Goal: Task Accomplishment & Management: Use online tool/utility

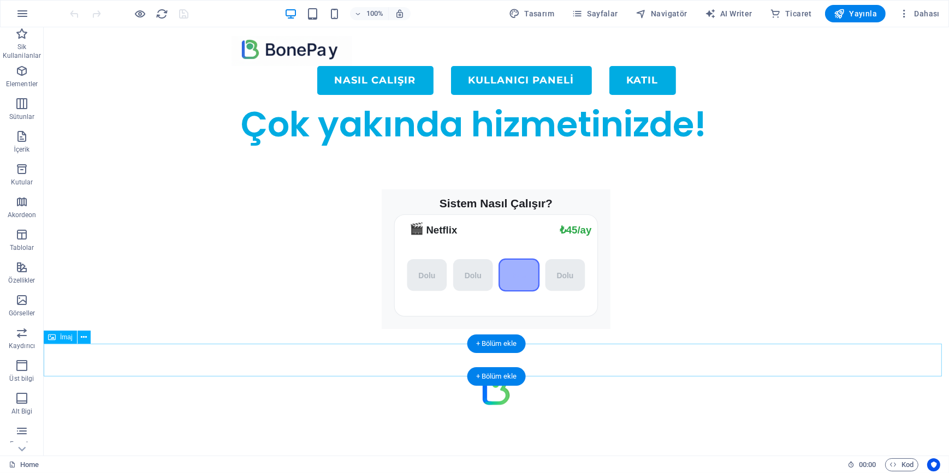
click at [394, 373] on figure at bounding box center [495, 389] width 905 height 33
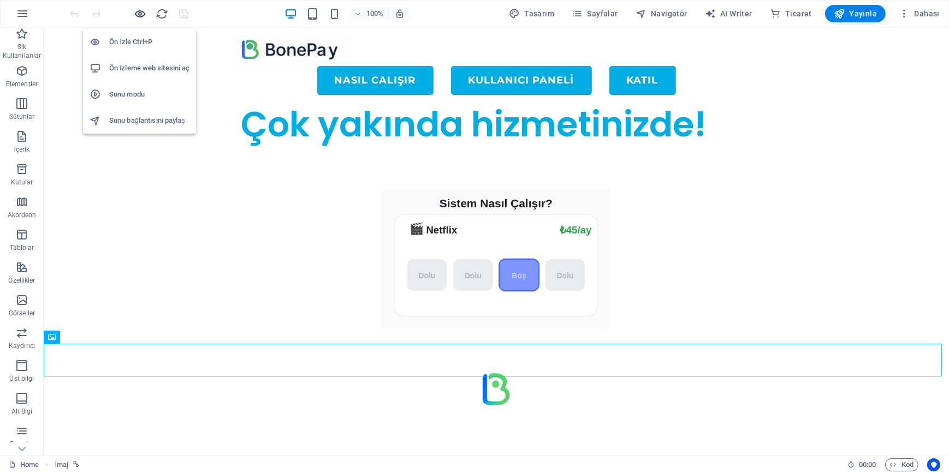
click at [141, 10] on icon "button" at bounding box center [140, 14] width 13 height 13
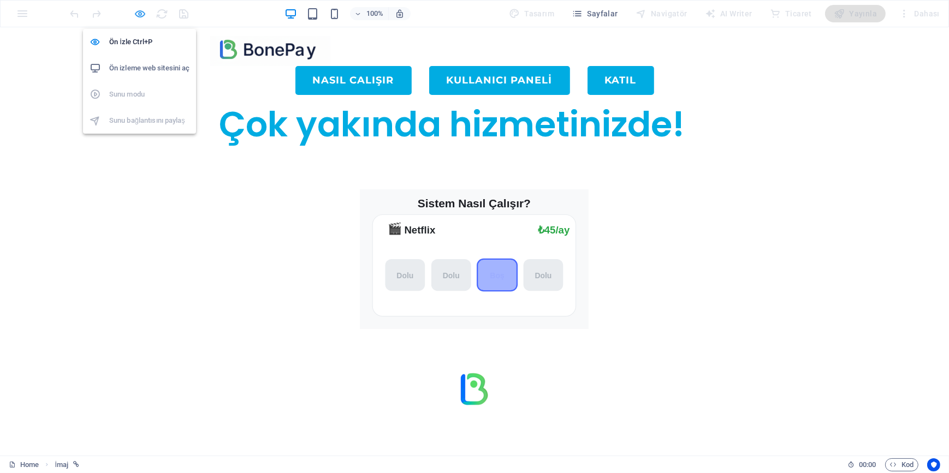
click at [136, 8] on icon "button" at bounding box center [140, 14] width 13 height 13
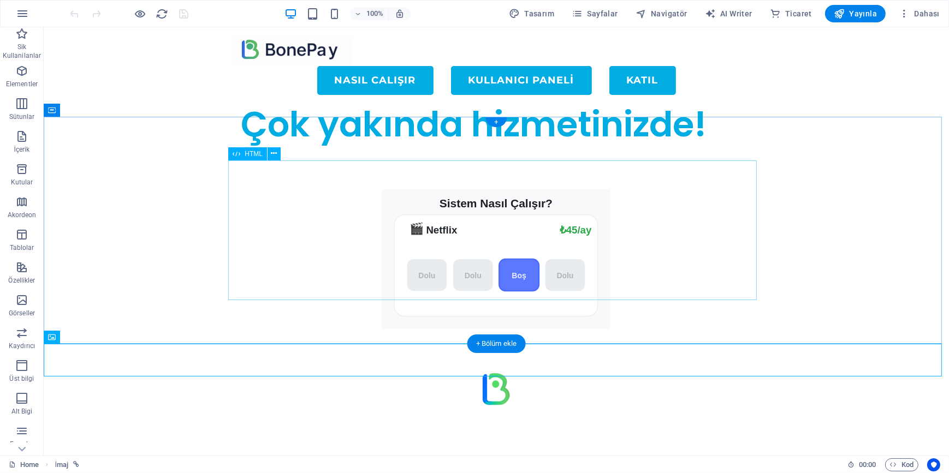
click at [328, 190] on div "Sistem Nasıl Çalışır? 🎬 Netflix ₺199/ay ₺45/ay [GEOGRAPHIC_DATA] [GEOGRAPHIC_DA…" at bounding box center [495, 259] width 528 height 140
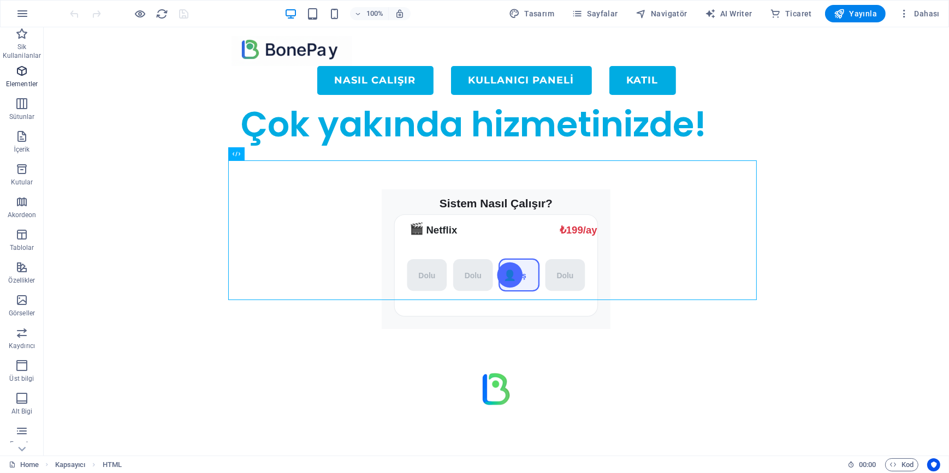
click at [21, 73] on icon "button" at bounding box center [21, 70] width 13 height 13
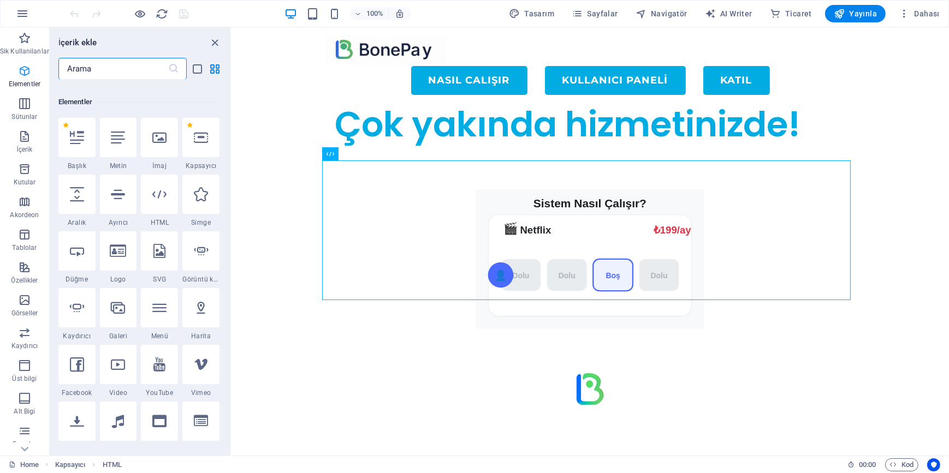
scroll to position [116, 0]
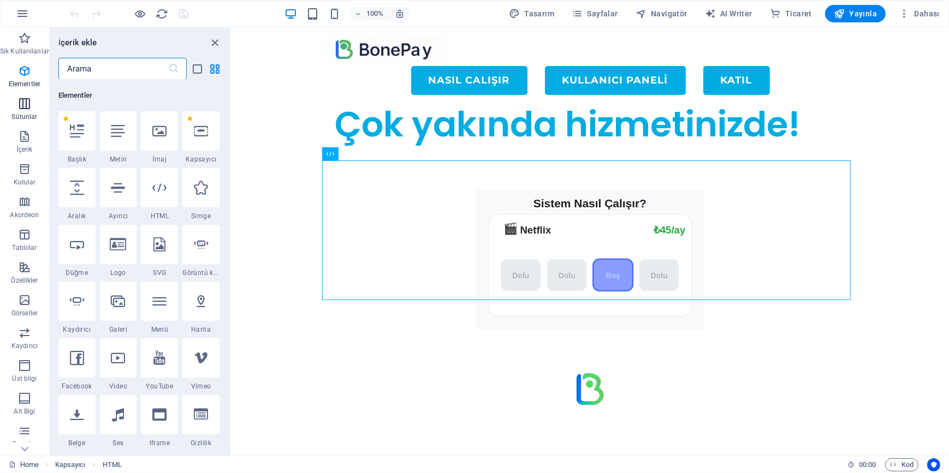
click at [28, 108] on icon "button" at bounding box center [24, 103] width 13 height 13
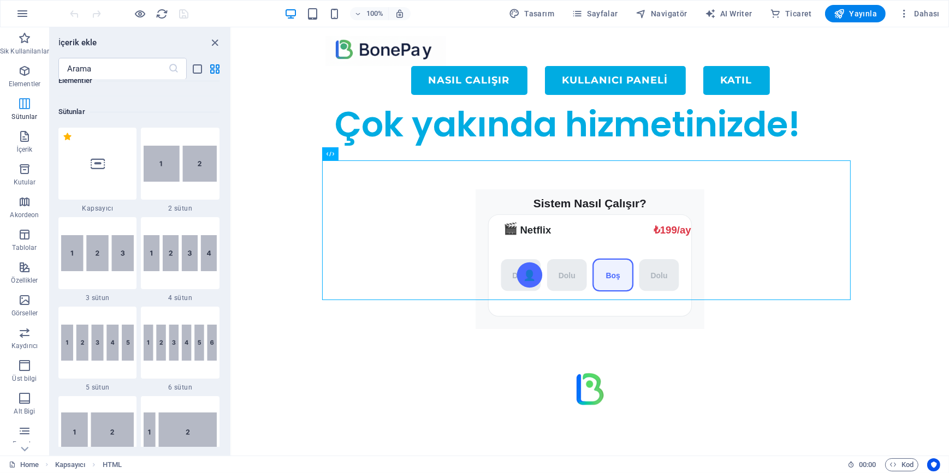
scroll to position [540, 0]
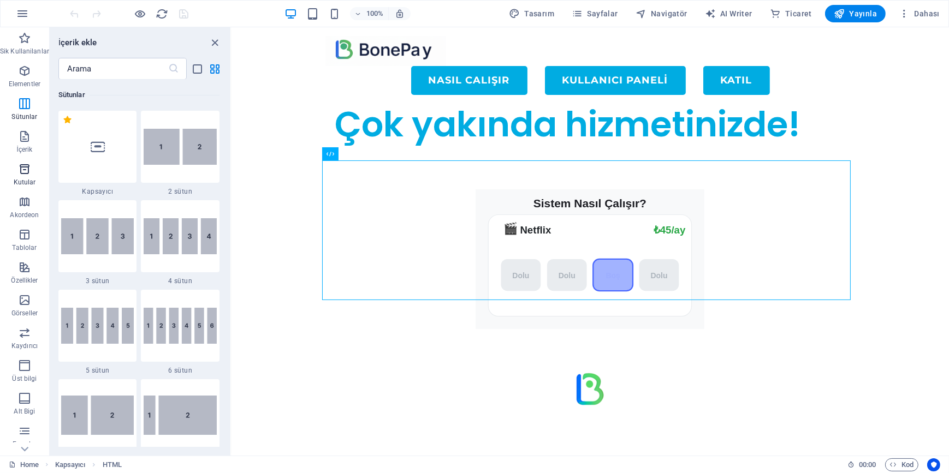
click at [17, 176] on span "Kutular" at bounding box center [24, 176] width 49 height 26
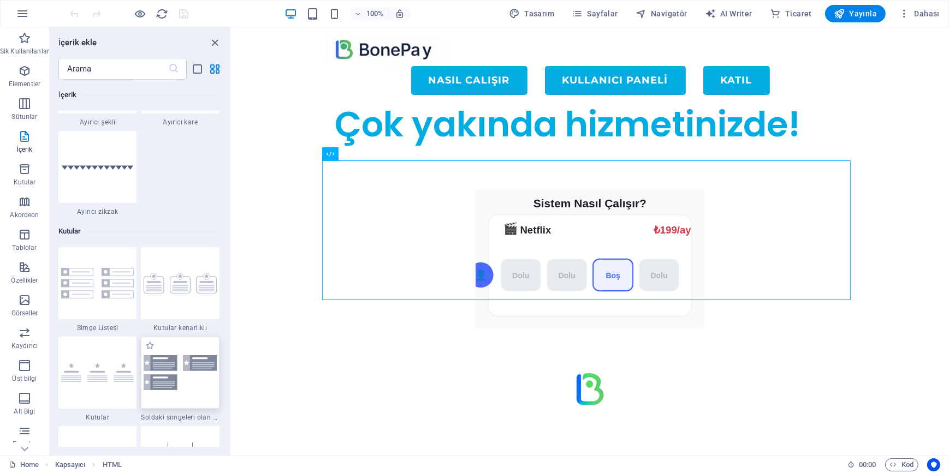
scroll to position [2862, 0]
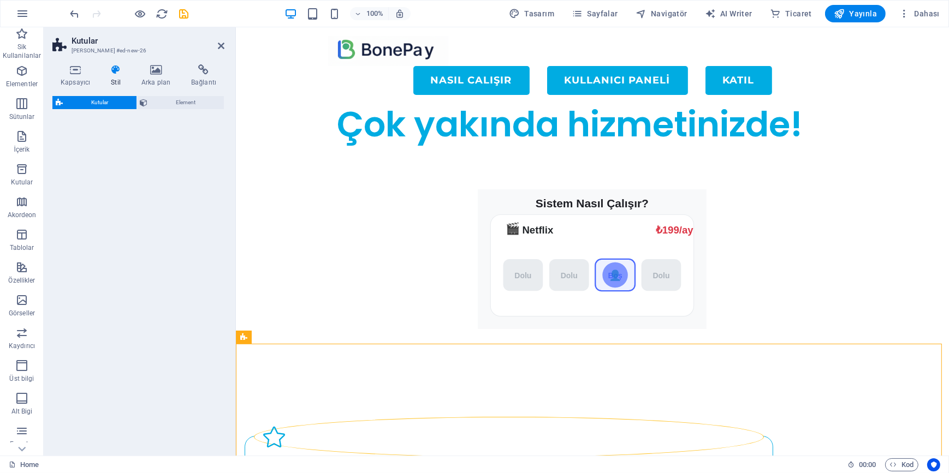
select select "rem"
select select "preset-boxes-v3-icons-left"
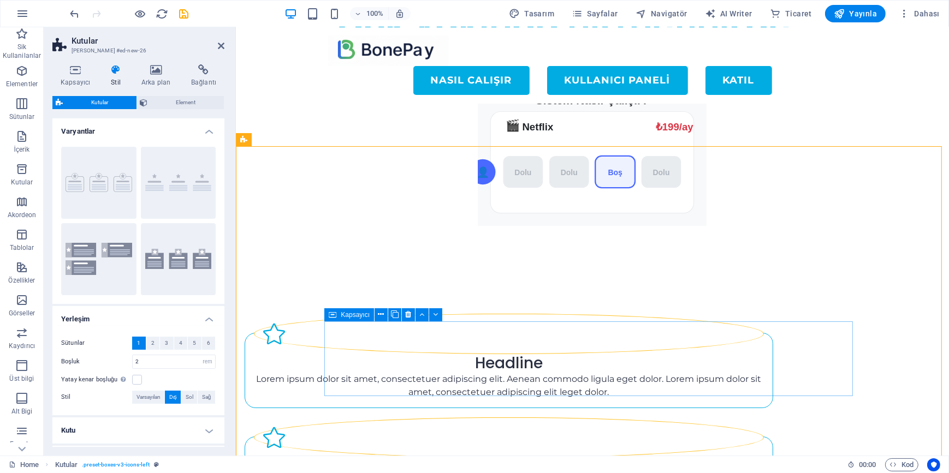
scroll to position [198, 0]
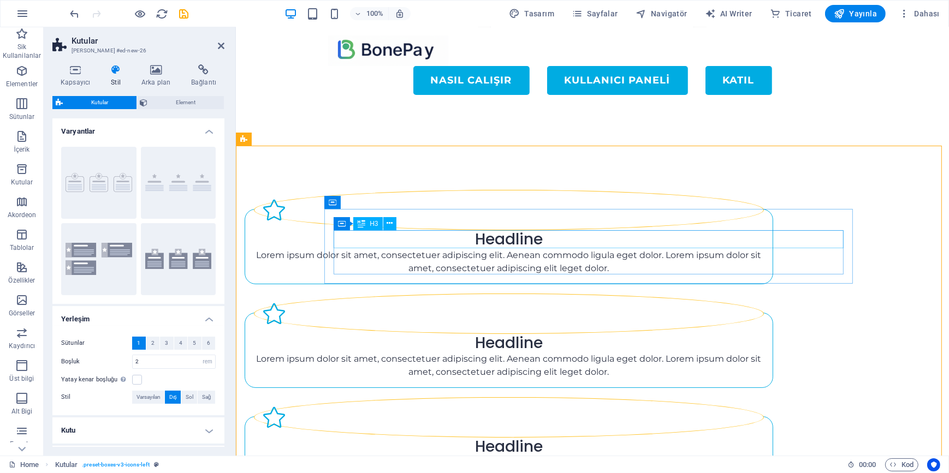
click at [519, 239] on div "Headline" at bounding box center [508, 239] width 510 height 19
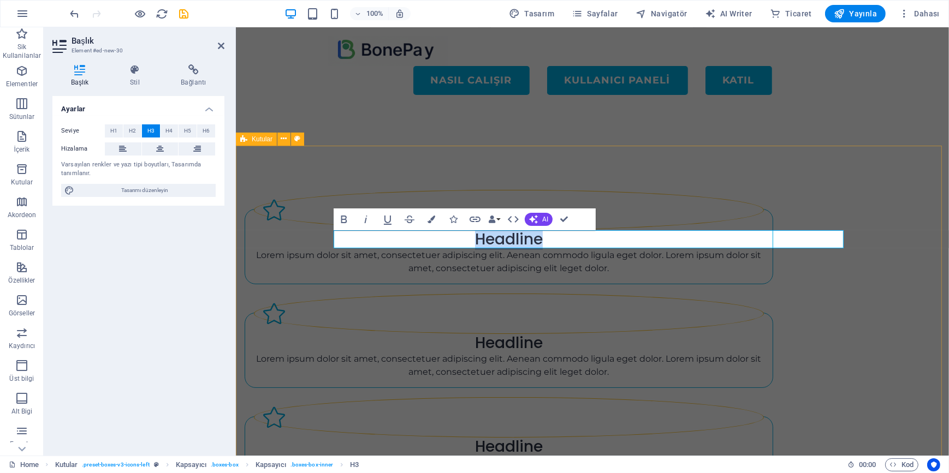
click at [287, 251] on div "Headline Lorem ipsum dolor sit amet, consectetuer adipiscing elit. Aenean commo…" at bounding box center [591, 340] width 713 height 389
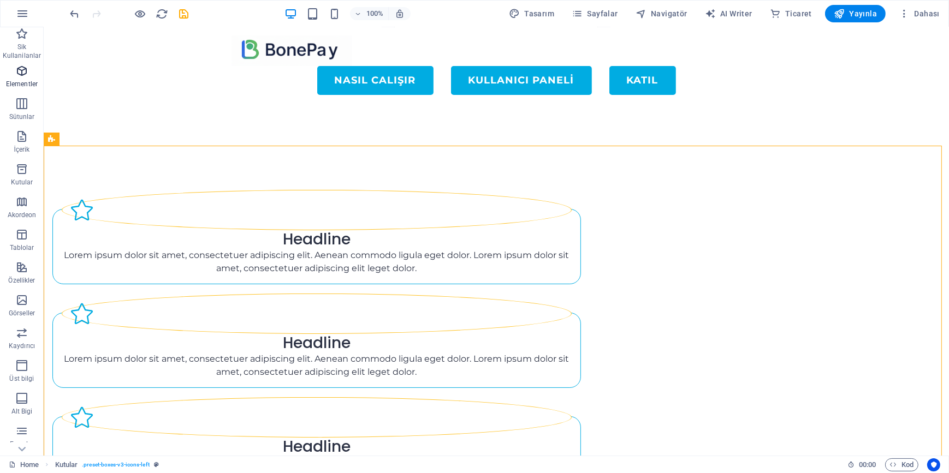
click at [26, 71] on icon "button" at bounding box center [21, 70] width 13 height 13
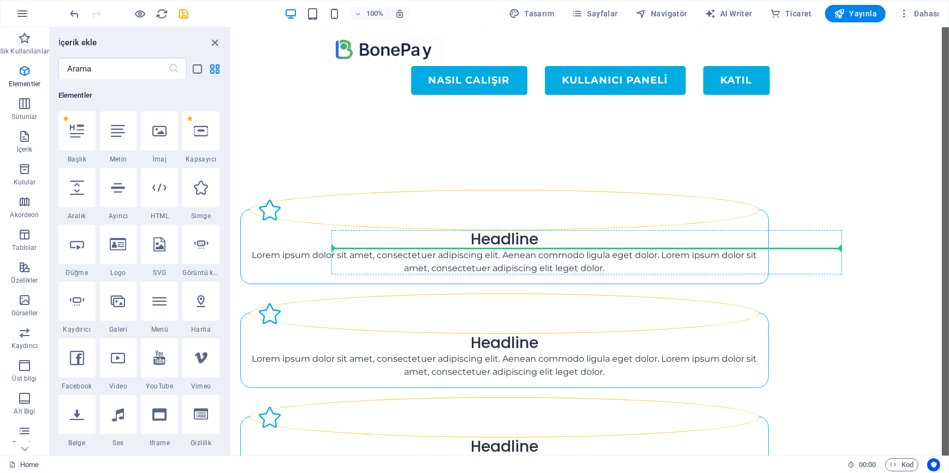
scroll to position [344, 0]
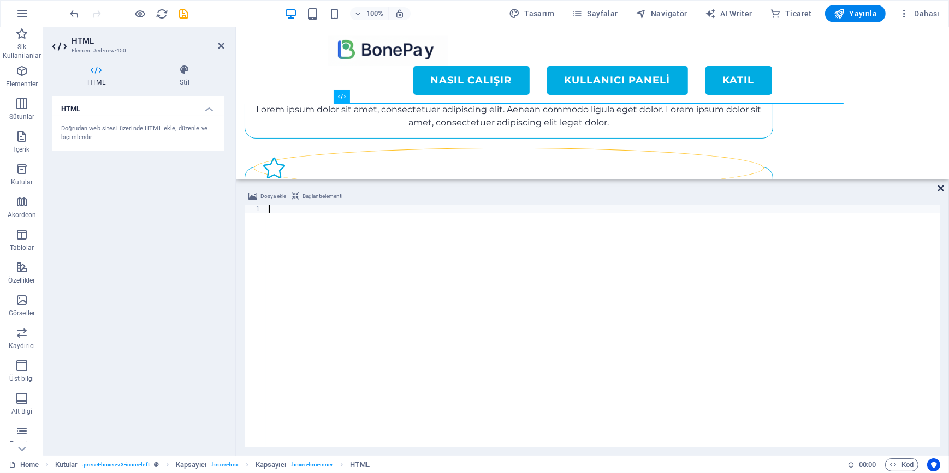
click at [937, 186] on icon at bounding box center [940, 188] width 7 height 9
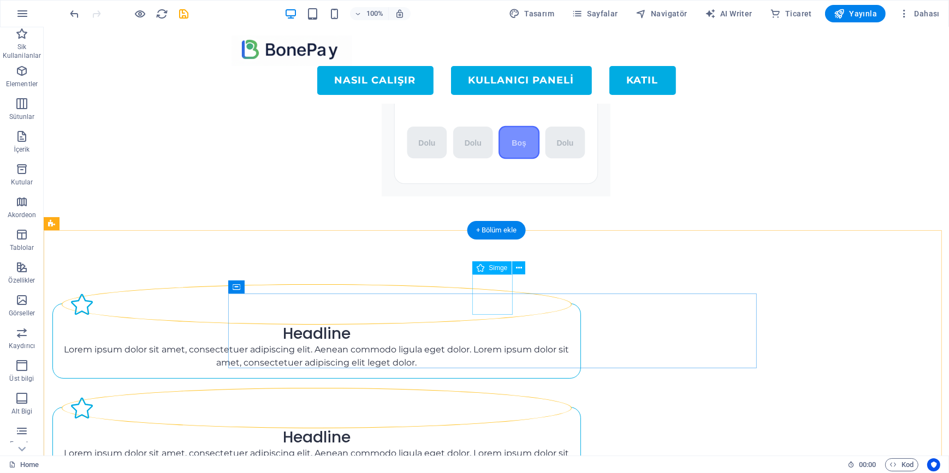
scroll to position [96, 0]
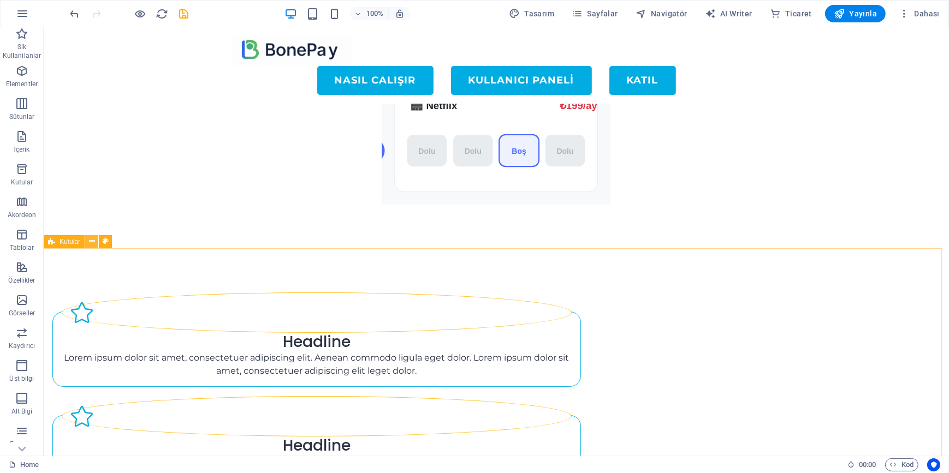
click at [87, 243] on button at bounding box center [91, 241] width 13 height 13
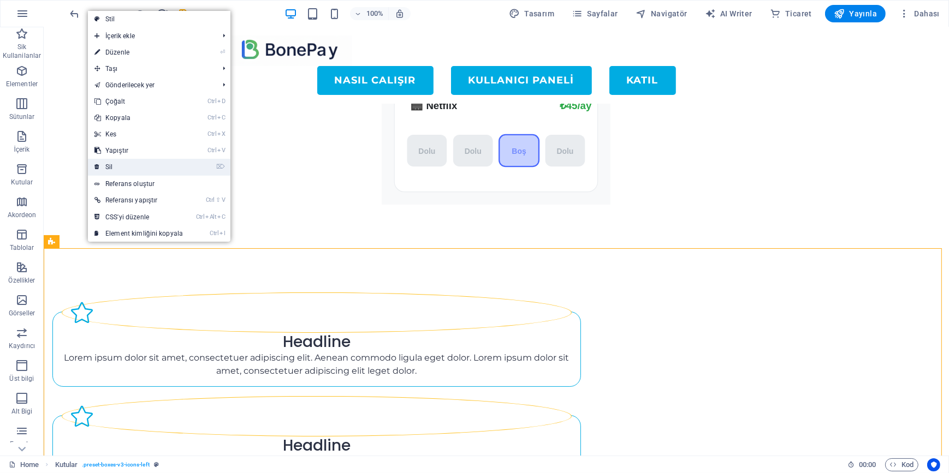
click at [130, 166] on link "⌦ Sil" at bounding box center [139, 167] width 102 height 16
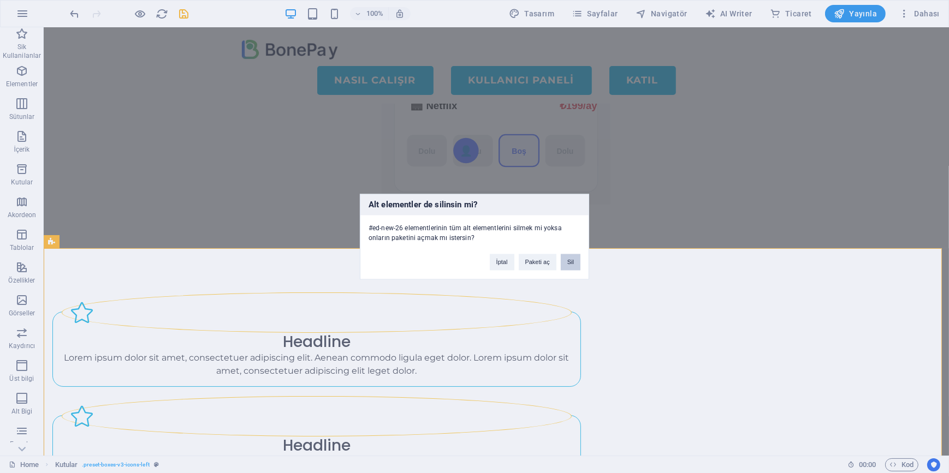
drag, startPoint x: 570, startPoint y: 258, endPoint x: 518, endPoint y: 256, distance: 51.9
click at [570, 258] on button "Sil" at bounding box center [571, 262] width 20 height 16
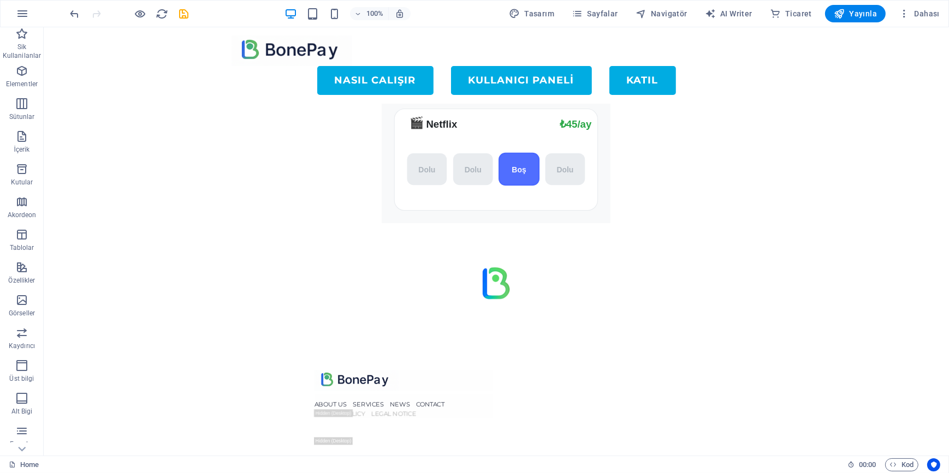
click at [139, 350] on div "Menu NASIL CALIŞIR KULLANICI PANELİ KATIL Çok yakında hizmetinizde! Sistem Nası…" at bounding box center [495, 283] width 905 height 667
click at [26, 79] on span "Elementler" at bounding box center [22, 77] width 44 height 26
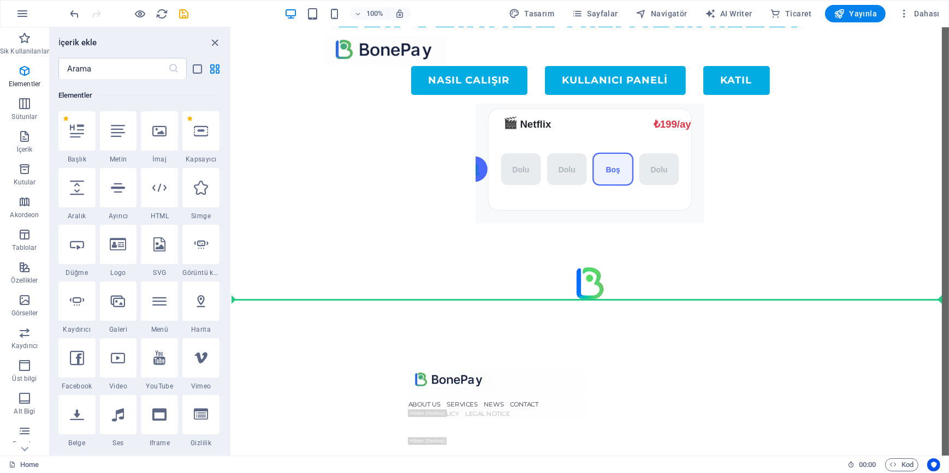
scroll to position [96, 0]
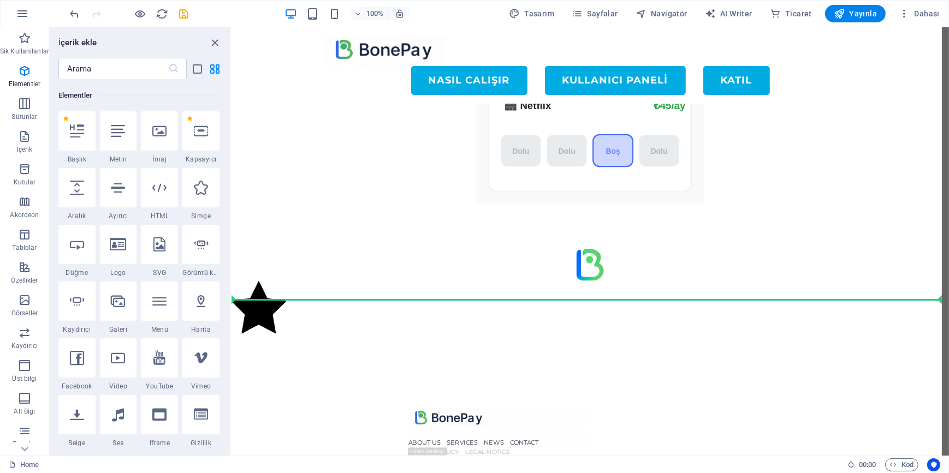
select select "xMidYMid"
select select "px"
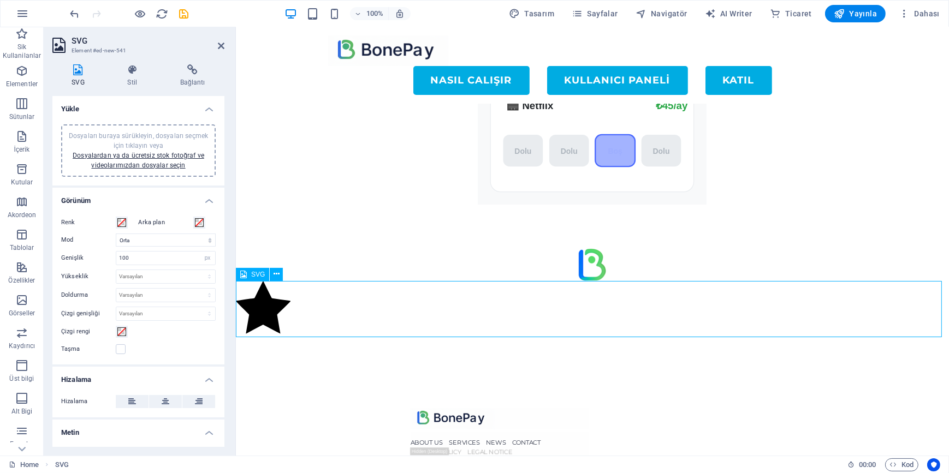
click at [366, 314] on figure at bounding box center [591, 309] width 713 height 56
click at [275, 272] on icon at bounding box center [276, 274] width 6 height 11
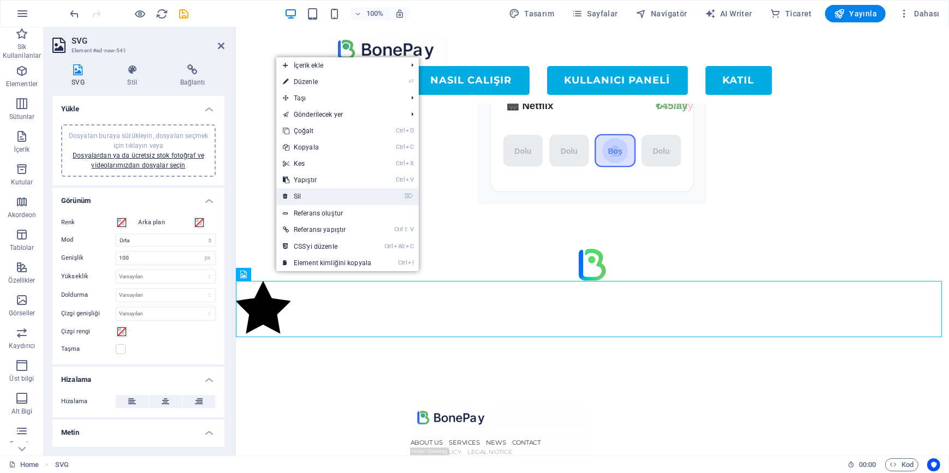
click at [310, 194] on link "⌦ Sil" at bounding box center [327, 196] width 102 height 16
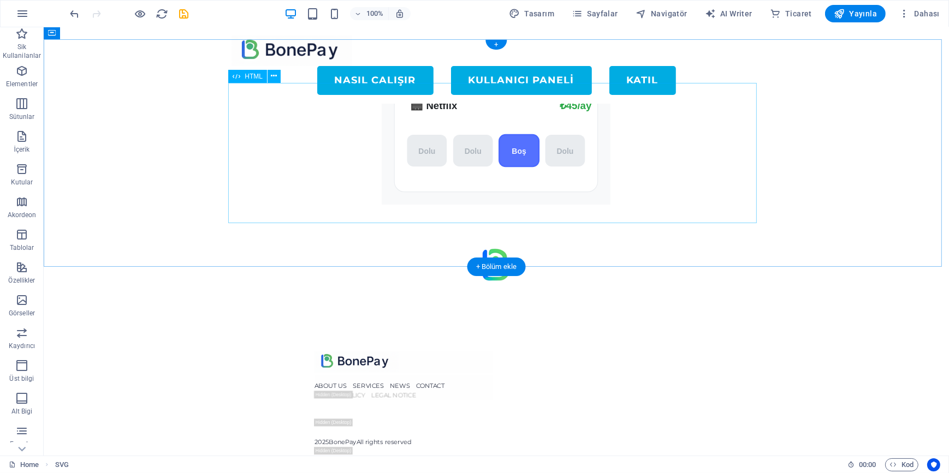
scroll to position [77, 0]
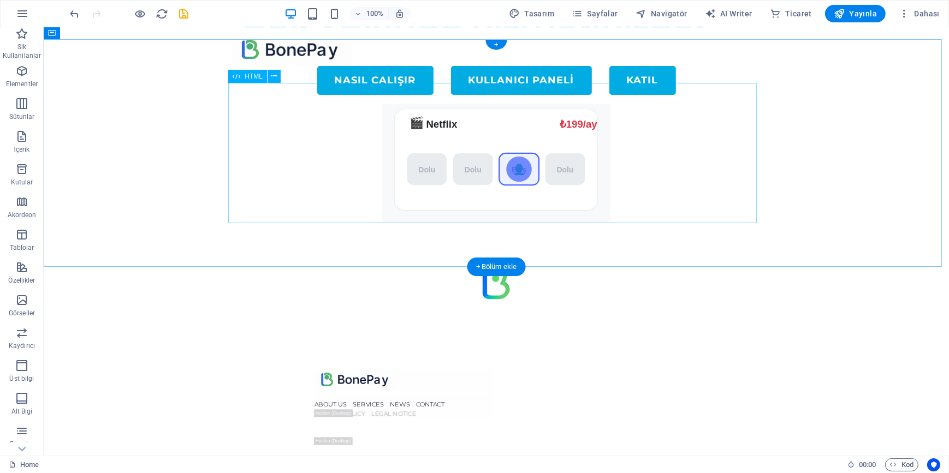
click at [302, 106] on div "Sistem Nasıl Çalışır? 🎬 Netflix ₺199/ay ₺45/ay [GEOGRAPHIC_DATA] [GEOGRAPHIC_DA…" at bounding box center [495, 154] width 528 height 140
click at [275, 75] on icon at bounding box center [274, 75] width 6 height 11
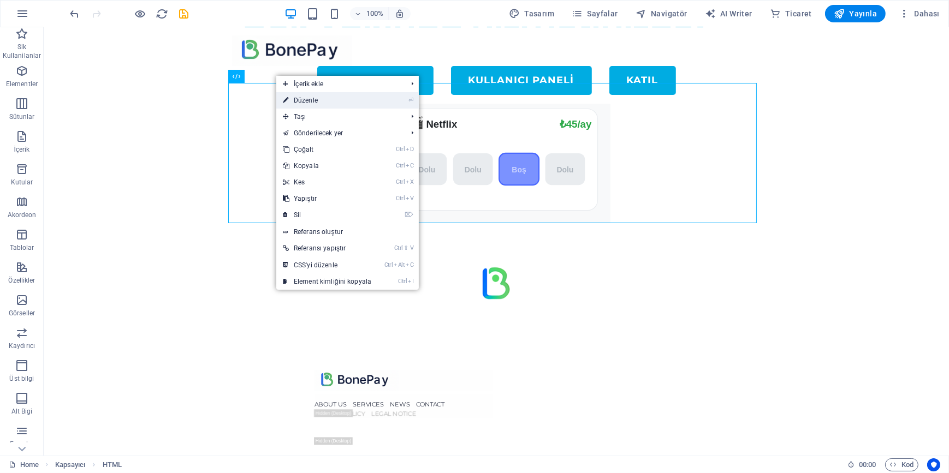
click at [313, 100] on link "⏎ Düzenle" at bounding box center [327, 100] width 102 height 16
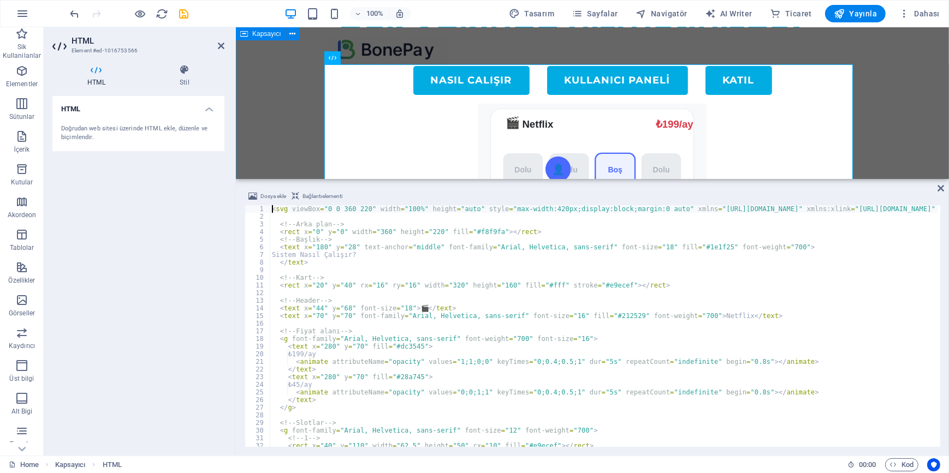
scroll to position [96, 0]
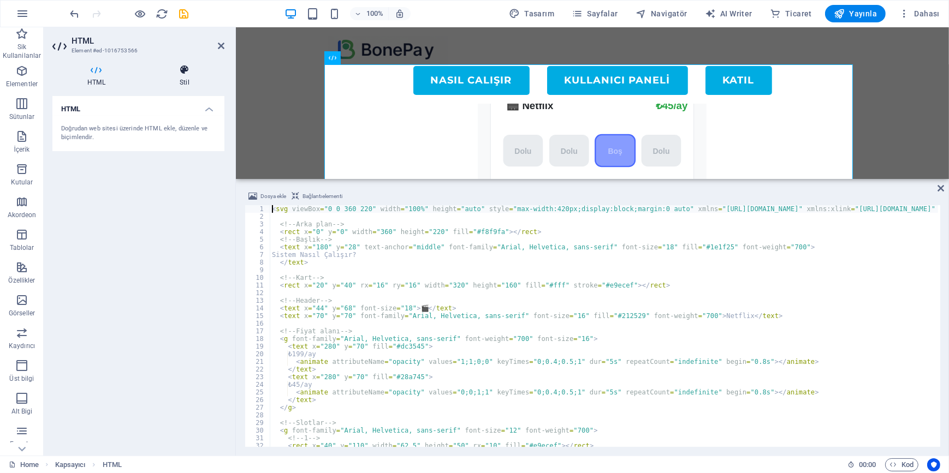
click at [191, 72] on icon at bounding box center [185, 69] width 80 height 11
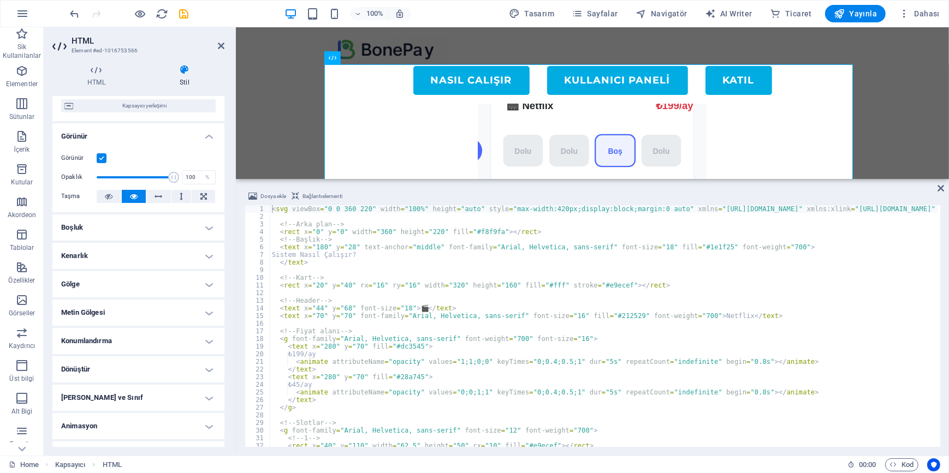
scroll to position [119, 0]
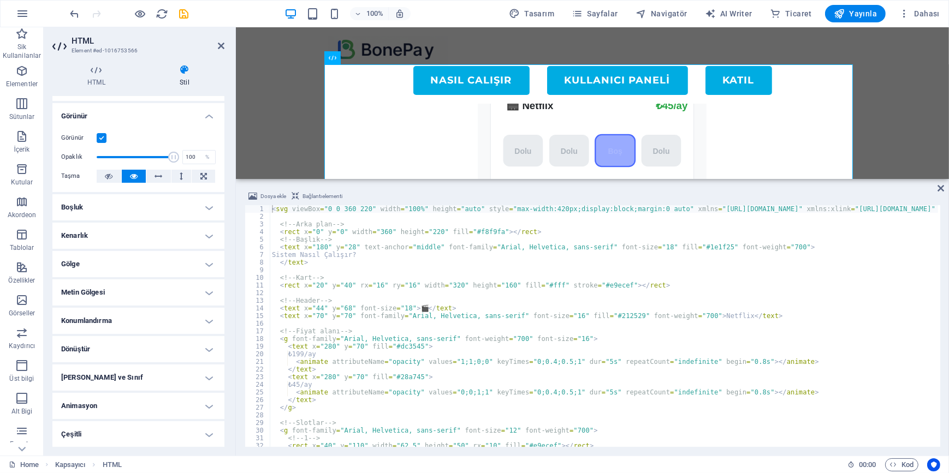
click at [121, 349] on h4 "Dönüştür" at bounding box center [138, 349] width 172 height 26
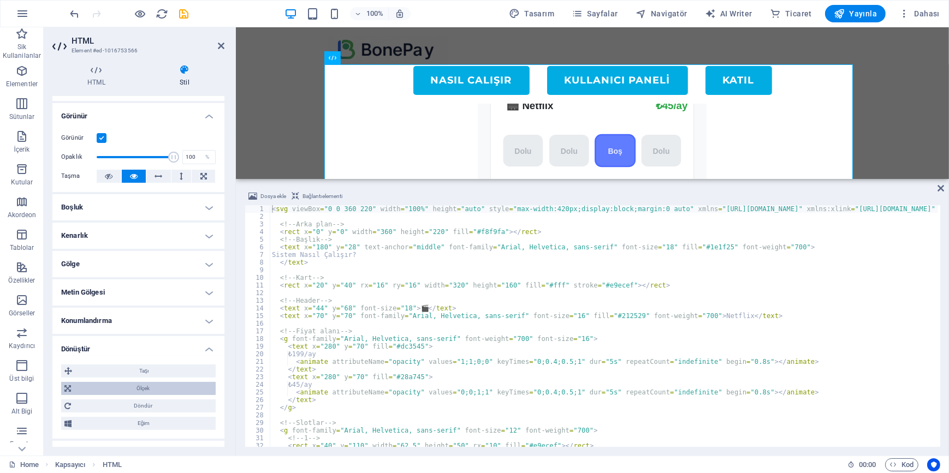
click at [151, 387] on span "Ölçek" at bounding box center [143, 388] width 138 height 13
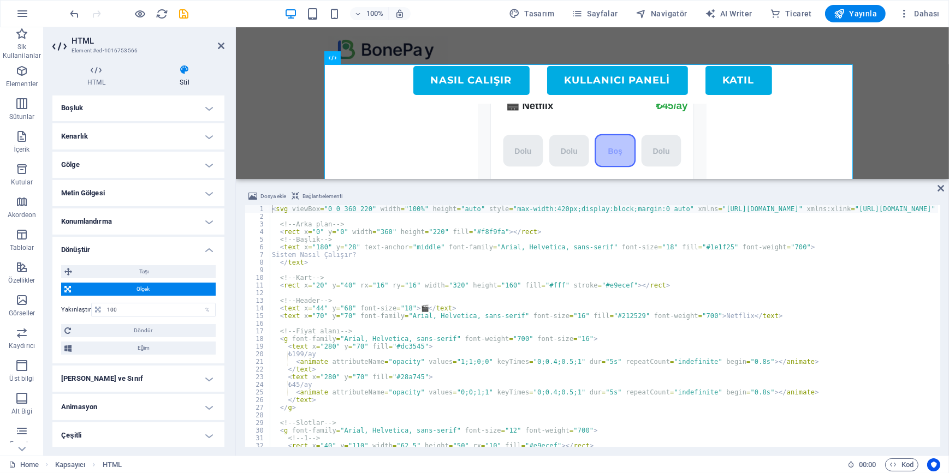
scroll to position [219, 0]
click at [130, 306] on input "100" at bounding box center [159, 309] width 111 height 13
type input "70"
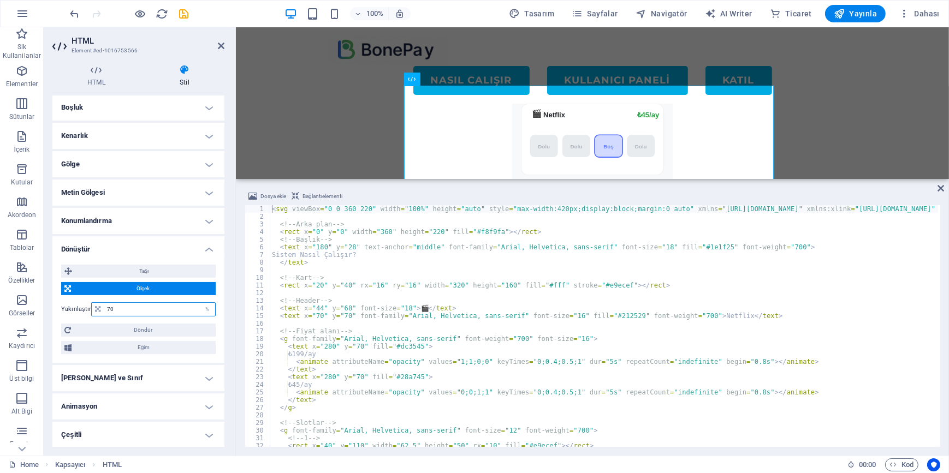
click at [130, 306] on input "70" at bounding box center [159, 309] width 111 height 13
click at [221, 44] on icon at bounding box center [221, 45] width 7 height 9
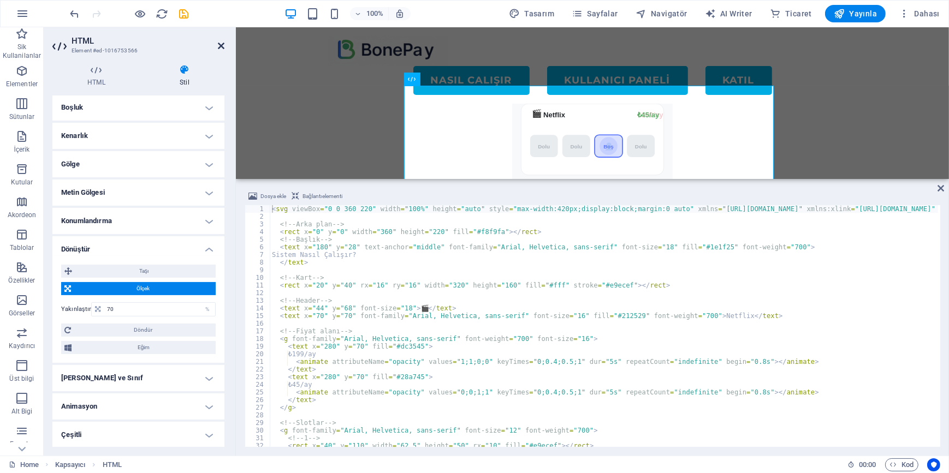
scroll to position [77, 0]
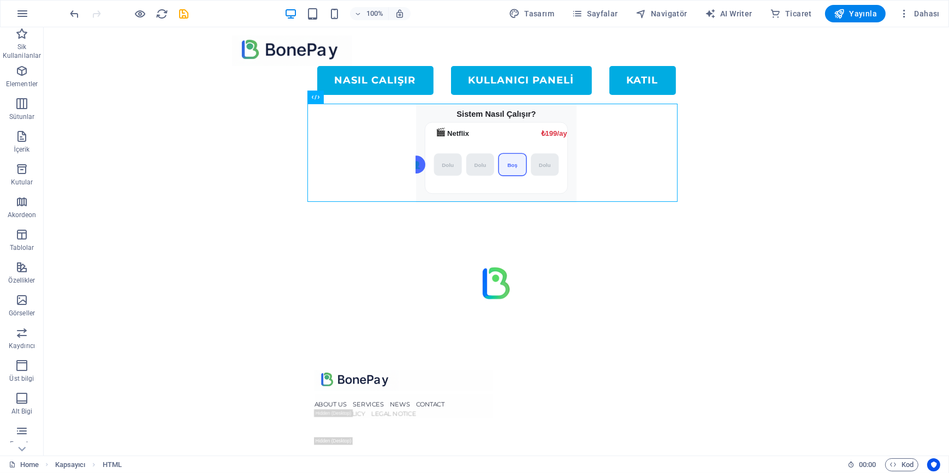
click at [174, 360] on div "Menu NASIL CALIŞIR KULLANICI PANELİ KATIL Çok yakında hizmetinizde! Sistem Nası…" at bounding box center [495, 283] width 905 height 667
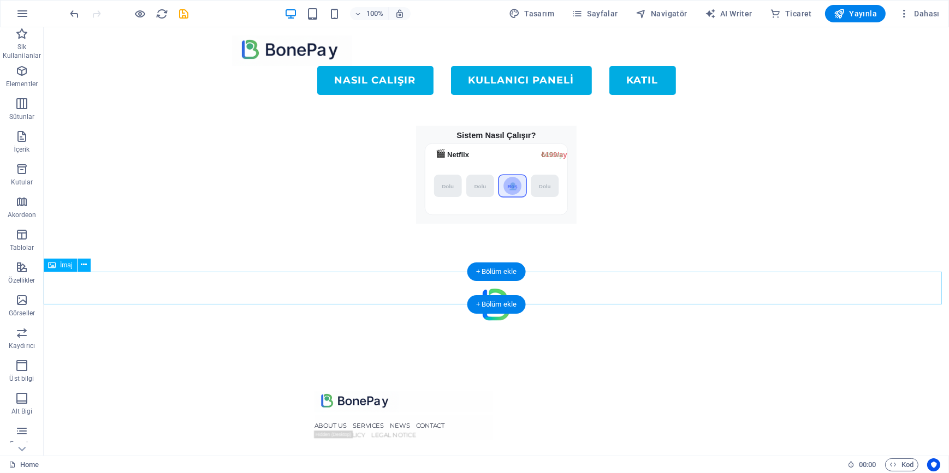
scroll to position [0, 0]
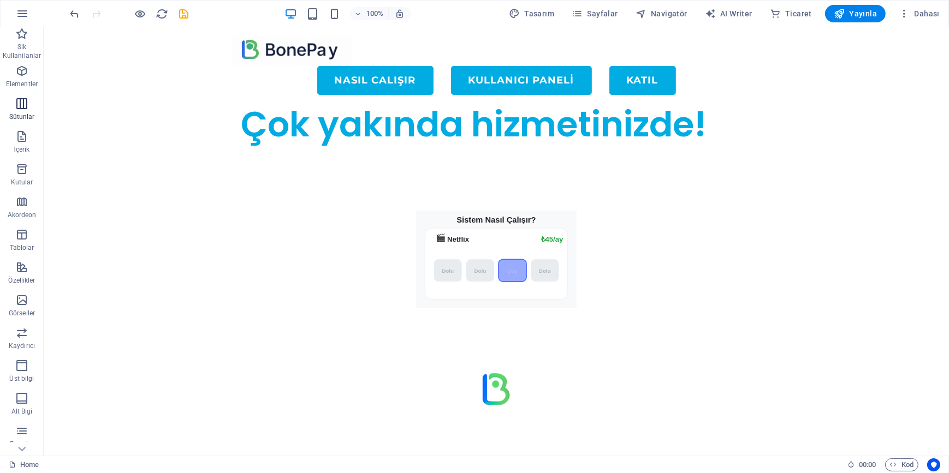
click at [23, 106] on icon "button" at bounding box center [21, 103] width 13 height 13
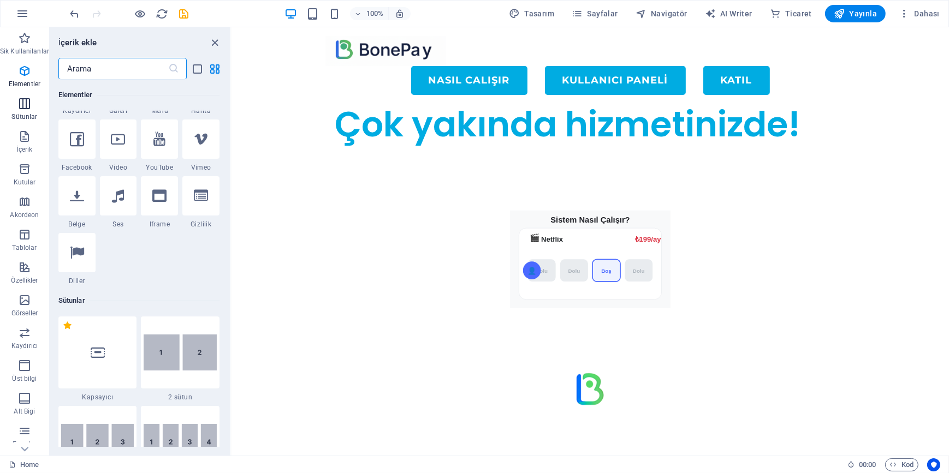
scroll to position [540, 0]
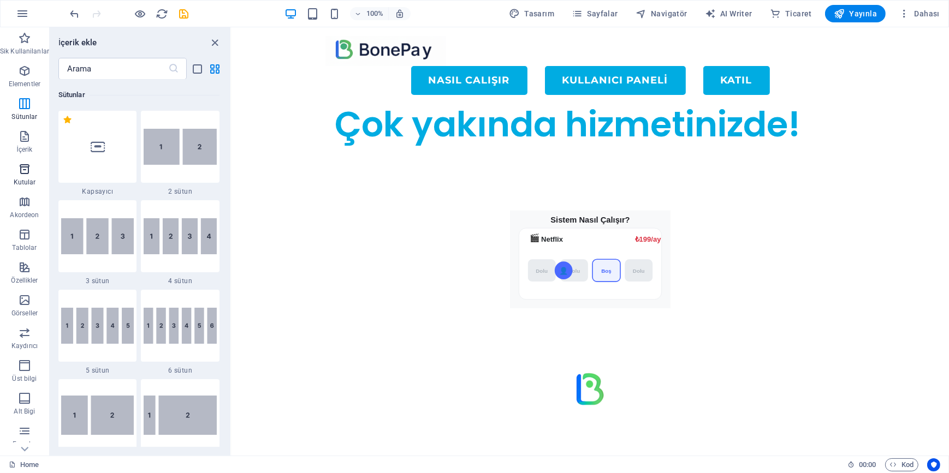
click at [19, 174] on icon "button" at bounding box center [24, 169] width 13 height 13
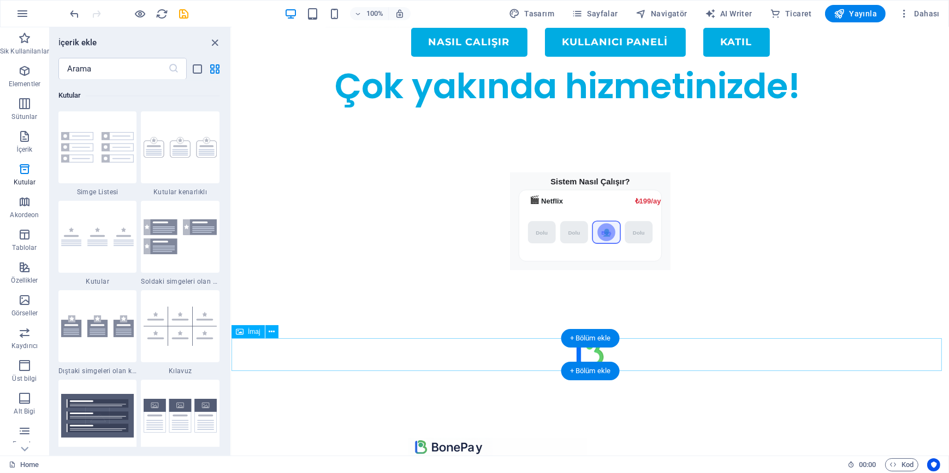
scroll to position [0, 0]
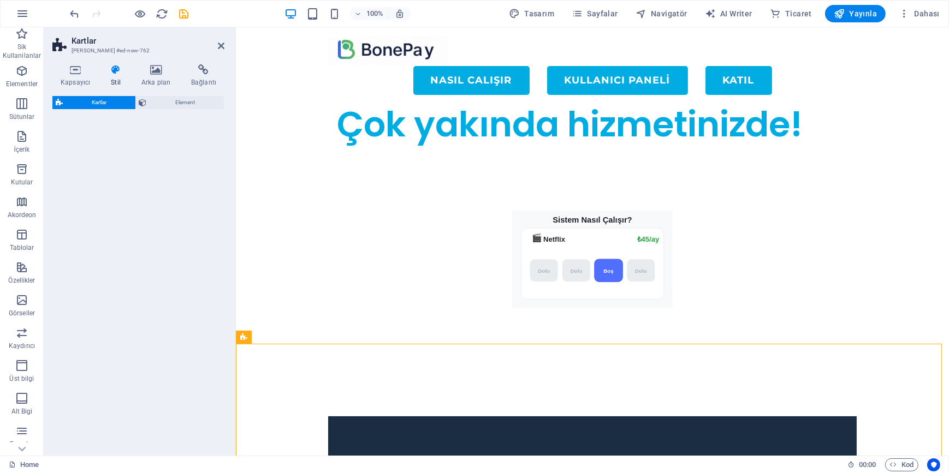
select select "rem"
select select "preset-image-boxes-v3-border"
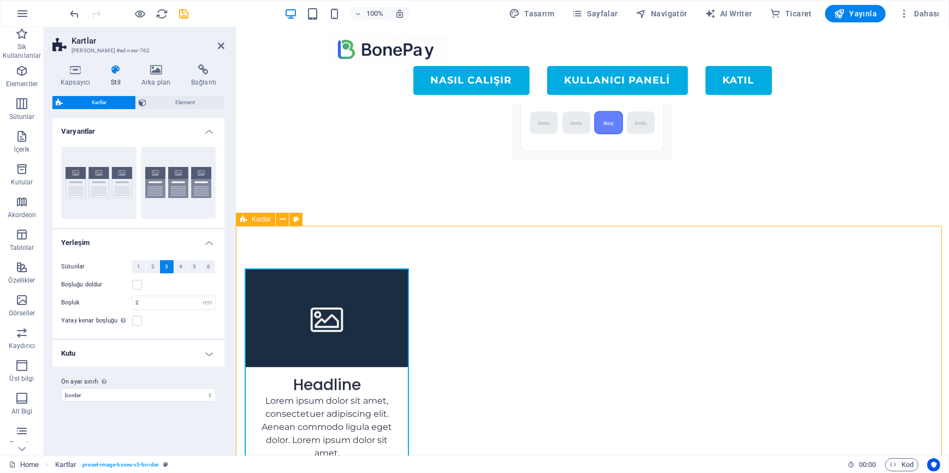
scroll to position [117, 0]
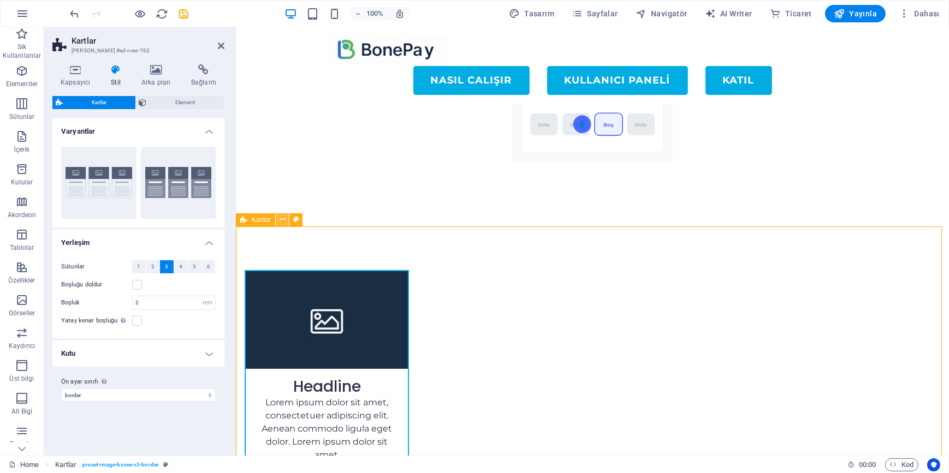
click at [282, 218] on icon at bounding box center [283, 219] width 6 height 11
click at [282, 219] on icon at bounding box center [283, 219] width 6 height 11
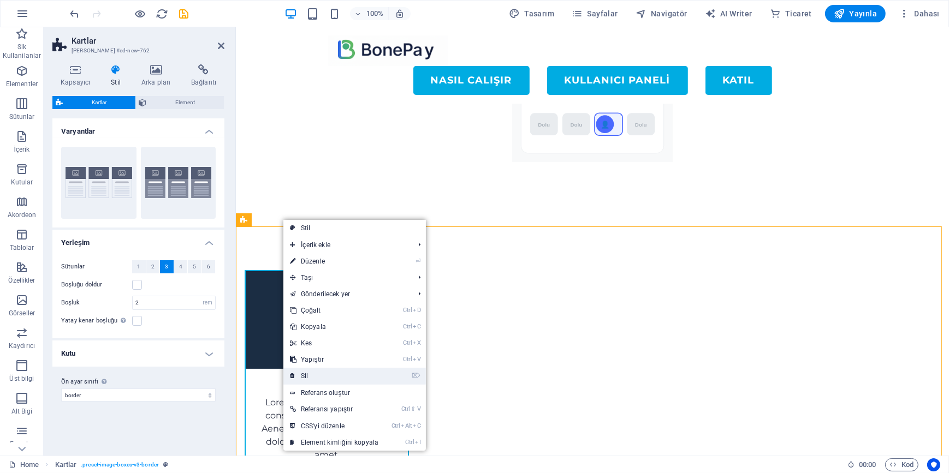
click at [317, 378] on link "⌦ Sil" at bounding box center [334, 376] width 102 height 16
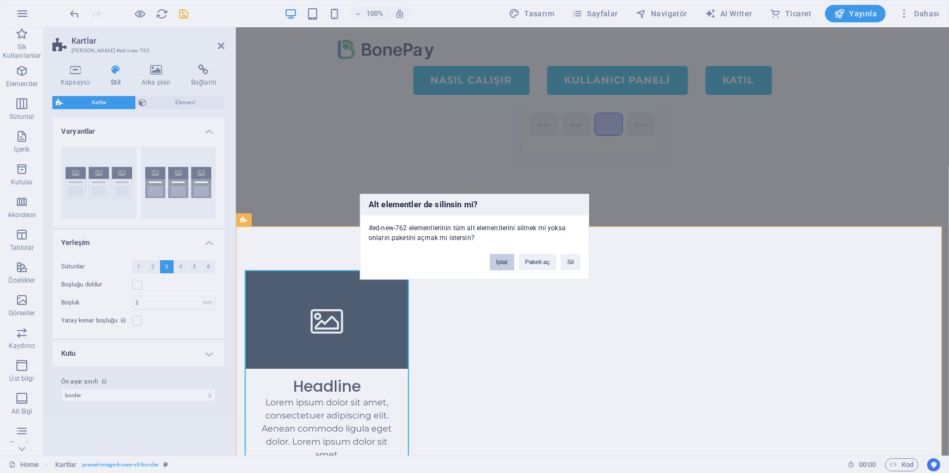
click at [506, 264] on button "İptal" at bounding box center [502, 262] width 25 height 16
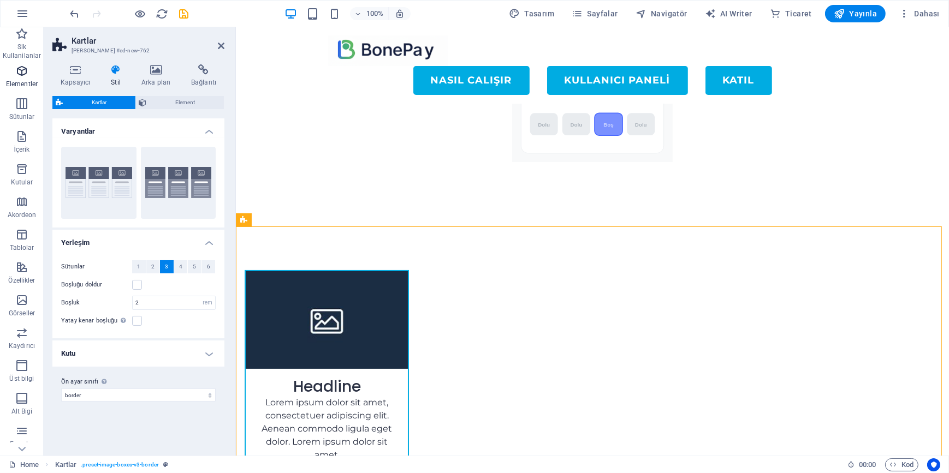
click at [31, 72] on span "Elementler" at bounding box center [22, 77] width 44 height 26
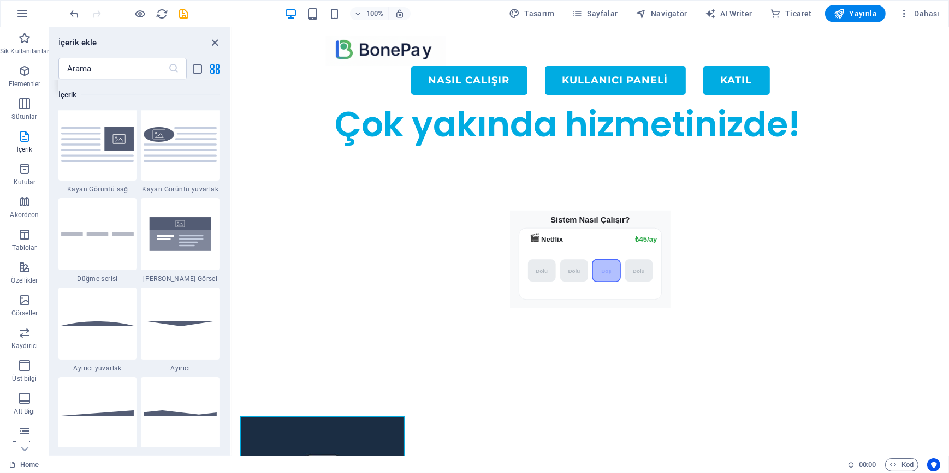
scroll to position [2299, 0]
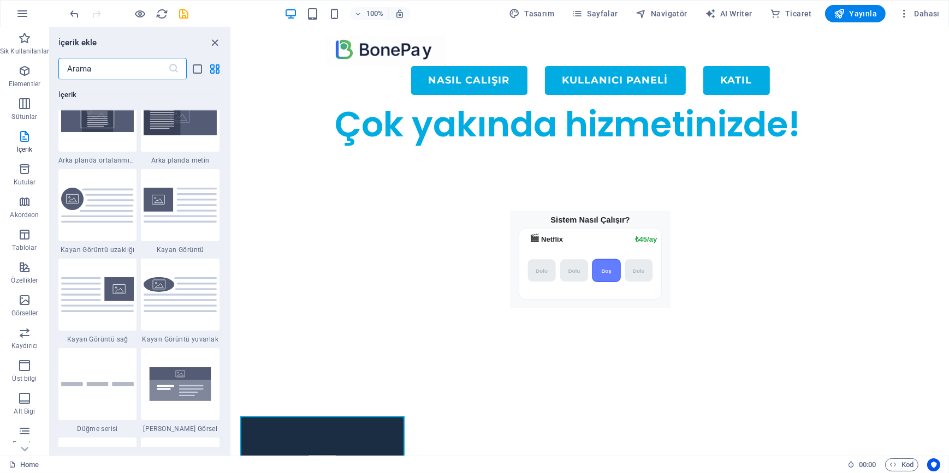
click at [91, 67] on input "text" at bounding box center [113, 69] width 110 height 22
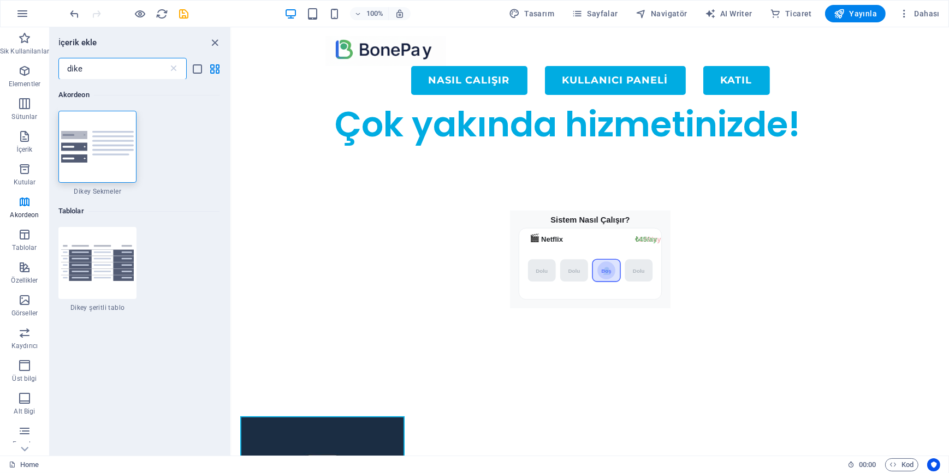
scroll to position [0, 0]
type input "dikey"
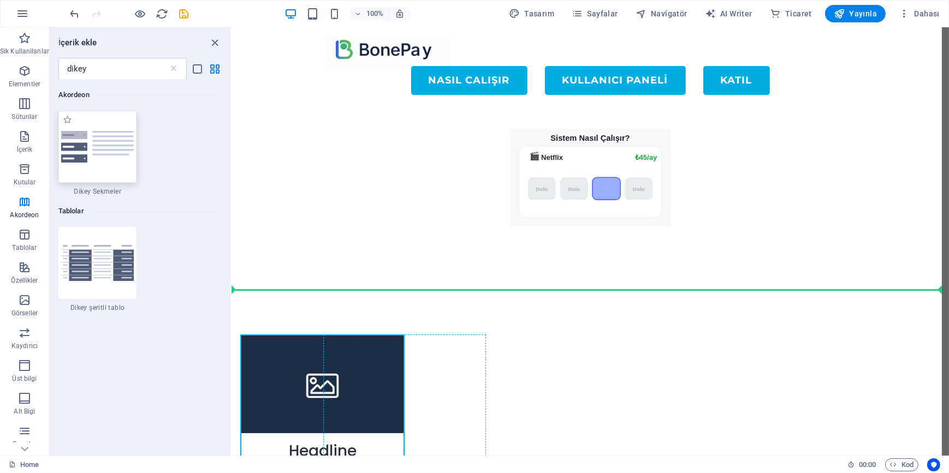
scroll to position [55, 0]
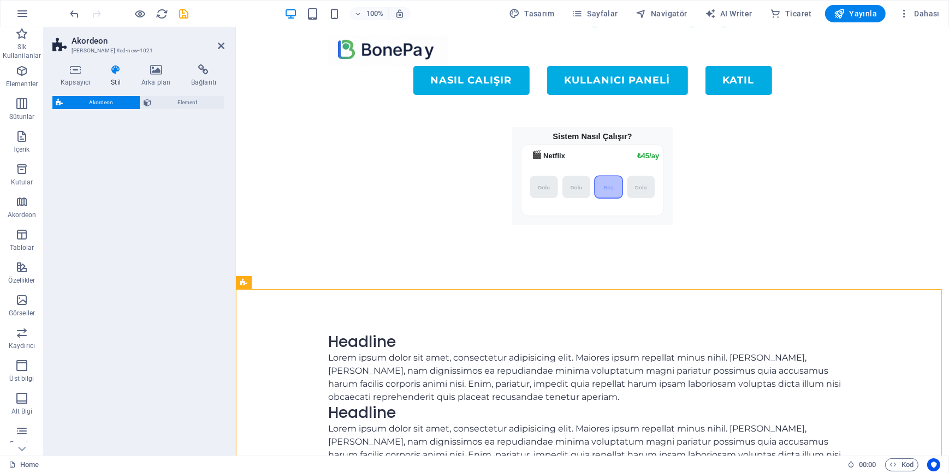
select select "rem"
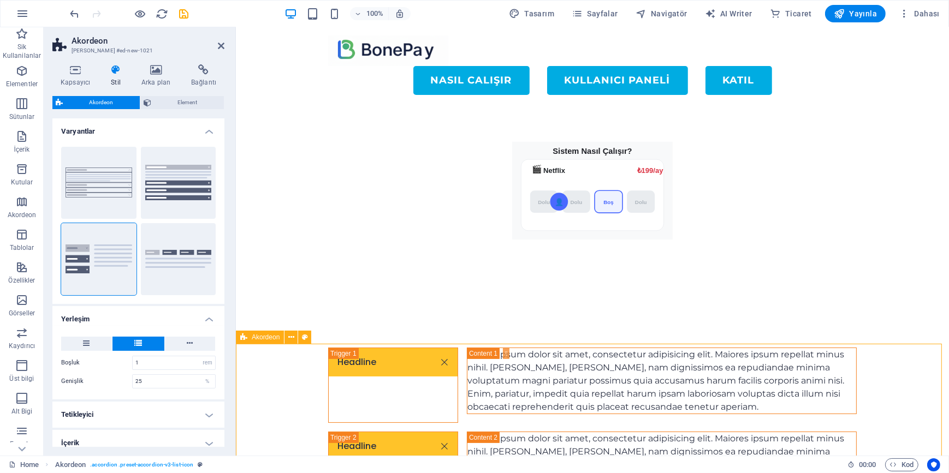
scroll to position [198, 0]
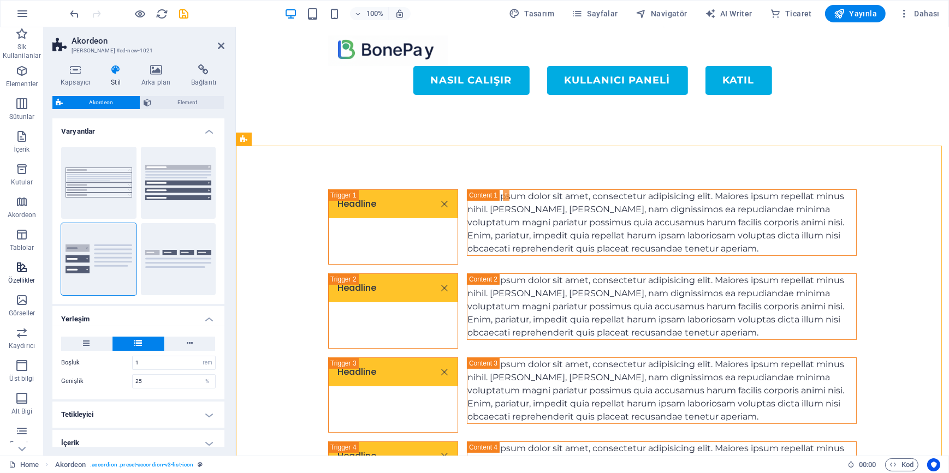
click at [11, 259] on button "Özellikler" at bounding box center [22, 273] width 44 height 33
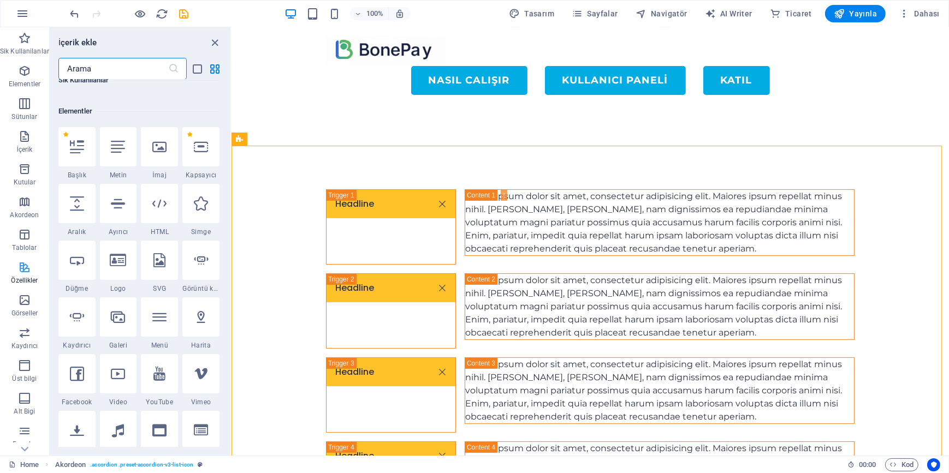
click at [21, 275] on span "Özellikler" at bounding box center [24, 274] width 49 height 26
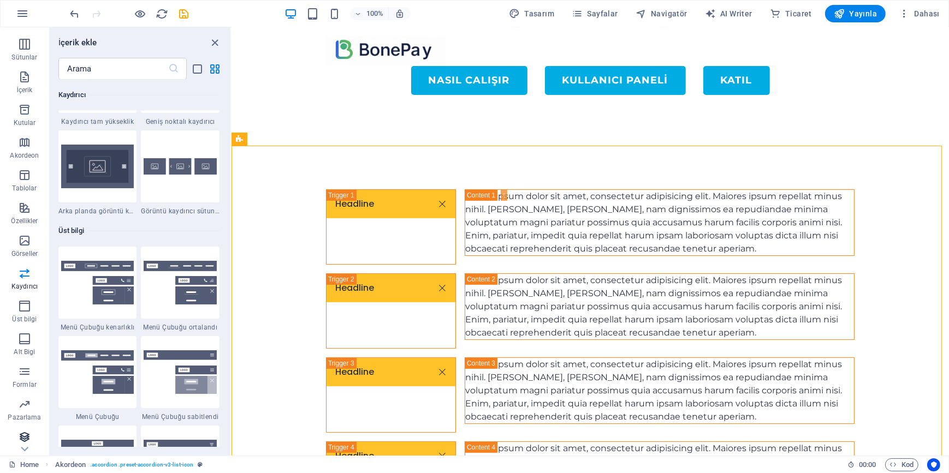
scroll to position [95, 0]
click at [26, 343] on span "Formlar" at bounding box center [24, 343] width 49 height 26
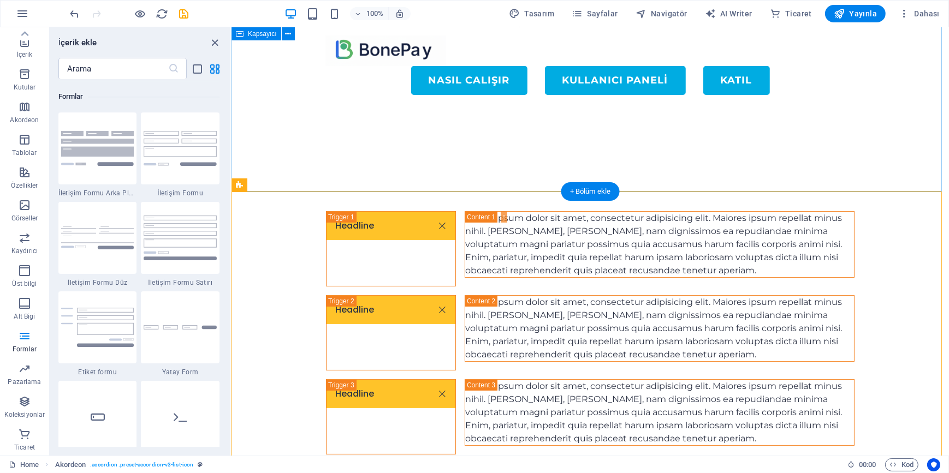
scroll to position [135, 0]
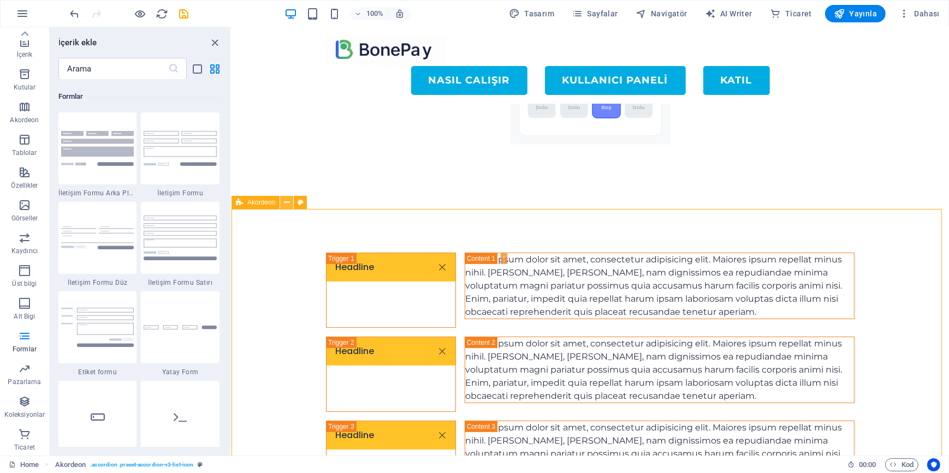
click at [284, 203] on icon at bounding box center [287, 202] width 6 height 11
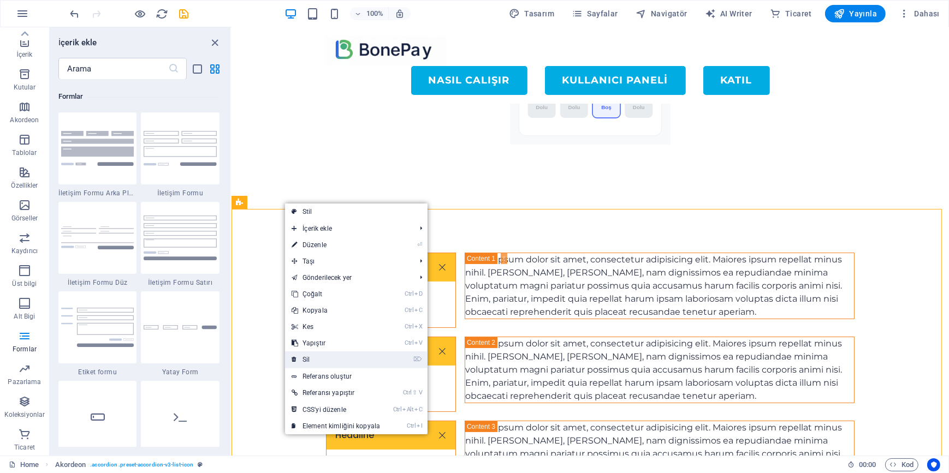
click at [310, 358] on link "⌦ Sil" at bounding box center [336, 360] width 102 height 16
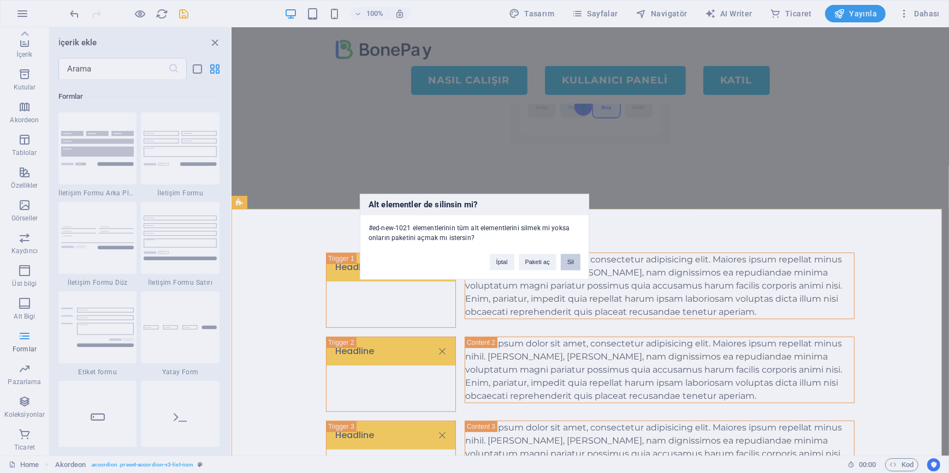
click at [573, 260] on button "Sil" at bounding box center [571, 262] width 20 height 16
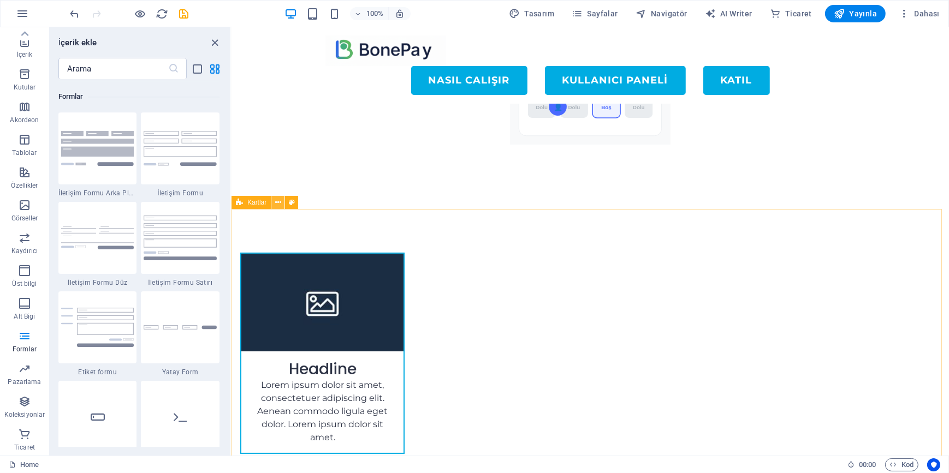
click at [276, 203] on icon at bounding box center [278, 202] width 6 height 11
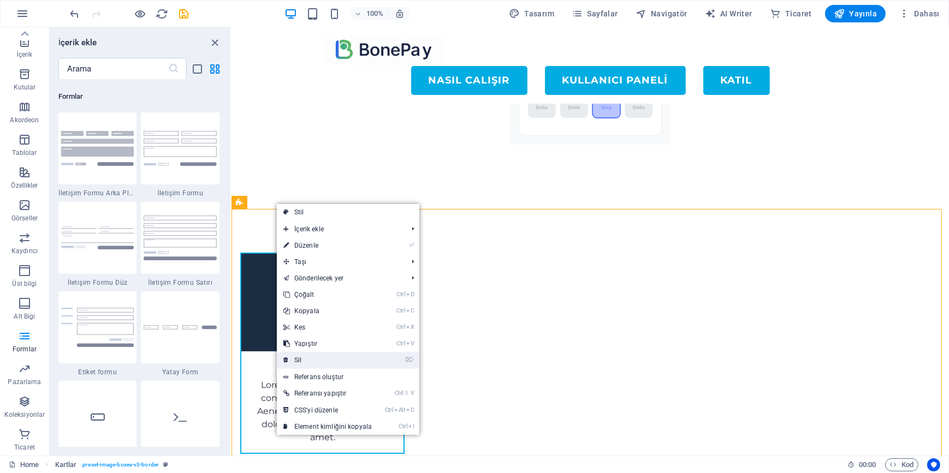
click at [322, 355] on link "⌦ Sil" at bounding box center [328, 360] width 102 height 16
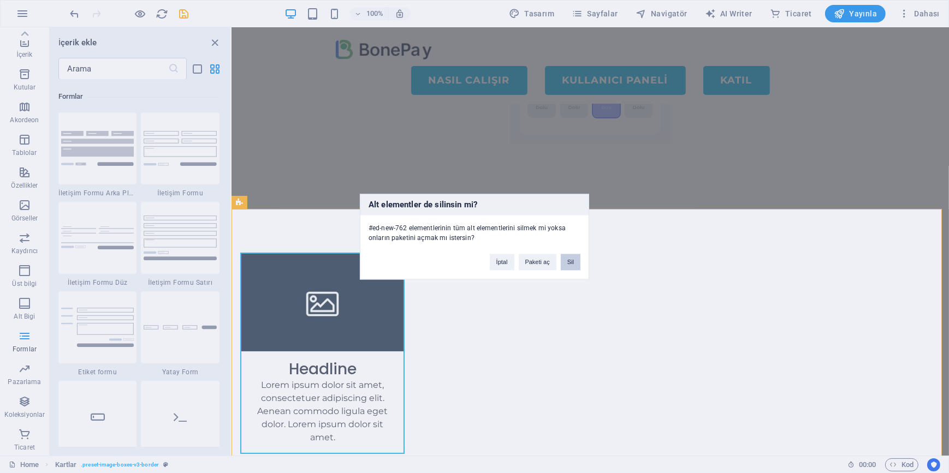
click at [568, 262] on button "Sil" at bounding box center [571, 262] width 20 height 16
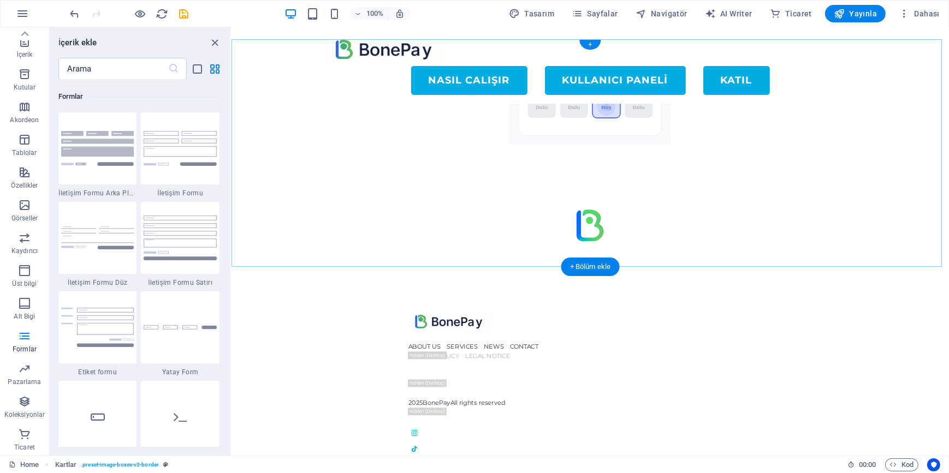
scroll to position [77, 0]
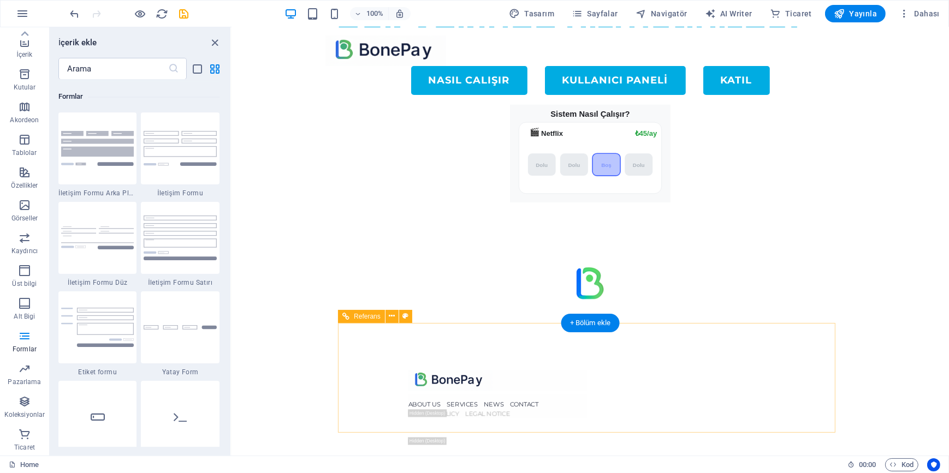
click at [587, 401] on nav "ABOUT US SERVICES NEWS CONTACT" at bounding box center [497, 405] width 179 height 9
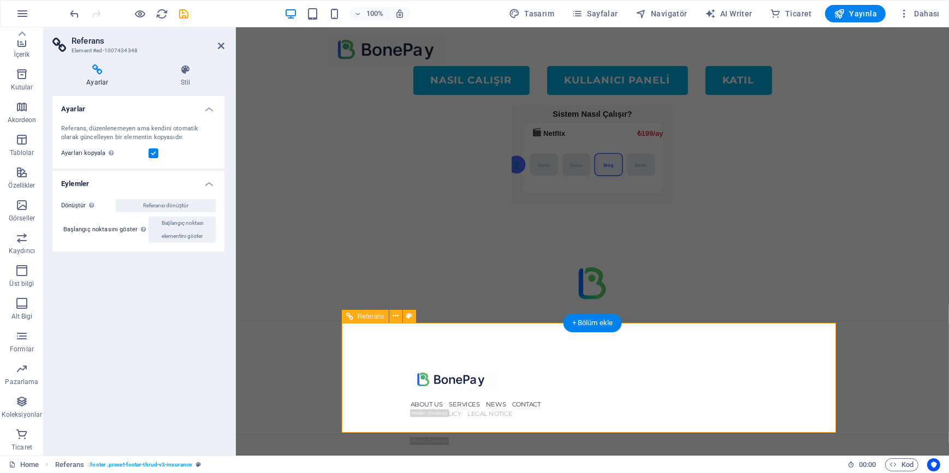
click at [589, 401] on nav "ABOUT US SERVICES NEWS CONTACT" at bounding box center [499, 405] width 179 height 9
click at [181, 80] on h4 "Stil" at bounding box center [186, 75] width 78 height 23
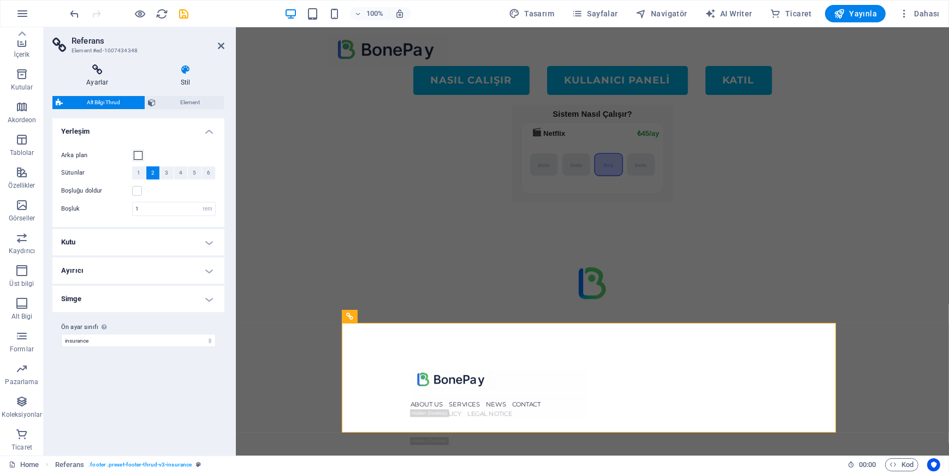
click at [94, 75] on h4 "Ayarlar" at bounding box center [99, 75] width 94 height 23
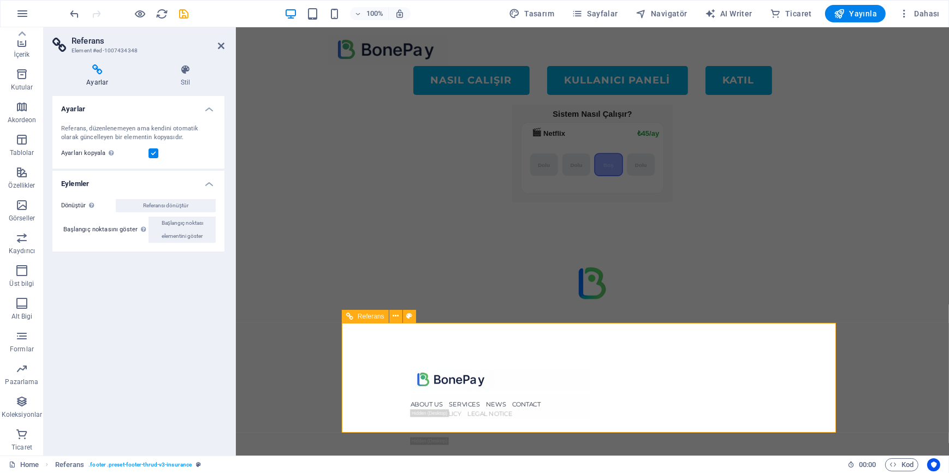
click at [589, 401] on nav "ABOUT US SERVICES NEWS CONTACT" at bounding box center [499, 405] width 179 height 9
click at [748, 419] on div at bounding box center [592, 428] width 364 height 19
click at [589, 401] on nav "ABOUT US SERVICES NEWS CONTACT" at bounding box center [499, 405] width 179 height 9
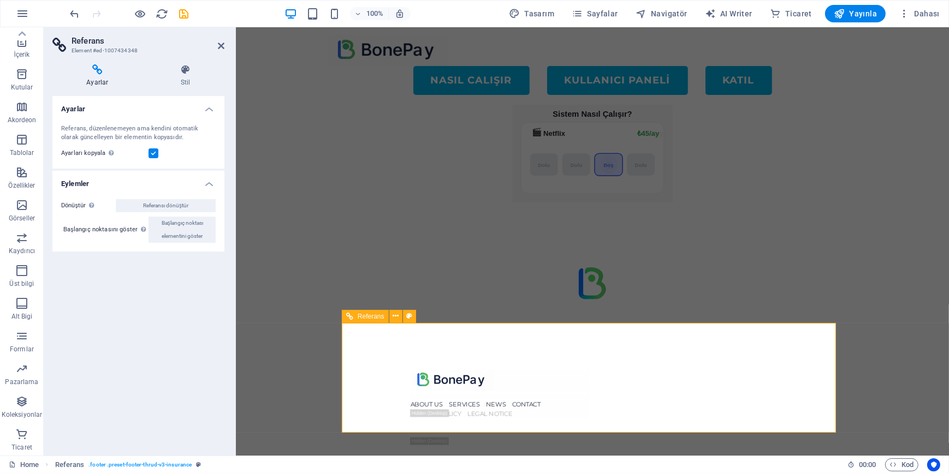
click at [589, 401] on nav "ABOUT US SERVICES NEWS CONTACT" at bounding box center [499, 405] width 179 height 9
click at [185, 326] on div "Ayarlar Referans, düzenlenemeyen ama kendini otomatik olarak güncelleyen bir el…" at bounding box center [138, 271] width 172 height 351
click at [186, 76] on h4 "Stil" at bounding box center [186, 75] width 78 height 23
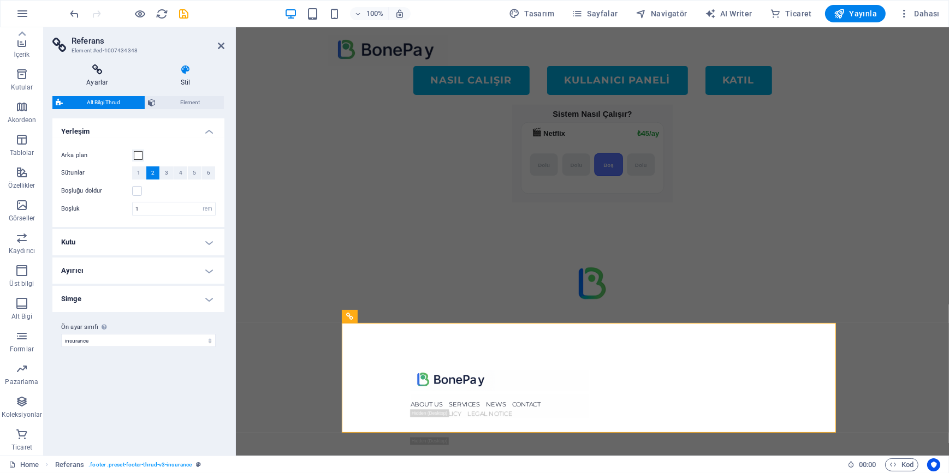
click at [95, 71] on icon at bounding box center [97, 69] width 90 height 11
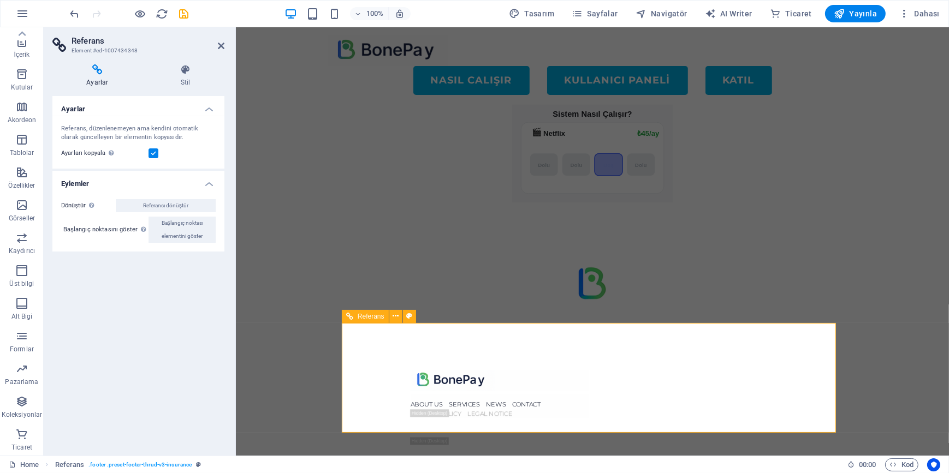
click at [589, 401] on nav "ABOUT US SERVICES NEWS CONTACT" at bounding box center [499, 405] width 179 height 9
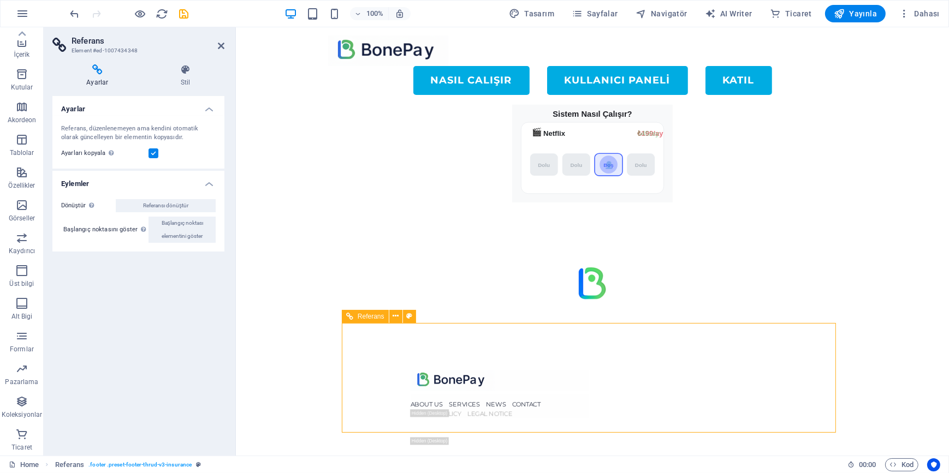
click at [589, 401] on nav "ABOUT US SERVICES NEWS CONTACT" at bounding box center [499, 405] width 179 height 9
click at [109, 74] on icon at bounding box center [97, 69] width 90 height 11
click at [90, 76] on h4 "Ayarlar" at bounding box center [99, 75] width 94 height 23
click at [186, 79] on h4 "Stil" at bounding box center [186, 75] width 78 height 23
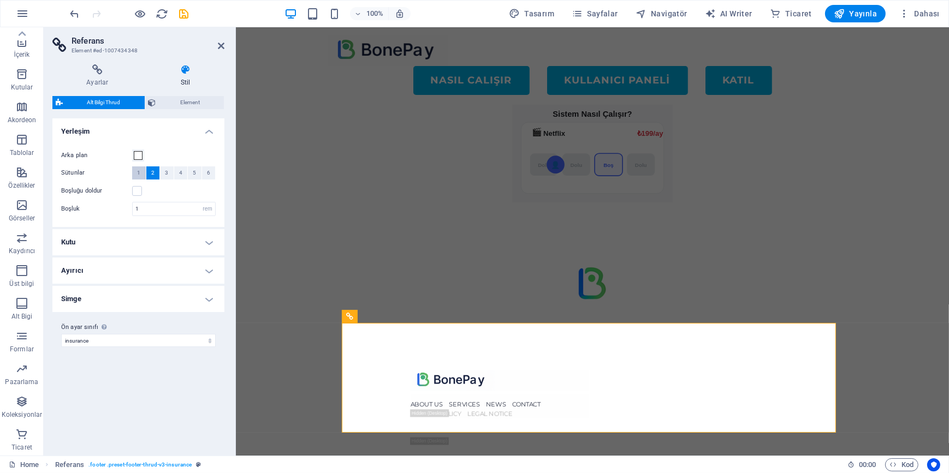
click at [137, 174] on span "1" at bounding box center [138, 173] width 3 height 13
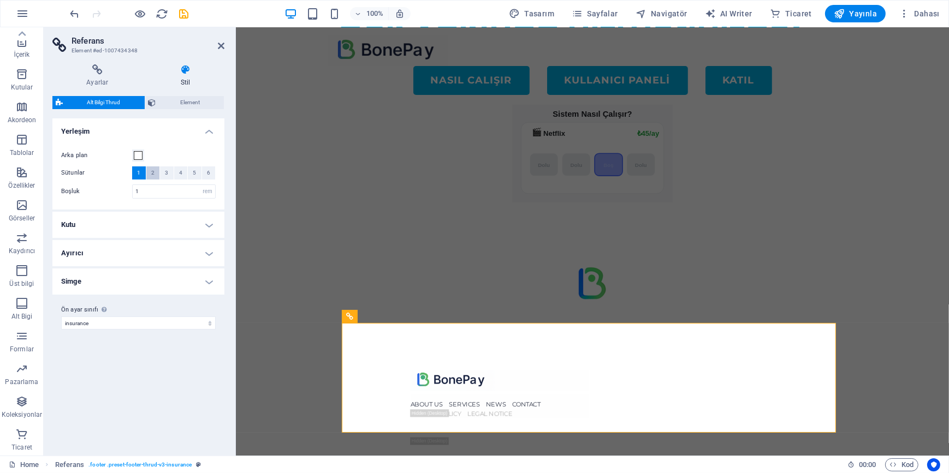
click at [150, 173] on button "2" at bounding box center [153, 173] width 14 height 13
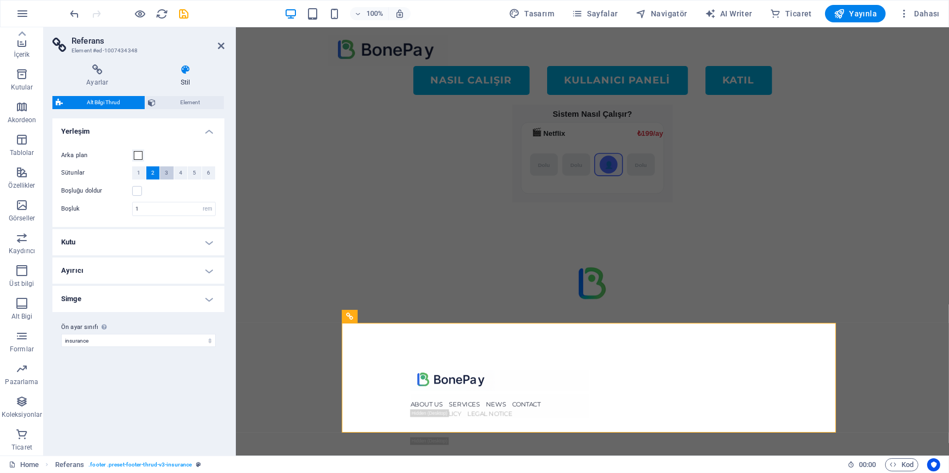
click at [168, 173] on span "3" at bounding box center [166, 173] width 3 height 13
click at [176, 173] on button "4" at bounding box center [181, 173] width 14 height 13
click at [188, 173] on button "5" at bounding box center [195, 173] width 14 height 13
click at [205, 174] on button "6" at bounding box center [209, 173] width 14 height 13
drag, startPoint x: 142, startPoint y: 175, endPoint x: 136, endPoint y: 175, distance: 6.6
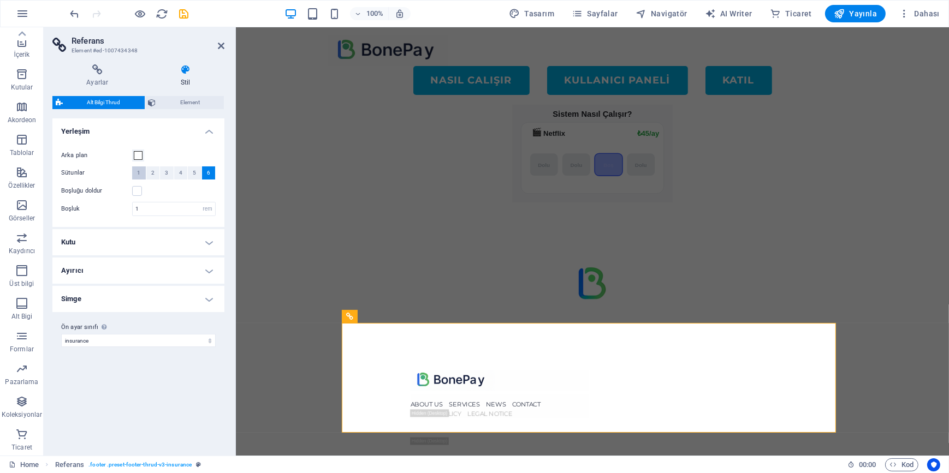
click at [140, 175] on button "1" at bounding box center [139, 173] width 14 height 13
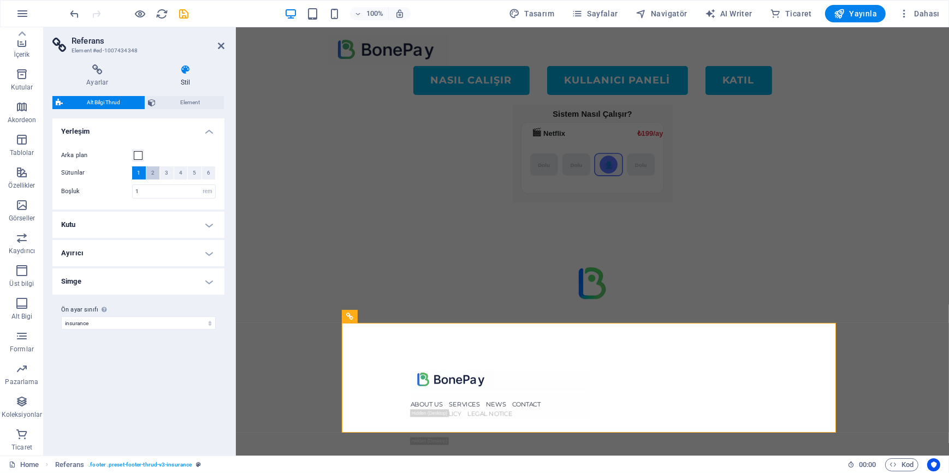
click at [157, 174] on button "2" at bounding box center [153, 173] width 14 height 13
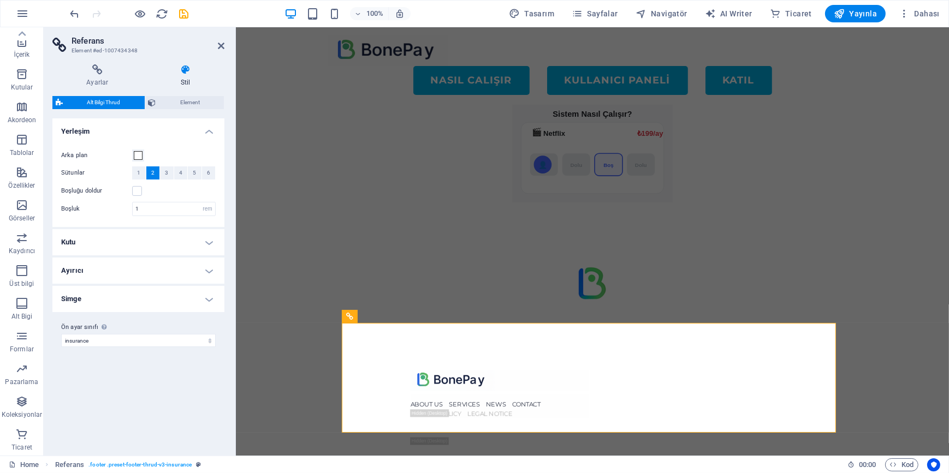
click at [158, 415] on div "Varyantlar Varsayılan Yerleşim Arka plan Sütunlar 1 2 3 4 5 6 Boşluğu doldur Bo…" at bounding box center [138, 282] width 172 height 329
click at [122, 338] on select "insurance Ön [PERSON_NAME] sınıfı ekle" at bounding box center [138, 340] width 154 height 13
click at [138, 418] on div "Varyantlar Varsayılan Yerleşim Arka plan Sütunlar 1 2 3 4 5 6 Boşluğu doldur Bo…" at bounding box center [138, 282] width 172 height 329
click at [193, 304] on h4 "Simge" at bounding box center [138, 299] width 172 height 26
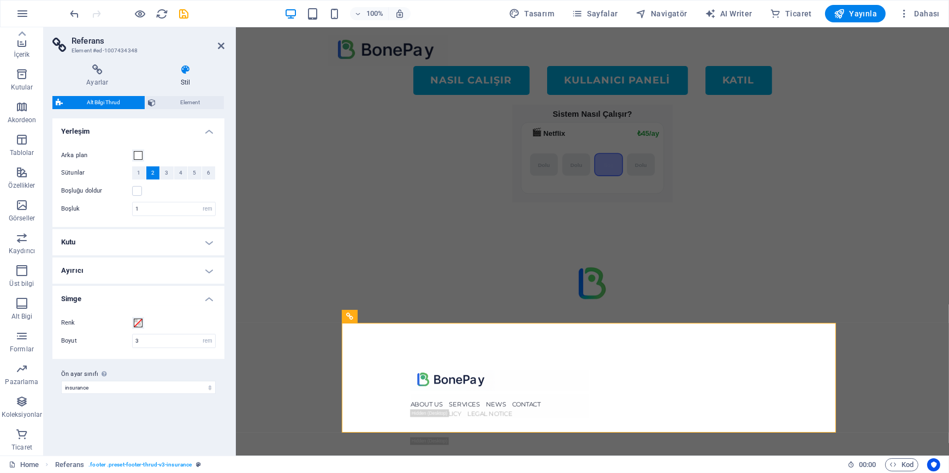
click at [195, 298] on h4 "Simge" at bounding box center [138, 296] width 172 height 20
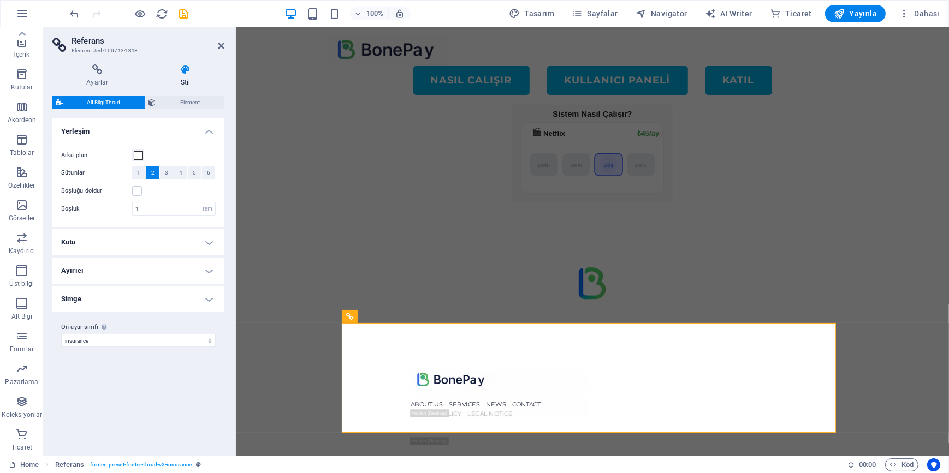
click at [201, 244] on h4 "Kutu" at bounding box center [138, 242] width 172 height 26
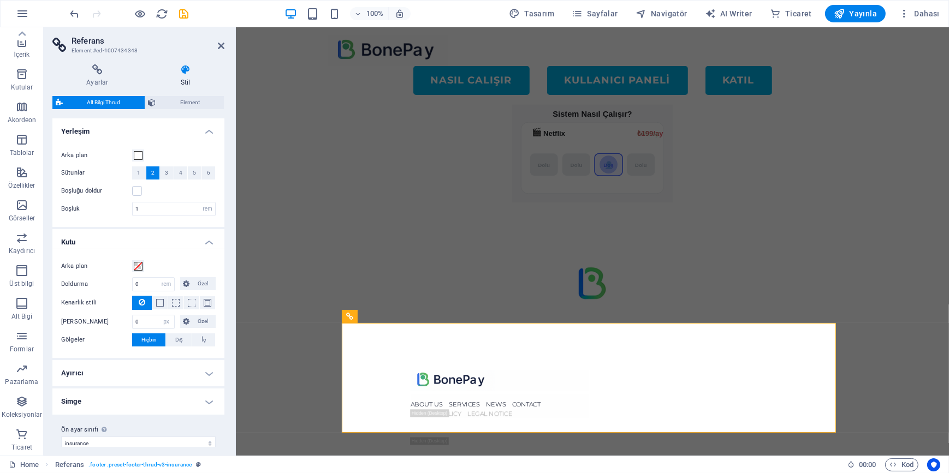
click at [201, 244] on h4 "Kutu" at bounding box center [138, 239] width 172 height 20
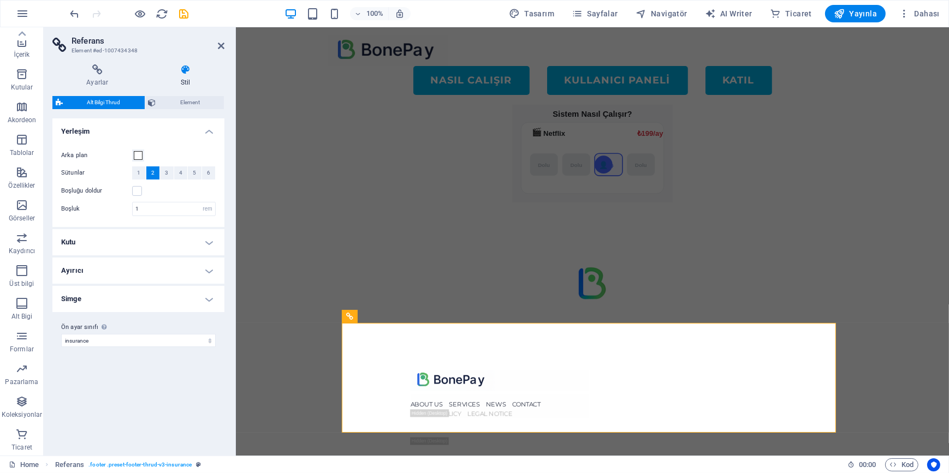
click at [162, 281] on h4 "Ayırıcı" at bounding box center [138, 271] width 172 height 26
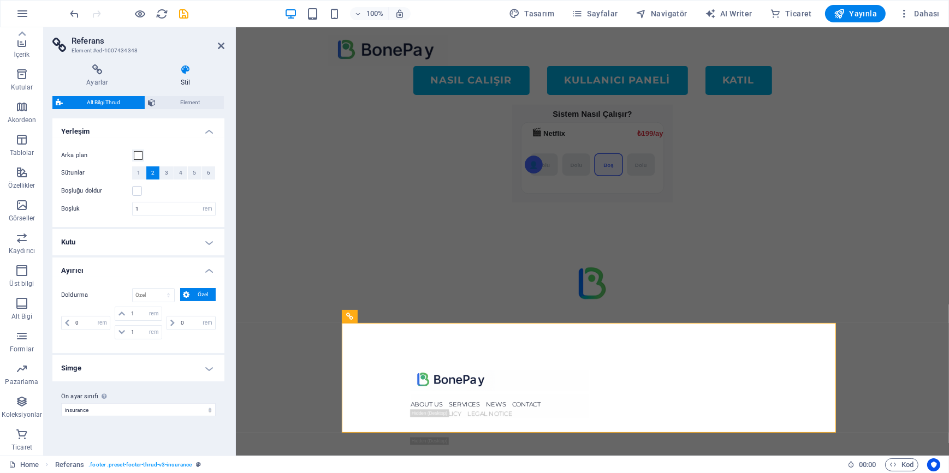
click at [167, 269] on h4 "Ayırıcı" at bounding box center [138, 268] width 172 height 20
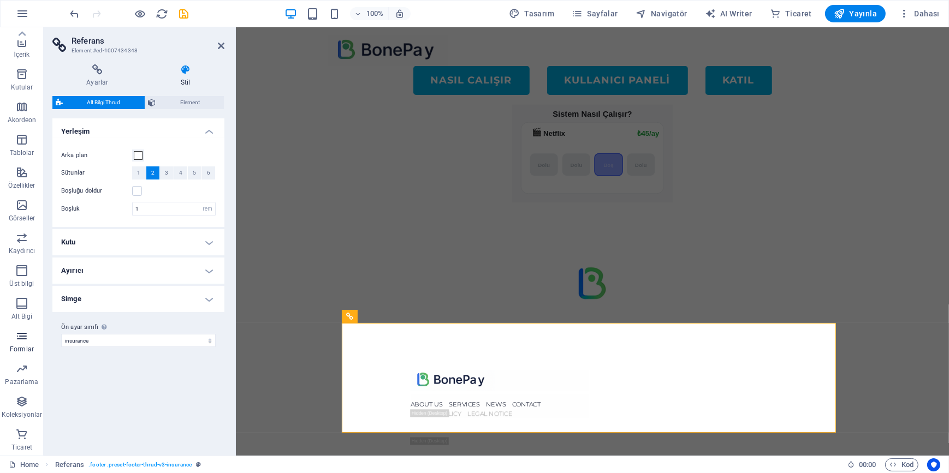
click at [22, 340] on icon "button" at bounding box center [21, 336] width 13 height 13
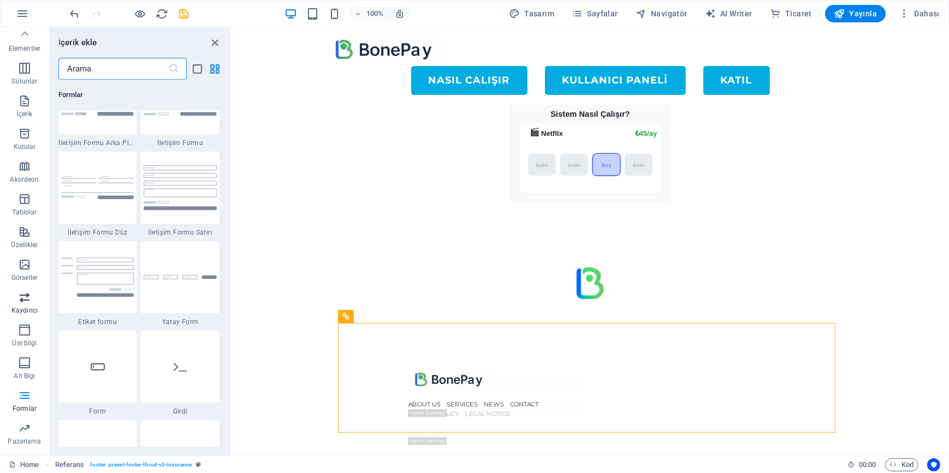
scroll to position [0, 0]
click at [26, 75] on icon "button" at bounding box center [24, 70] width 13 height 13
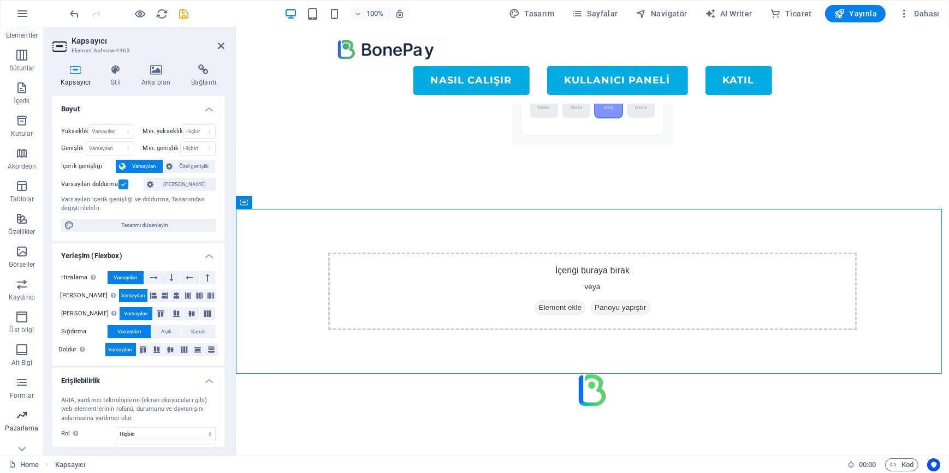
scroll to position [95, 0]
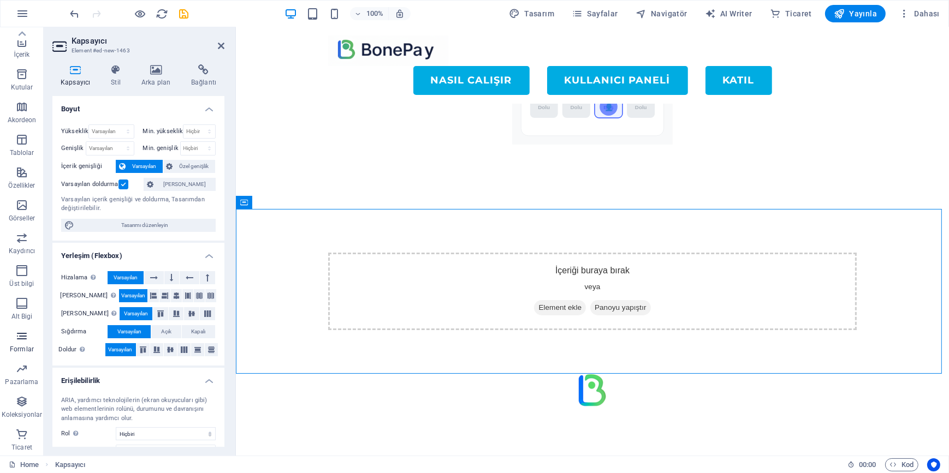
click at [21, 346] on p "Formlar" at bounding box center [22, 349] width 24 height 9
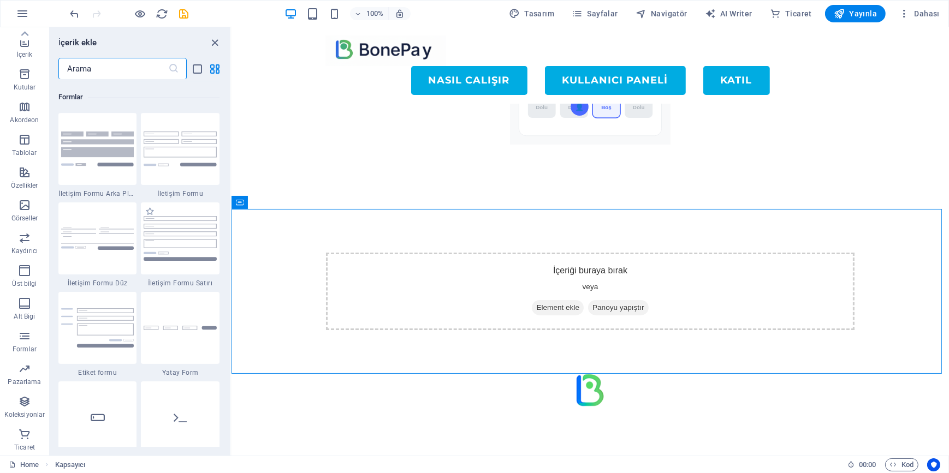
scroll to position [7969, 0]
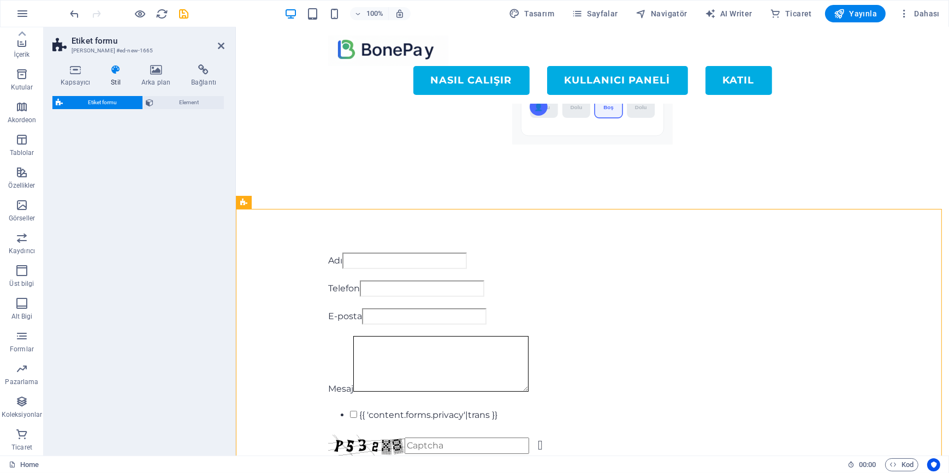
select select "rem"
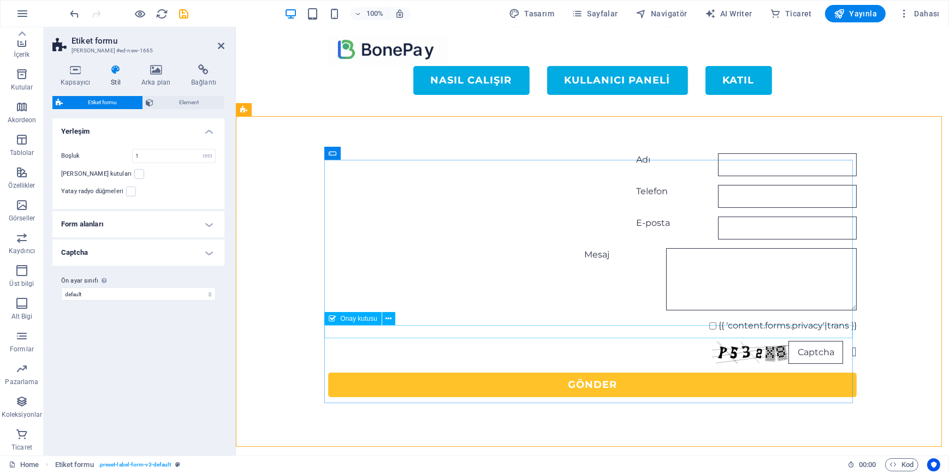
scroll to position [260, 0]
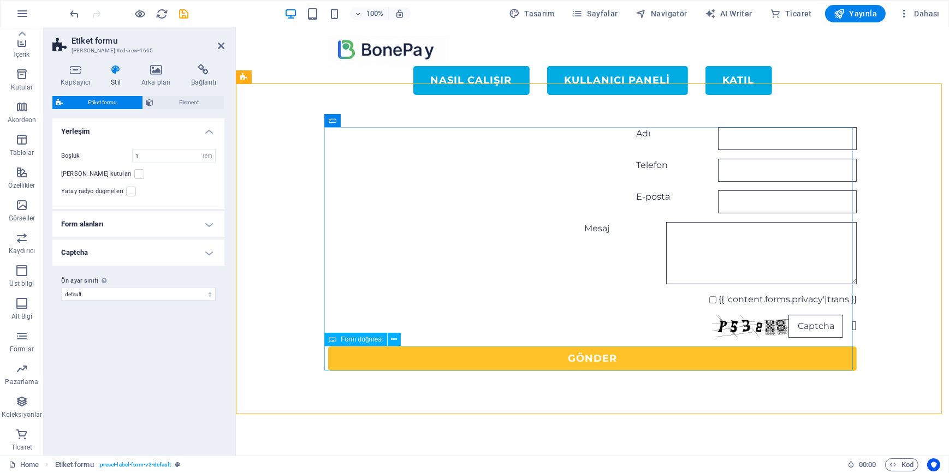
click at [593, 359] on div "Gönder" at bounding box center [592, 359] width 528 height 25
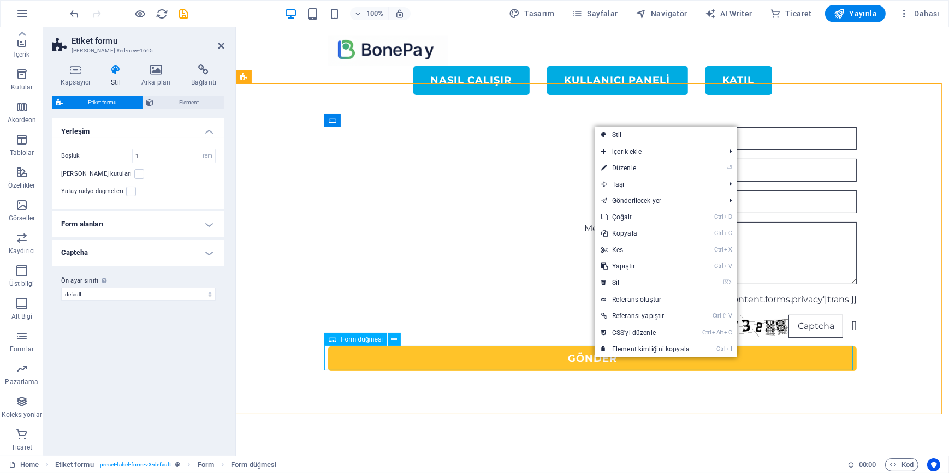
click at [538, 360] on div "Gönder" at bounding box center [592, 359] width 528 height 25
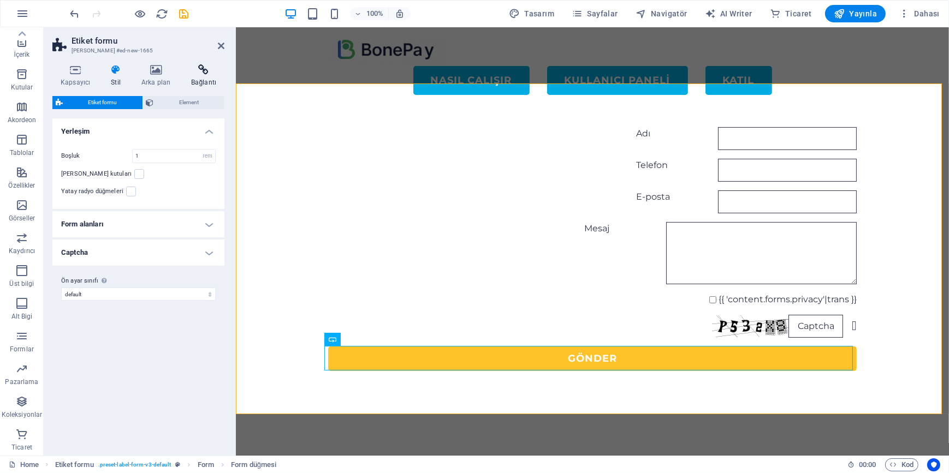
click at [208, 82] on h4 "Bağlantı" at bounding box center [203, 75] width 41 height 23
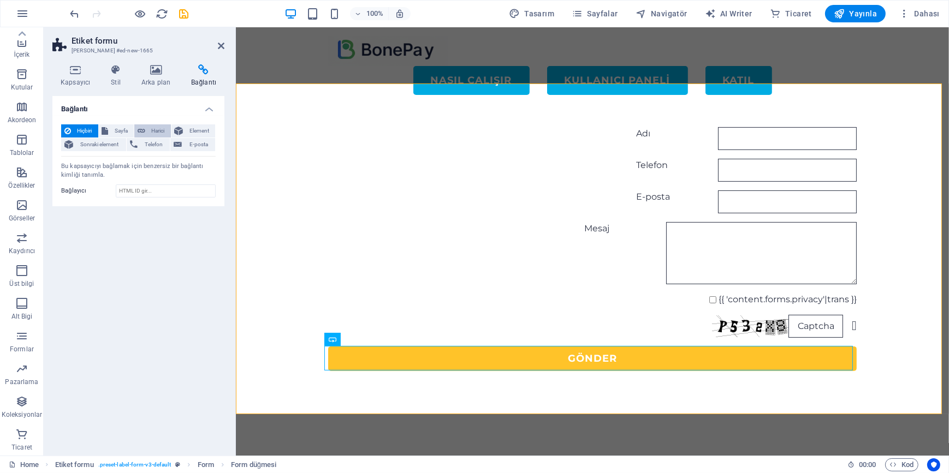
click at [153, 130] on span "Harici" at bounding box center [157, 130] width 19 height 13
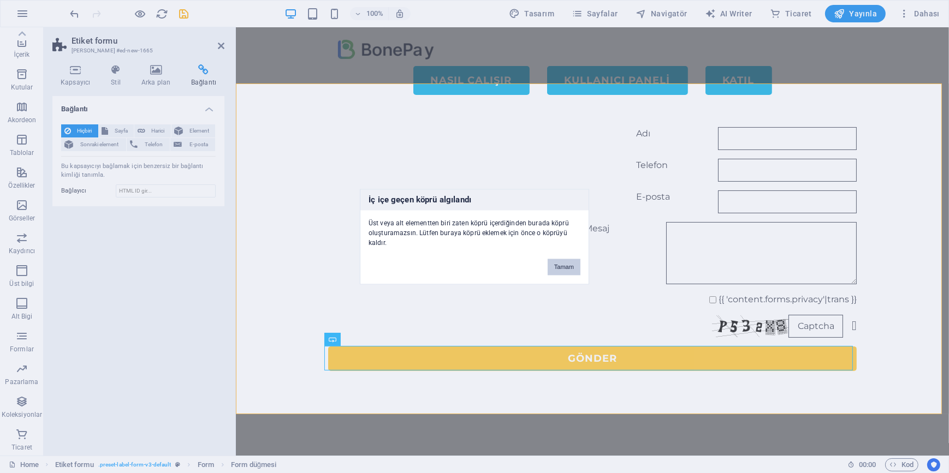
drag, startPoint x: 558, startPoint y: 269, endPoint x: 322, endPoint y: 241, distance: 237.5
click at [558, 269] on button "Tamam" at bounding box center [564, 267] width 33 height 16
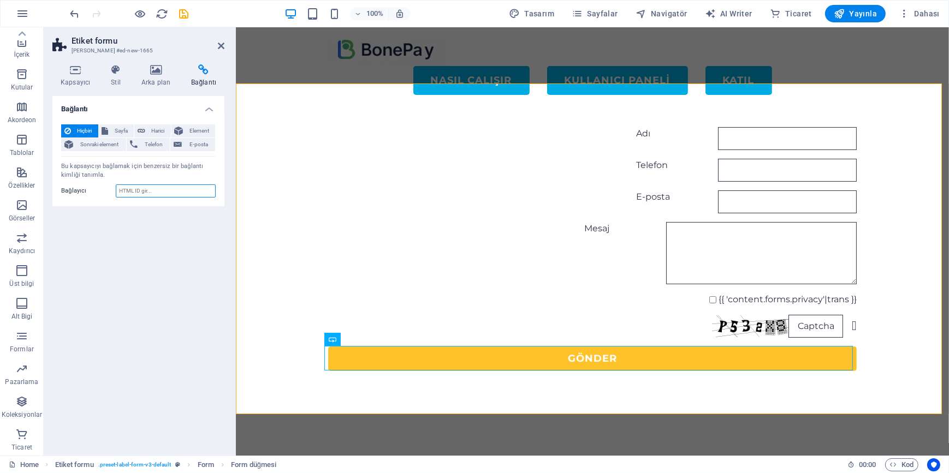
click at [174, 193] on input "Bağlayıcı" at bounding box center [166, 191] width 100 height 13
click at [153, 267] on div "Bağlantı Hiçbiri Sayfa Harici Element Sonraki element Telefon E-posta Sayfa Hom…" at bounding box center [138, 271] width 172 height 351
click at [605, 360] on div "Gönder" at bounding box center [592, 359] width 528 height 25
click at [132, 15] on div at bounding box center [129, 13] width 122 height 17
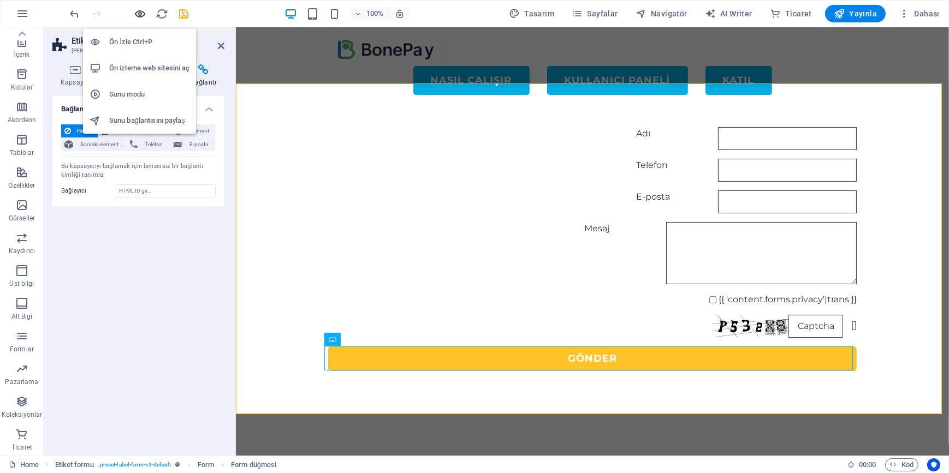
click at [139, 14] on icon "button" at bounding box center [140, 14] width 13 height 13
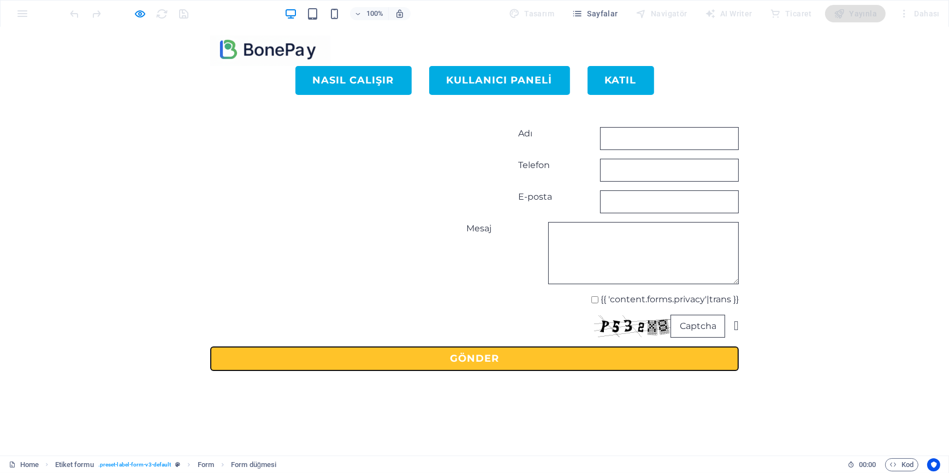
click at [468, 359] on button "Gönder" at bounding box center [474, 359] width 528 height 25
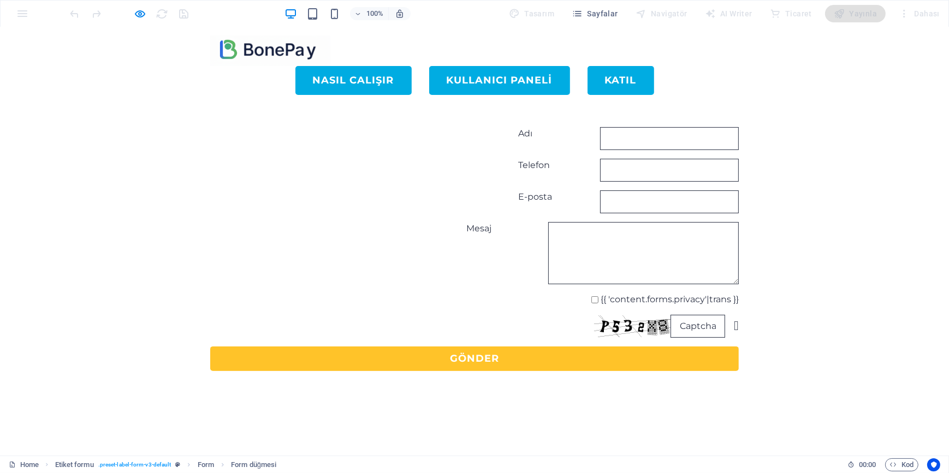
click at [627, 385] on div "Adı Telefon E-posta Mesaj {{ 'content.forms.privacy'|trans }} Nicht lesbar? Neu…" at bounding box center [474, 249] width 949 height 331
click at [691, 330] on input "text" at bounding box center [697, 326] width 55 height 23
click at [600, 141] on input "Adı" at bounding box center [669, 138] width 139 height 23
click at [591, 298] on input "{{ 'content.forms.privacy'|trans }}" at bounding box center [594, 299] width 7 height 7
checkbox input "true"
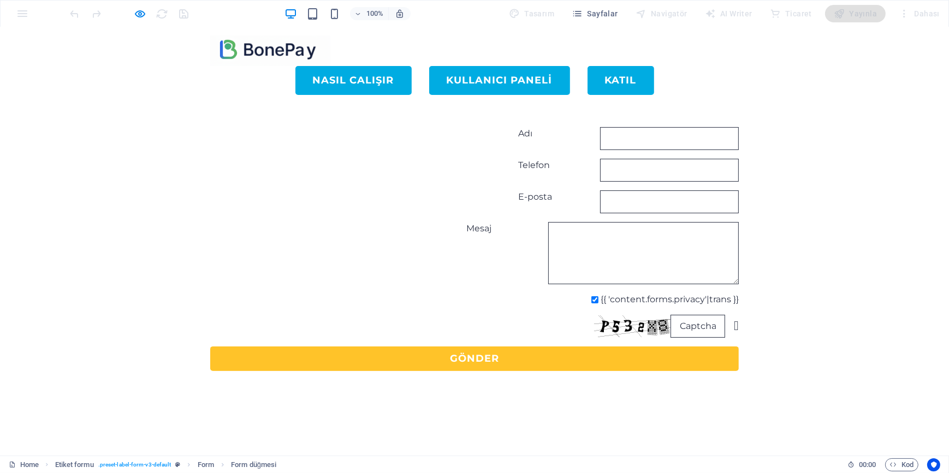
click at [677, 325] on input "text" at bounding box center [697, 326] width 55 height 23
type input "P532X8"
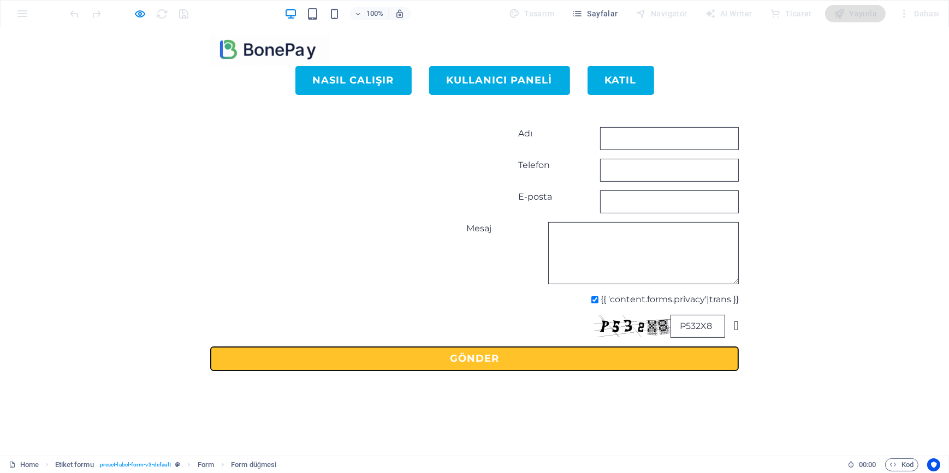
click at [513, 358] on button "Gönder" at bounding box center [474, 359] width 528 height 25
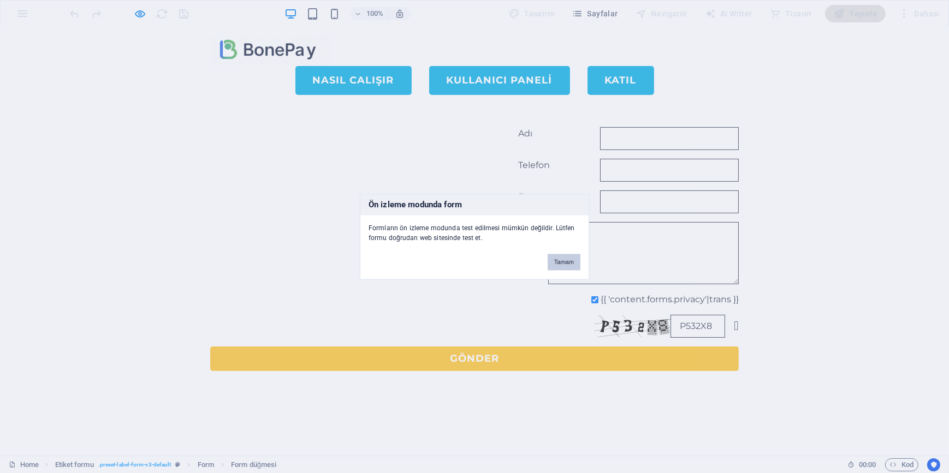
click at [571, 265] on button "Tamam" at bounding box center [564, 262] width 33 height 16
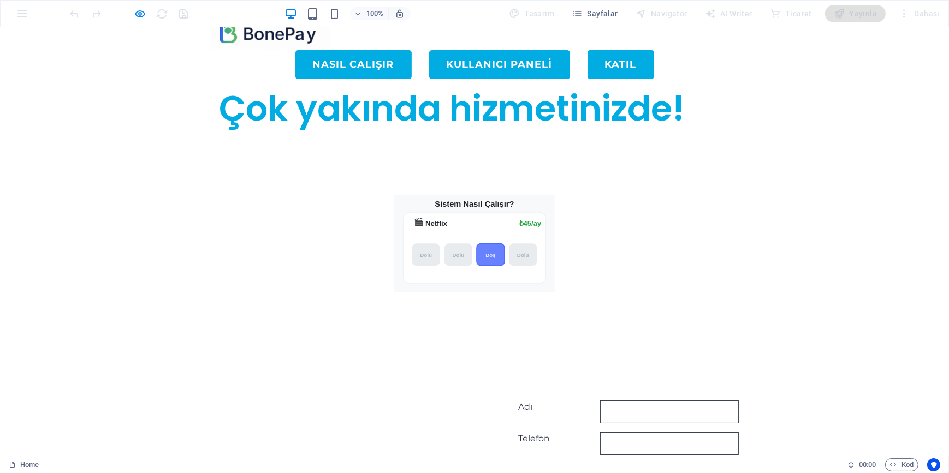
scroll to position [0, 0]
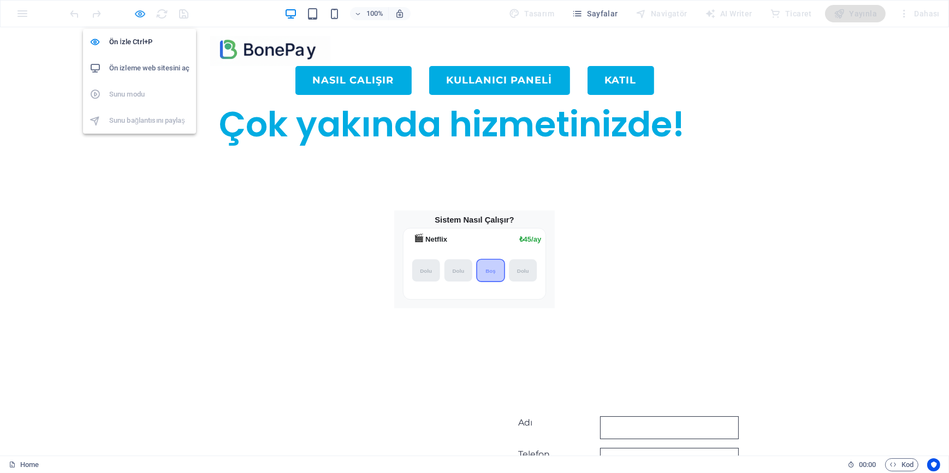
click at [138, 11] on icon "button" at bounding box center [140, 14] width 13 height 13
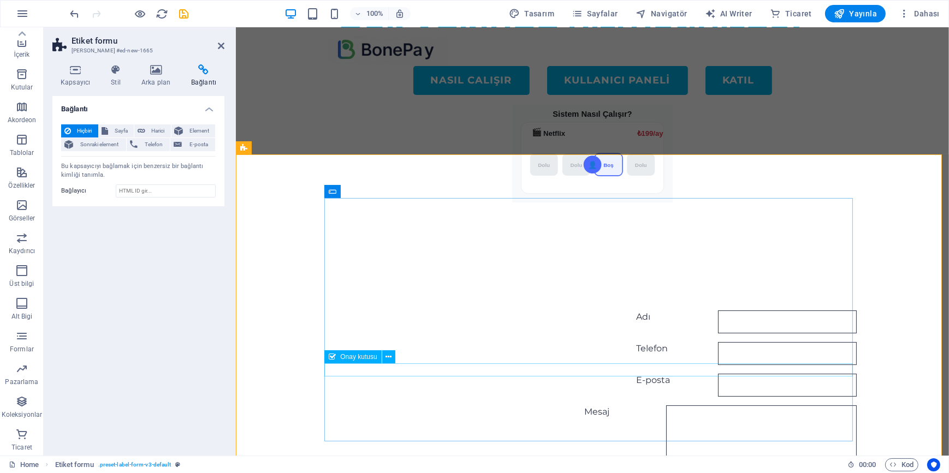
scroll to position [198, 0]
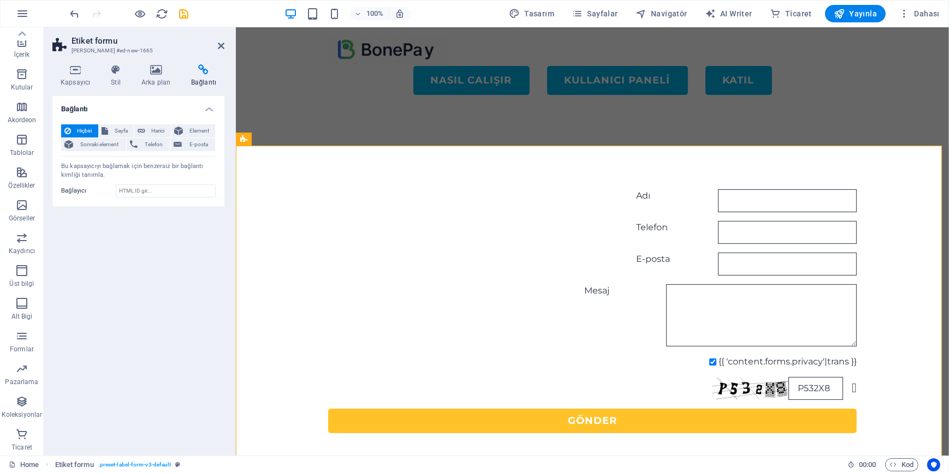
click at [115, 292] on div "Bağlantı Hiçbiri Sayfa Harici Element Sonraki element Telefon E-posta Sayfa Hom…" at bounding box center [138, 271] width 172 height 351
click at [116, 76] on h4 "Stil" at bounding box center [118, 75] width 31 height 23
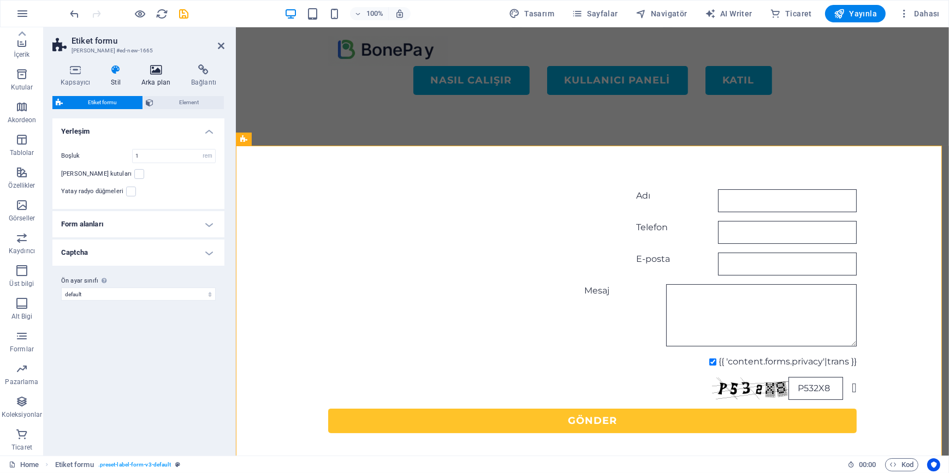
click at [153, 73] on icon at bounding box center [155, 69] width 45 height 11
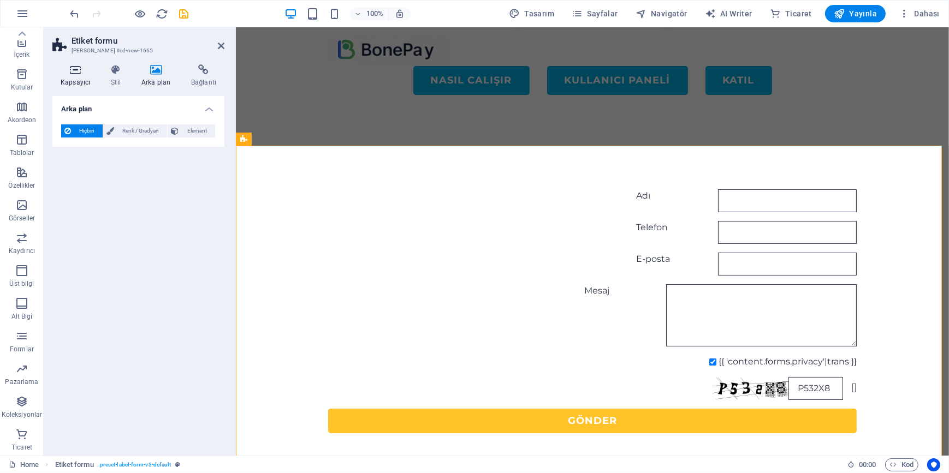
click at [79, 72] on icon at bounding box center [75, 69] width 46 height 11
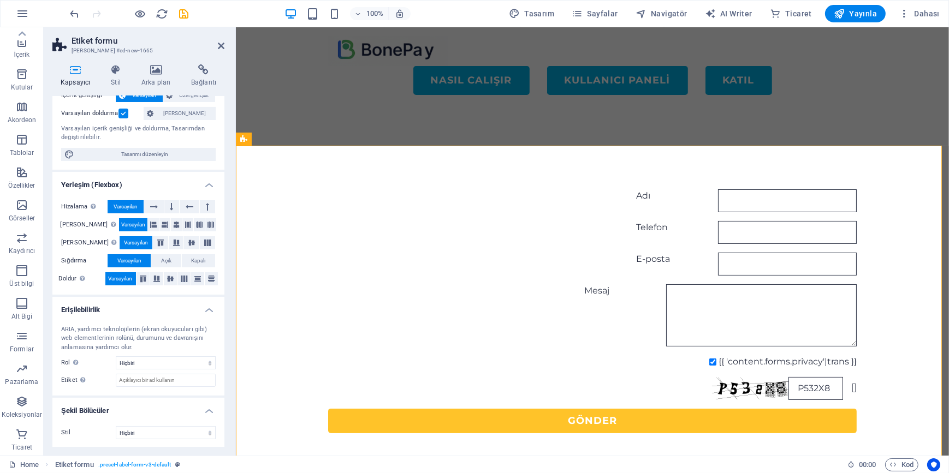
scroll to position [0, 0]
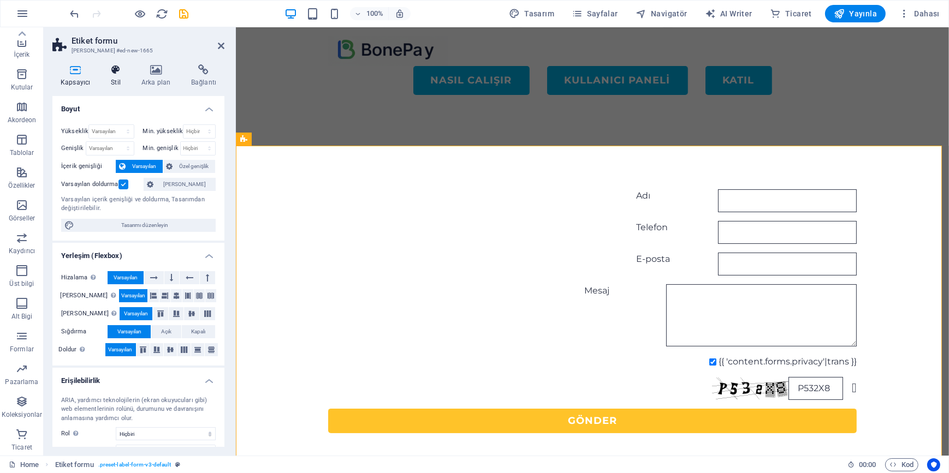
click at [122, 78] on h4 "Stil" at bounding box center [118, 75] width 31 height 23
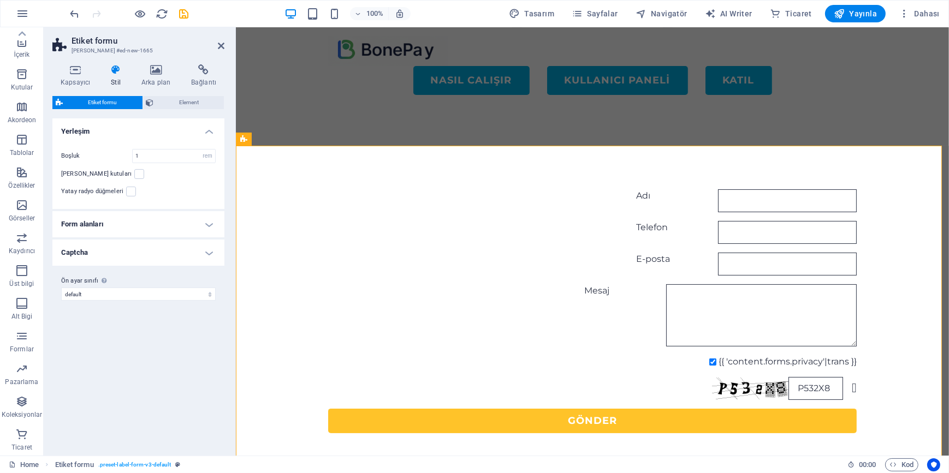
click at [175, 211] on h4 "Form alanları" at bounding box center [138, 224] width 172 height 26
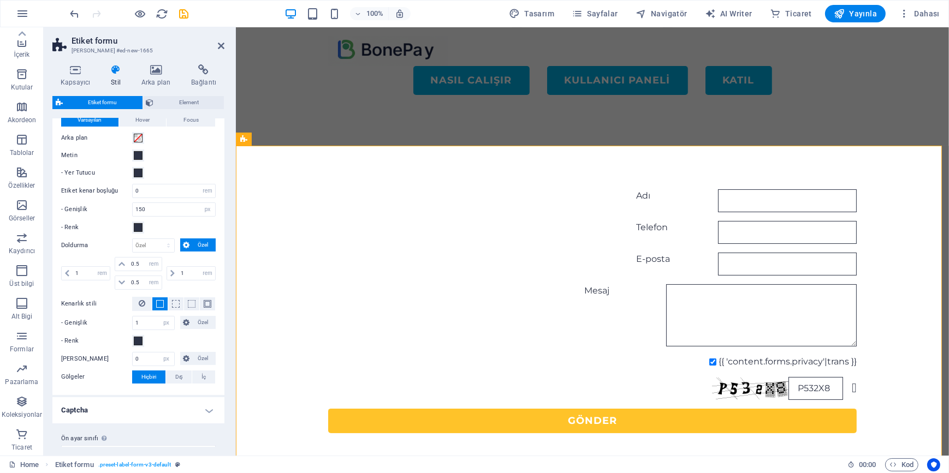
scroll to position [152, 0]
click at [186, 396] on h4 "Captcha" at bounding box center [138, 409] width 172 height 26
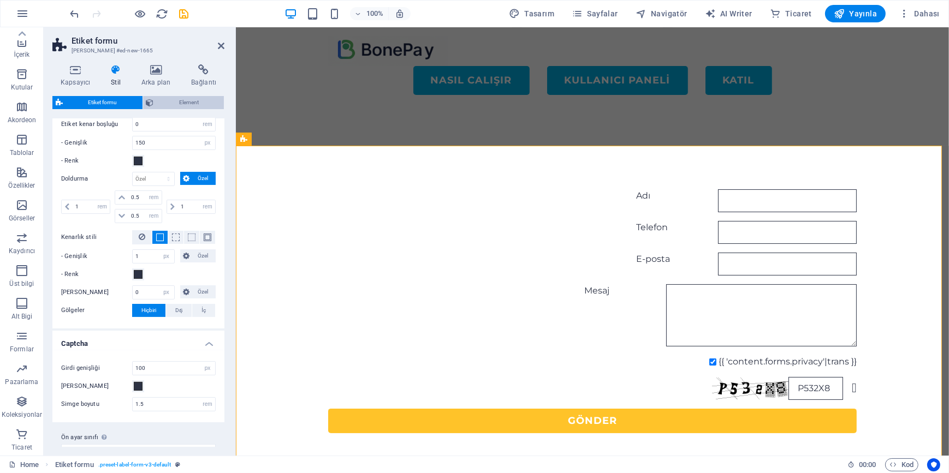
click at [188, 100] on span "Element" at bounding box center [189, 102] width 64 height 13
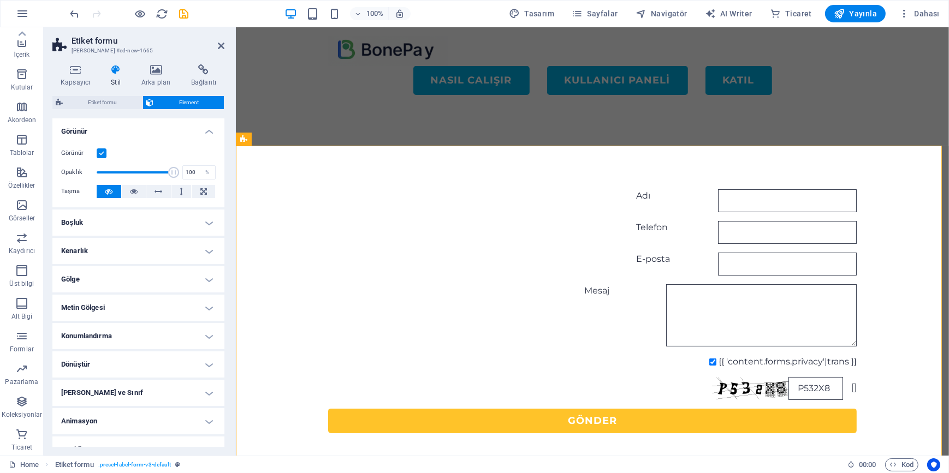
scroll to position [15, 0]
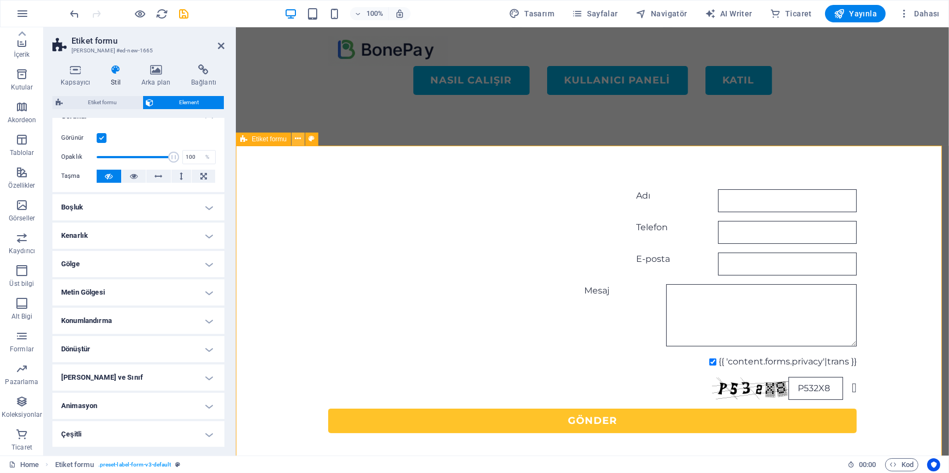
click at [295, 138] on icon at bounding box center [298, 138] width 6 height 11
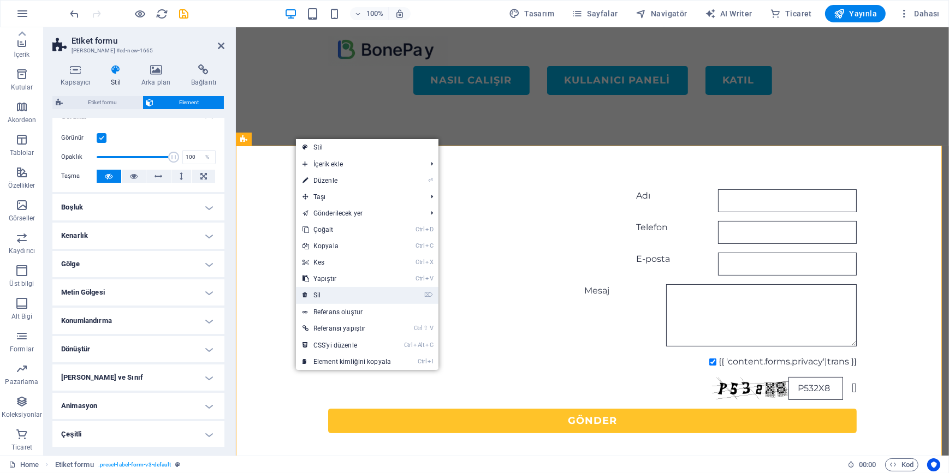
click at [341, 294] on link "⌦ Sil" at bounding box center [347, 295] width 102 height 16
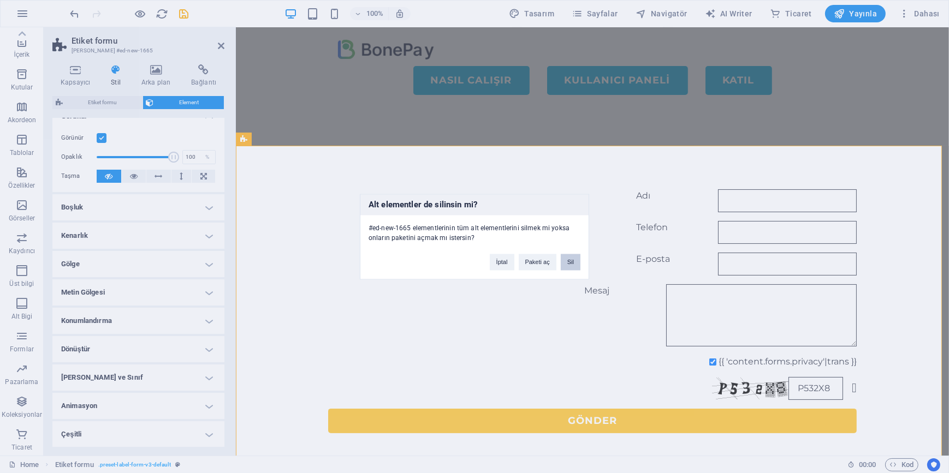
drag, startPoint x: 574, startPoint y: 259, endPoint x: 501, endPoint y: 266, distance: 73.0
click at [574, 259] on button "Sil" at bounding box center [571, 262] width 20 height 16
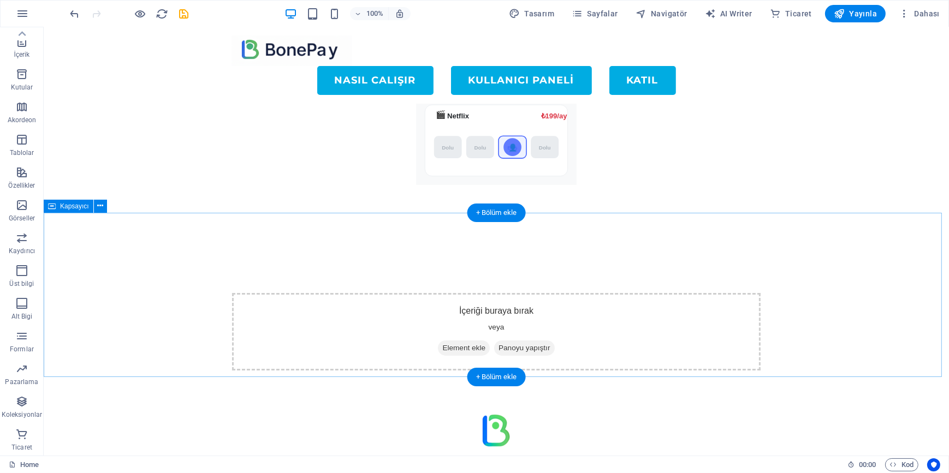
scroll to position [142, 0]
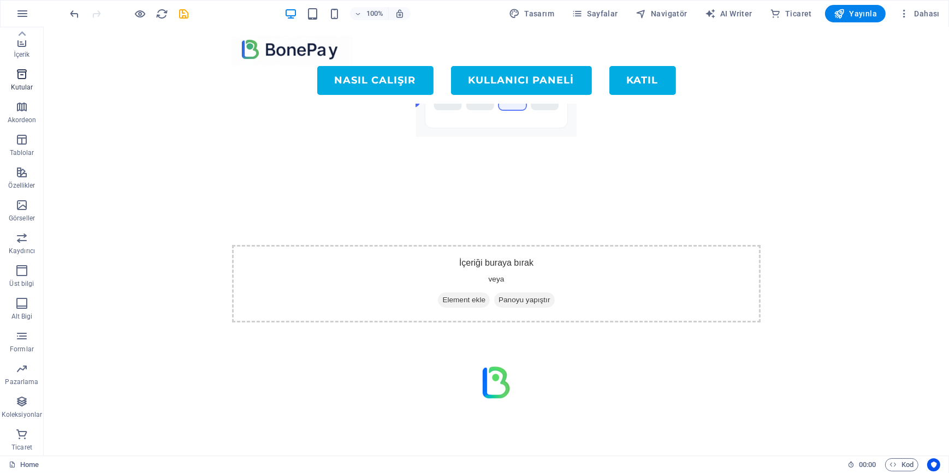
click at [20, 79] on icon "button" at bounding box center [21, 74] width 13 height 13
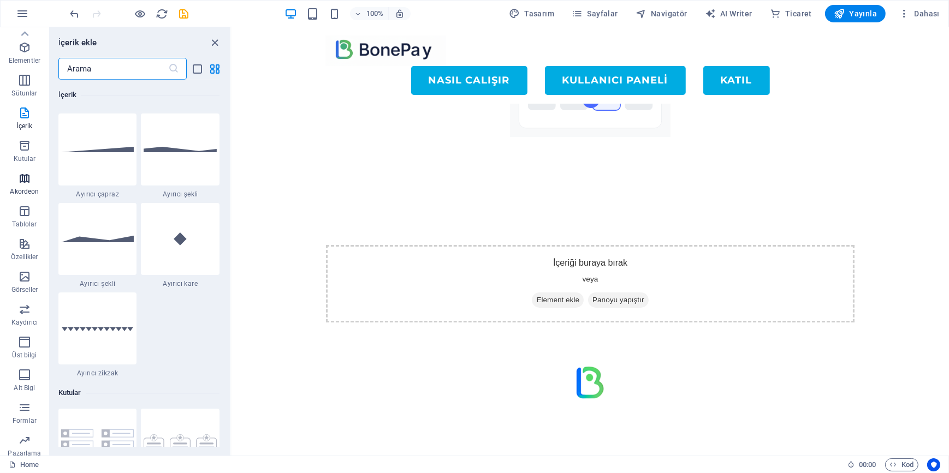
scroll to position [0, 0]
click at [21, 136] on icon "button" at bounding box center [24, 136] width 13 height 13
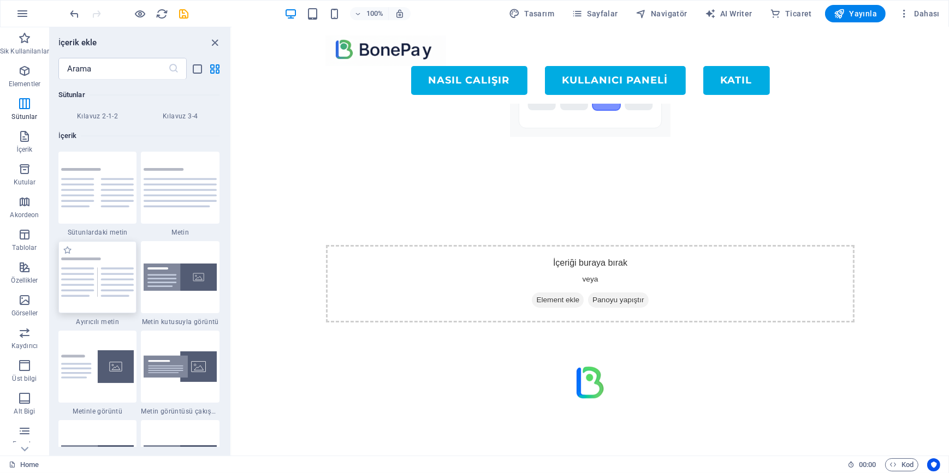
scroll to position [1969, 0]
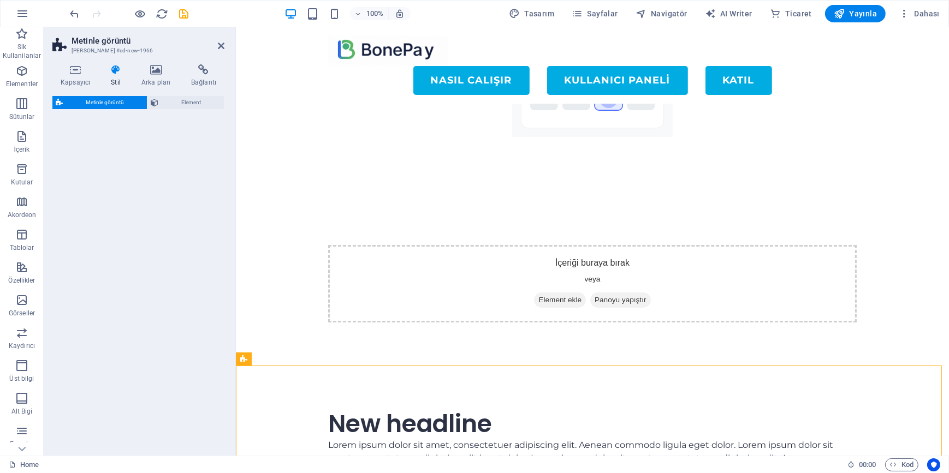
select select "rem"
select select "px"
select select "preset-text-with-image-v4-default"
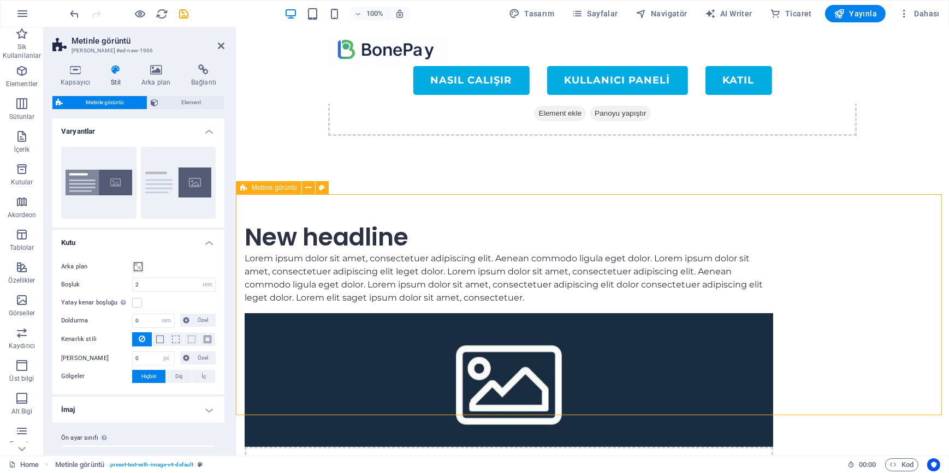
scroll to position [314, 0]
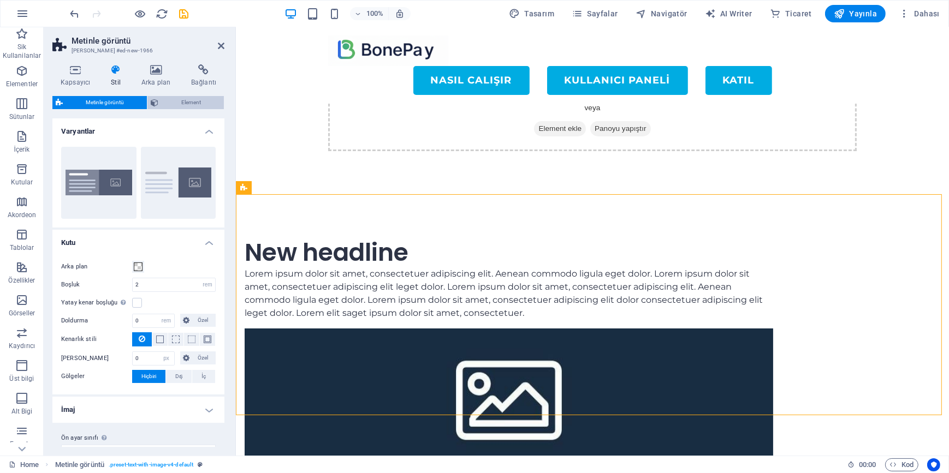
click at [193, 99] on span "Element" at bounding box center [191, 102] width 59 height 13
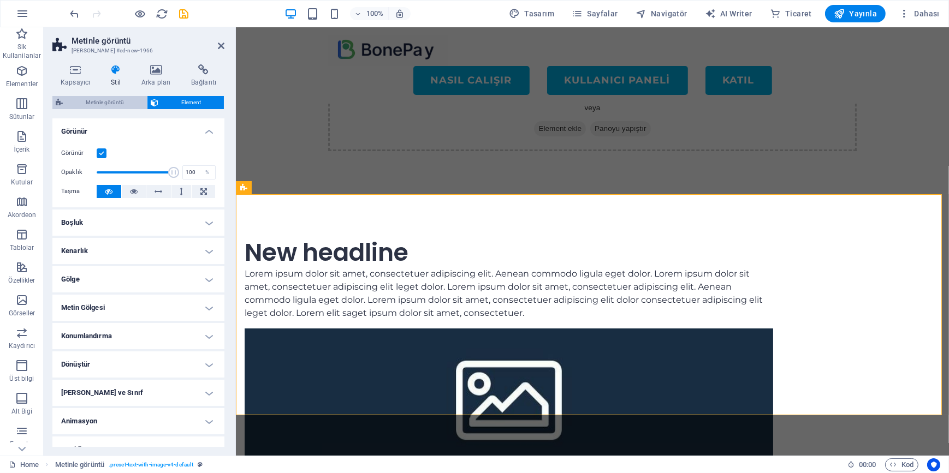
click at [104, 104] on span "Metinle görüntü" at bounding box center [105, 102] width 78 height 13
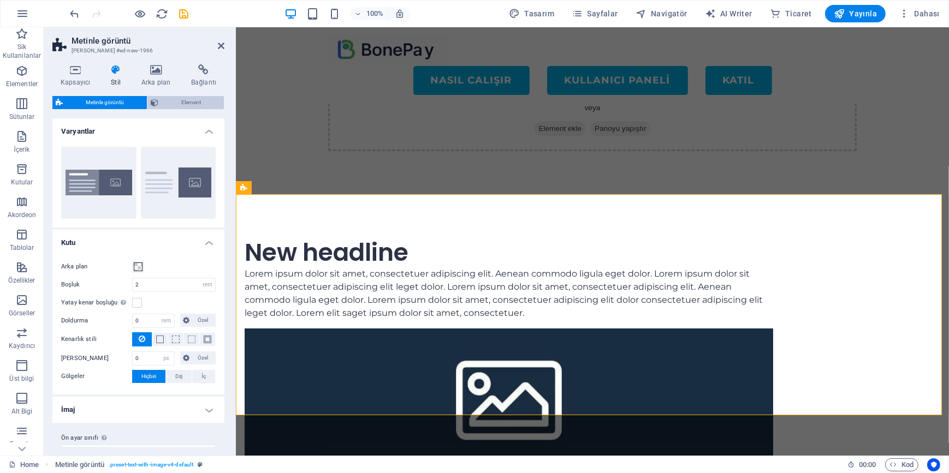
click at [194, 104] on span "Element" at bounding box center [191, 102] width 59 height 13
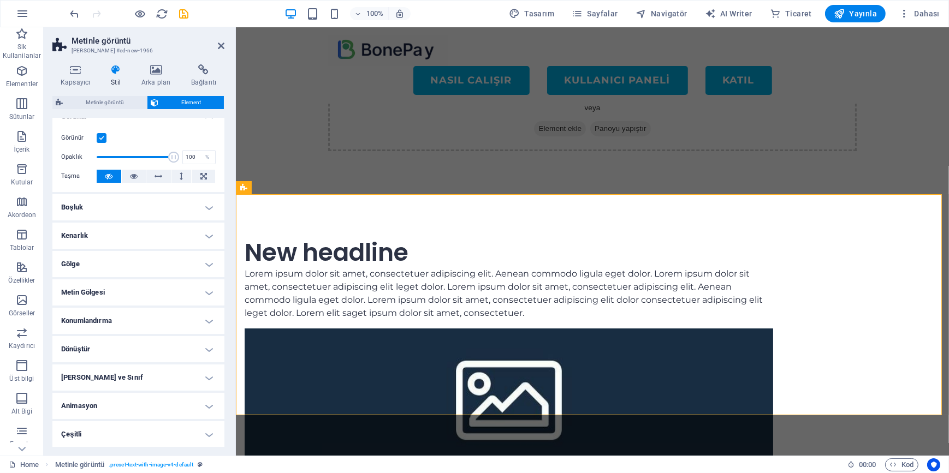
scroll to position [0, 0]
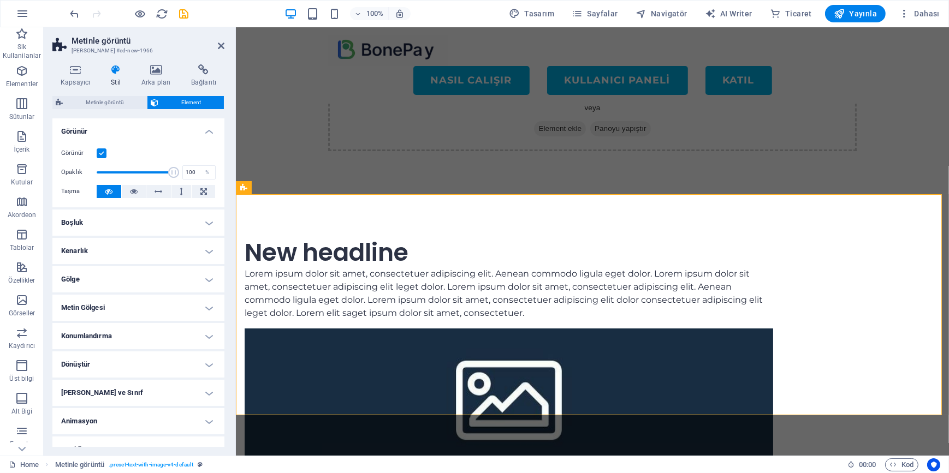
click at [123, 73] on icon at bounding box center [116, 69] width 26 height 11
click at [71, 68] on icon at bounding box center [75, 69] width 46 height 11
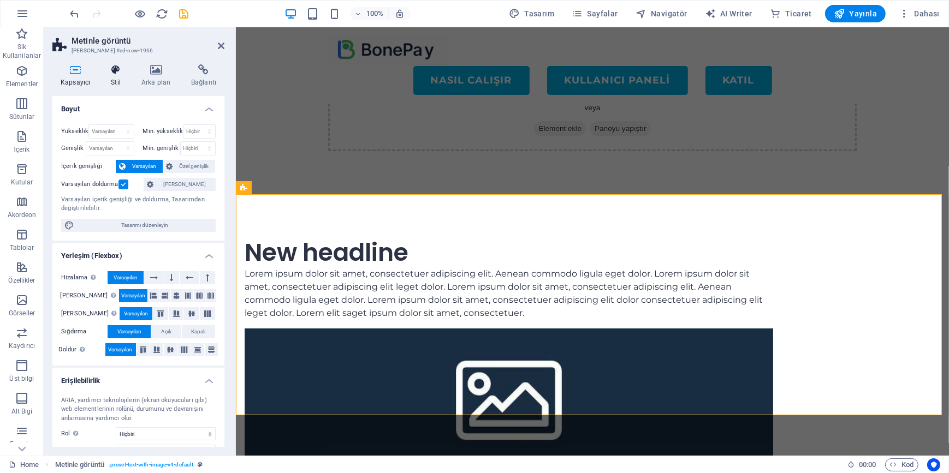
click at [120, 76] on h4 "Stil" at bounding box center [118, 75] width 31 height 23
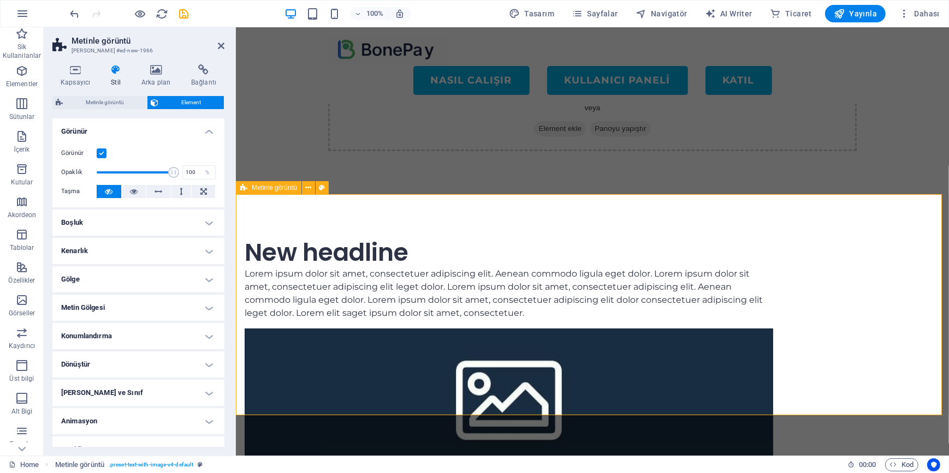
click at [282, 257] on div "New headline Lorem ipsum dolor sit amet, consectetuer adipiscing elit. Aenean c…" at bounding box center [591, 389] width 713 height 389
click at [414, 295] on div "Lorem ipsum dolor sit amet, consectetuer adipiscing elit. Aenean commodo ligula…" at bounding box center [508, 293] width 528 height 52
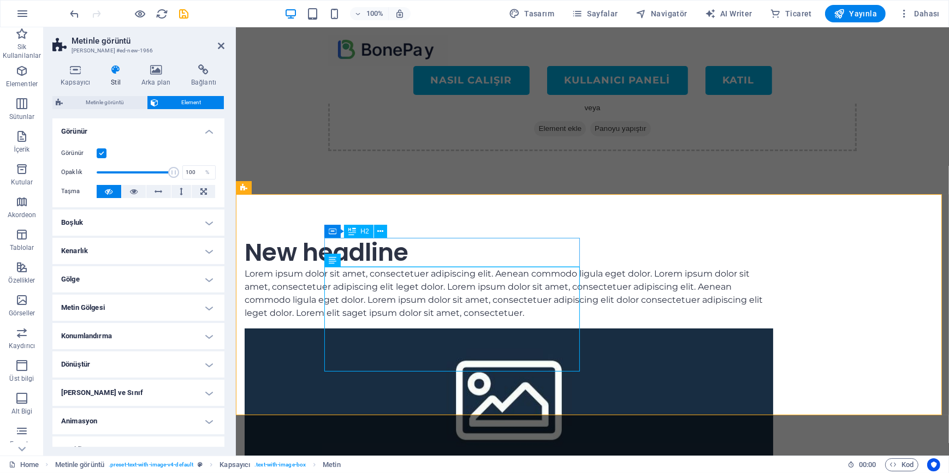
click at [427, 253] on div "New headline" at bounding box center [508, 253] width 528 height 29
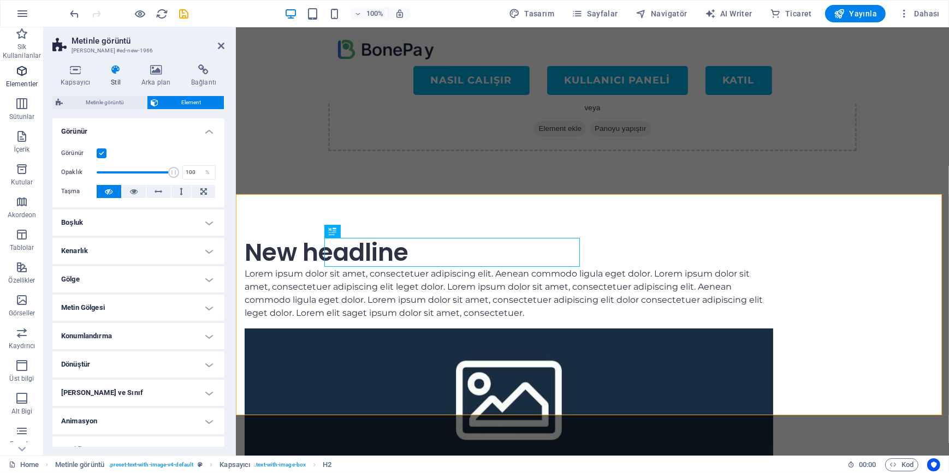
click at [26, 78] on span "Elementler" at bounding box center [22, 77] width 44 height 26
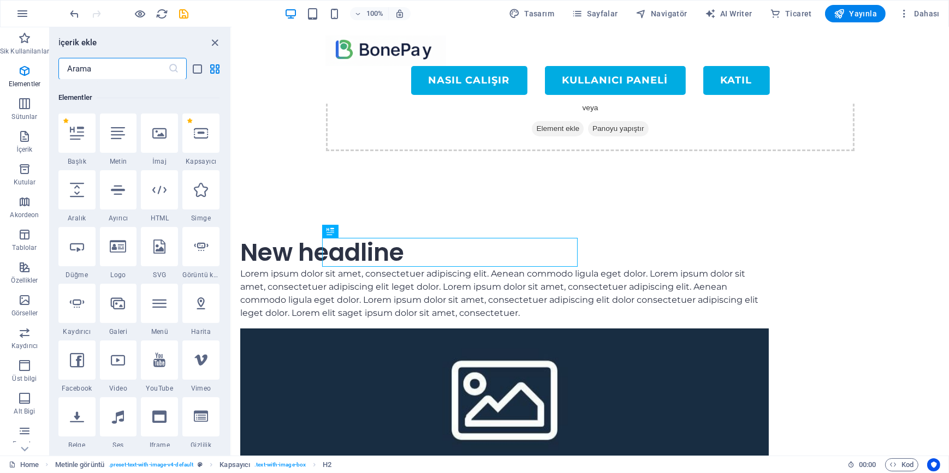
scroll to position [116, 0]
click at [205, 131] on icon at bounding box center [201, 131] width 14 height 14
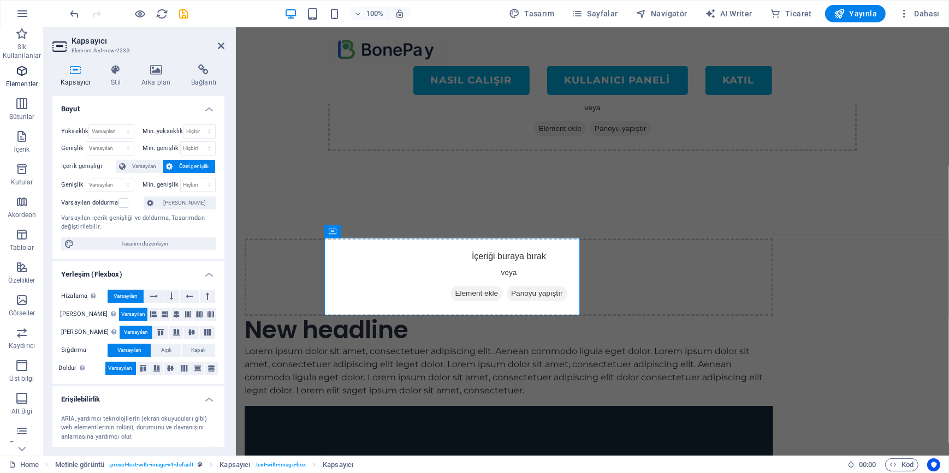
click at [29, 70] on span "Elementler" at bounding box center [22, 77] width 44 height 26
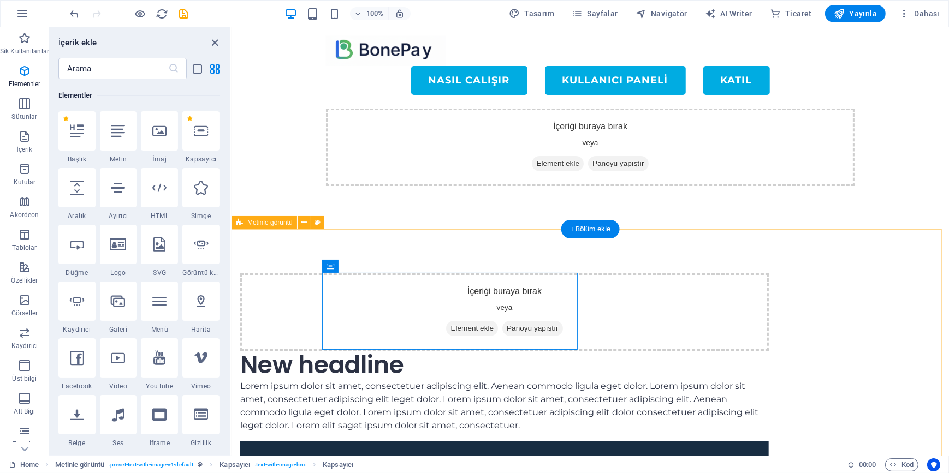
scroll to position [264, 0]
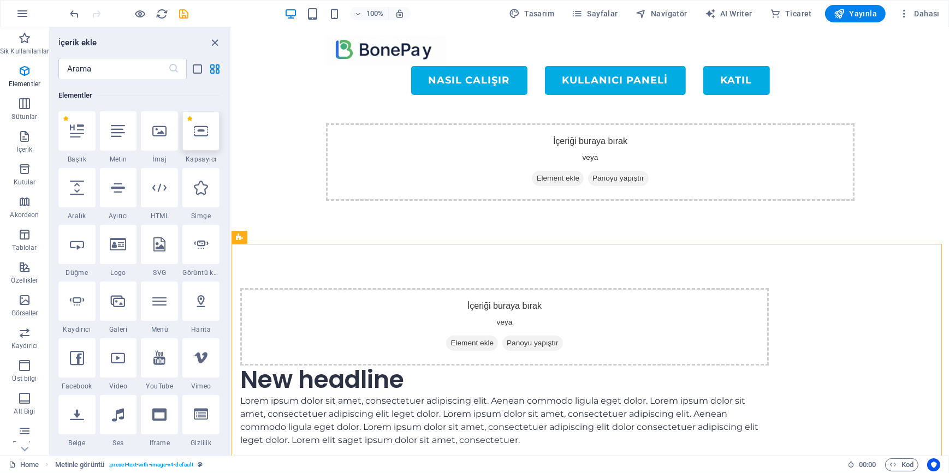
click at [202, 131] on icon at bounding box center [201, 131] width 14 height 14
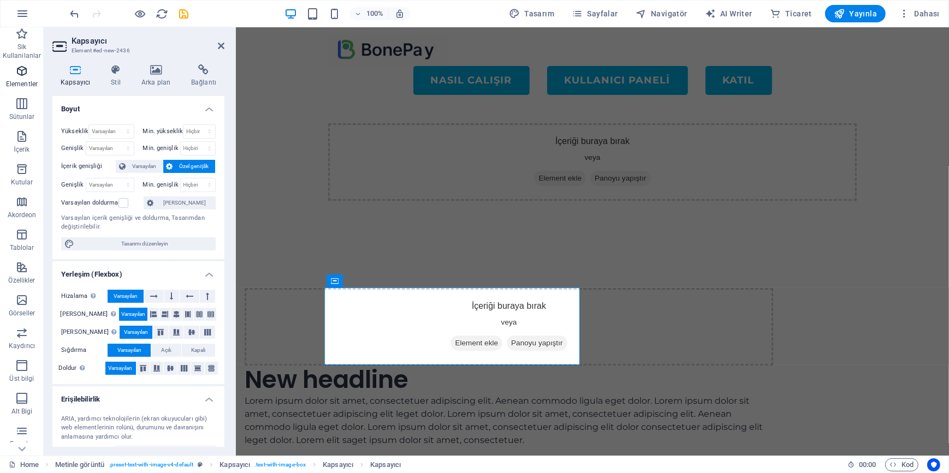
click at [24, 74] on icon "button" at bounding box center [21, 70] width 13 height 13
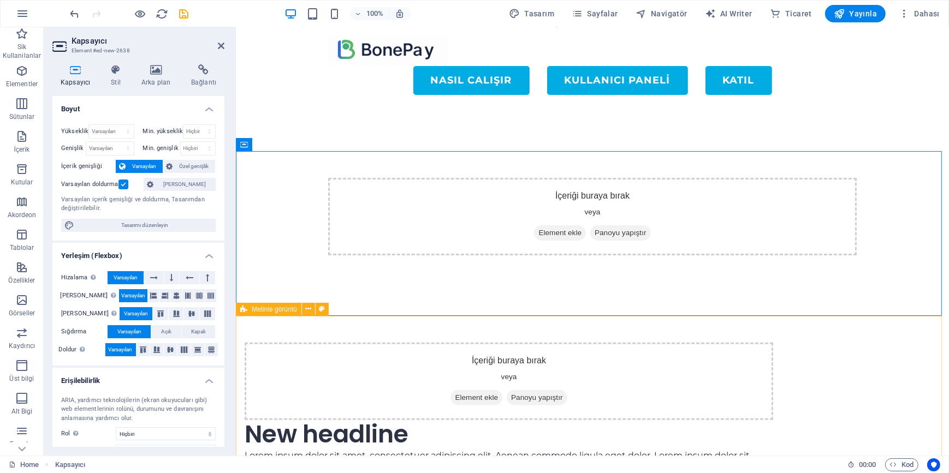
scroll to position [357, 0]
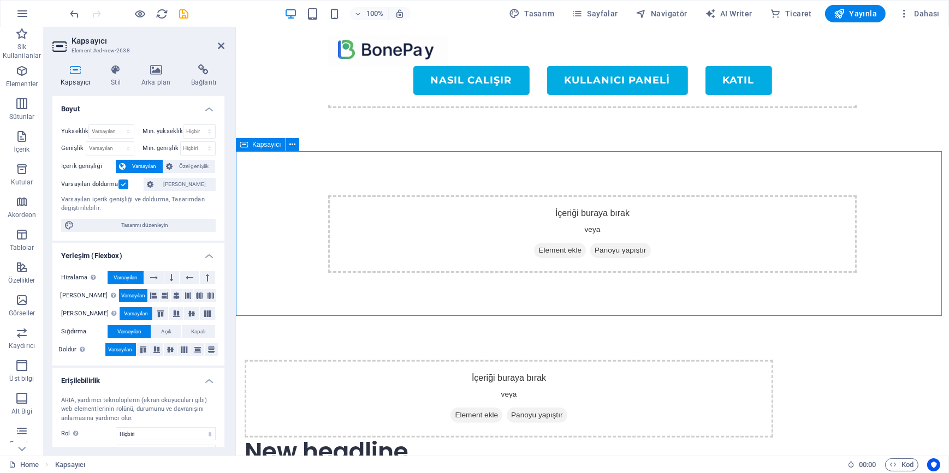
click at [307, 188] on div "İçeriği buraya bırak veya Element ekle Panoyu yapıştır" at bounding box center [591, 234] width 713 height 165
click at [110, 129] on select "Varsayılan px rem % vh vw" at bounding box center [111, 131] width 44 height 13
select select "px"
click at [117, 125] on select "Varsayılan px rem % vh vw" at bounding box center [111, 131] width 44 height 13
type input "301"
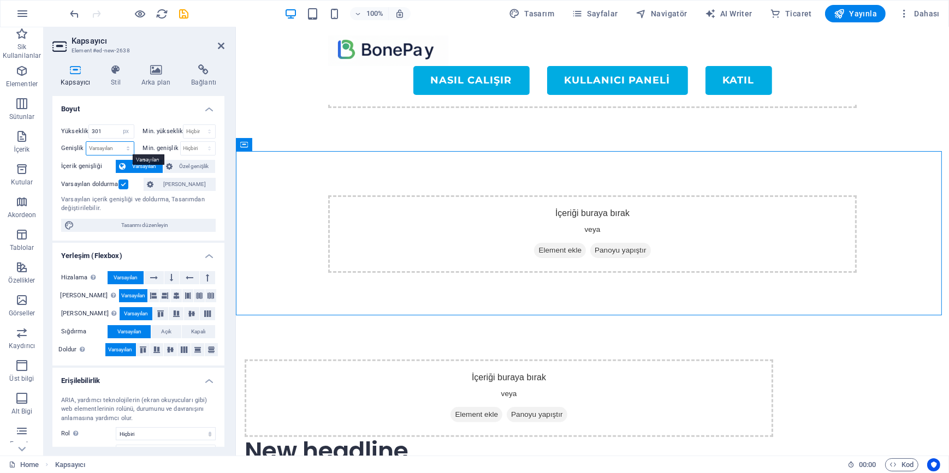
click at [108, 148] on select "Varsayılan px rem % em vh vw" at bounding box center [109, 148] width 47 height 13
select select "px"
click at [117, 142] on select "Varsayılan px rem % em vh vw" at bounding box center [109, 148] width 47 height 13
click at [103, 147] on input "1293" at bounding box center [109, 148] width 47 height 13
click at [105, 147] on input "1293" at bounding box center [109, 148] width 47 height 13
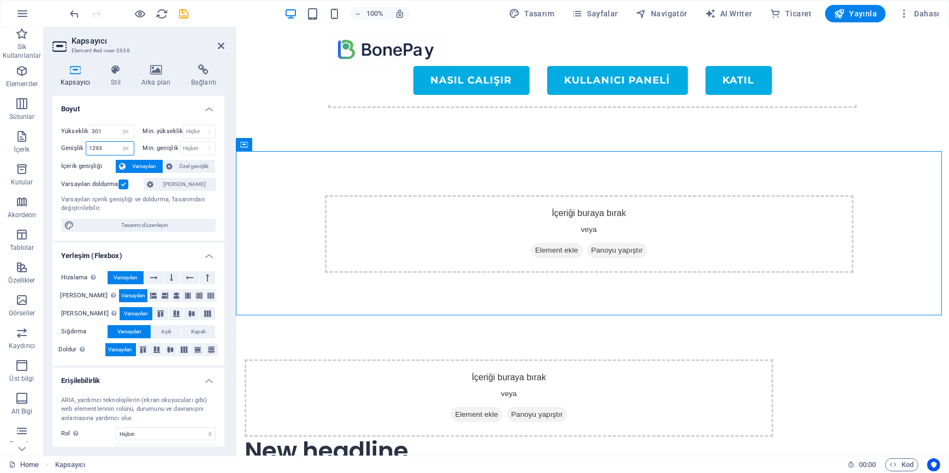
click at [105, 147] on input "1293" at bounding box center [109, 148] width 47 height 13
click at [104, 130] on input "301" at bounding box center [111, 131] width 44 height 13
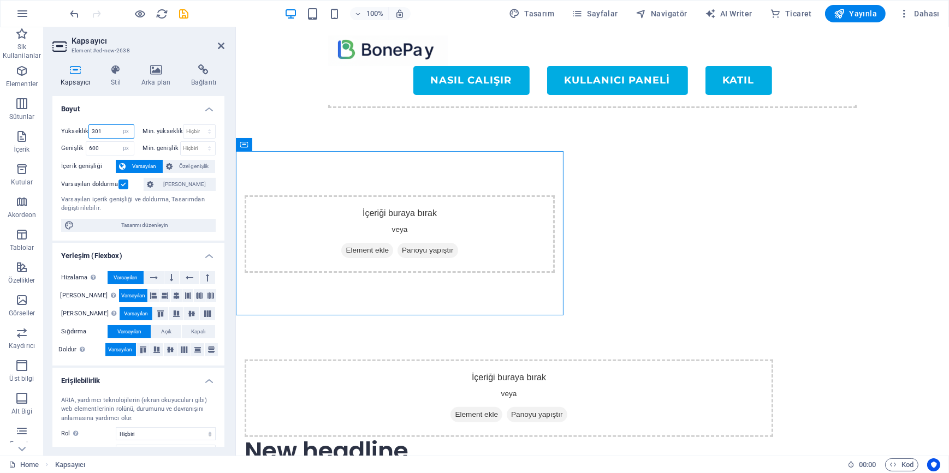
click at [104, 130] on input "301" at bounding box center [111, 131] width 44 height 13
click at [104, 142] on input "600" at bounding box center [109, 148] width 47 height 13
type input "400"
click at [98, 127] on input "301" at bounding box center [111, 131] width 44 height 13
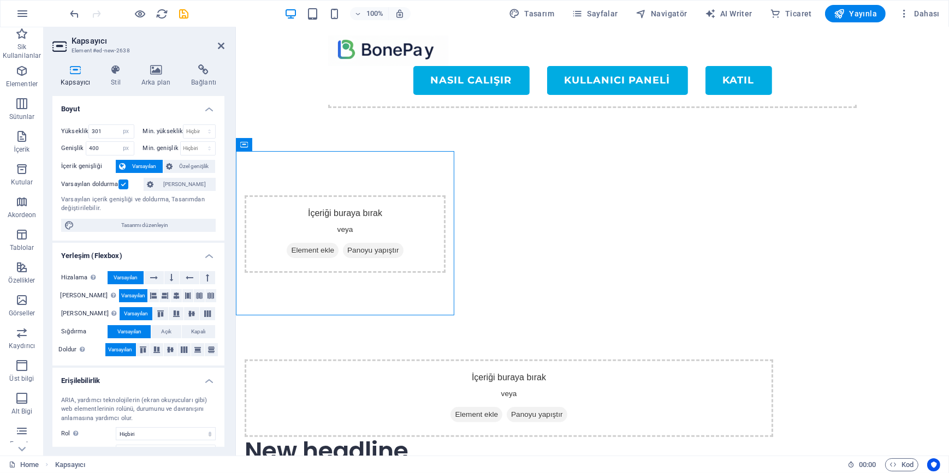
click at [75, 76] on h4 "Kapsayıcı" at bounding box center [77, 75] width 50 height 23
click at [21, 69] on icon "button" at bounding box center [21, 70] width 13 height 13
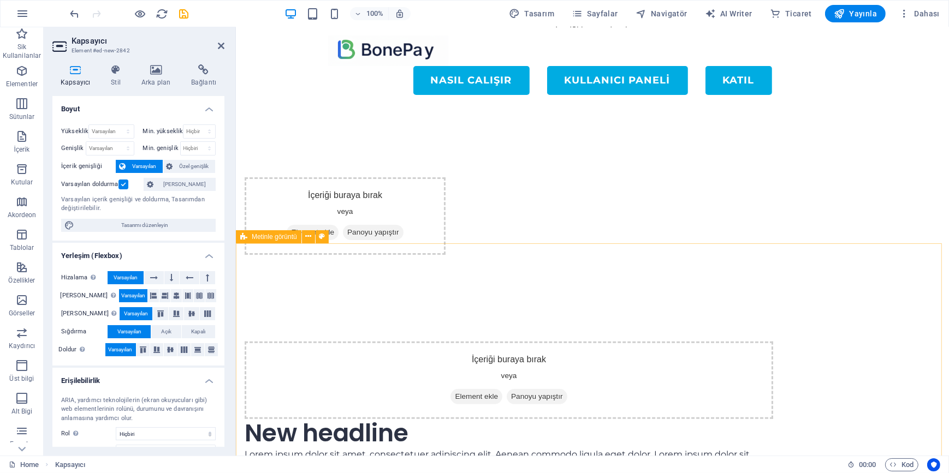
scroll to position [273, 0]
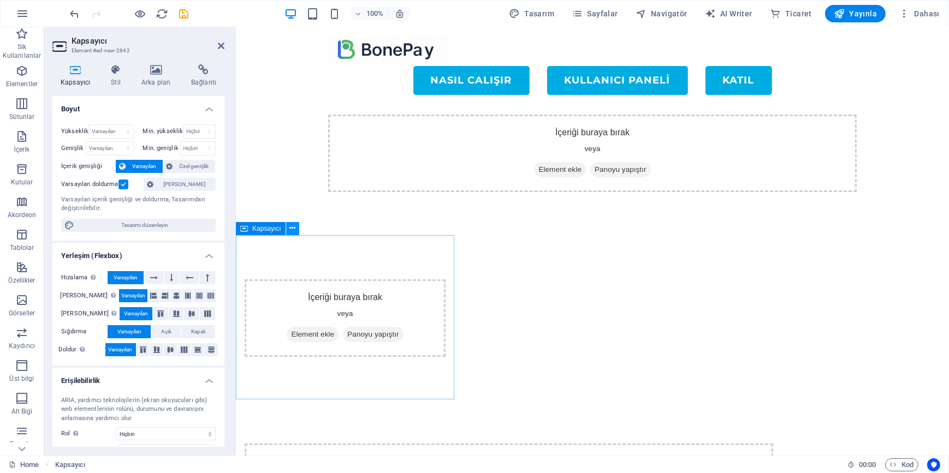
click at [294, 228] on icon at bounding box center [292, 228] width 6 height 11
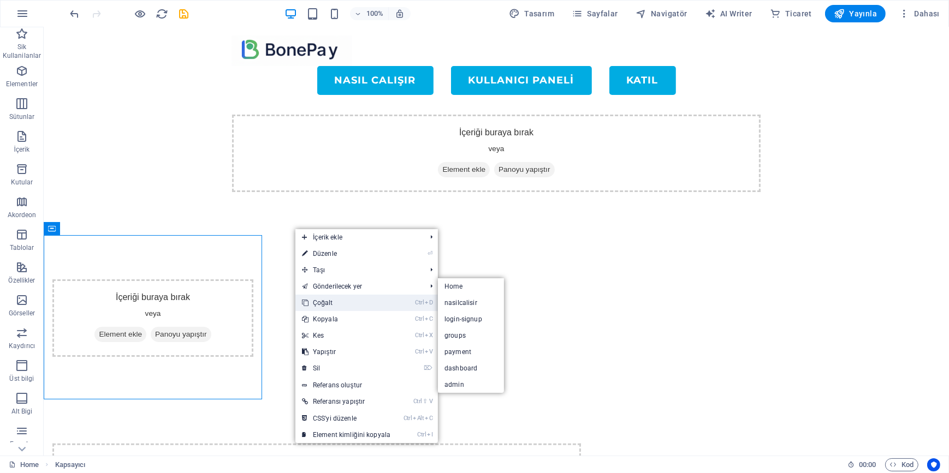
click at [331, 300] on link "Ctrl D Çoğalt" at bounding box center [346, 303] width 102 height 16
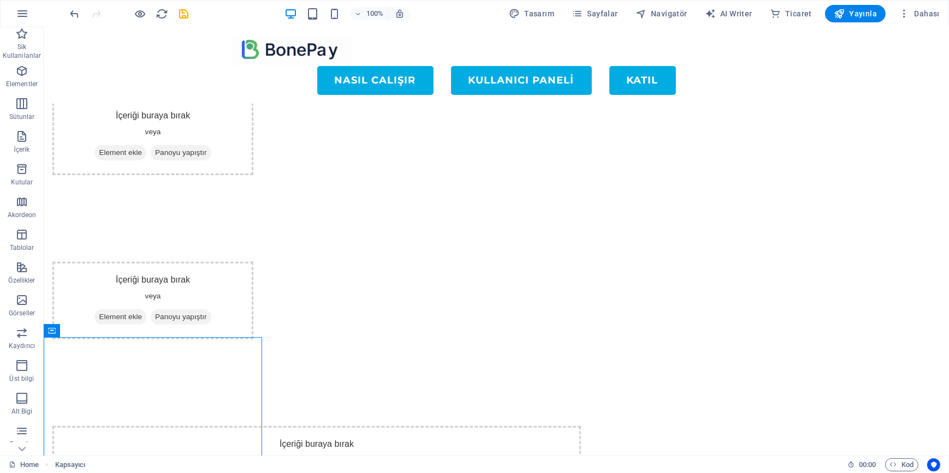
scroll to position [472, 0]
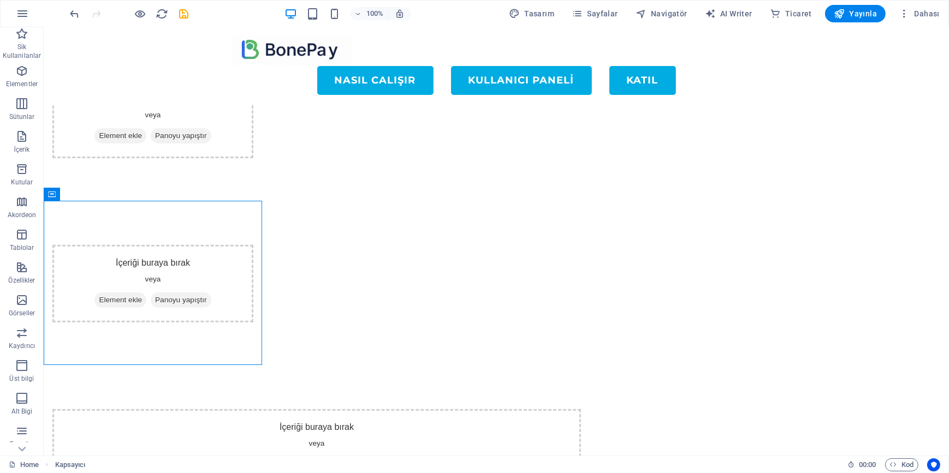
drag, startPoint x: 176, startPoint y: 230, endPoint x: 348, endPoint y: 130, distance: 199.6
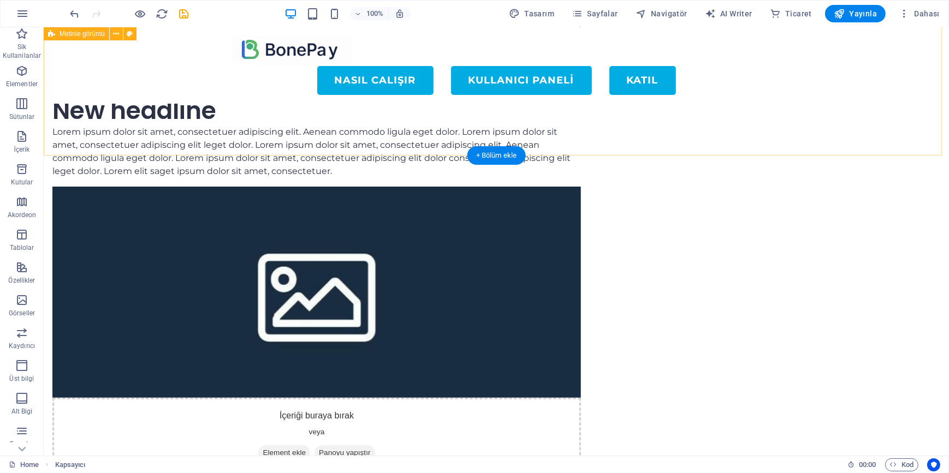
scroll to position [1033, 0]
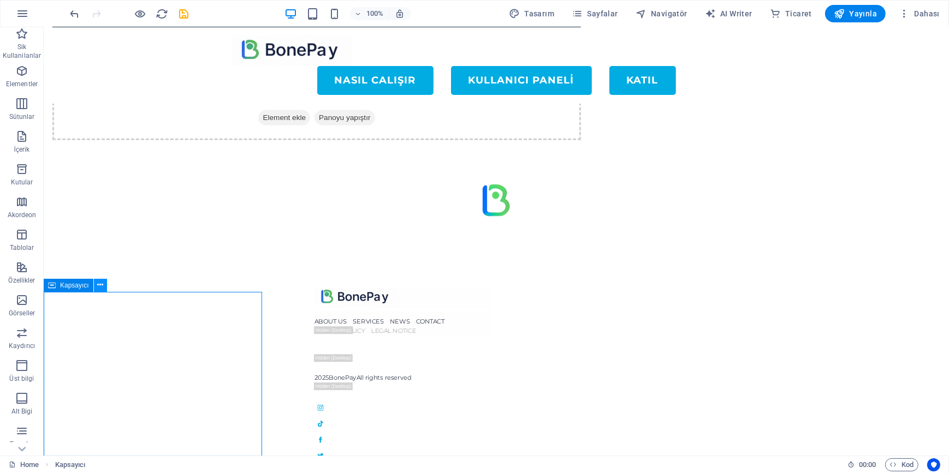
click at [99, 286] on icon at bounding box center [100, 285] width 6 height 11
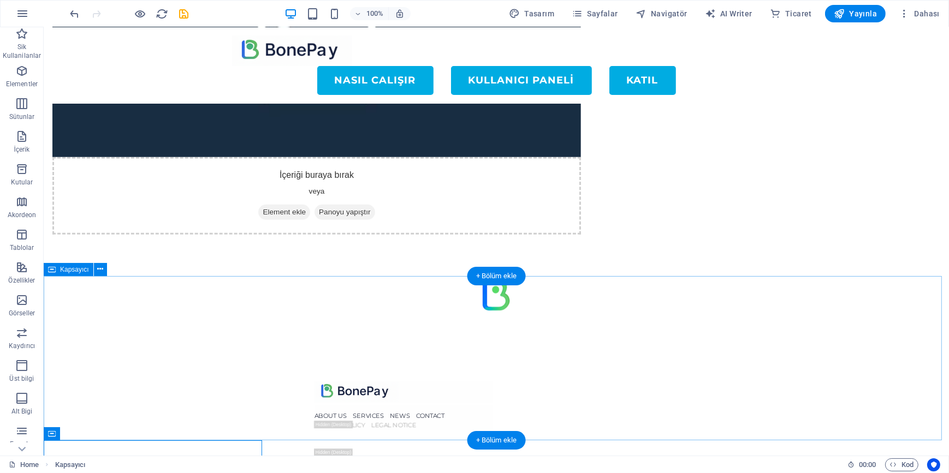
scroll to position [983, 0]
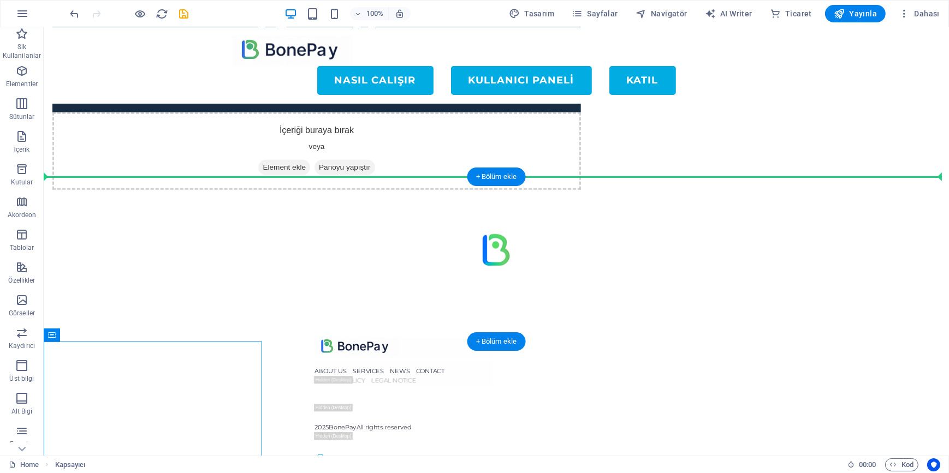
drag, startPoint x: 219, startPoint y: 370, endPoint x: 158, endPoint y: 257, distance: 129.0
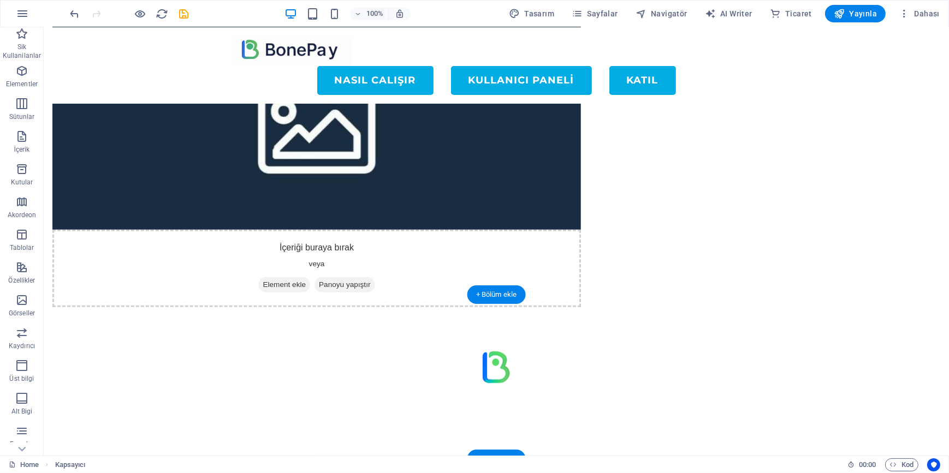
scroll to position [884, 0]
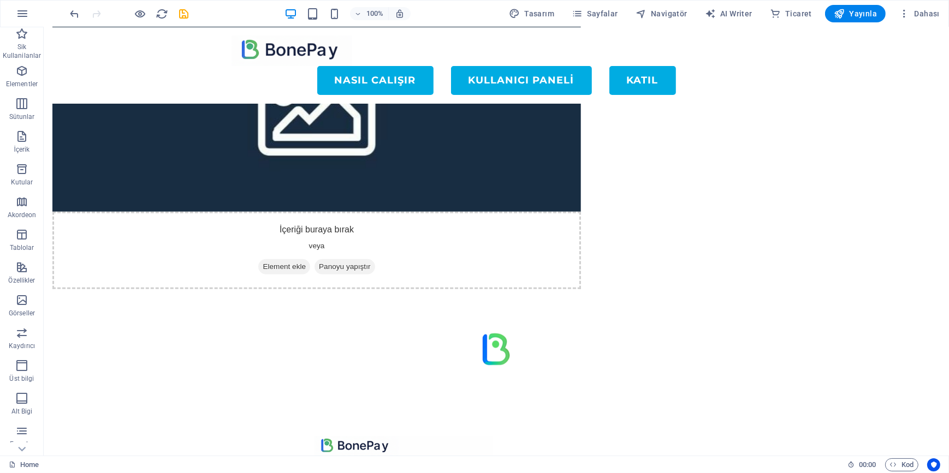
drag, startPoint x: 221, startPoint y: 225, endPoint x: 322, endPoint y: 349, distance: 160.3
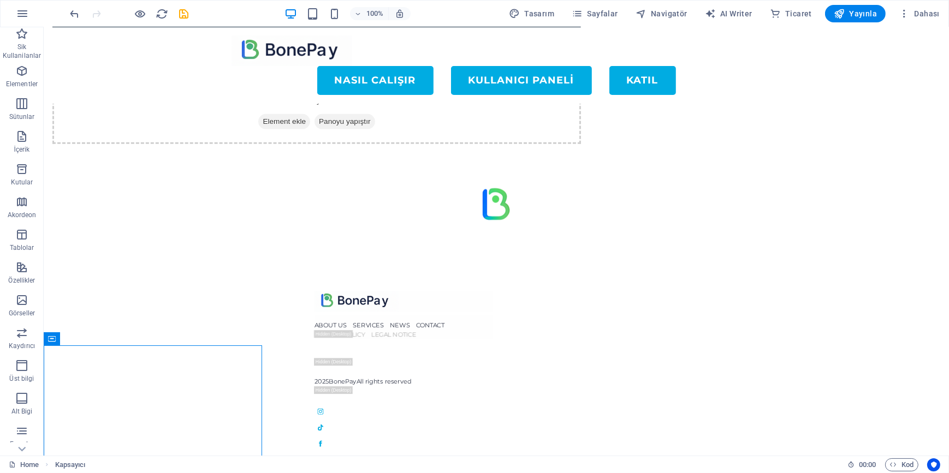
scroll to position [1033, 0]
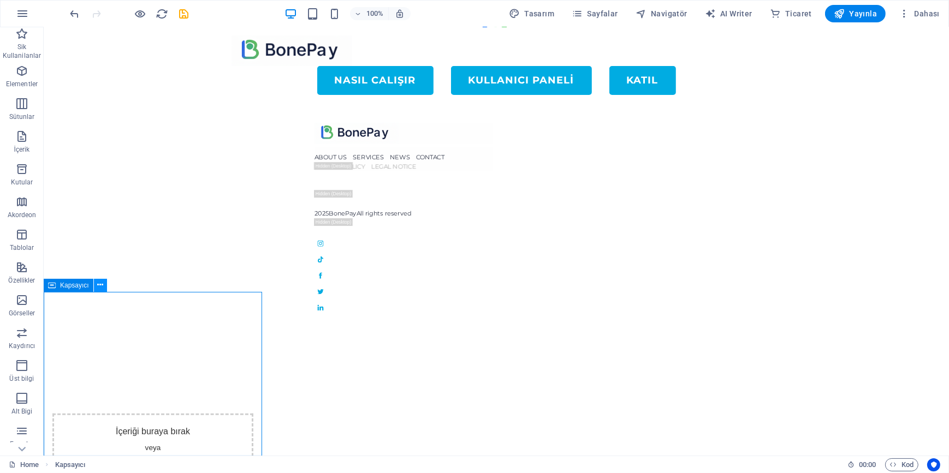
click at [104, 289] on button at bounding box center [100, 285] width 13 height 13
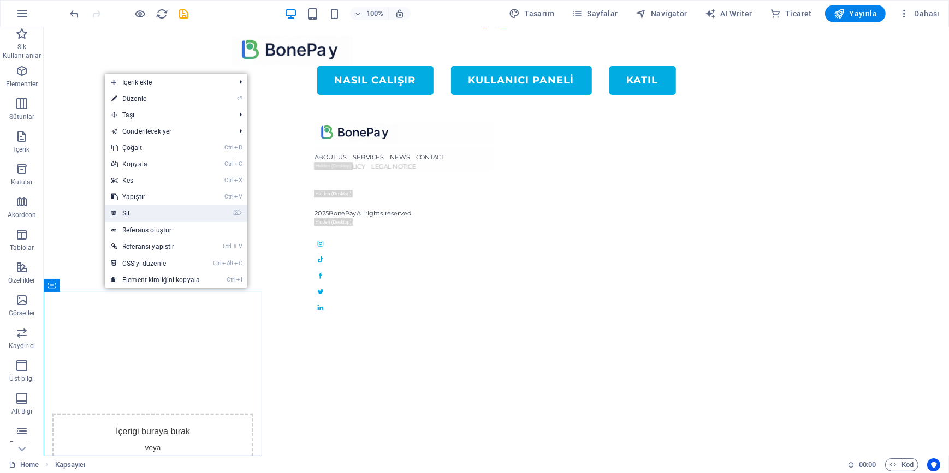
click at [141, 212] on link "⌦ Sil" at bounding box center [156, 213] width 102 height 16
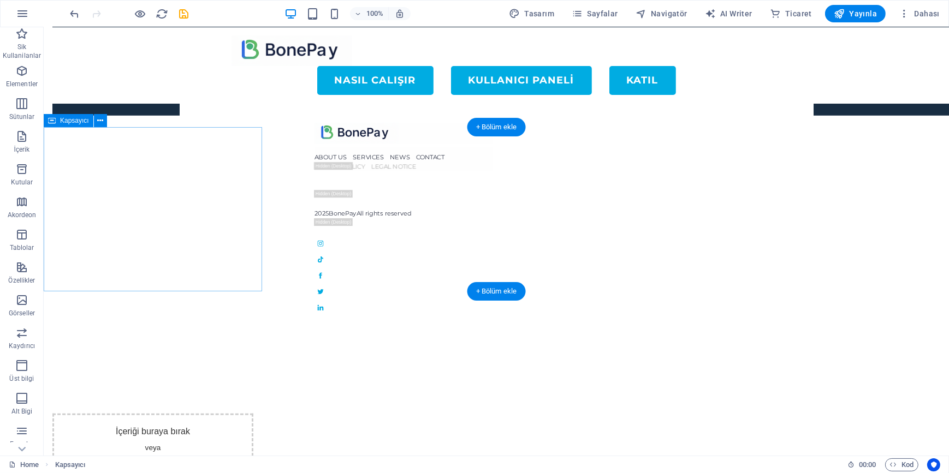
scroll to position [869, 0]
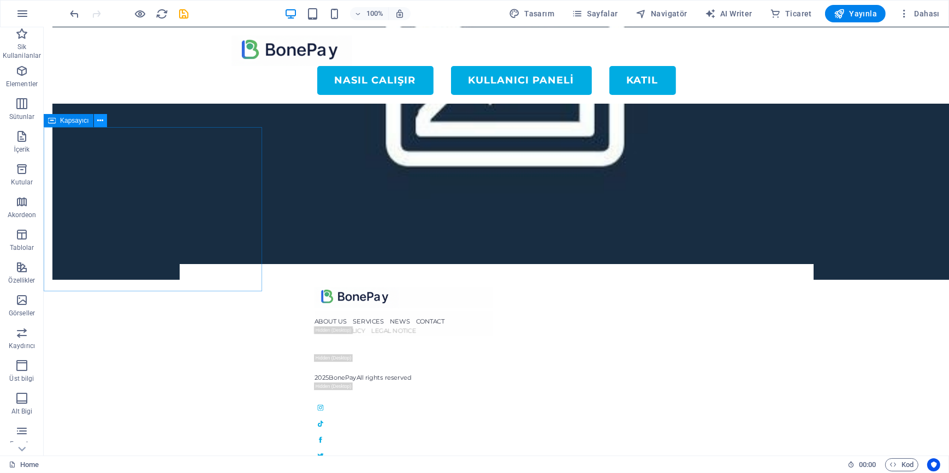
click at [98, 122] on icon at bounding box center [100, 120] width 6 height 11
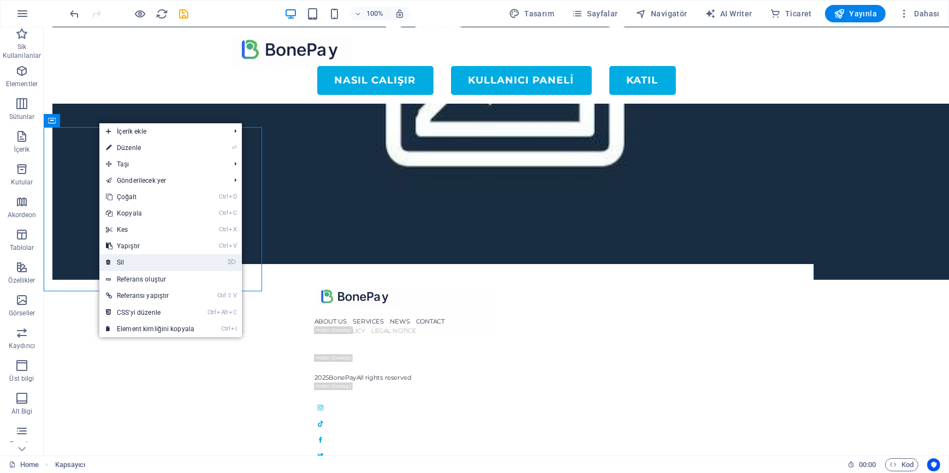
click at [135, 261] on link "⌦ Sil" at bounding box center [150, 262] width 102 height 16
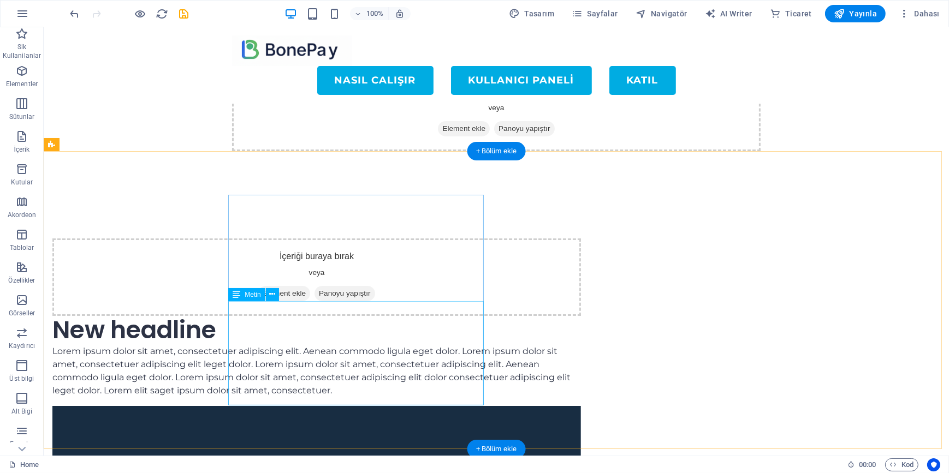
scroll to position [357, 0]
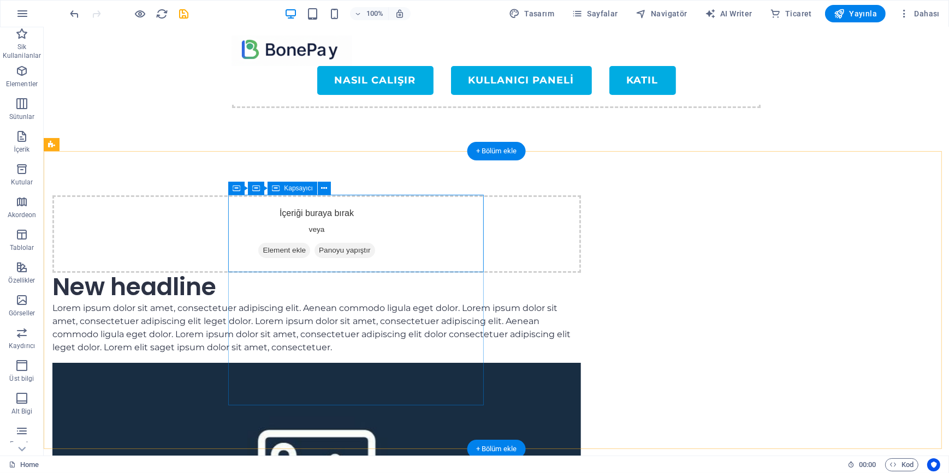
click at [453, 229] on div "İçeriği buraya bırak veya Element ekle Panoyu yapıştır" at bounding box center [316, 234] width 528 height 78
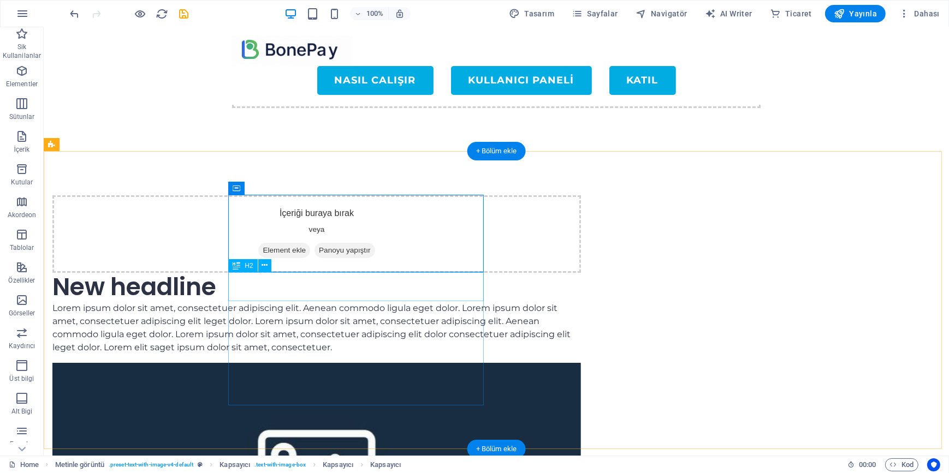
click at [422, 288] on div "New headline" at bounding box center [316, 287] width 528 height 29
click at [264, 267] on icon at bounding box center [264, 265] width 6 height 11
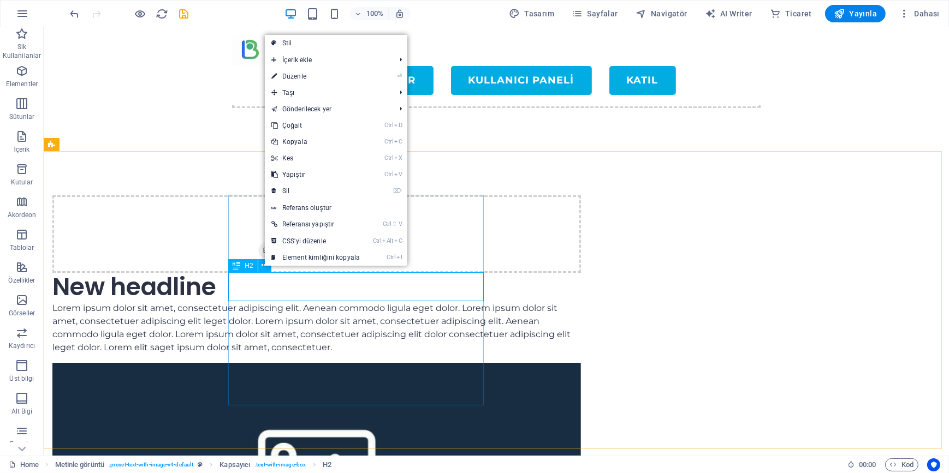
click at [235, 267] on icon at bounding box center [237, 265] width 8 height 13
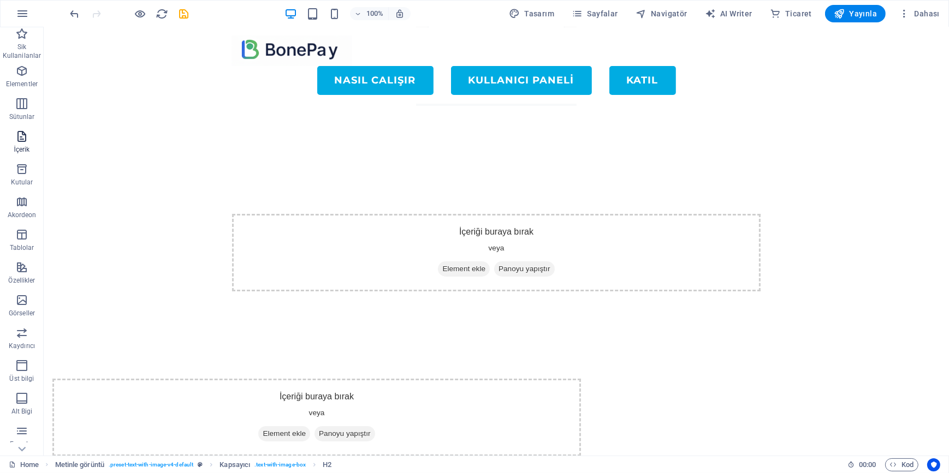
scroll to position [158, 0]
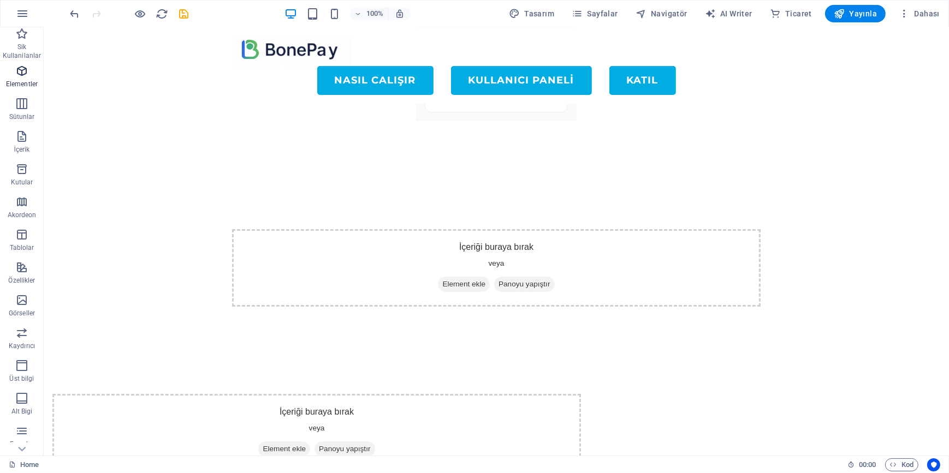
click at [24, 78] on span "Elementler" at bounding box center [22, 77] width 44 height 26
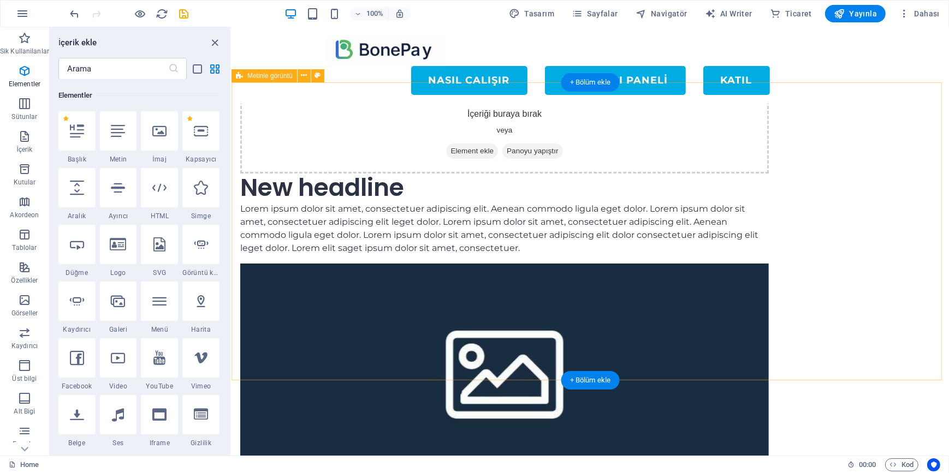
scroll to position [357, 0]
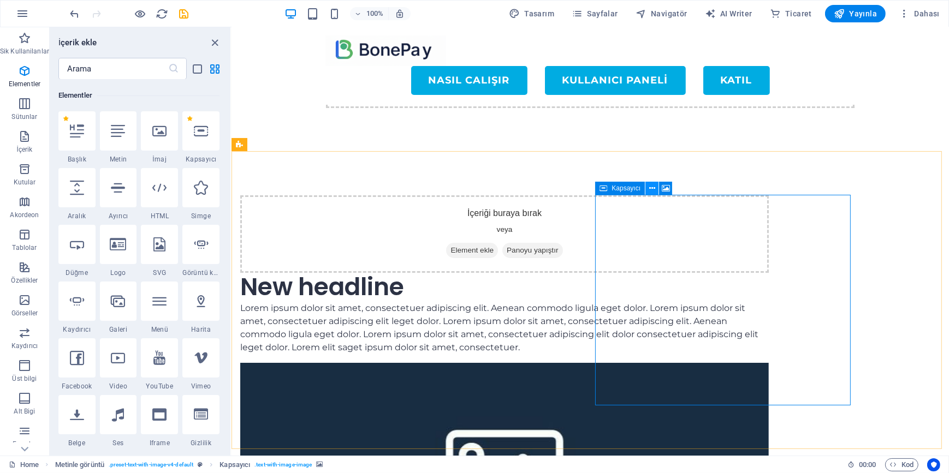
click at [650, 186] on icon at bounding box center [652, 188] width 6 height 11
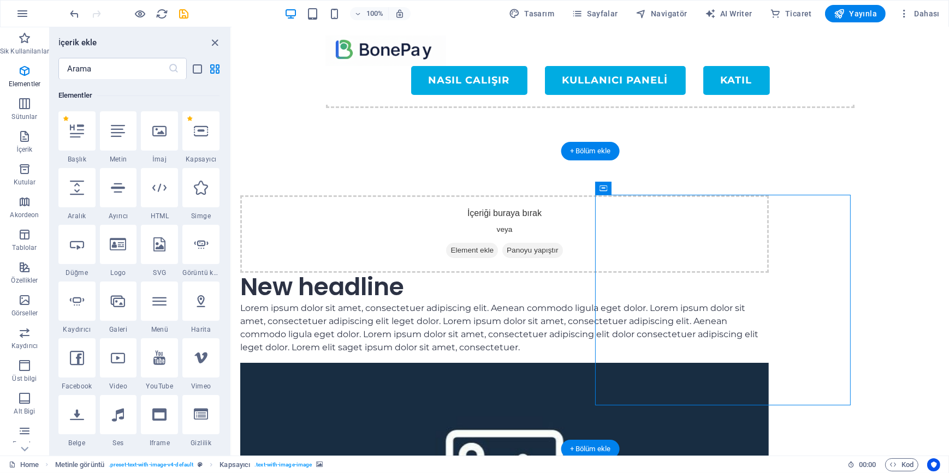
click at [627, 363] on figure at bounding box center [504, 468] width 528 height 211
click at [632, 370] on figure at bounding box center [504, 468] width 528 height 211
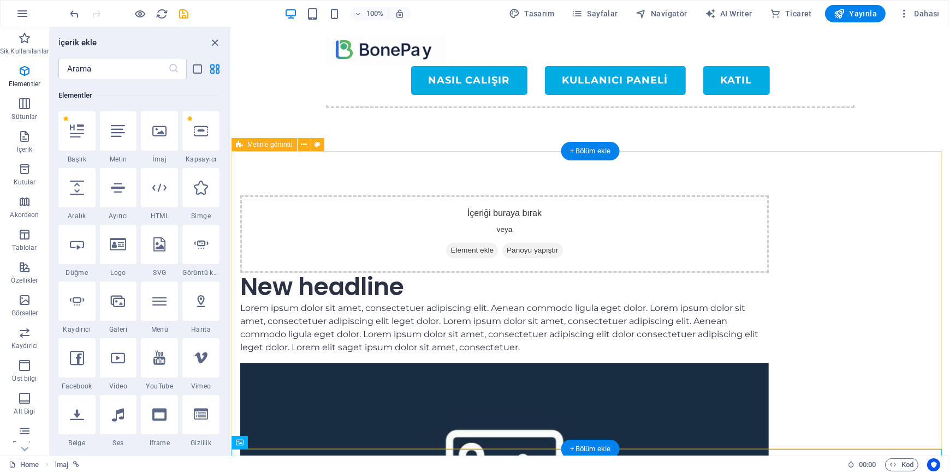
click at [686, 363] on figure at bounding box center [504, 468] width 528 height 211
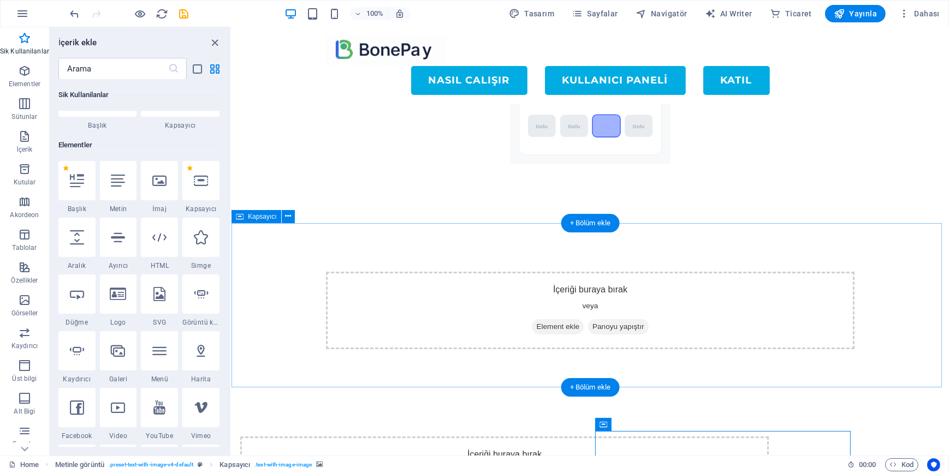
scroll to position [109, 0]
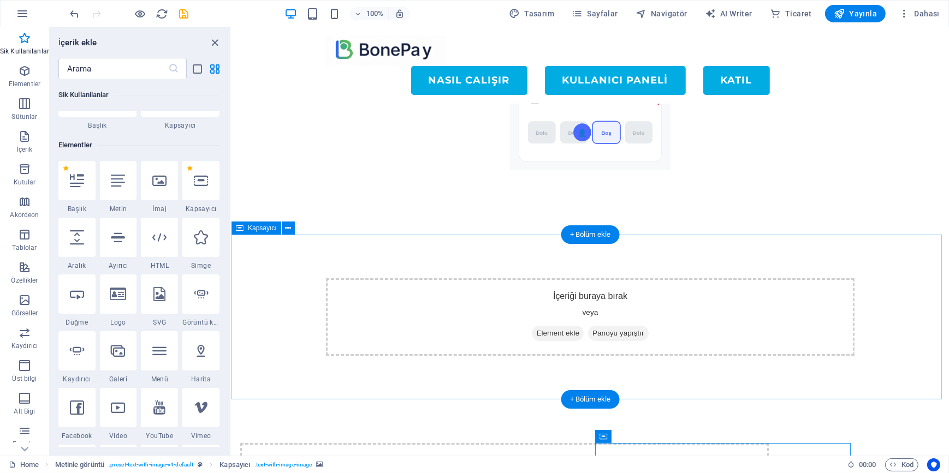
click at [275, 258] on div "İçeriği buraya bırak veya Element ekle Panoyu yapıştır" at bounding box center [589, 317] width 717 height 165
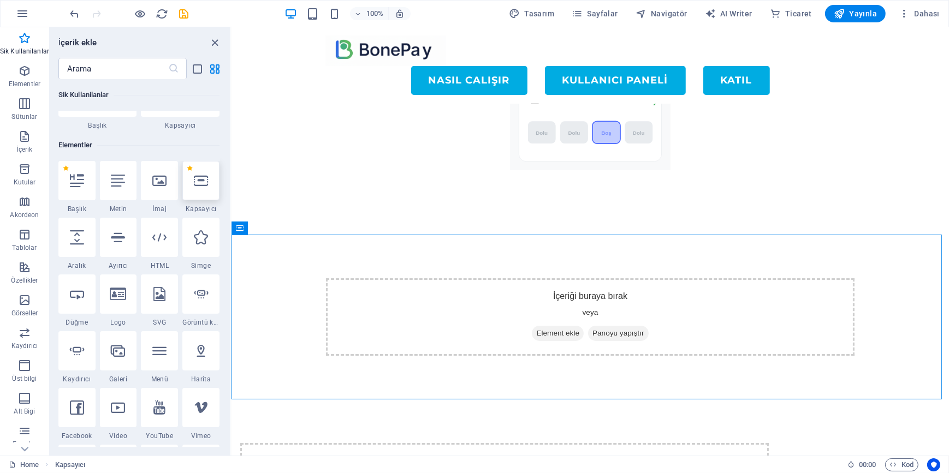
click at [205, 179] on icon at bounding box center [201, 181] width 14 height 14
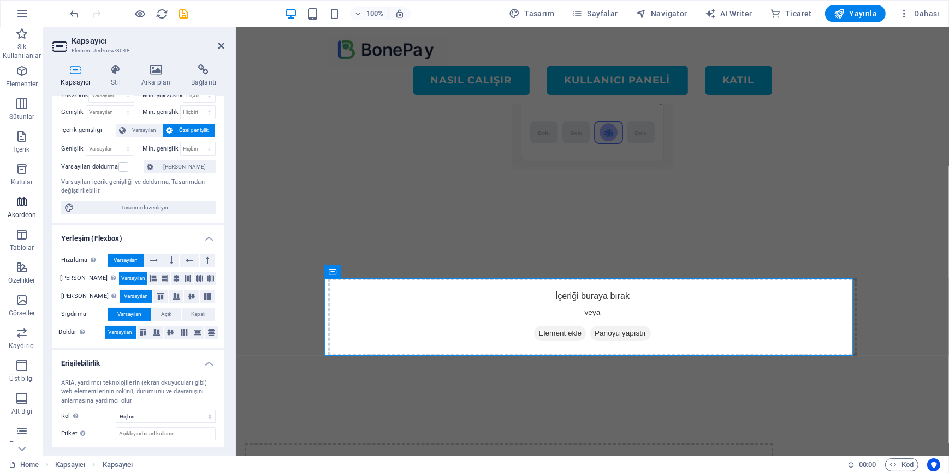
scroll to position [49, 0]
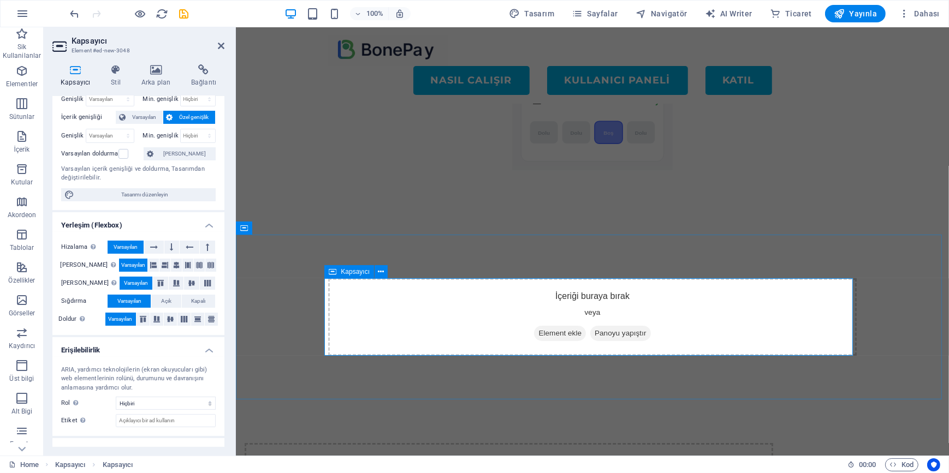
click at [480, 305] on div "İçeriği buraya bırak veya Element ekle Panoyu yapıştır" at bounding box center [592, 317] width 528 height 78
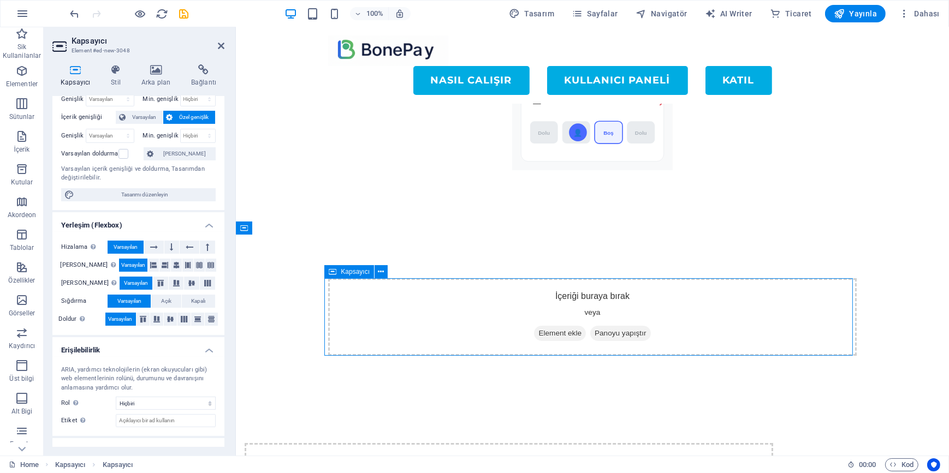
drag, startPoint x: 492, startPoint y: 313, endPoint x: 431, endPoint y: 299, distance: 63.2
click at [431, 299] on div "İçeriği buraya bırak veya Element ekle Panoyu yapıştır" at bounding box center [592, 317] width 528 height 78
drag, startPoint x: 585, startPoint y: 301, endPoint x: 326, endPoint y: 264, distance: 260.9
drag, startPoint x: 306, startPoint y: 257, endPoint x: 273, endPoint y: 246, distance: 34.5
click at [356, 292] on div "İçeriği buraya bırak veya Element ekle Panoyu yapıştır" at bounding box center [592, 317] width 528 height 78
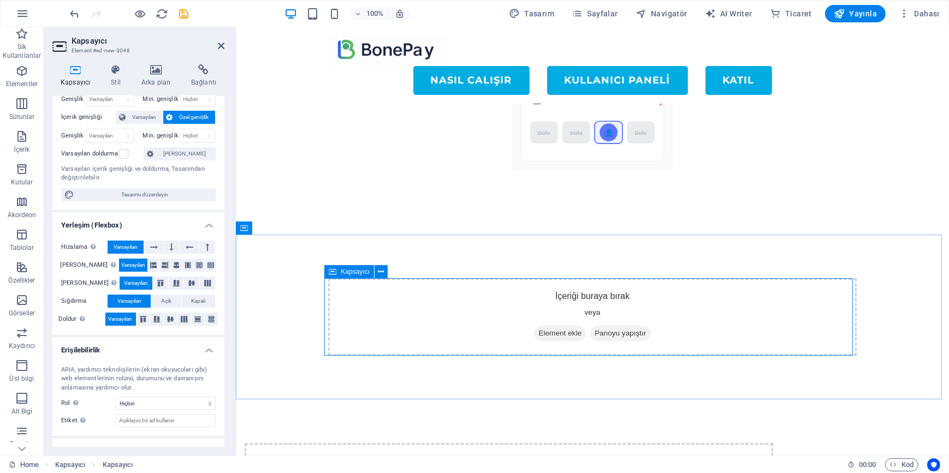
click at [356, 292] on div "İçeriği buraya bırak veya Element ekle Panoyu yapıştır" at bounding box center [592, 317] width 528 height 78
drag, startPoint x: 323, startPoint y: 264, endPoint x: 284, endPoint y: 242, distance: 45.2
click at [155, 245] on icon at bounding box center [154, 247] width 8 height 13
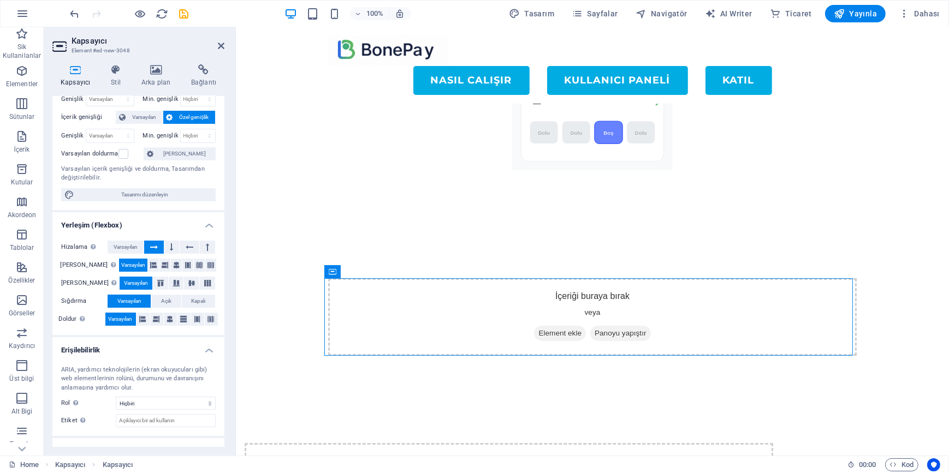
click at [155, 245] on icon at bounding box center [154, 247] width 8 height 13
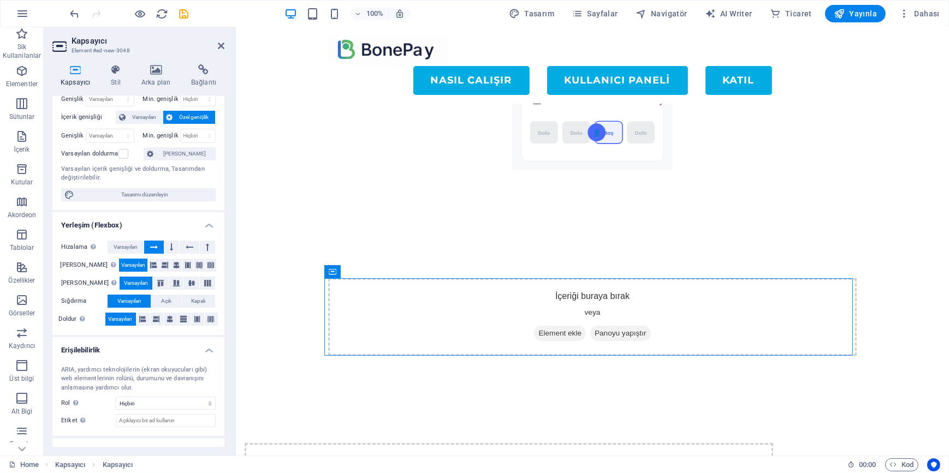
click at [155, 245] on icon at bounding box center [154, 247] width 8 height 13
click at [173, 262] on icon at bounding box center [176, 265] width 7 height 13
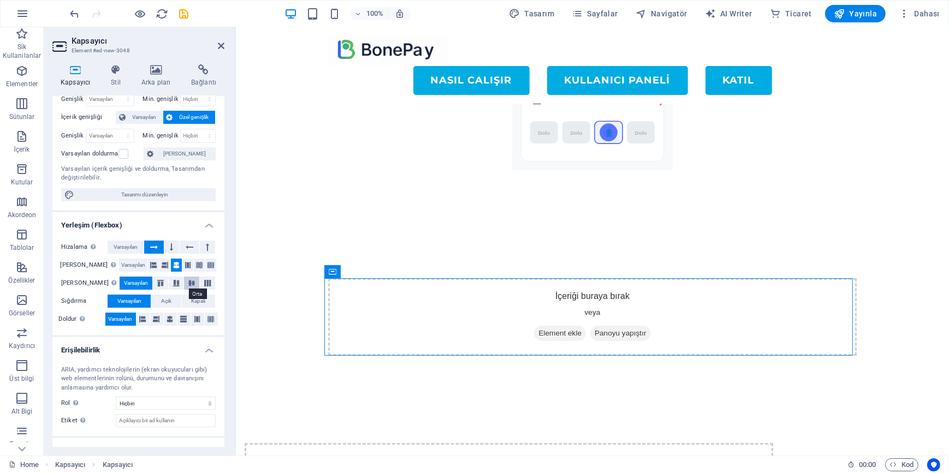
click at [185, 282] on icon at bounding box center [191, 283] width 13 height 7
click at [169, 300] on span "Açık" at bounding box center [166, 301] width 10 height 13
click at [168, 319] on icon at bounding box center [170, 319] width 7 height 13
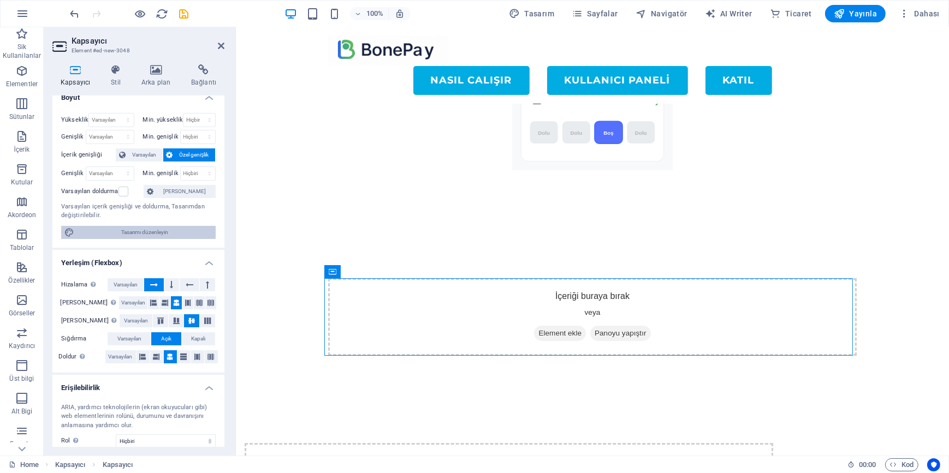
scroll to position [0, 0]
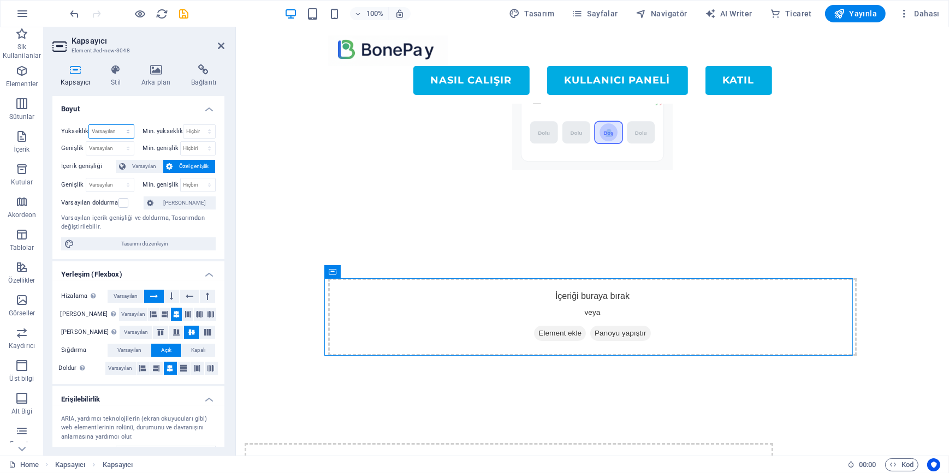
click at [112, 125] on select "Varsayılan px rem % vh vw" at bounding box center [111, 131] width 44 height 13
select select "px"
click at [117, 125] on select "Varsayılan px rem % vh vw" at bounding box center [111, 131] width 44 height 13
type input "141"
click at [106, 142] on select "Varsayılan px rem % em vh vw" at bounding box center [109, 148] width 47 height 13
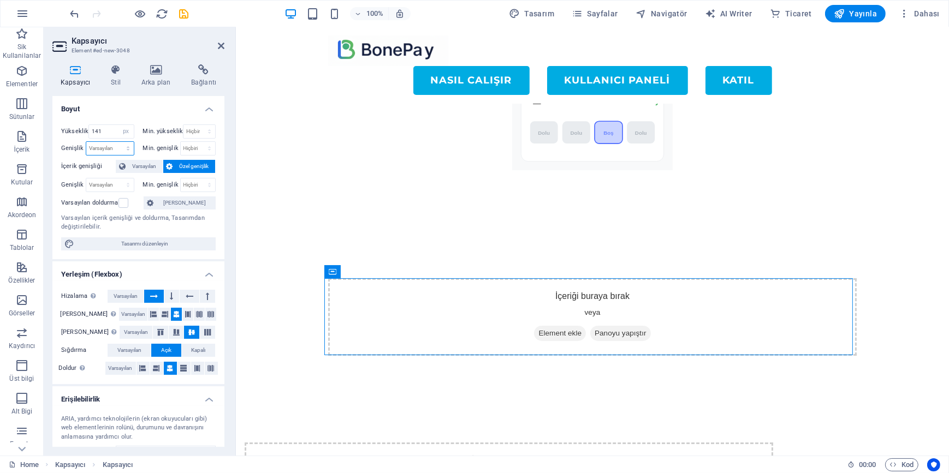
select select "px"
click at [117, 142] on select "Varsayılan px rem % em vh vw" at bounding box center [109, 148] width 47 height 13
click at [112, 150] on input "968" at bounding box center [109, 148] width 47 height 13
type input "434"
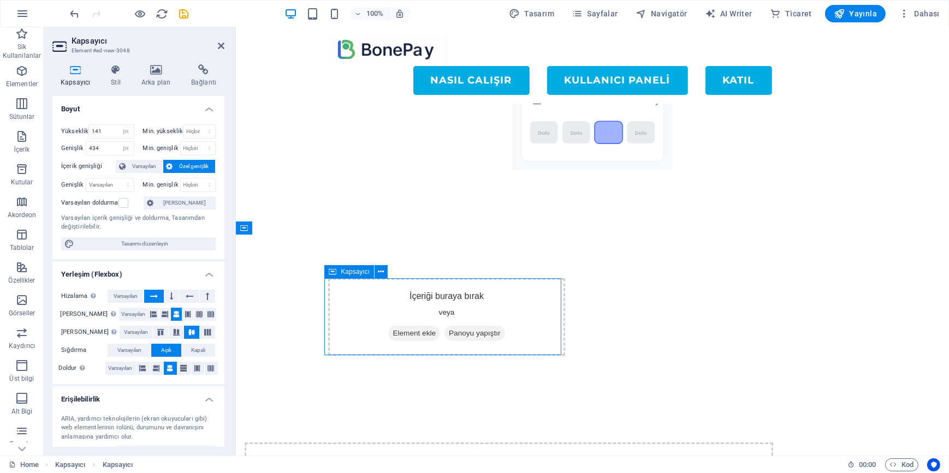
drag, startPoint x: 350, startPoint y: 293, endPoint x: 402, endPoint y: 291, distance: 51.9
click at [402, 291] on div "İçeriği buraya bırak veya Element ekle Panoyu yapıştır" at bounding box center [446, 317] width 237 height 78
click at [171, 295] on icon at bounding box center [171, 296] width 3 height 13
click at [191, 296] on icon at bounding box center [190, 296] width 8 height 13
click at [170, 295] on icon at bounding box center [171, 296] width 3 height 13
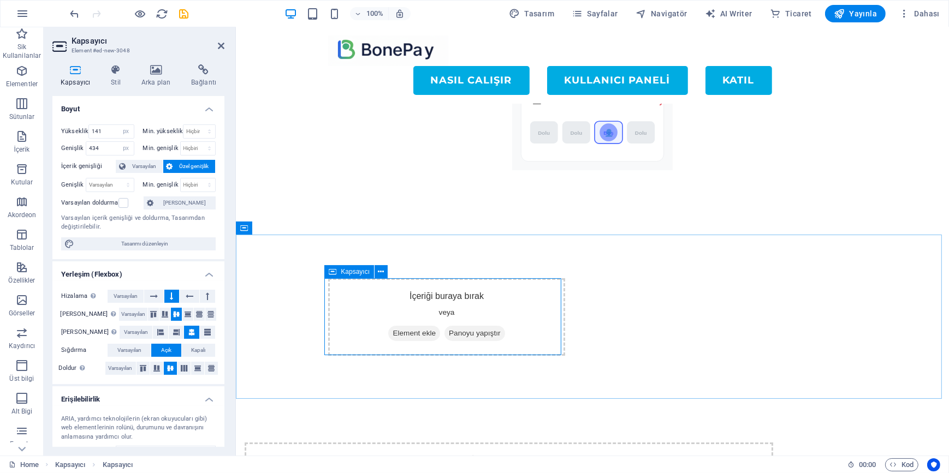
click at [364, 310] on div "İçeriği buraya bırak veya Element ekle Panoyu yapıştır" at bounding box center [446, 317] width 237 height 78
drag, startPoint x: 364, startPoint y: 310, endPoint x: 425, endPoint y: 307, distance: 61.2
click at [427, 309] on div "İçeriği buraya bırak veya Element ekle Panoyu yapıştır" at bounding box center [446, 317] width 237 height 78
drag, startPoint x: 588, startPoint y: 302, endPoint x: 409, endPoint y: 277, distance: 180.3
click at [382, 271] on icon at bounding box center [381, 271] width 6 height 11
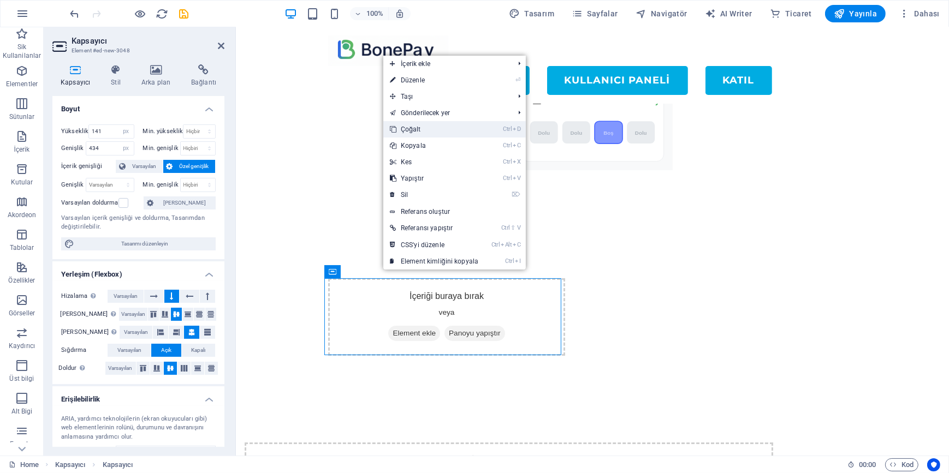
click at [424, 128] on link "Ctrl D Çoğalt" at bounding box center [434, 129] width 102 height 16
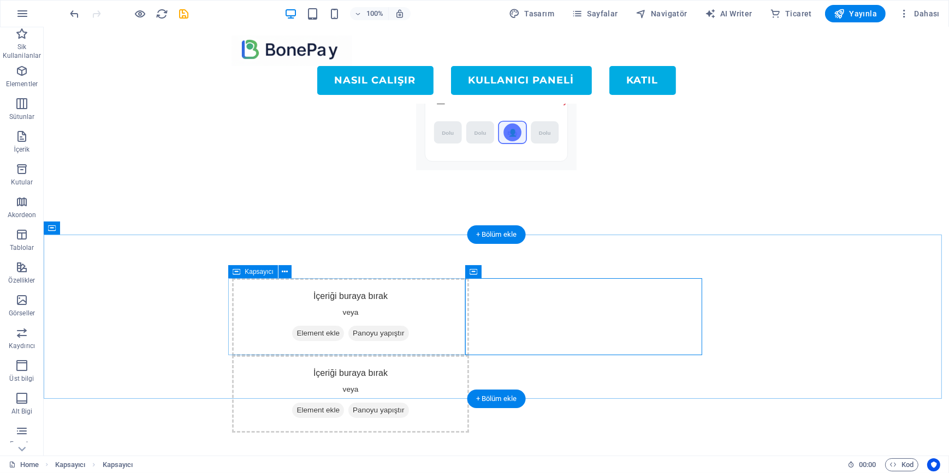
click at [271, 299] on div "İçeriği buraya bırak veya Element ekle Panoyu yapıştır" at bounding box center [349, 317] width 237 height 78
click at [270, 296] on div "İçeriği buraya bırak veya Element ekle Panoyu yapıştır" at bounding box center [349, 317] width 237 height 78
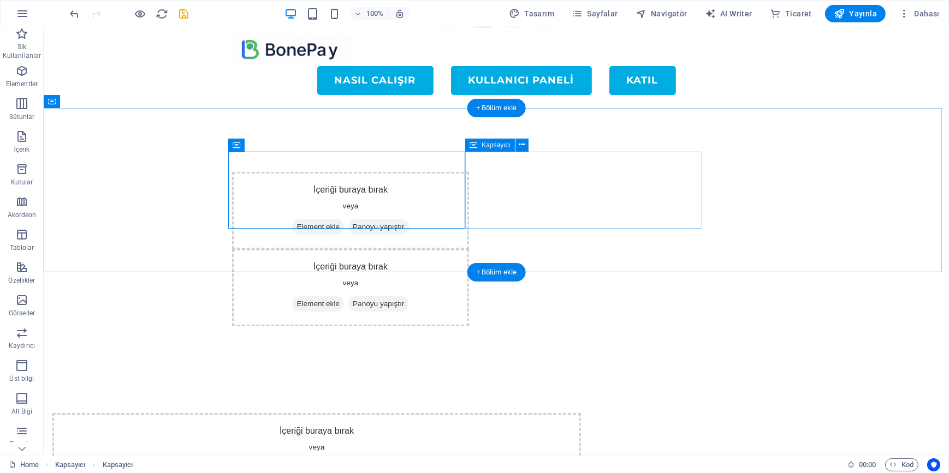
scroll to position [158, 0]
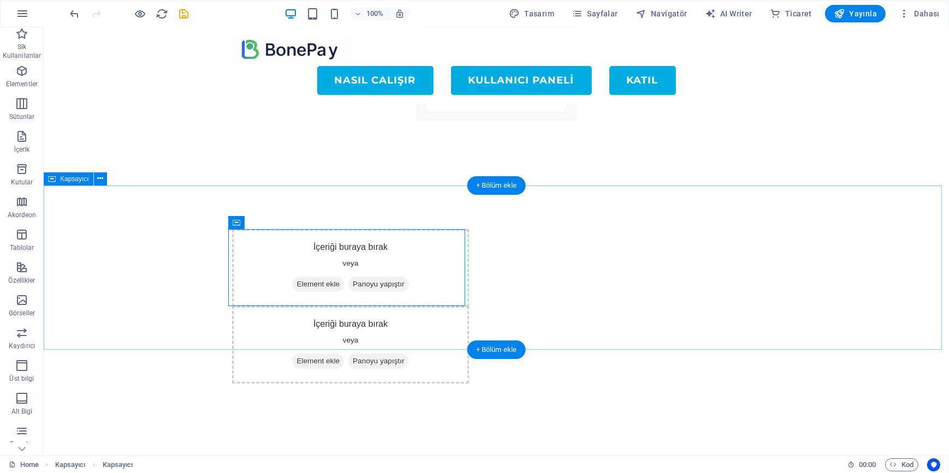
click at [162, 257] on div "İçeriği buraya bırak veya Element ekle Panoyu yapıştır İçeriği buraya bırak vey…" at bounding box center [495, 306] width 905 height 241
click at [304, 246] on div "İçeriği buraya bırak veya Element ekle Panoyu yapıştır" at bounding box center [349, 268] width 237 height 78
click at [156, 241] on div "İçeriği buraya bırak veya Element ekle Panoyu yapıştır İçeriği buraya bırak vey…" at bounding box center [495, 306] width 905 height 241
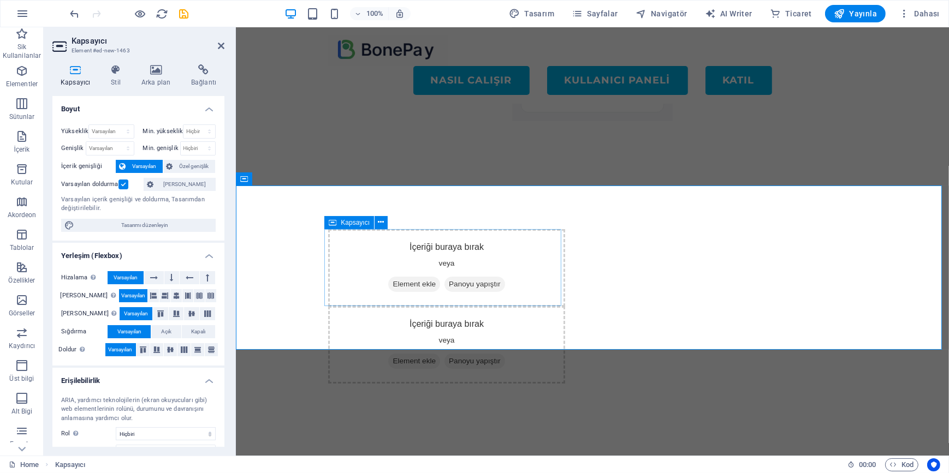
click at [388, 255] on div "İçeriği buraya bırak veya Element ekle Panoyu yapıştır" at bounding box center [446, 268] width 237 height 78
click at [13, 72] on span "Elementler" at bounding box center [22, 77] width 44 height 26
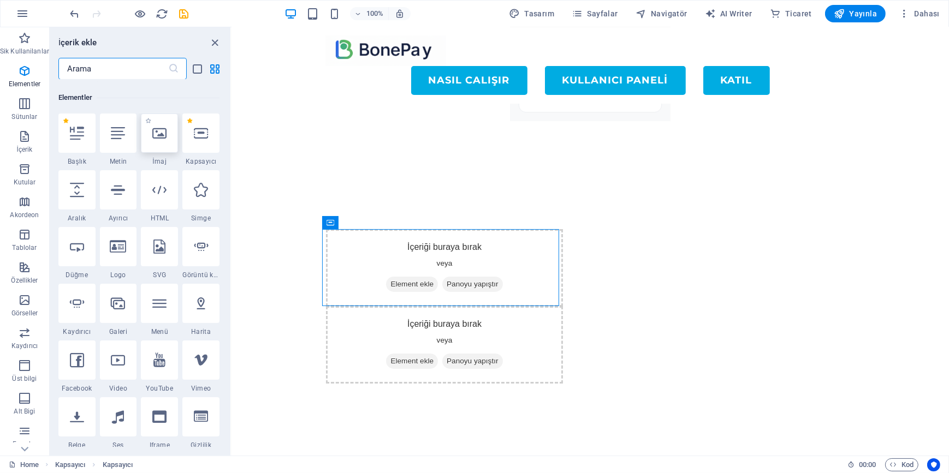
scroll to position [116, 0]
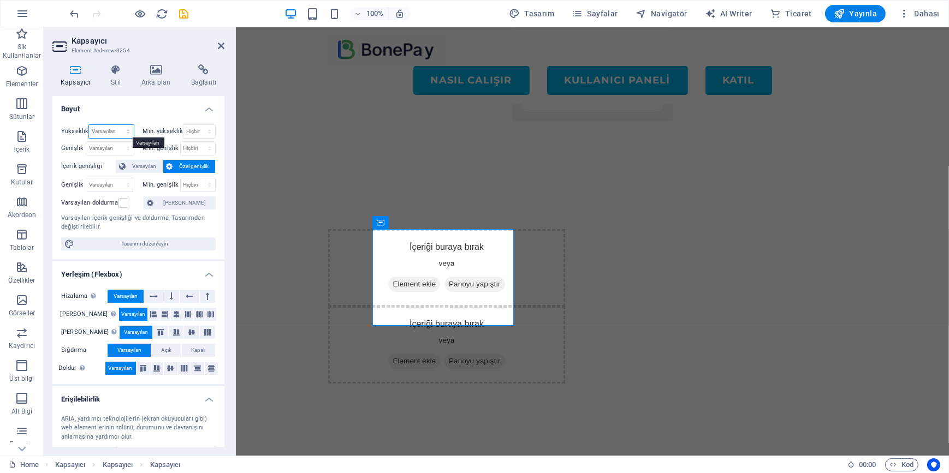
click at [120, 130] on select "Varsayılan px rem % vh vw" at bounding box center [111, 131] width 44 height 13
select select "px"
click at [117, 125] on select "Varsayılan px rem % vh vw" at bounding box center [111, 131] width 44 height 13
type input "177"
click at [113, 146] on select "Varsayılan px rem % em vh vw" at bounding box center [109, 148] width 47 height 13
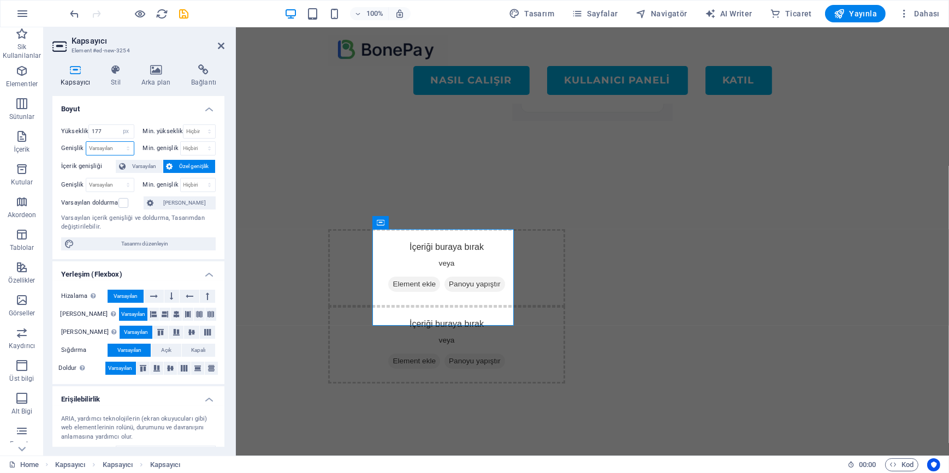
select select "px"
click at [117, 142] on select "Varsayılan px rem % em vh vw" at bounding box center [109, 148] width 47 height 13
type input "258"
click at [108, 146] on input "258" at bounding box center [109, 148] width 47 height 13
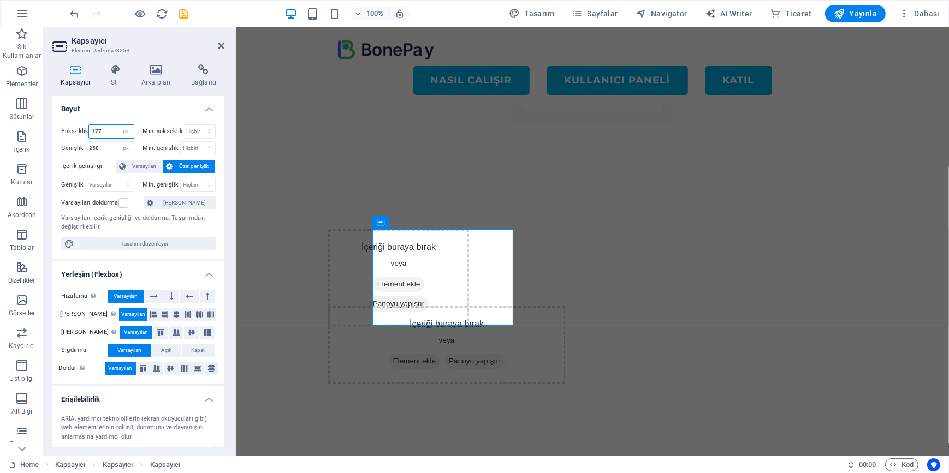
click at [108, 133] on input "177" at bounding box center [111, 131] width 44 height 13
type input "90"
click at [107, 142] on input "258" at bounding box center [109, 148] width 47 height 13
click at [406, 261] on div "İçeriği buraya bırak veya Element ekle Panoyu yapıştır" at bounding box center [398, 277] width 141 height 97
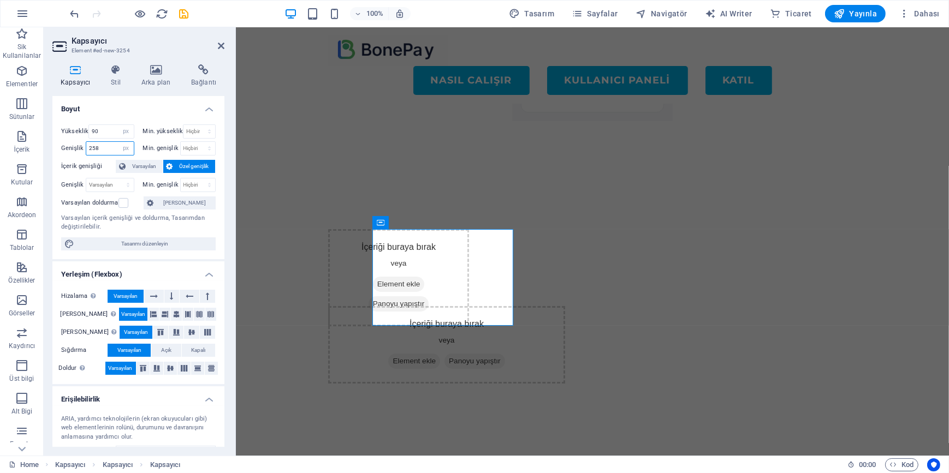
click at [104, 146] on input "258" at bounding box center [109, 148] width 47 height 13
click at [398, 317] on div "İçeriği buraya bırak veya Element ekle Panoyu yapıştır İçeriği buraya bırak vey…" at bounding box center [591, 306] width 713 height 241
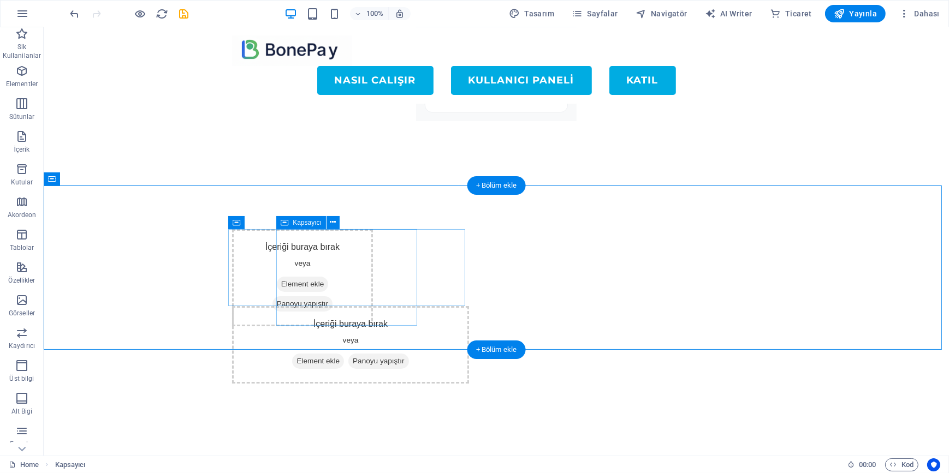
click at [293, 255] on div "İçeriği buraya bırak veya Element ekle Panoyu yapıştır" at bounding box center [301, 277] width 141 height 97
select select "px"
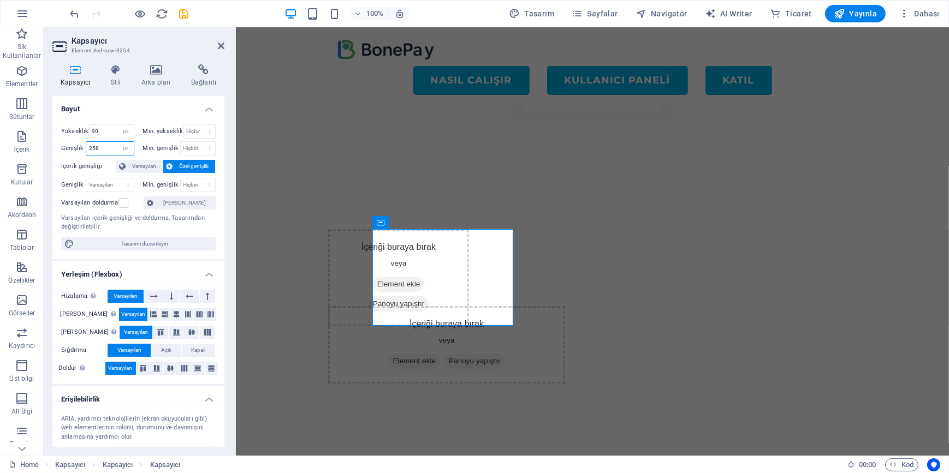
click at [101, 146] on input "258" at bounding box center [109, 148] width 47 height 13
type input "125"
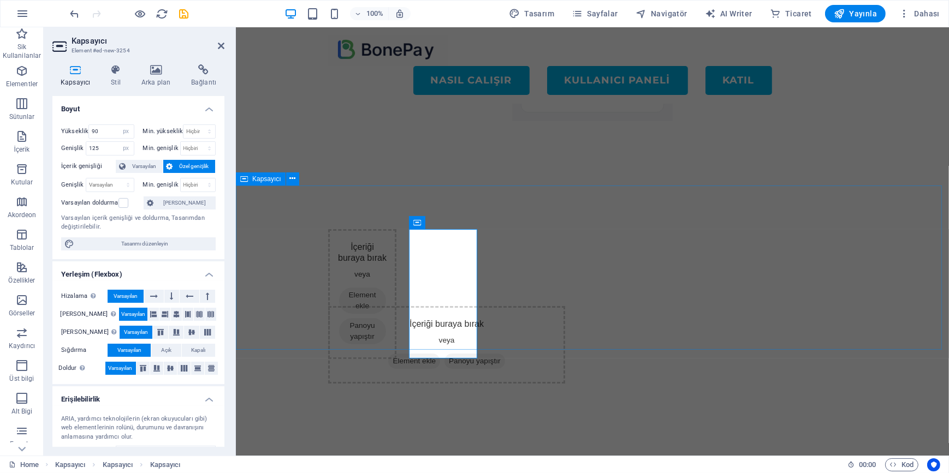
click at [306, 268] on div "İçeriği buraya bırak veya Element ekle Panoyu yapıştır İçeriği buraya bırak vey…" at bounding box center [591, 306] width 713 height 241
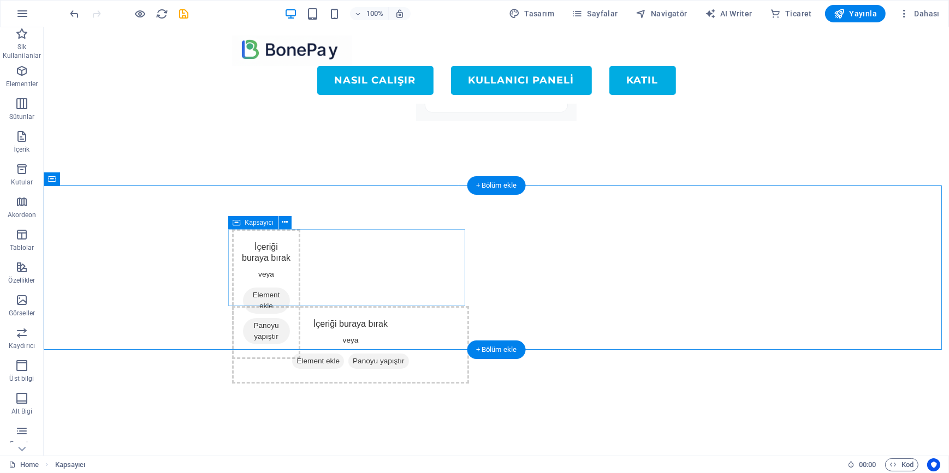
click at [258, 253] on div "İçeriği buraya bırak veya Element ekle Panoyu yapıştır" at bounding box center [349, 267] width 237 height 77
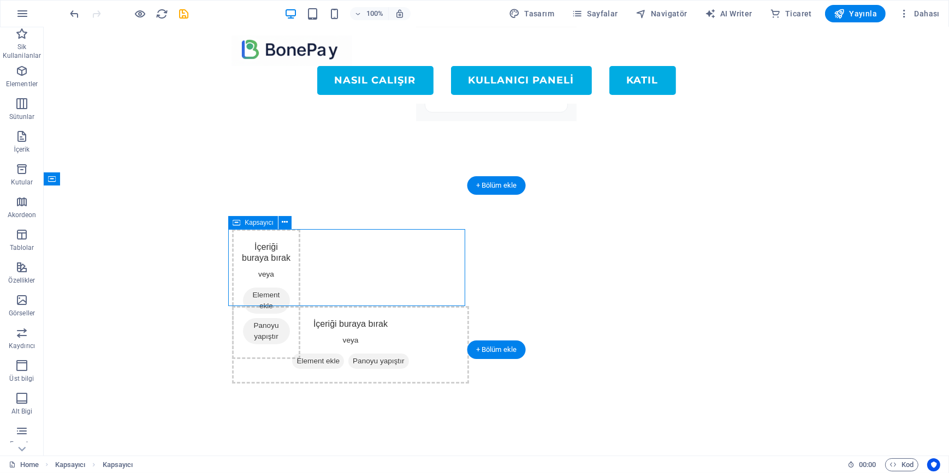
click at [258, 253] on div "İçeriği buraya bırak veya Element ekle Panoyu yapıştır" at bounding box center [349, 267] width 237 height 77
select select "px"
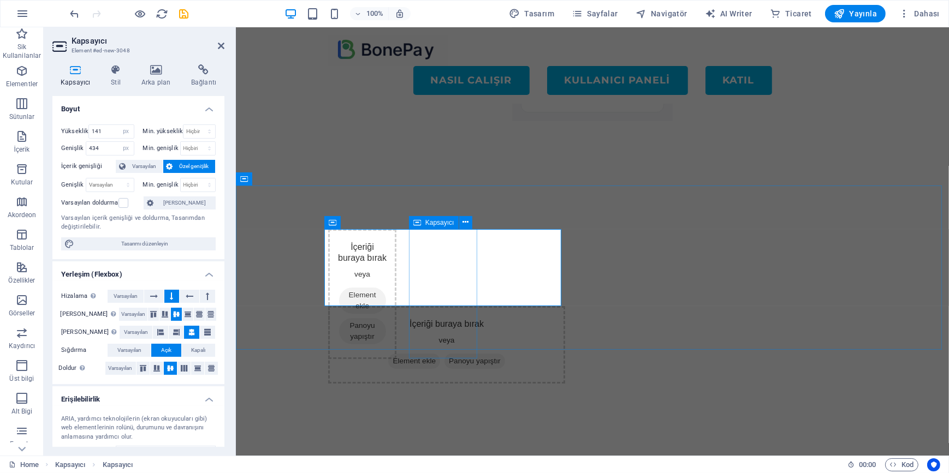
click at [396, 249] on div "İçeriği buraya bırak veya Element ekle Panoyu yapıştır" at bounding box center [362, 294] width 68 height 130
select select "px"
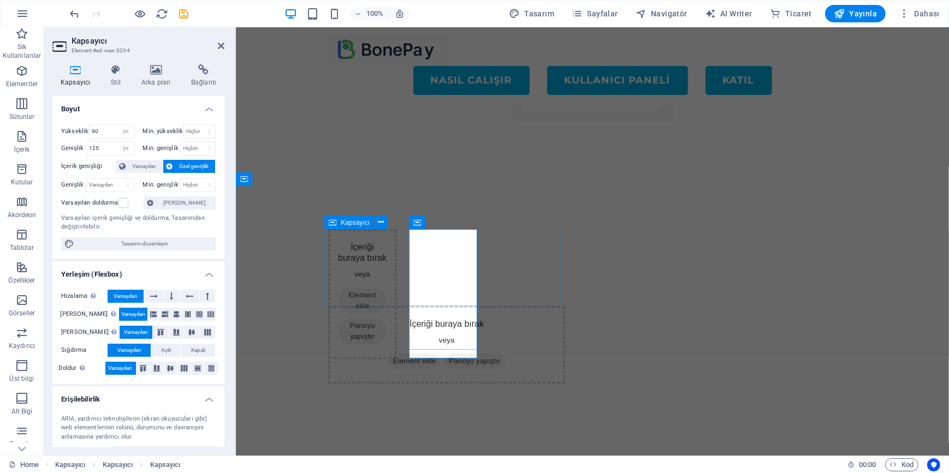
click at [372, 255] on div "İçeriği buraya bırak veya Element ekle Panoyu yapıştır" at bounding box center [446, 267] width 237 height 77
select select "px"
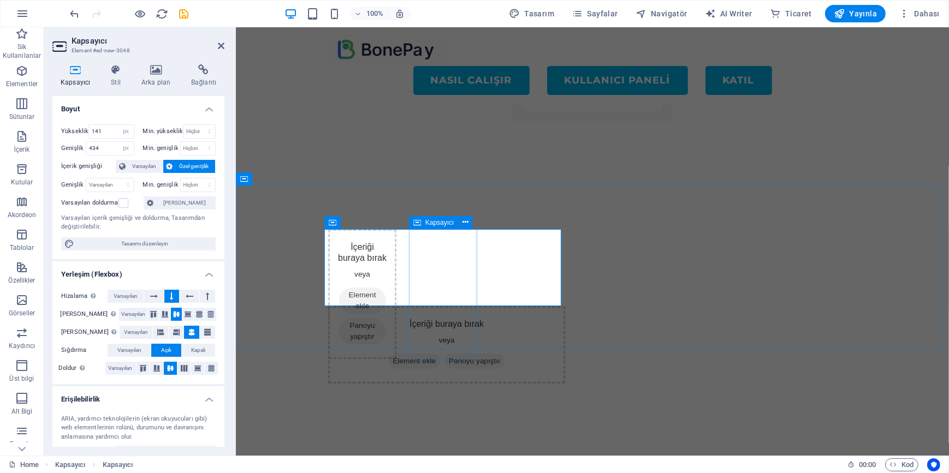
click at [396, 269] on div "İçeriği buraya bırak veya Element ekle Panoyu yapıştır" at bounding box center [362, 294] width 68 height 130
select select "px"
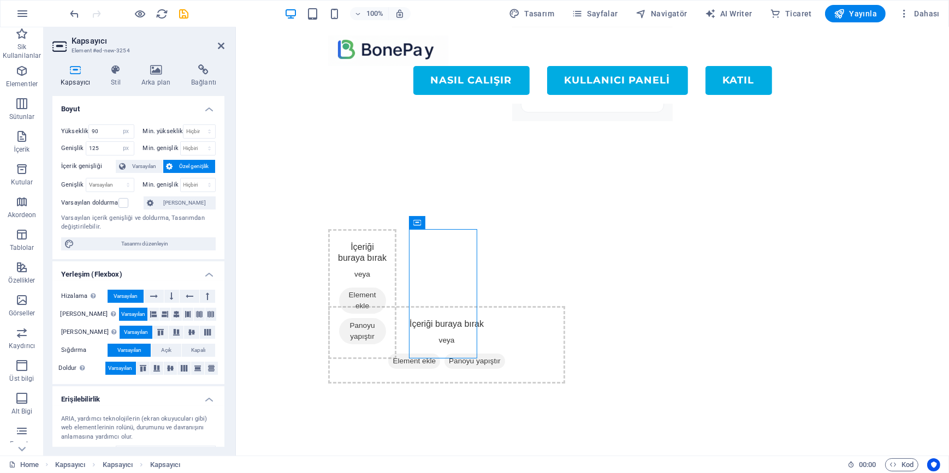
drag, startPoint x: 421, startPoint y: 272, endPoint x: 365, endPoint y: 267, distance: 56.5
click at [365, 267] on div "İçeriği buraya bırak veya Element ekle Panoyu yapıştır" at bounding box center [446, 267] width 237 height 77
click at [444, 324] on div "İçeriği buraya bırak veya Element ekle Panoyu yapıştır İçeriği buraya bırak vey…" at bounding box center [591, 306] width 713 height 241
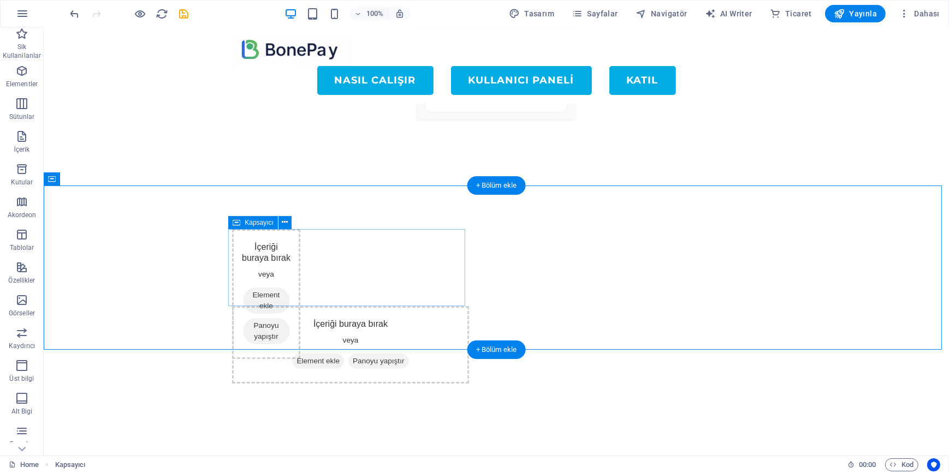
click at [419, 275] on div "İçeriği buraya bırak veya Element ekle Panoyu yapıştır" at bounding box center [349, 267] width 237 height 77
click at [284, 263] on div "İçeriği buraya bırak veya Element ekle Panoyu yapıştır" at bounding box center [349, 267] width 237 height 77
click at [289, 298] on span "Element ekle" at bounding box center [265, 301] width 47 height 26
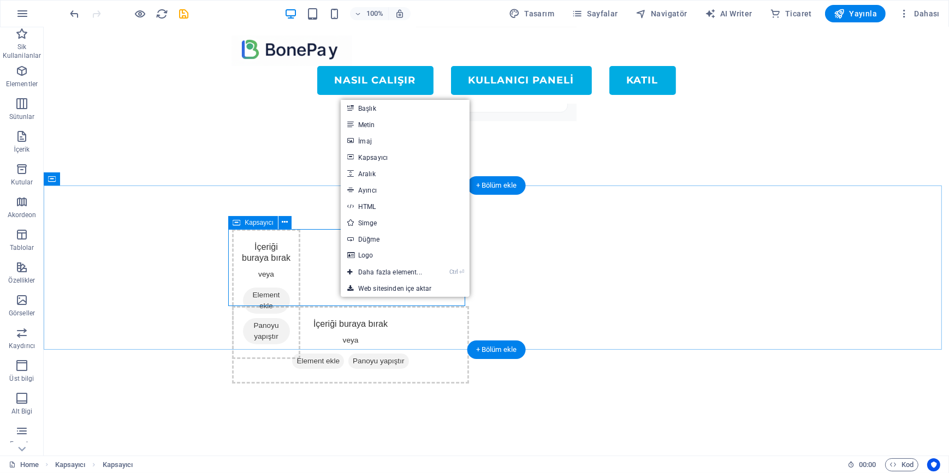
click at [261, 271] on div "İçeriği buraya bırak veya Element ekle Panoyu yapıştır" at bounding box center [349, 267] width 237 height 77
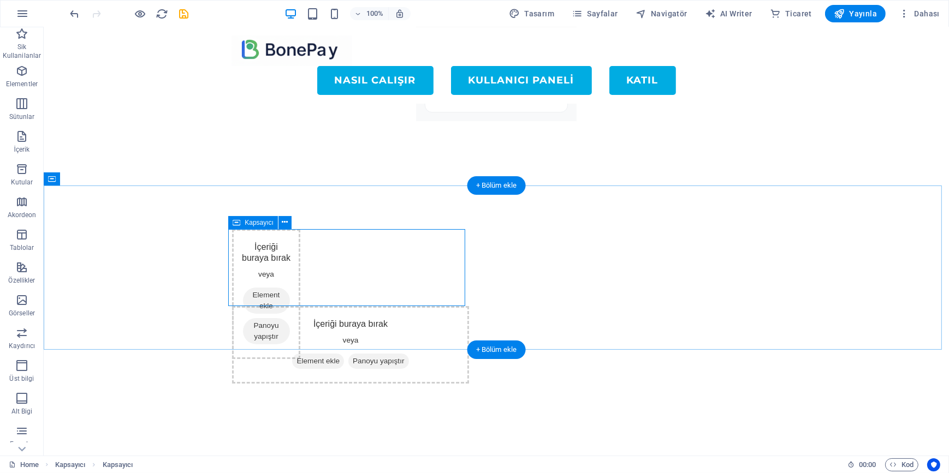
click at [270, 250] on div "İçeriği buraya bırak veya Element ekle Panoyu yapıştır" at bounding box center [349, 267] width 237 height 77
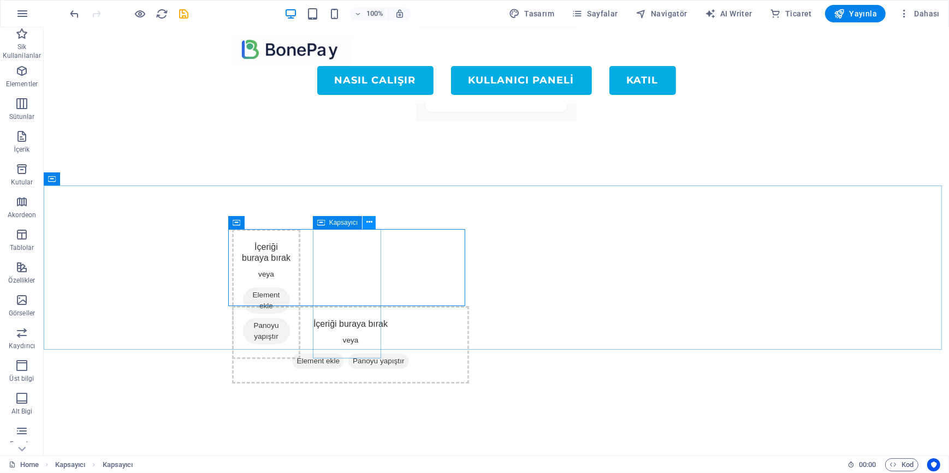
click at [368, 220] on icon at bounding box center [369, 222] width 6 height 11
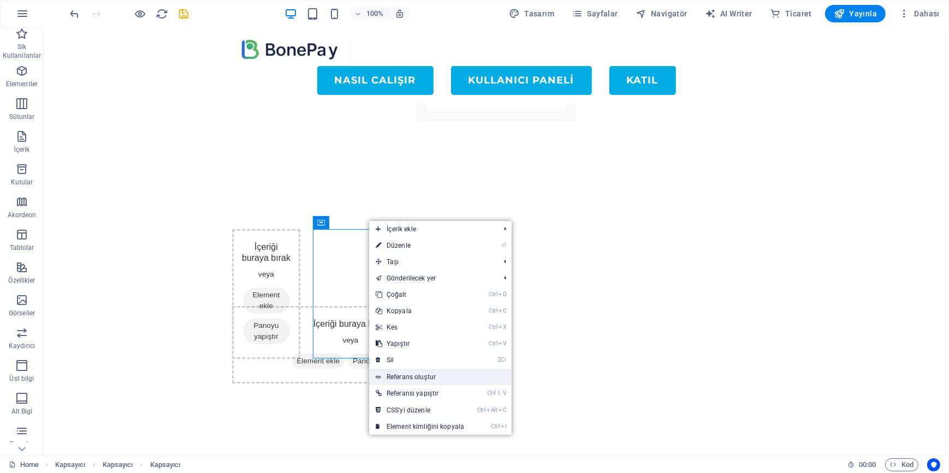
click at [395, 369] on link "Referans oluştur" at bounding box center [440, 377] width 142 height 16
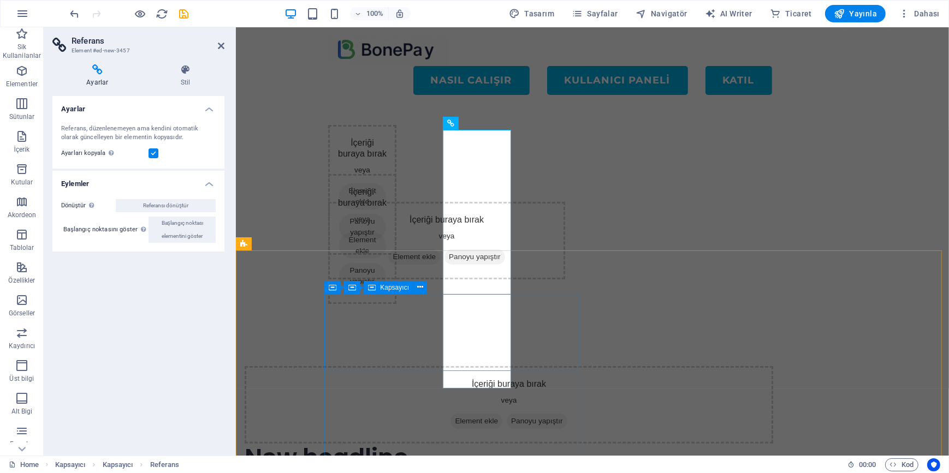
scroll to position [258, 0]
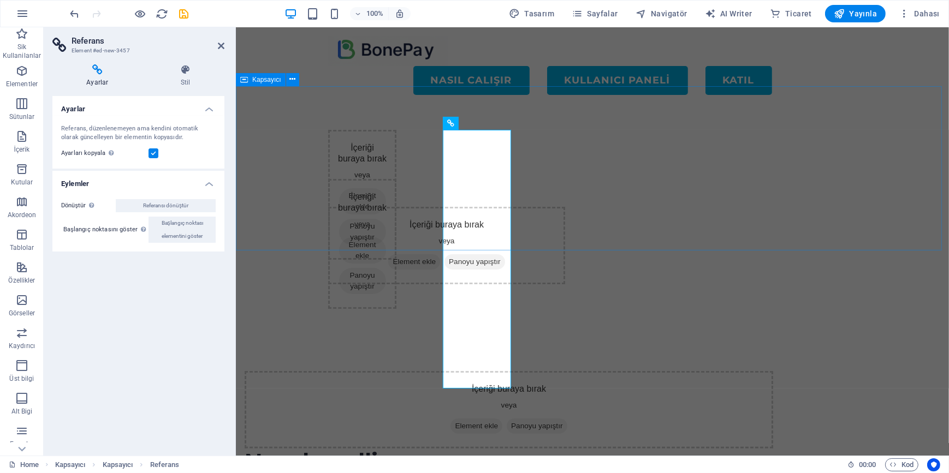
click at [478, 231] on div "İçeriği buraya bırak veya Element ekle Panoyu yapıştır İçeriği buraya bırak vey…" at bounding box center [591, 206] width 713 height 241
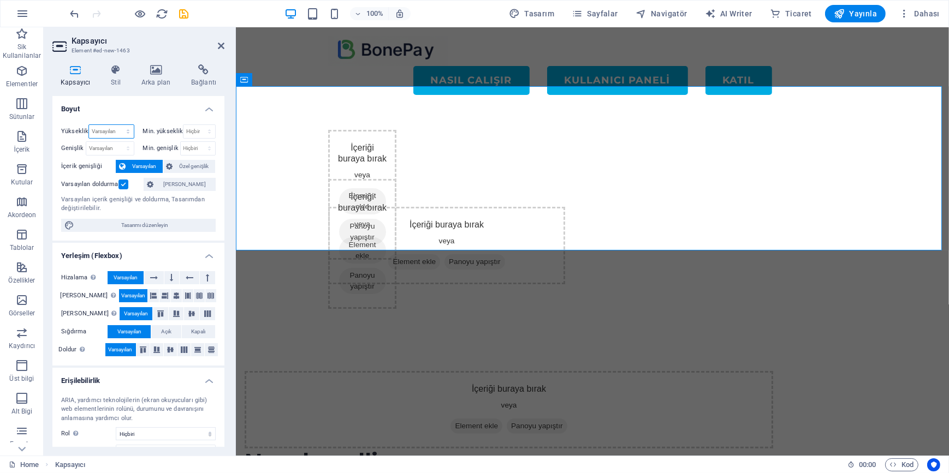
click at [110, 133] on select "Varsayılan px rem % vh vw" at bounding box center [111, 131] width 44 height 13
select select "px"
click at [117, 125] on select "Varsayılan px rem % vh vw" at bounding box center [111, 131] width 44 height 13
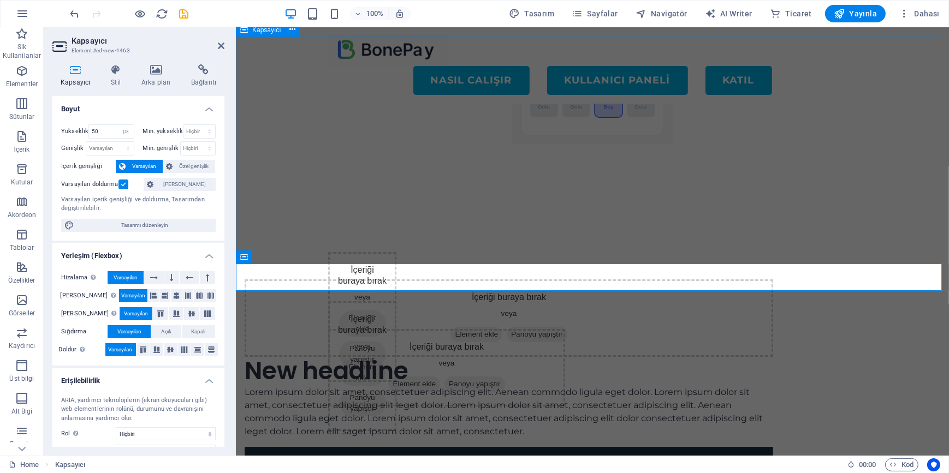
scroll to position [148, 0]
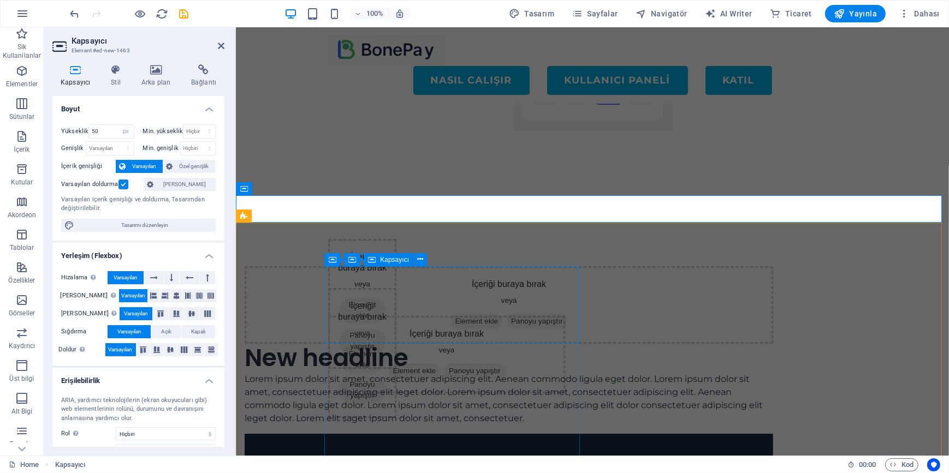
type input "301"
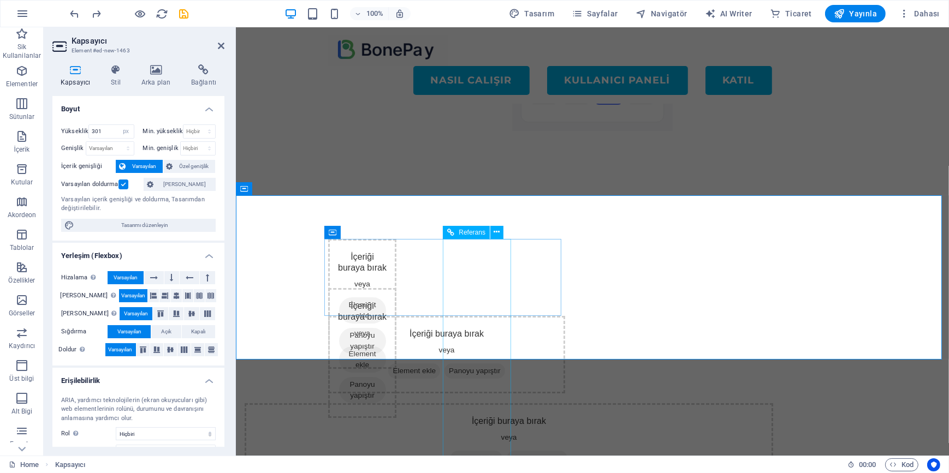
click at [396, 288] on div "İçeriği buraya bırak veya Element ekle Panoyu yapıştır" at bounding box center [362, 353] width 68 height 130
click at [396, 271] on div "İçeriği buraya bırak veya Element ekle Panoyu yapıştır" at bounding box center [362, 304] width 68 height 130
click at [396, 288] on div "İçeriği buraya bırak veya Element ekle Panoyu yapıştır" at bounding box center [362, 353] width 68 height 130
click at [495, 234] on icon at bounding box center [497, 232] width 6 height 11
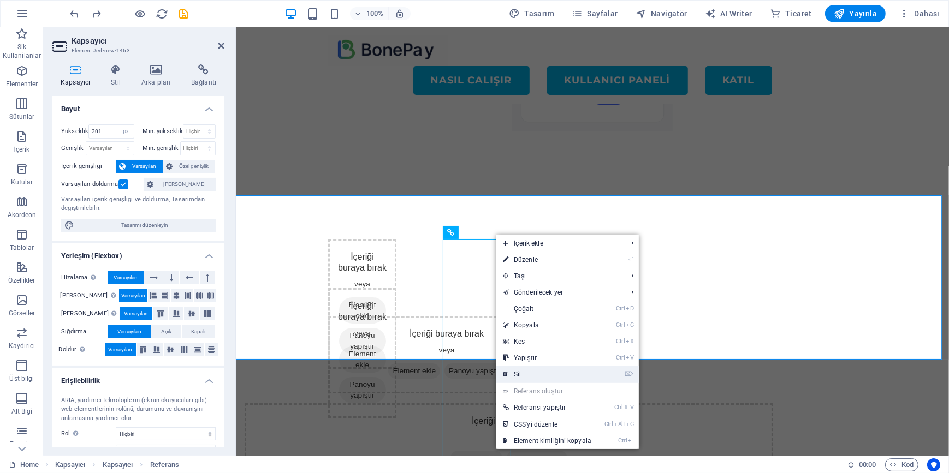
click at [509, 376] on link "⌦ Sil" at bounding box center [547, 374] width 102 height 16
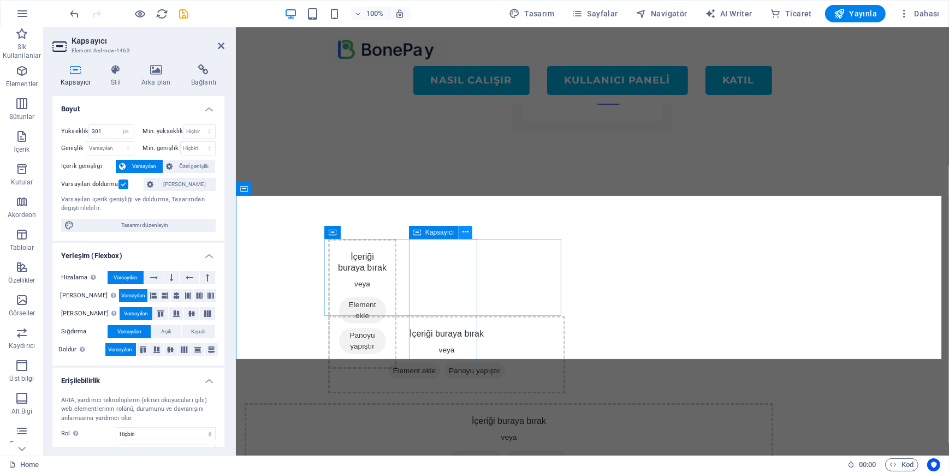
click at [465, 235] on icon at bounding box center [465, 232] width 6 height 11
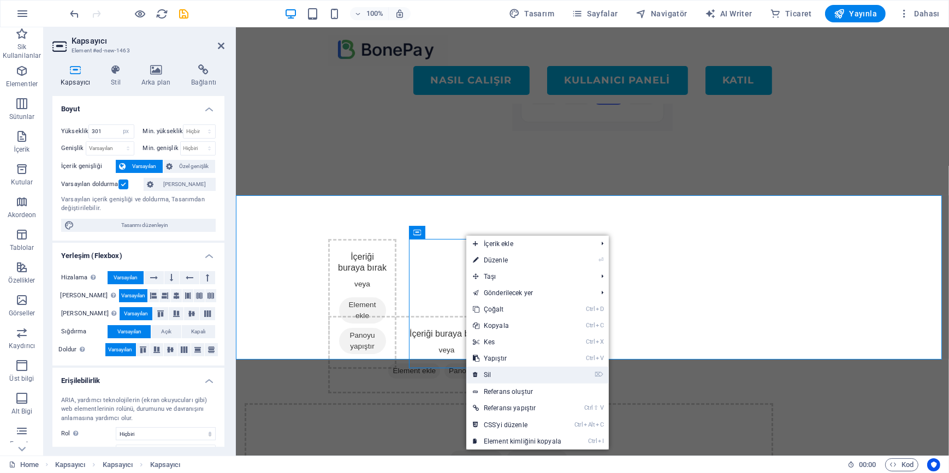
click at [491, 371] on link "⌦ Sil" at bounding box center [517, 375] width 102 height 16
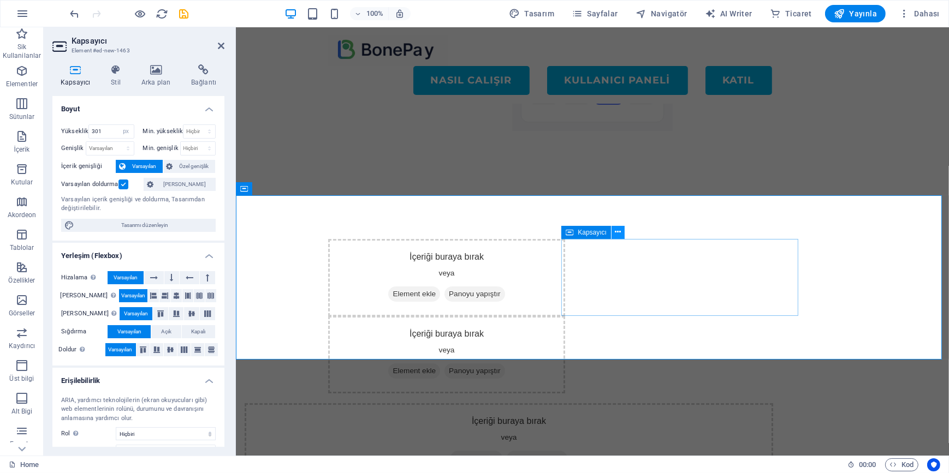
click at [620, 233] on icon at bounding box center [618, 232] width 6 height 11
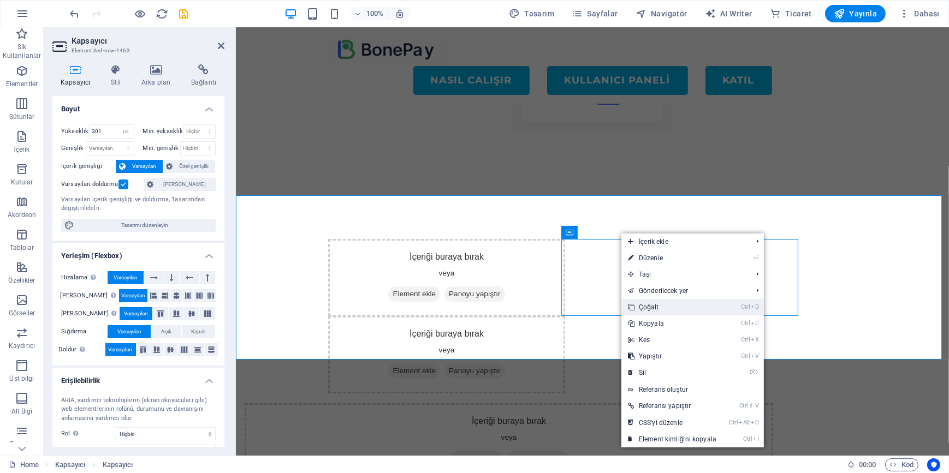
click at [647, 309] on link "Ctrl D Çoğalt" at bounding box center [672, 307] width 102 height 16
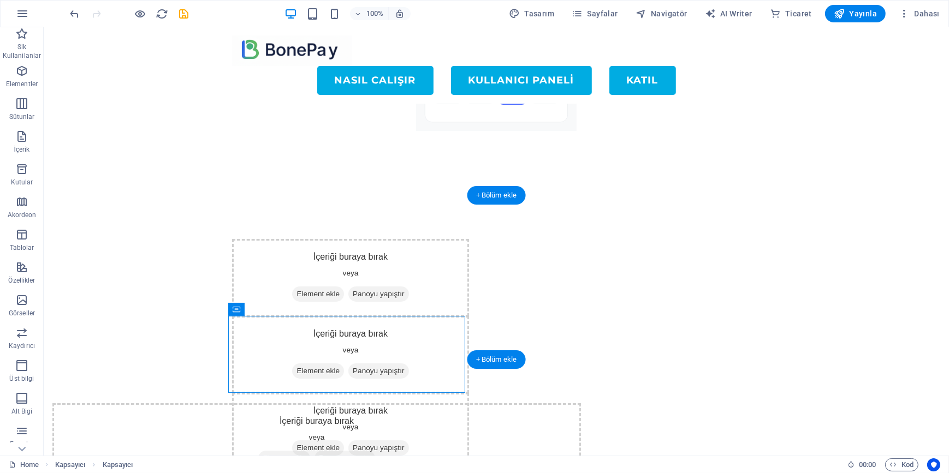
drag, startPoint x: 331, startPoint y: 335, endPoint x: 728, endPoint y: 313, distance: 397.5
click at [728, 313] on div "İçeriği buraya bırak veya Element ekle Panoyu yapıştır İçeriği buraya bırak vey…" at bounding box center [495, 277] width 905 height 164
click at [273, 257] on div "İçeriği buraya bırak veya Element ekle Panoyu yapıştır" at bounding box center [349, 278] width 237 height 78
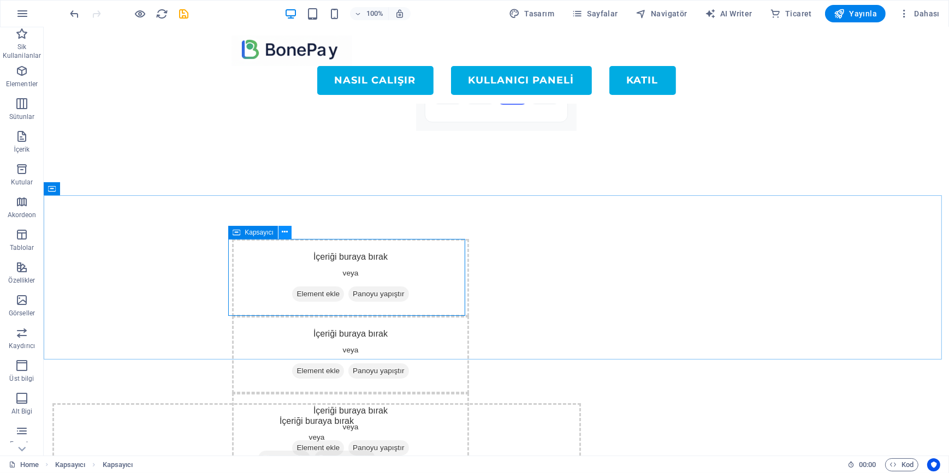
click at [284, 231] on icon at bounding box center [285, 232] width 6 height 11
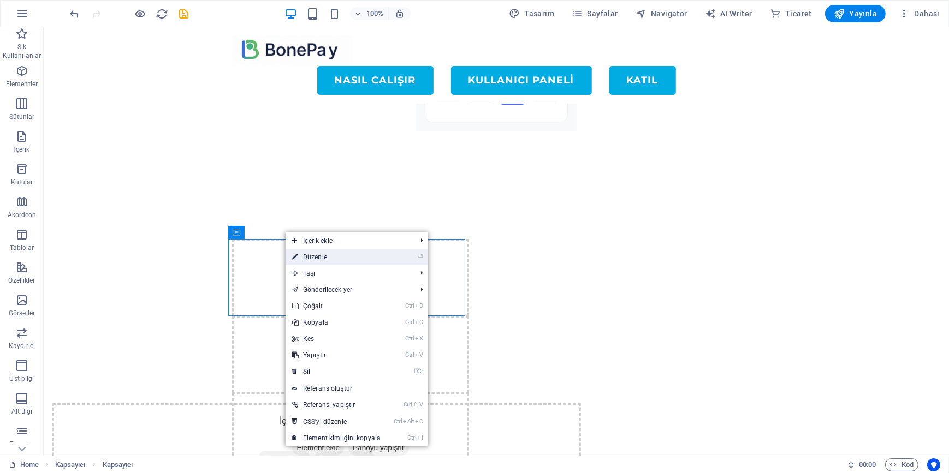
click at [313, 256] on link "⏎ Düzenle" at bounding box center [337, 257] width 102 height 16
select select "px"
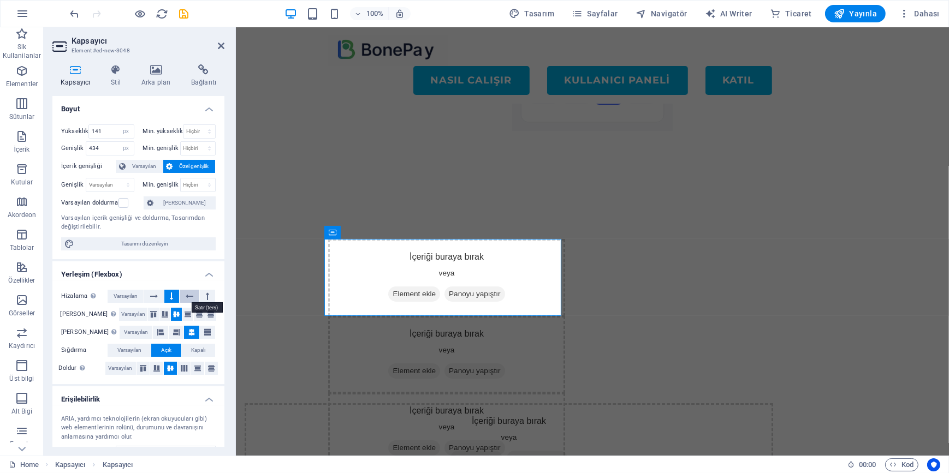
click at [187, 295] on icon at bounding box center [190, 296] width 8 height 13
click at [170, 296] on icon at bounding box center [171, 296] width 3 height 13
click at [153, 294] on icon at bounding box center [154, 296] width 8 height 13
click at [173, 295] on icon at bounding box center [171, 296] width 3 height 13
click at [186, 295] on icon at bounding box center [190, 296] width 8 height 13
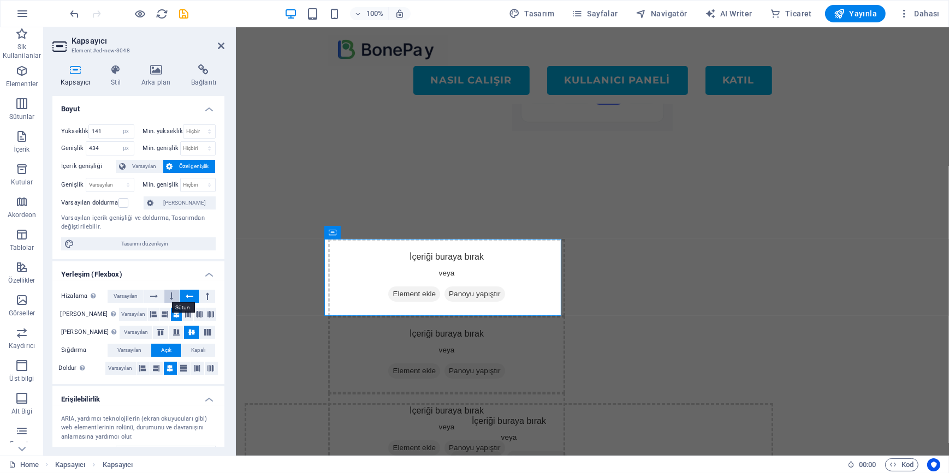
click at [171, 295] on icon at bounding box center [171, 296] width 3 height 13
click at [152, 295] on icon at bounding box center [154, 296] width 8 height 13
click at [297, 296] on div "İçeriği buraya bırak veya Element ekle Panoyu yapıştır İçeriği buraya bırak vey…" at bounding box center [591, 277] width 713 height 164
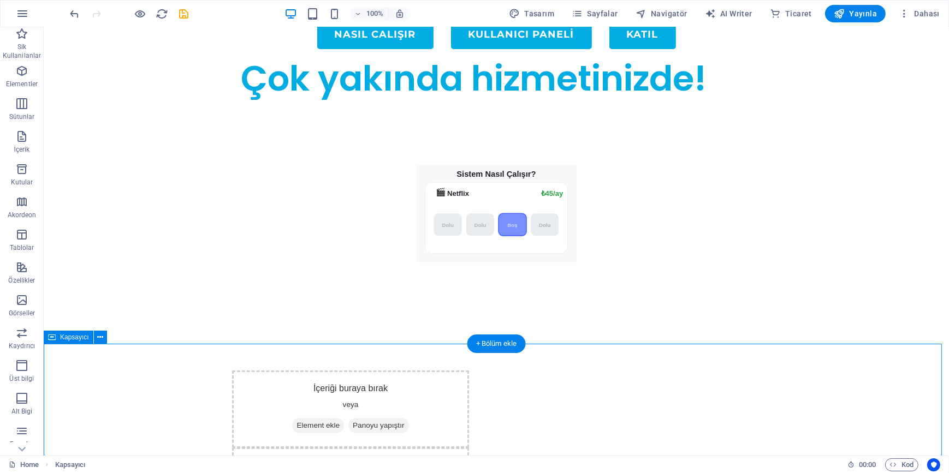
scroll to position [0, 0]
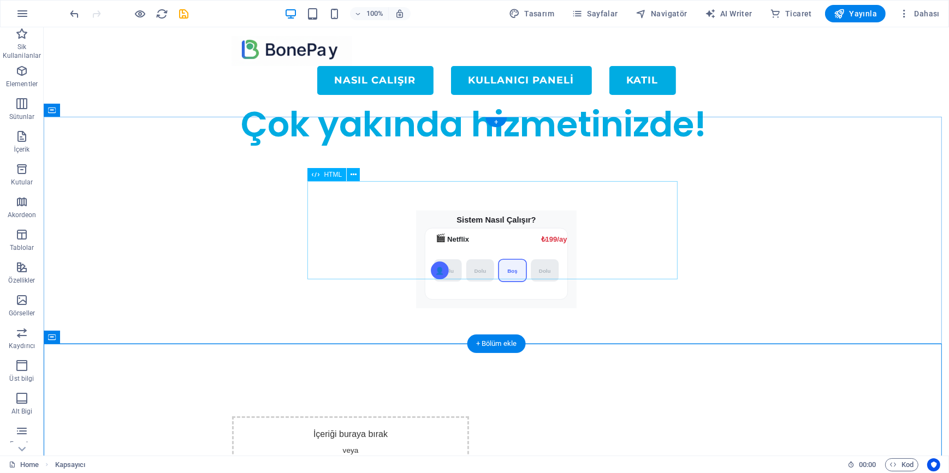
click at [396, 227] on div "Sistem Nasıl Çalışır? 🎬 Netflix ₺199/ay ₺45/ay [GEOGRAPHIC_DATA] [GEOGRAPHIC_DA…" at bounding box center [496, 259] width 370 height 98
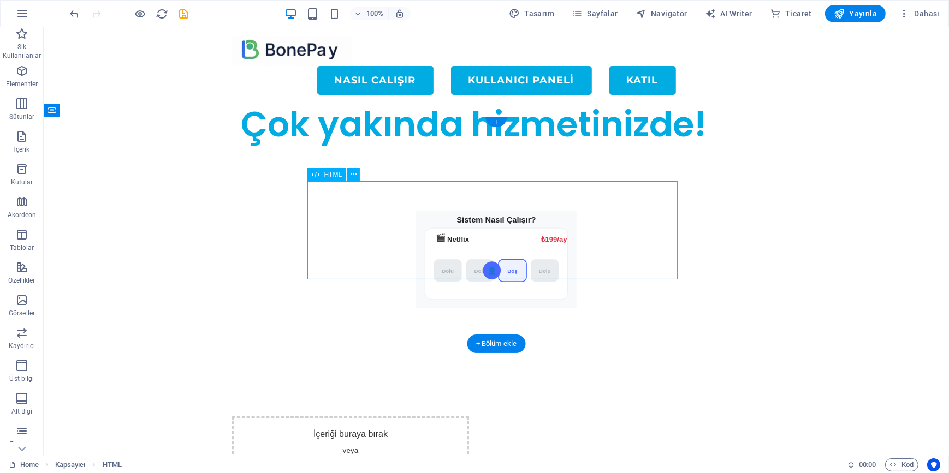
click at [361, 219] on div "Sistem Nasıl Çalışır? 🎬 Netflix ₺199/ay ₺45/ay [GEOGRAPHIC_DATA] [GEOGRAPHIC_DA…" at bounding box center [496, 259] width 370 height 98
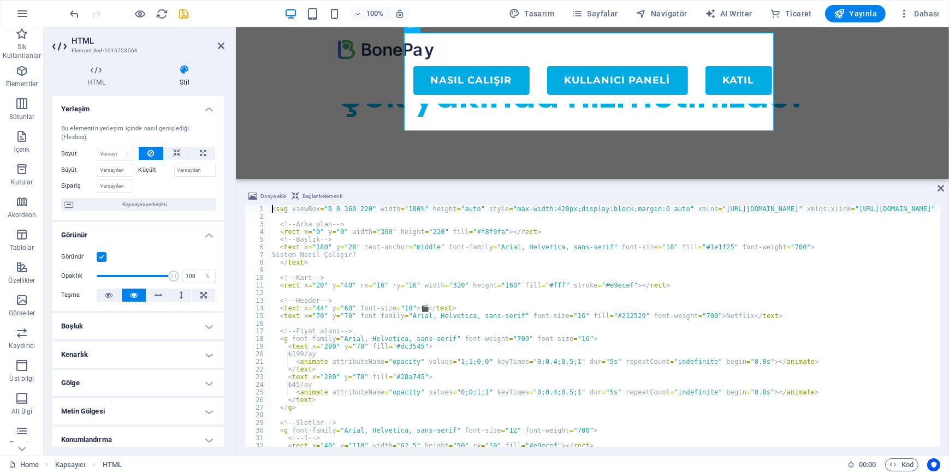
scroll to position [148, 0]
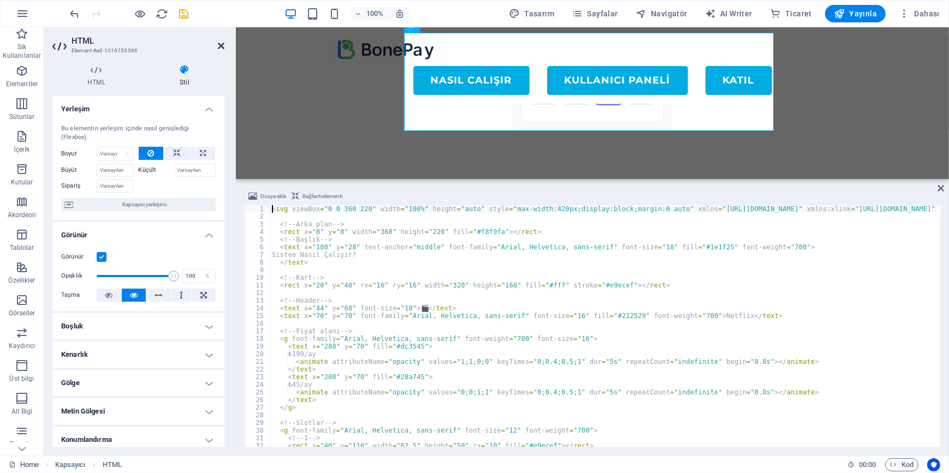
drag, startPoint x: 220, startPoint y: 43, endPoint x: 175, endPoint y: 22, distance: 49.8
click at [220, 43] on icon at bounding box center [221, 45] width 7 height 9
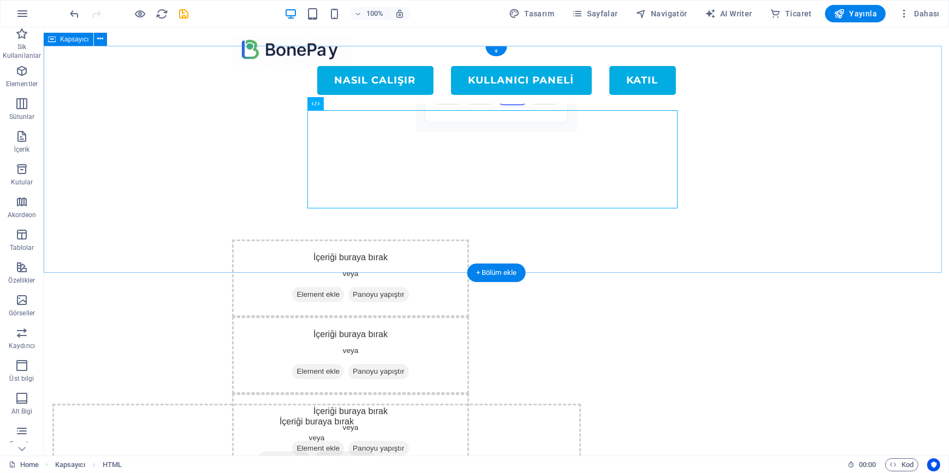
scroll to position [0, 0]
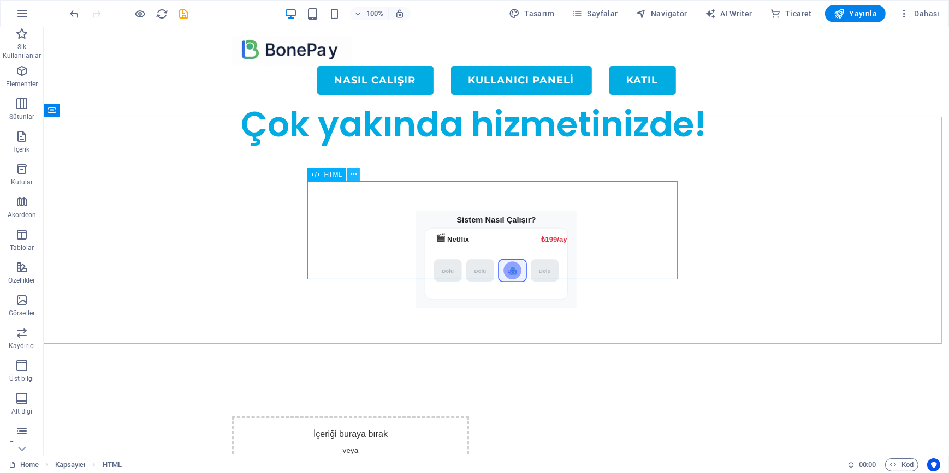
click at [354, 174] on icon at bounding box center [353, 174] width 6 height 11
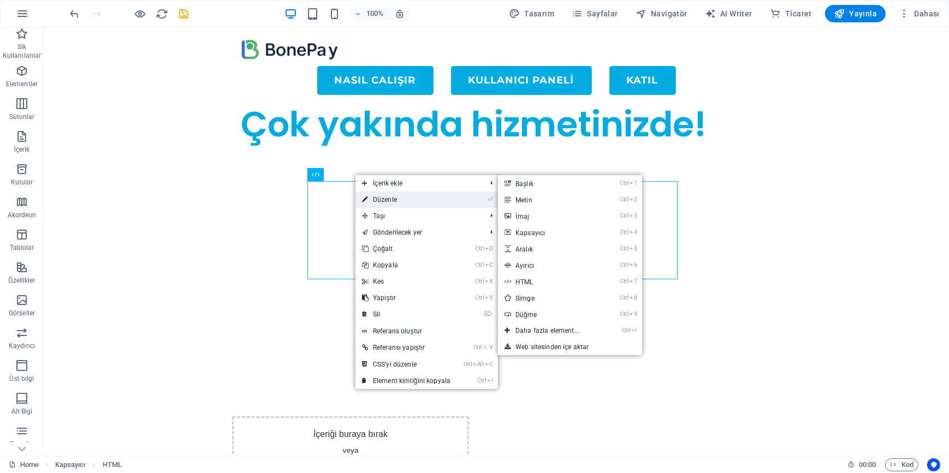
click at [368, 200] on link "⏎ Düzenle" at bounding box center [406, 200] width 102 height 16
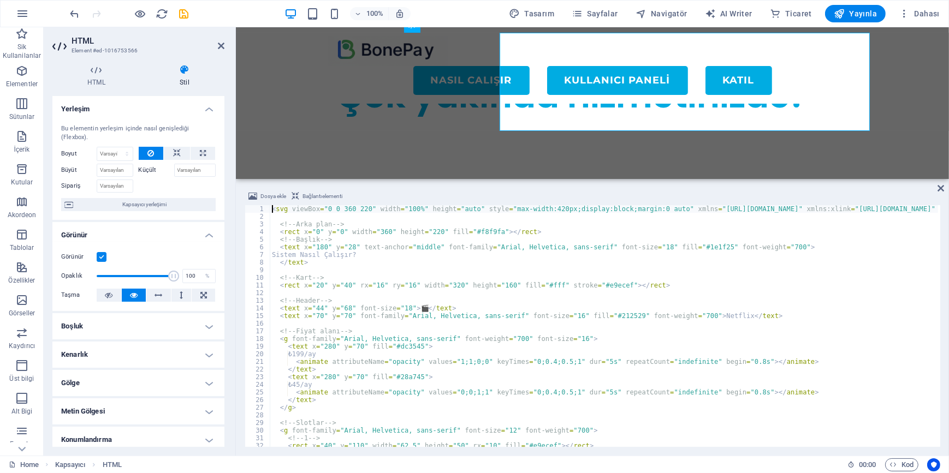
scroll to position [148, 0]
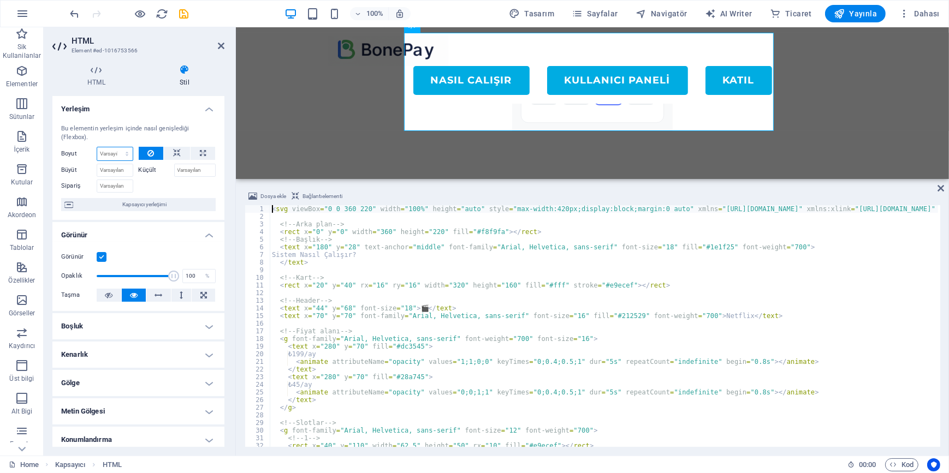
click at [114, 154] on select "Varsayılan otomatik px % 1/1 1/2 1/3 1/4 1/5 1/6 1/7 1/8 1/9 1/10" at bounding box center [114, 153] width 35 height 13
select select "px"
click at [116, 147] on select "Varsayılan otomatik px % 1/1 1/2 1/3 1/4 1/5 1/6 1/7 1/8 1/9 1/10" at bounding box center [114, 153] width 35 height 13
type input "0"
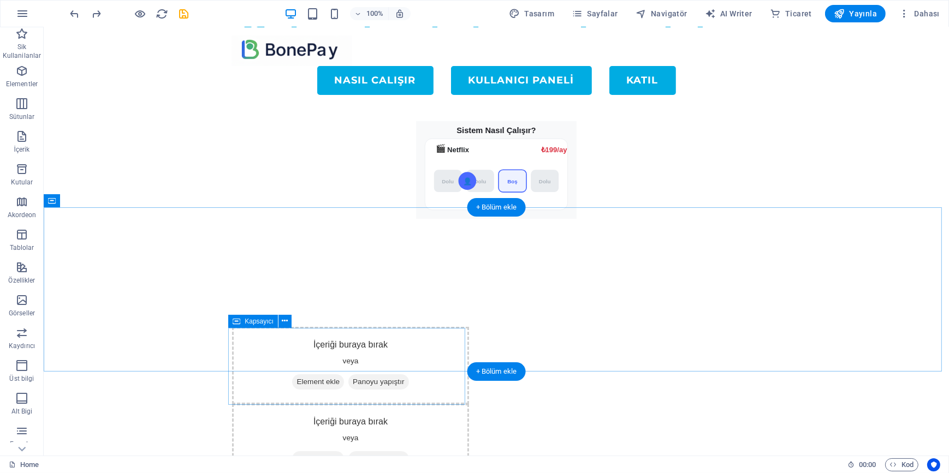
scroll to position [10, 0]
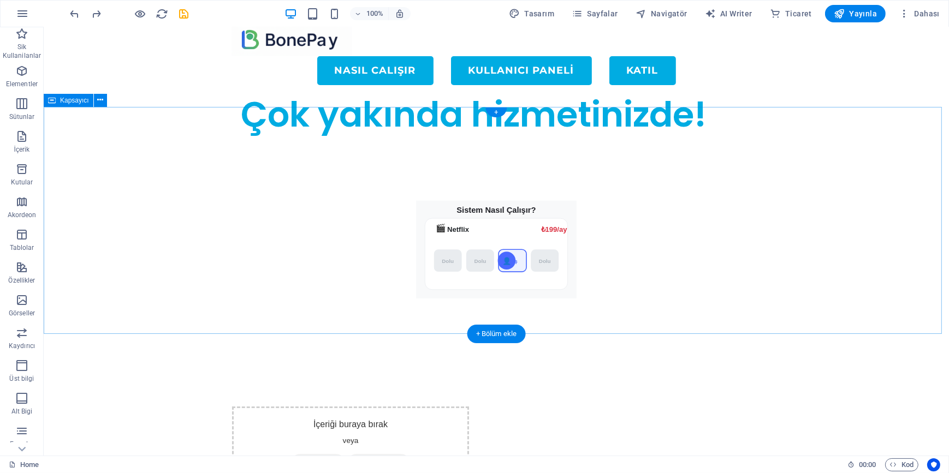
click at [224, 267] on div "Sistem Nasıl Çalışır? 🎬 Netflix ₺199/ay ₺45/ay [GEOGRAPHIC_DATA] [GEOGRAPHIC_DA…" at bounding box center [495, 250] width 905 height 228
click at [107, 148] on div "Sistem Nasıl Çalışır? 🎬 Netflix ₺199/ay ₺45/ay [GEOGRAPHIC_DATA] [GEOGRAPHIC_DA…" at bounding box center [495, 250] width 905 height 228
click at [19, 73] on icon "button" at bounding box center [21, 70] width 13 height 13
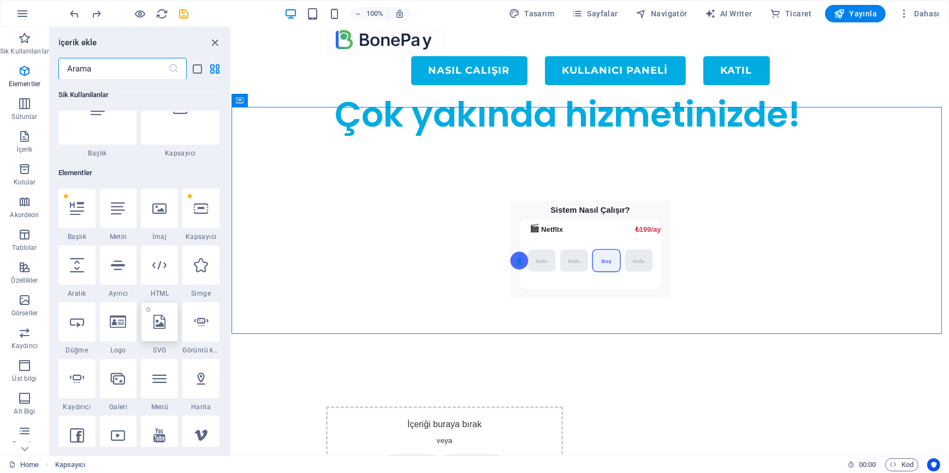
scroll to position [0, 0]
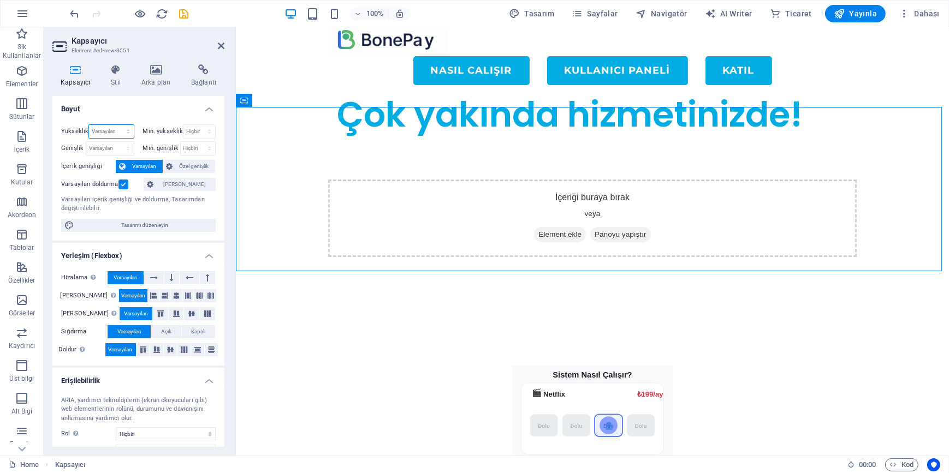
click at [109, 129] on select "Varsayılan px rem % vh vw" at bounding box center [111, 131] width 44 height 13
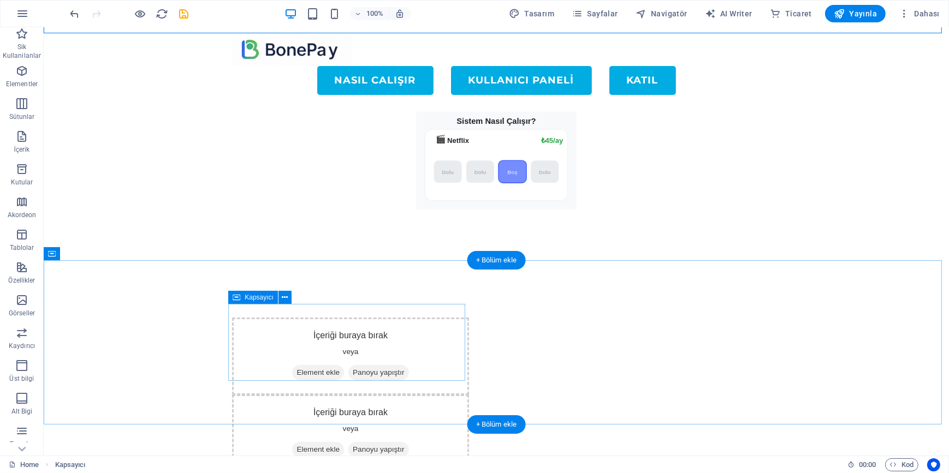
scroll to position [248, 0]
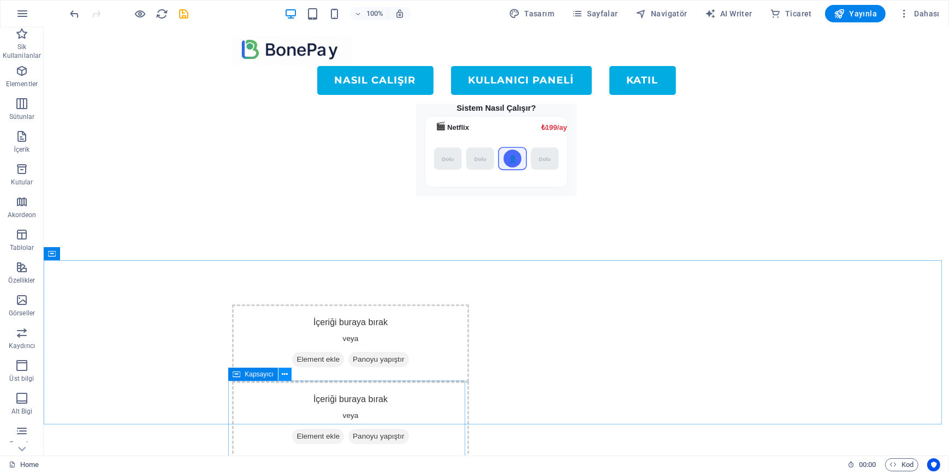
drag, startPoint x: 283, startPoint y: 371, endPoint x: 286, endPoint y: 378, distance: 7.6
click at [283, 372] on icon at bounding box center [285, 374] width 6 height 11
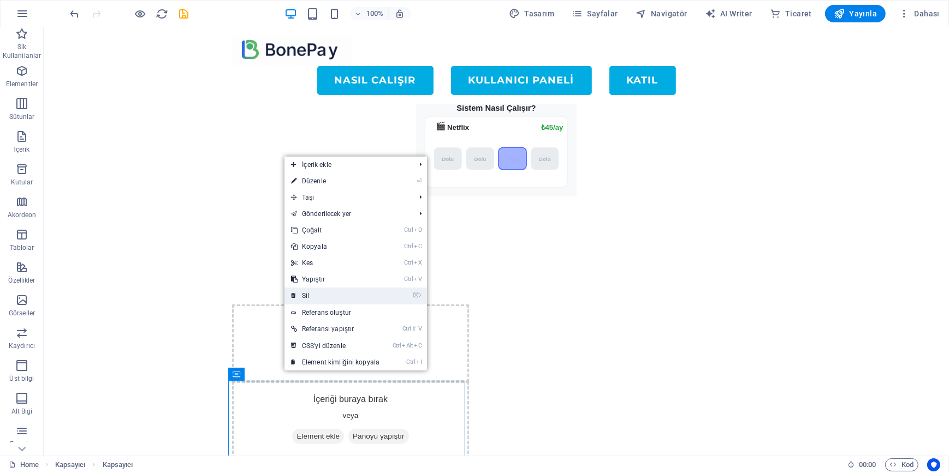
click at [335, 300] on link "⌦ Sil" at bounding box center [335, 296] width 102 height 16
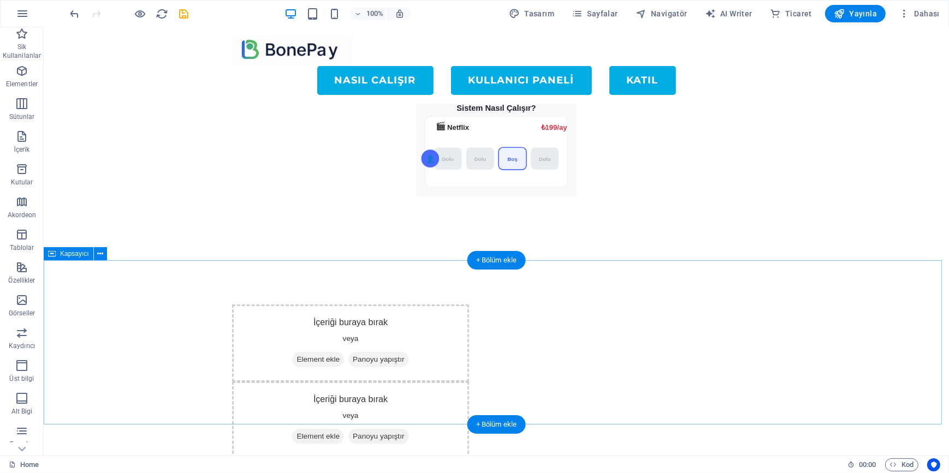
click at [184, 305] on div "İçeriği buraya bırak veya Element ekle Panoyu yapıştır İçeriği buraya bırak vey…" at bounding box center [495, 343] width 905 height 164
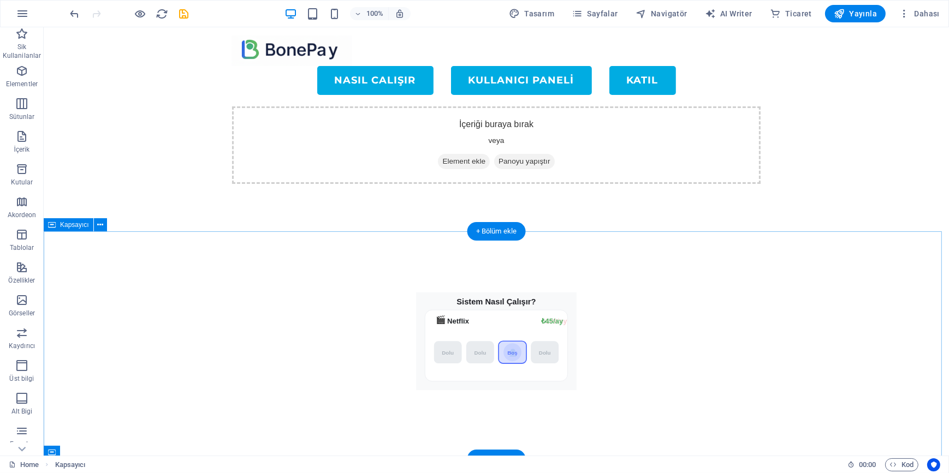
scroll to position [49, 0]
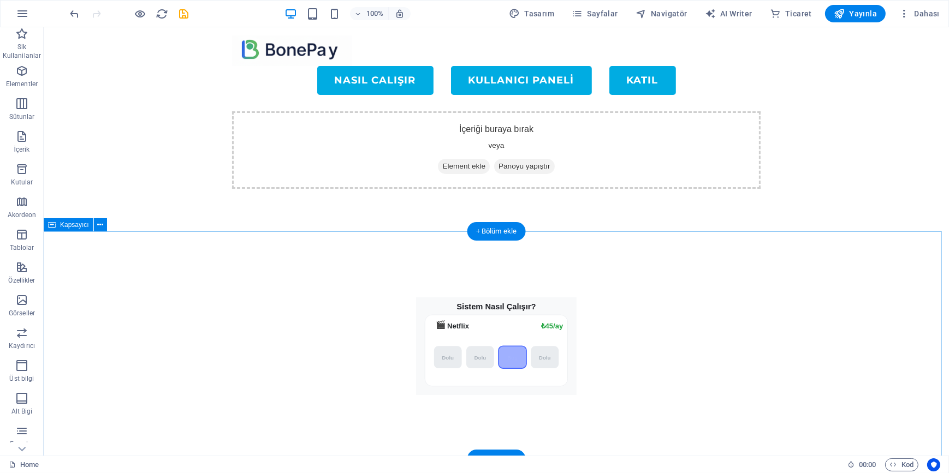
click at [233, 303] on div "Sistem Nasıl Çalışır? 🎬 Netflix ₺199/ay ₺45/ay [GEOGRAPHIC_DATA] [GEOGRAPHIC_DA…" at bounding box center [495, 347] width 905 height 228
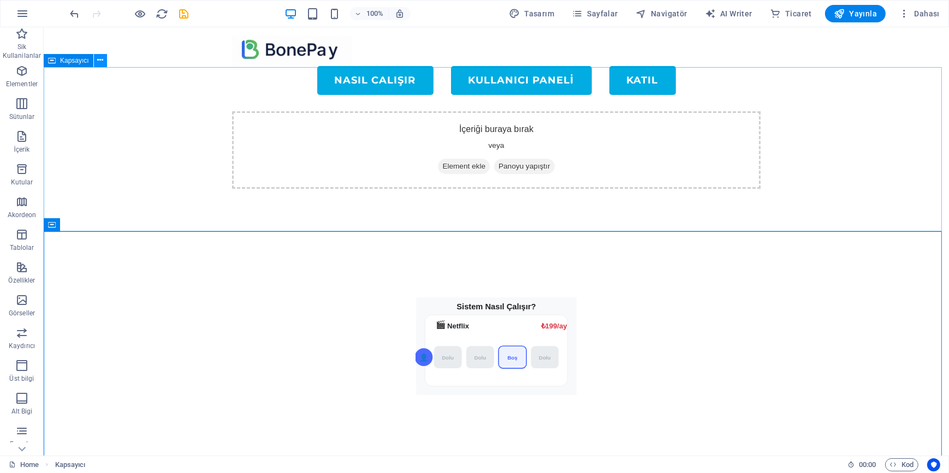
click at [100, 63] on icon at bounding box center [100, 60] width 6 height 11
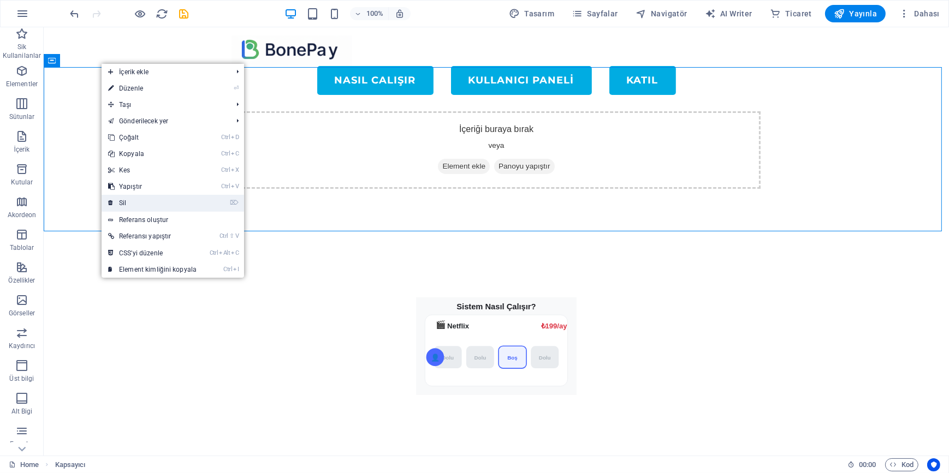
drag, startPoint x: 132, startPoint y: 203, endPoint x: 124, endPoint y: 173, distance: 31.0
click at [132, 203] on link "⌦ Sil" at bounding box center [153, 203] width 102 height 16
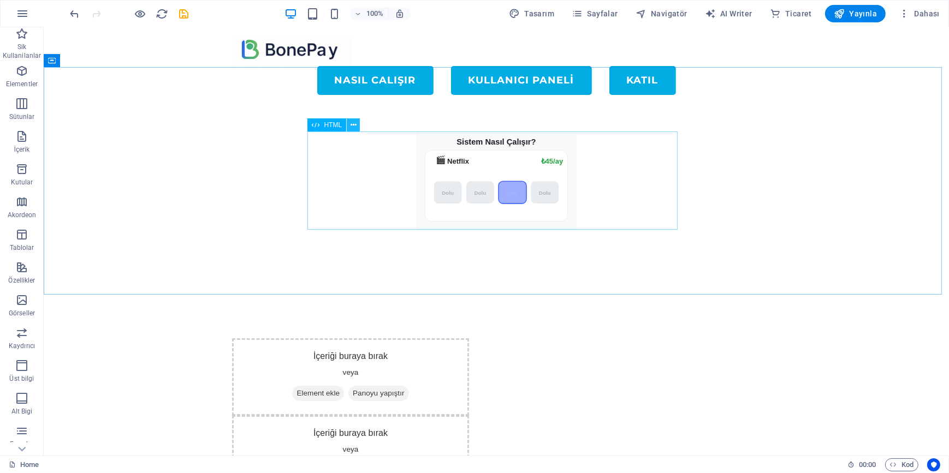
click at [351, 124] on icon at bounding box center [353, 125] width 6 height 11
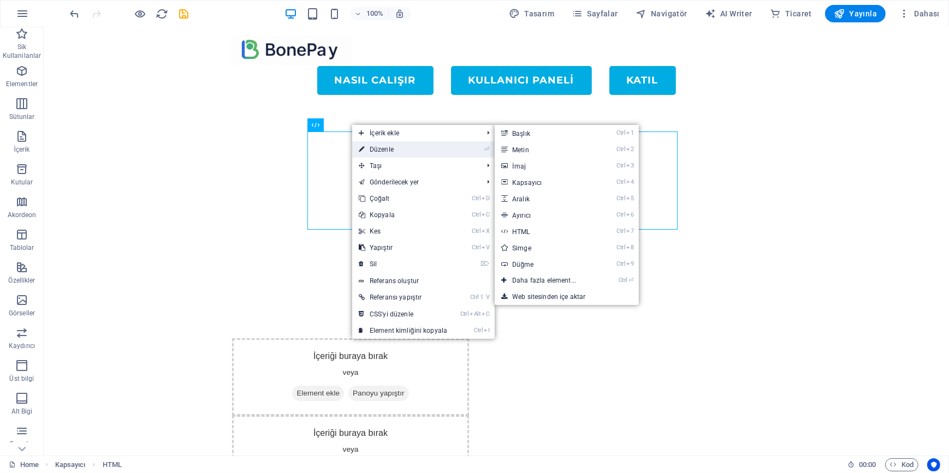
click at [382, 152] on link "⏎ Düzenle" at bounding box center [403, 149] width 102 height 16
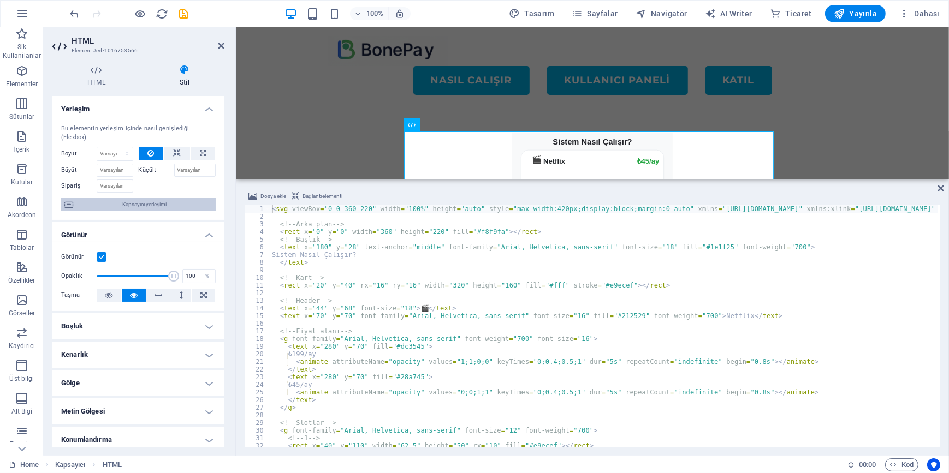
click at [154, 201] on span "Kapsayıcı yerleşimi" at bounding box center [144, 204] width 136 height 13
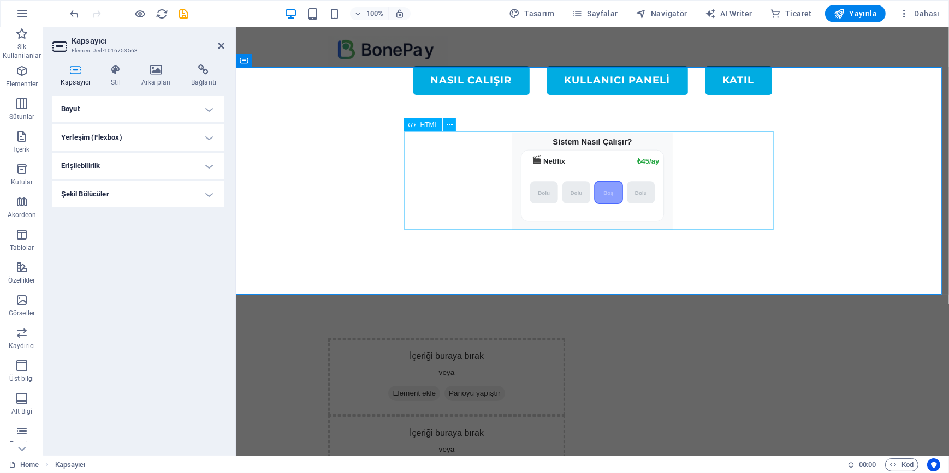
click at [425, 173] on div "Sistem Nasıl Çalışır? 🎬 Netflix ₺199/ay ₺45/ay [GEOGRAPHIC_DATA] [GEOGRAPHIC_DA…" at bounding box center [592, 181] width 370 height 98
click at [445, 121] on button at bounding box center [449, 124] width 13 height 13
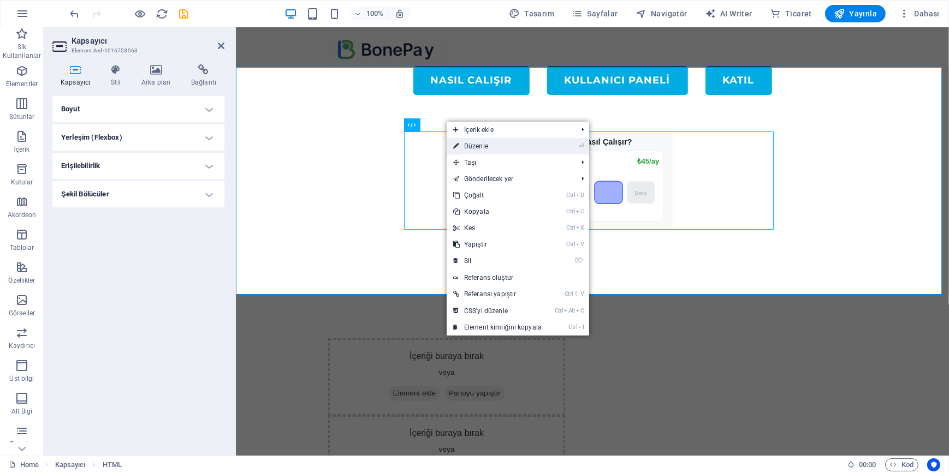
click at [486, 147] on link "⏎ Düzenle" at bounding box center [498, 146] width 102 height 16
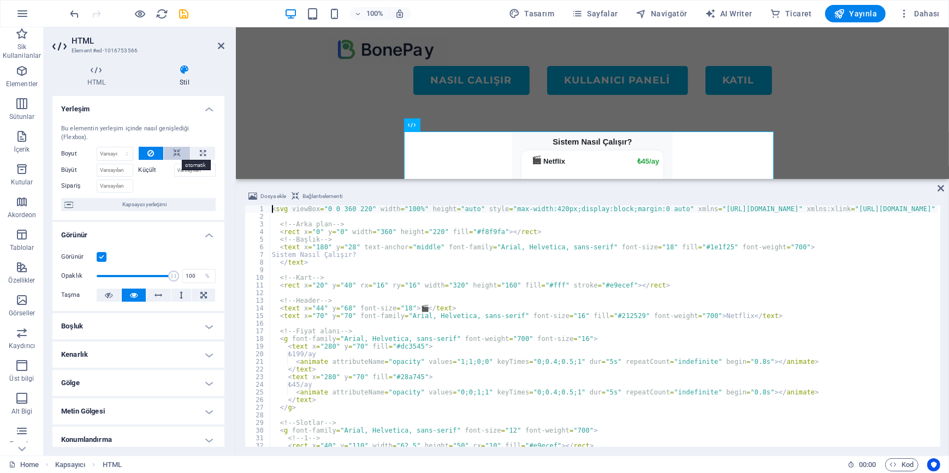
click at [178, 154] on icon at bounding box center [177, 153] width 8 height 13
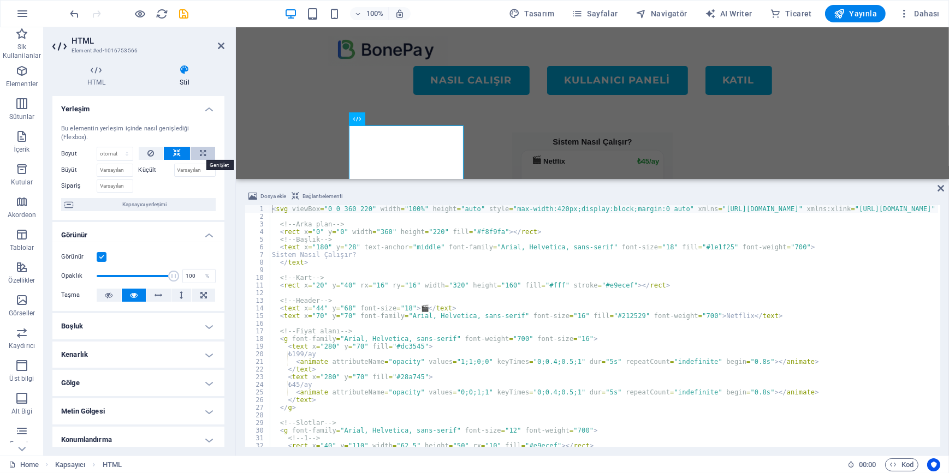
click at [200, 153] on icon at bounding box center [203, 153] width 6 height 13
type input "100"
select select "%"
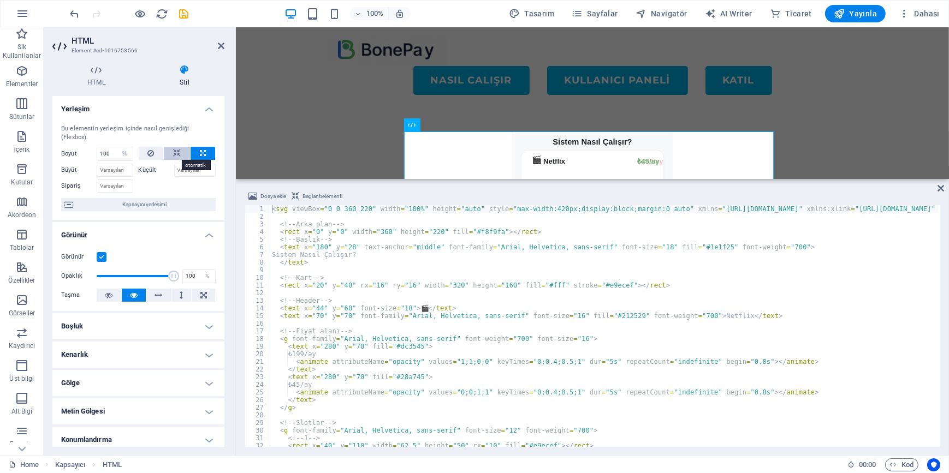
click at [175, 153] on icon at bounding box center [177, 153] width 8 height 13
select select "DISABLED_OPTION_VALUE"
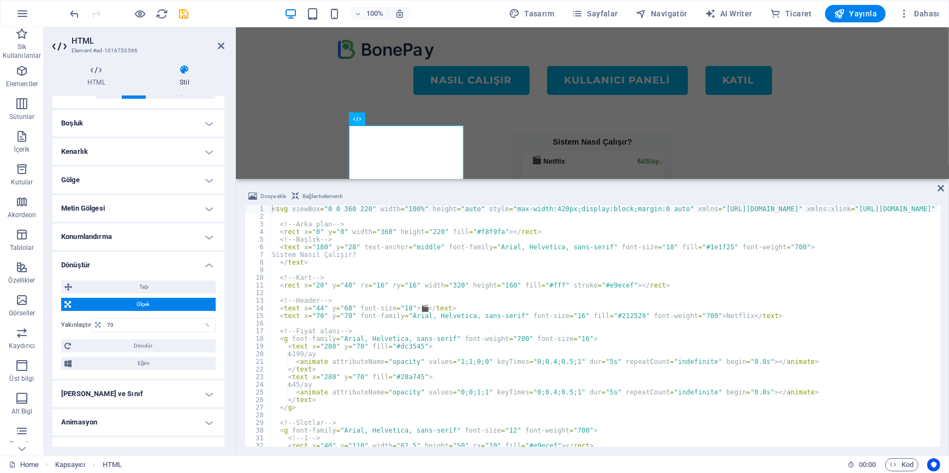
scroll to position [219, 0]
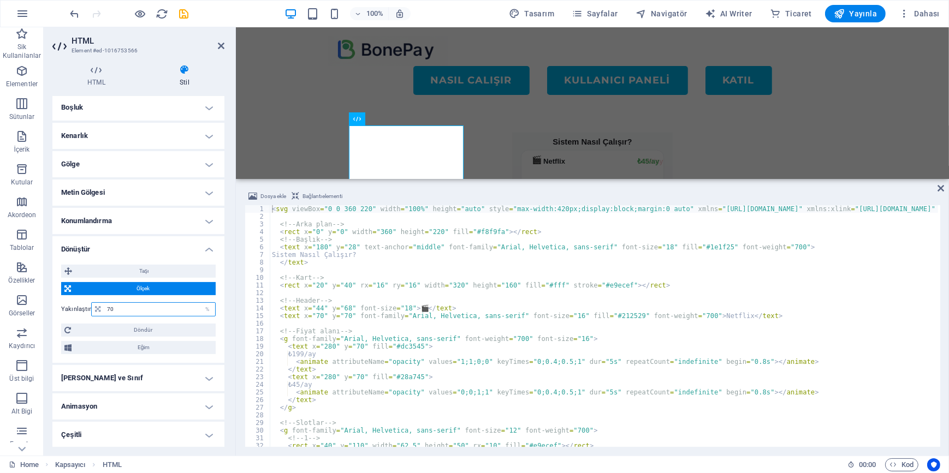
click at [127, 307] on input "70" at bounding box center [159, 309] width 111 height 13
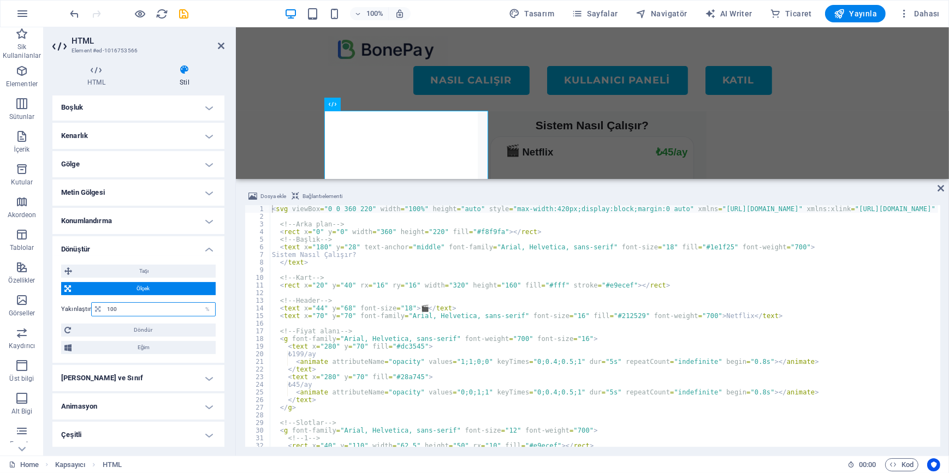
type input "100"
click at [222, 75] on h4 "Stil" at bounding box center [185, 75] width 80 height 23
click at [219, 45] on icon at bounding box center [221, 45] width 7 height 9
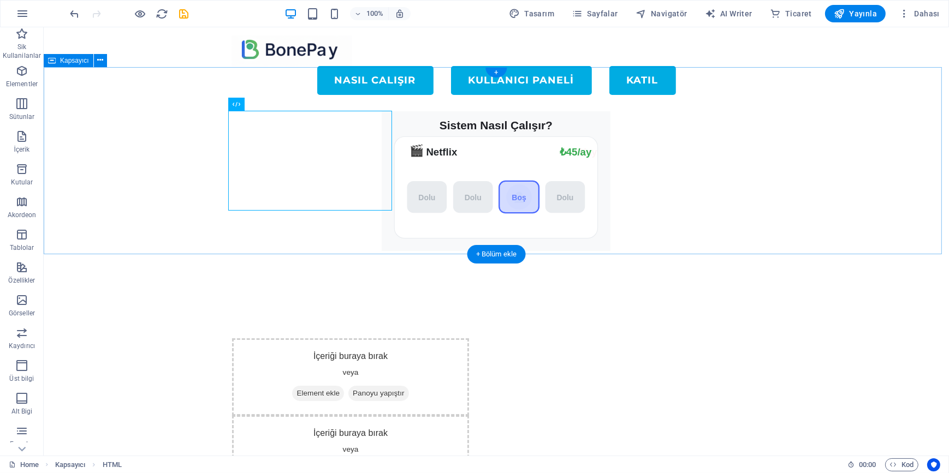
click at [491, 159] on div "Sistem Nasıl Çalışır? 🎬 Netflix ₺199/ay ₺45/ay [GEOGRAPHIC_DATA] [GEOGRAPHIC_DA…" at bounding box center [495, 182] width 905 height 228
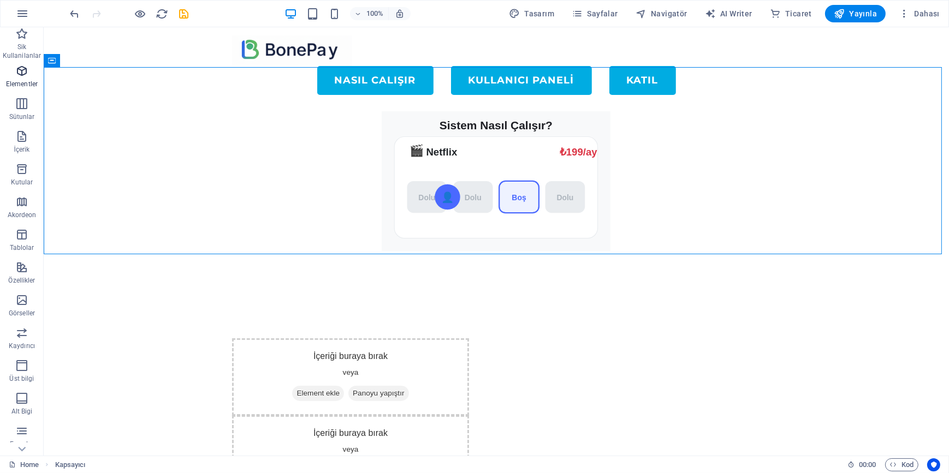
click at [28, 78] on span "Elementler" at bounding box center [22, 77] width 44 height 26
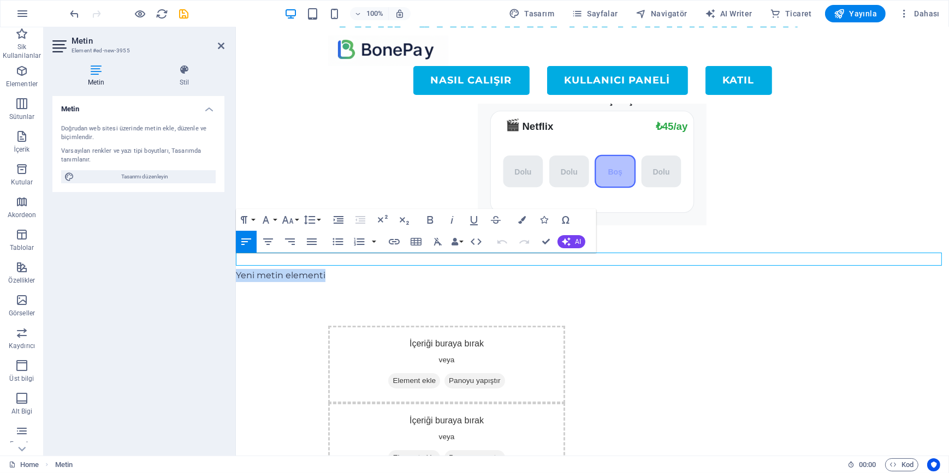
scroll to position [0, 0]
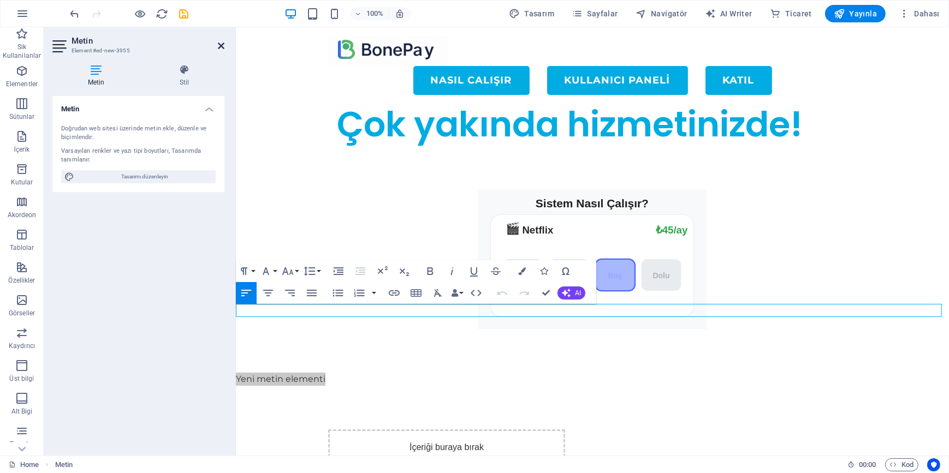
click at [223, 44] on icon at bounding box center [221, 45] width 7 height 9
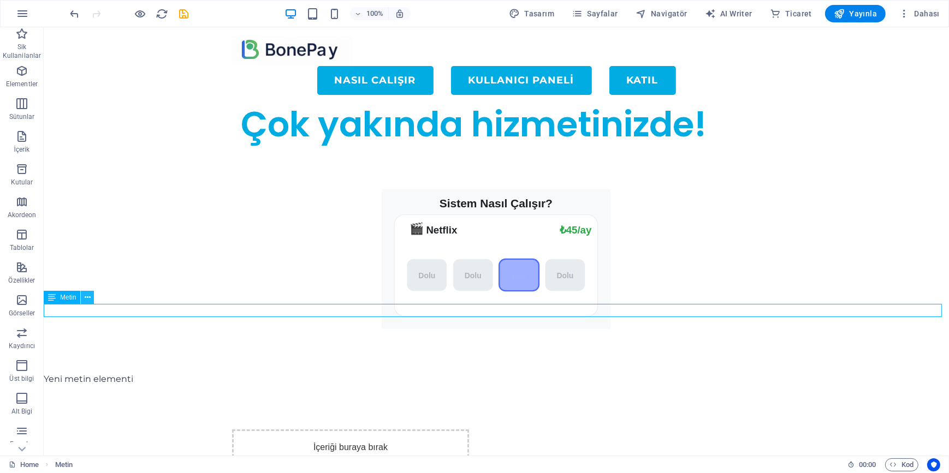
click at [85, 295] on icon at bounding box center [88, 297] width 6 height 11
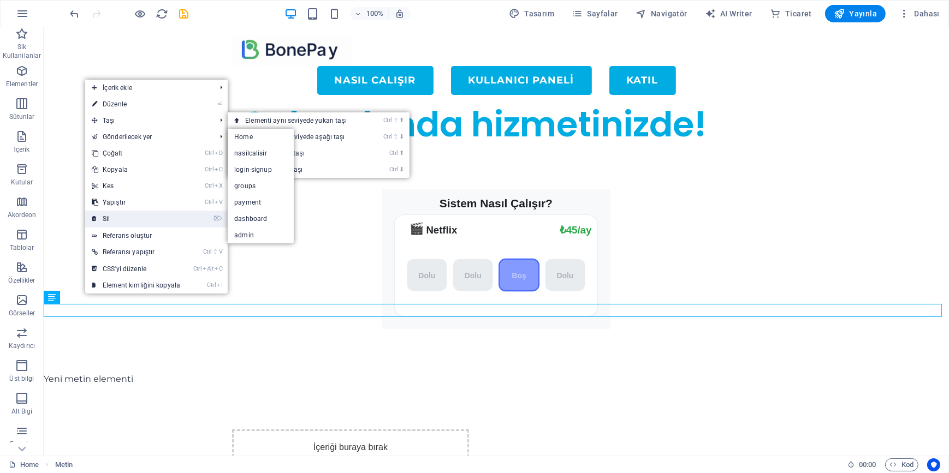
drag, startPoint x: 81, startPoint y: 194, endPoint x: 125, endPoint y: 222, distance: 51.5
click at [125, 222] on link "⌦ Sil" at bounding box center [136, 219] width 102 height 16
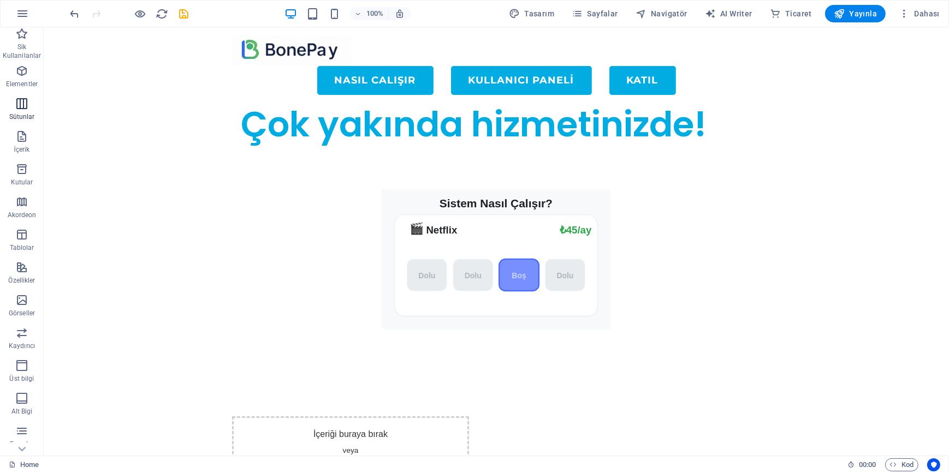
click at [23, 103] on icon "button" at bounding box center [21, 103] width 13 height 13
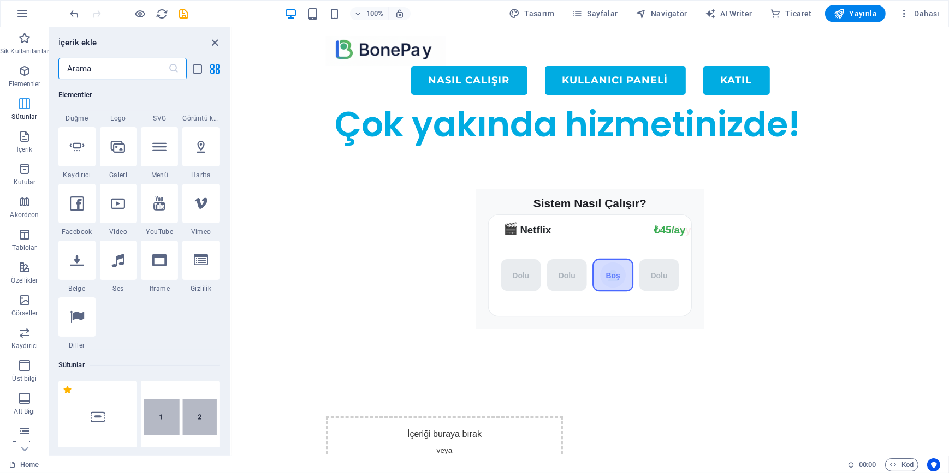
scroll to position [540, 0]
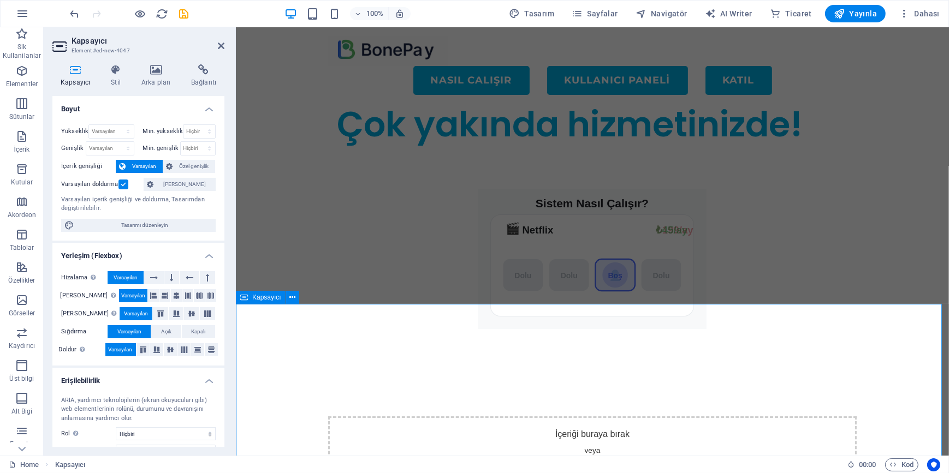
click at [322, 373] on div "İçeriği buraya bırak veya Element ekle Panoyu yapıştır" at bounding box center [591, 455] width 713 height 165
click at [282, 155] on div "Sistem Nasıl Çalışır? 🎬 Netflix ₺199/ay ₺45/ay [GEOGRAPHIC_DATA] [GEOGRAPHIC_DA…" at bounding box center [591, 260] width 713 height 228
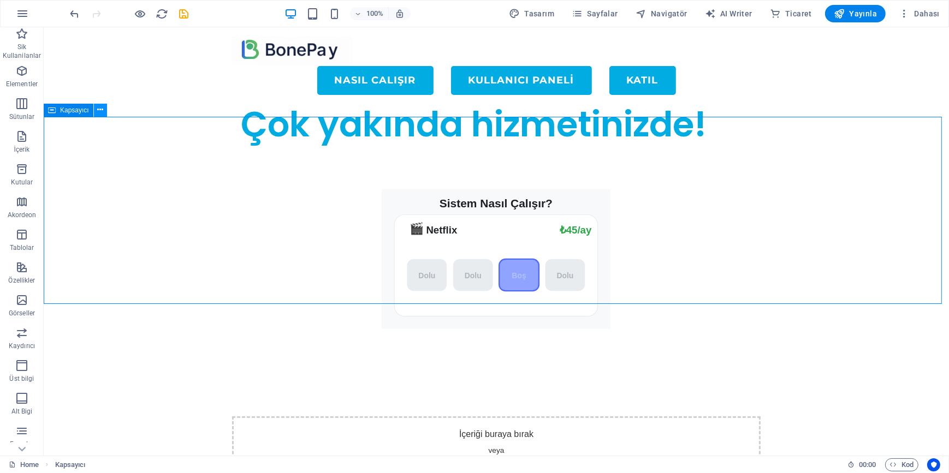
click at [97, 110] on icon at bounding box center [100, 109] width 6 height 11
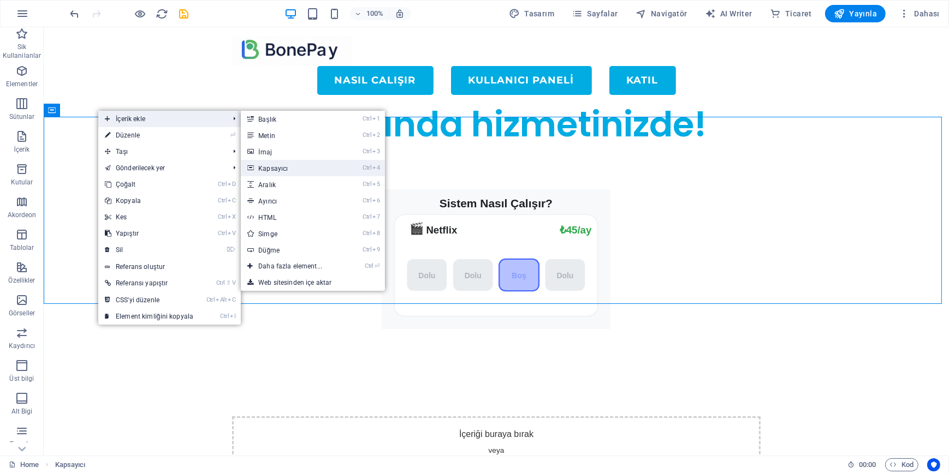
click at [277, 168] on link "Ctrl 4 Kapsayıcı" at bounding box center [292, 168] width 103 height 16
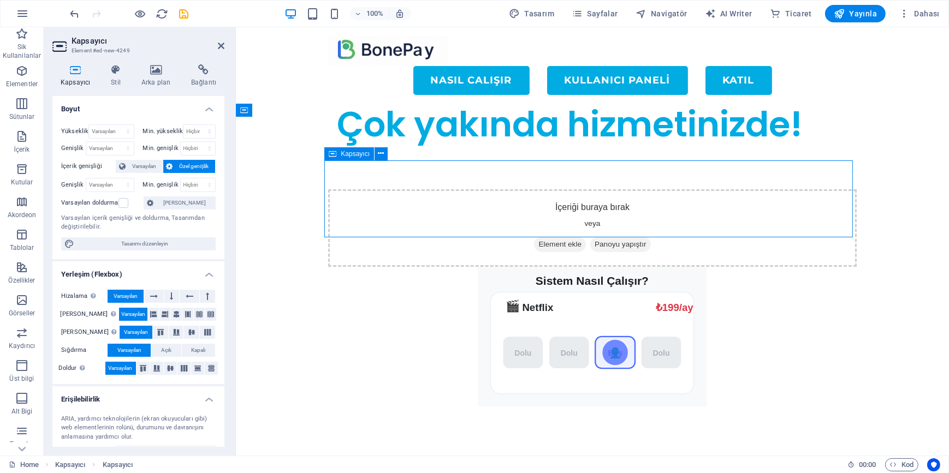
drag, startPoint x: 456, startPoint y: 189, endPoint x: 561, endPoint y: 252, distance: 122.0
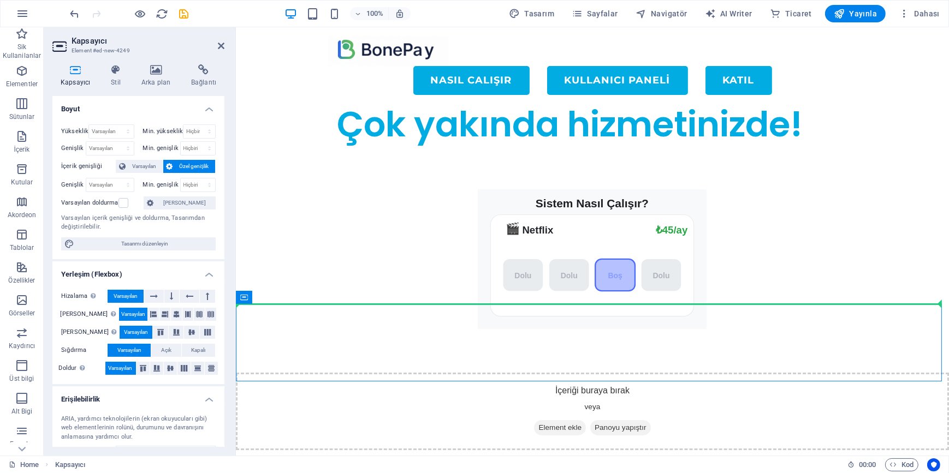
drag, startPoint x: 486, startPoint y: 325, endPoint x: 579, endPoint y: 228, distance: 134.4
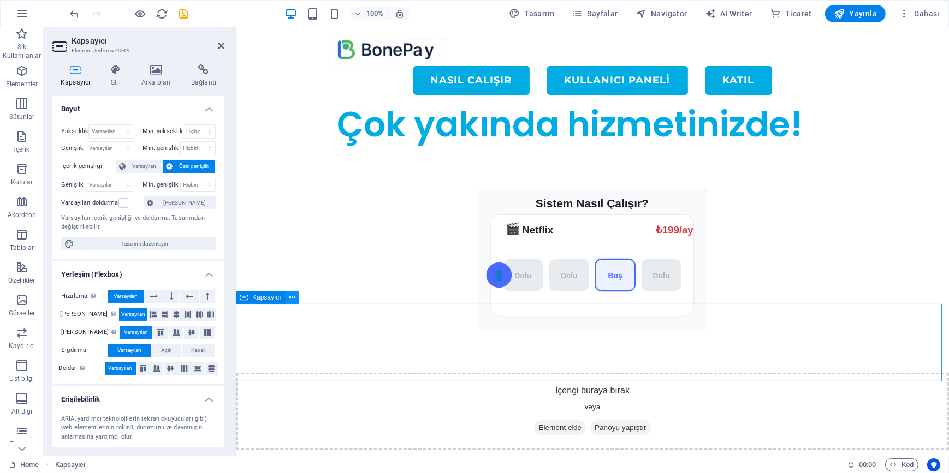
click at [294, 298] on icon at bounding box center [292, 297] width 6 height 11
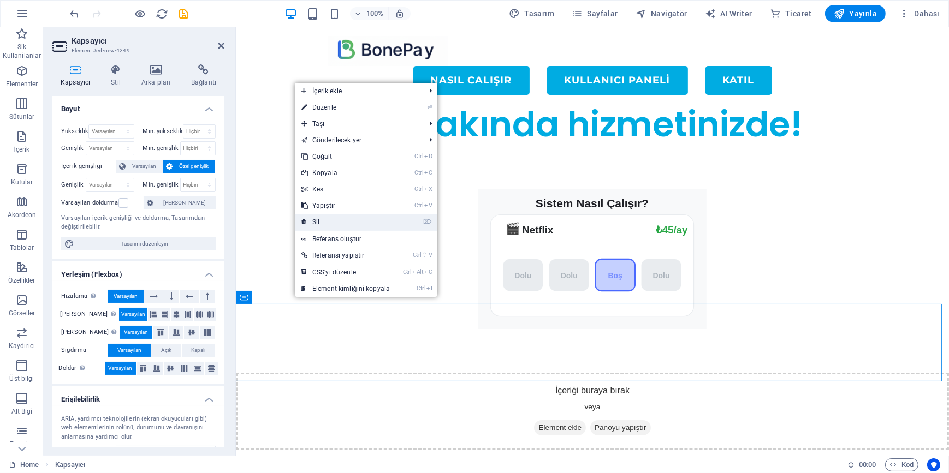
click at [332, 217] on link "⌦ Sil" at bounding box center [346, 222] width 102 height 16
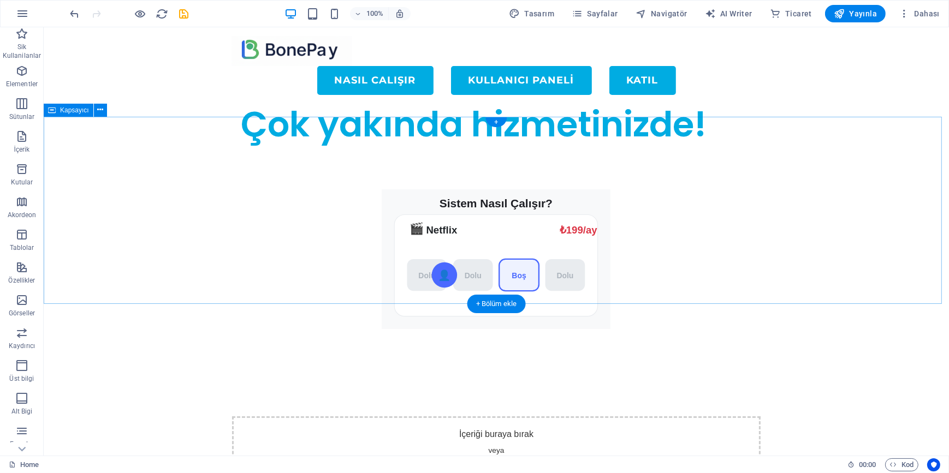
click at [518, 212] on div "Sistem Nasıl Çalışır? 🎬 Netflix ₺199/ay ₺45/ay [GEOGRAPHIC_DATA] [GEOGRAPHIC_DA…" at bounding box center [495, 260] width 905 height 228
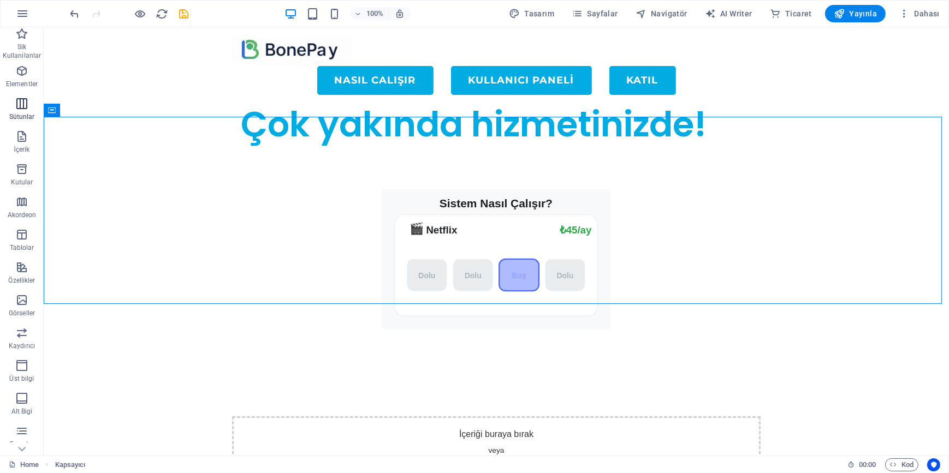
click at [21, 110] on icon "button" at bounding box center [21, 103] width 13 height 13
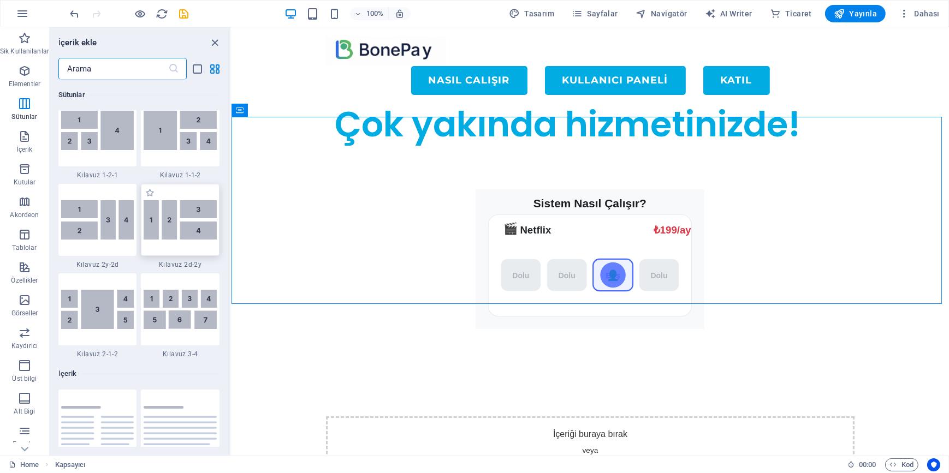
scroll to position [1632, 0]
click at [288, 116] on button at bounding box center [288, 110] width 13 height 13
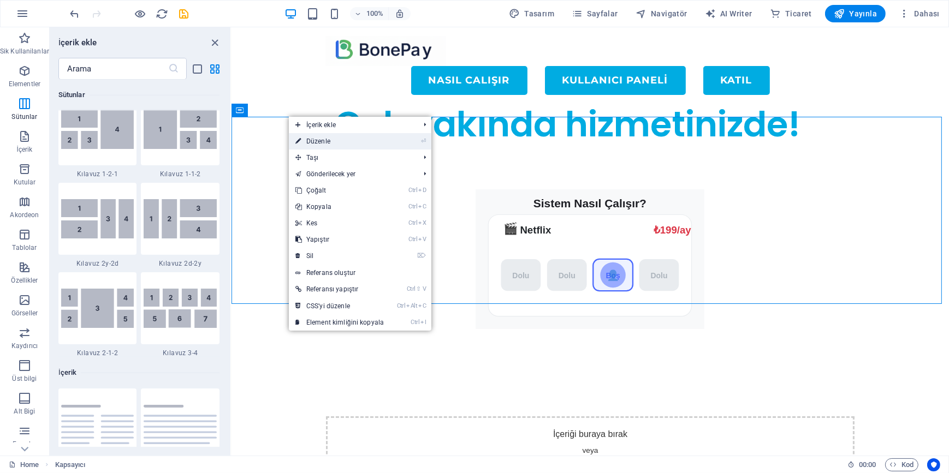
click at [313, 139] on link "⏎ Düzenle" at bounding box center [340, 141] width 102 height 16
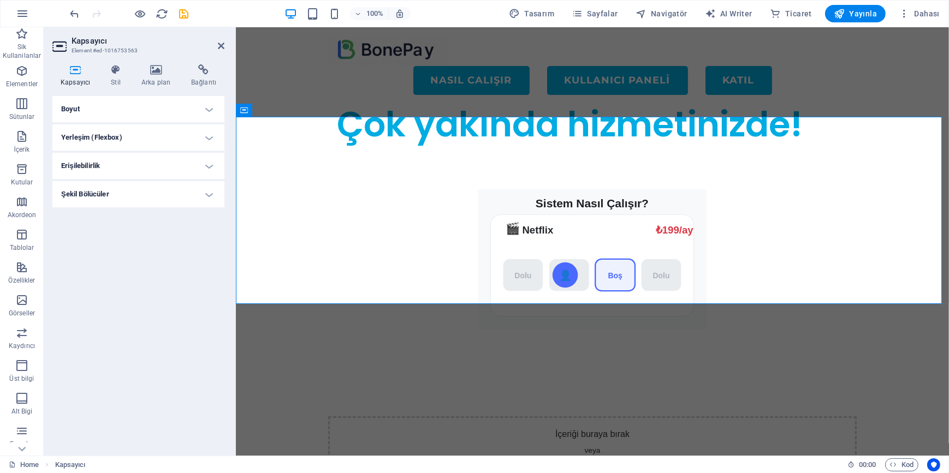
click at [103, 108] on h4 "Boyut" at bounding box center [138, 109] width 172 height 26
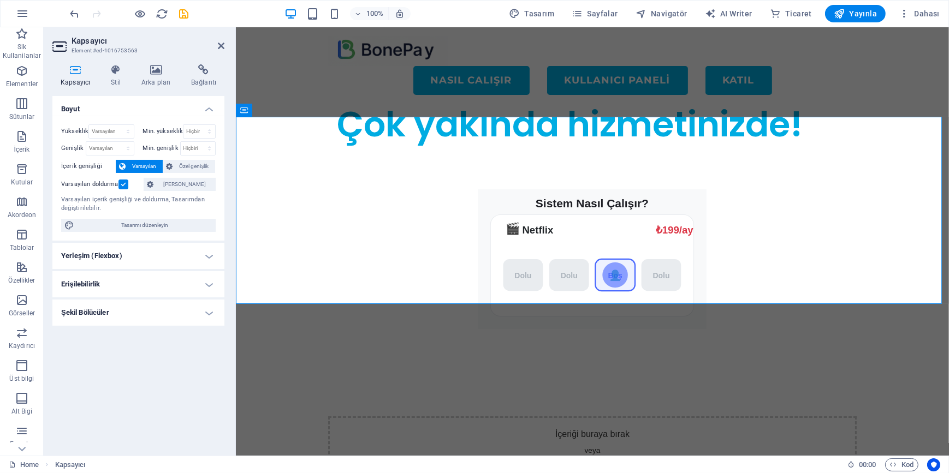
click at [101, 108] on h4 "Boyut" at bounding box center [138, 106] width 172 height 20
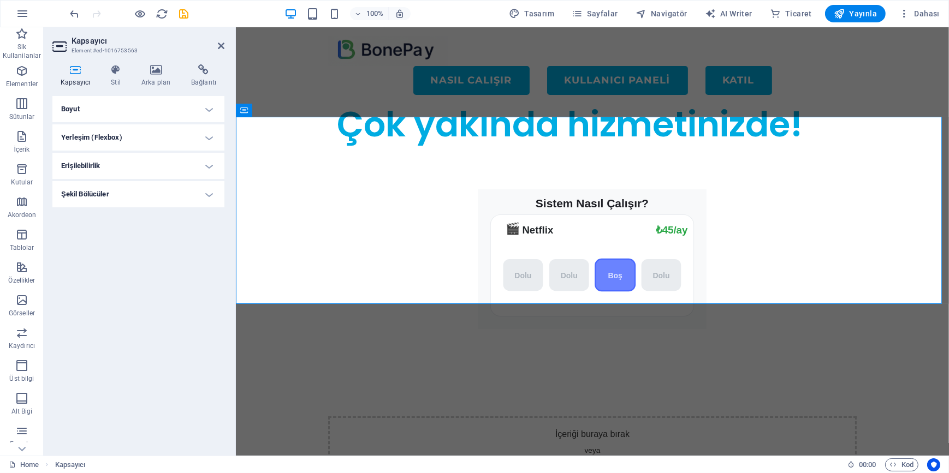
click at [111, 135] on h4 "Yerleşim (Flexbox)" at bounding box center [138, 137] width 172 height 26
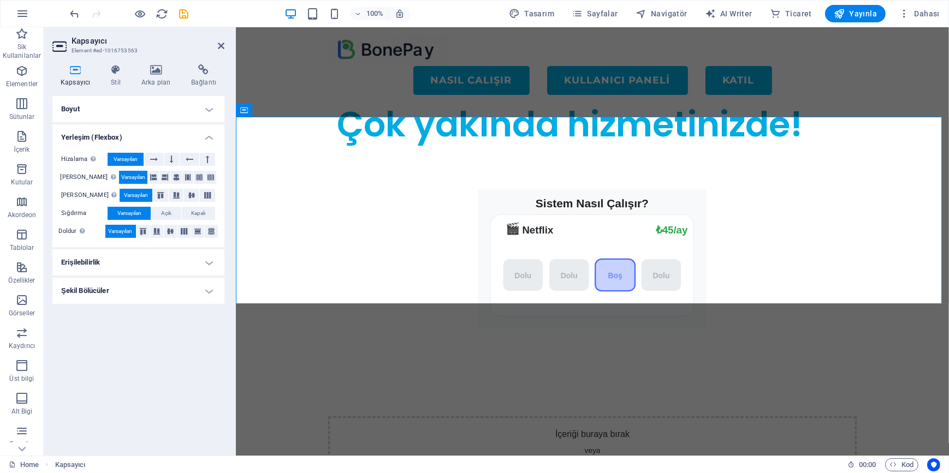
click at [118, 133] on h4 "Yerleşim (Flexbox)" at bounding box center [138, 134] width 172 height 20
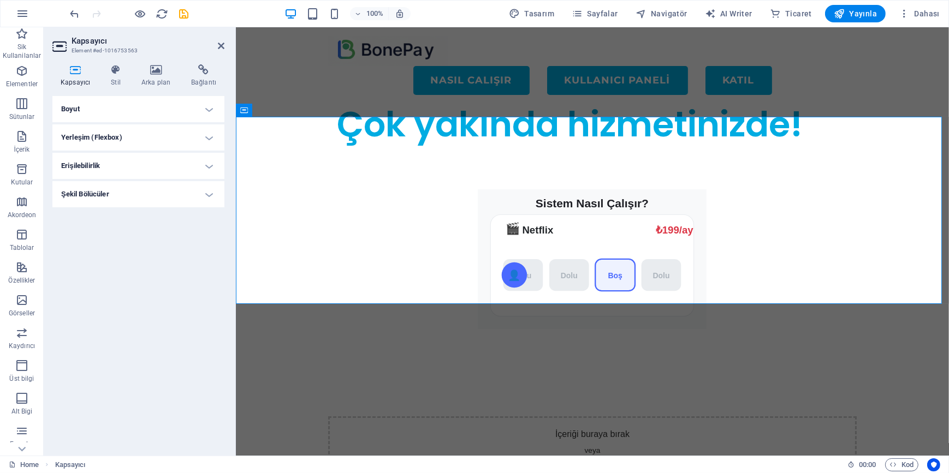
click at [111, 109] on h4 "Boyut" at bounding box center [138, 109] width 172 height 26
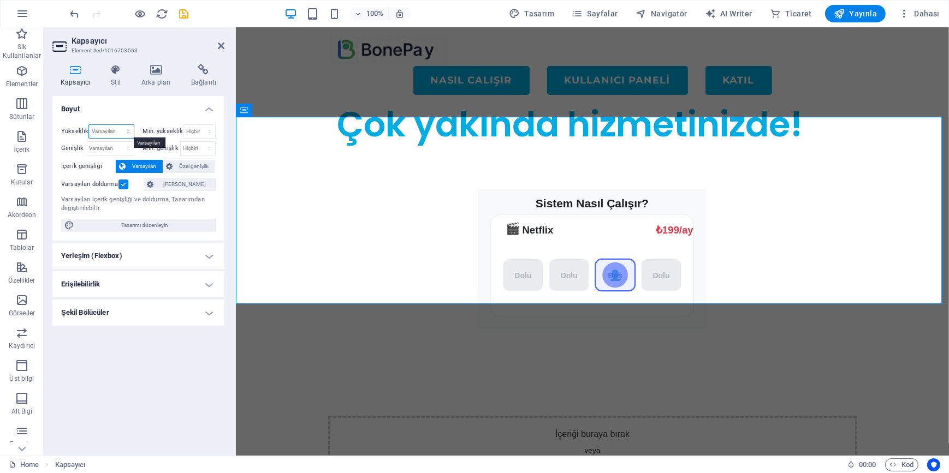
click at [111, 129] on select "Varsayılan px rem % vh vw" at bounding box center [111, 131] width 44 height 13
select select "px"
click at [118, 125] on select "Varsayılan px rem % vh vw" at bounding box center [111, 131] width 44 height 13
type input "343"
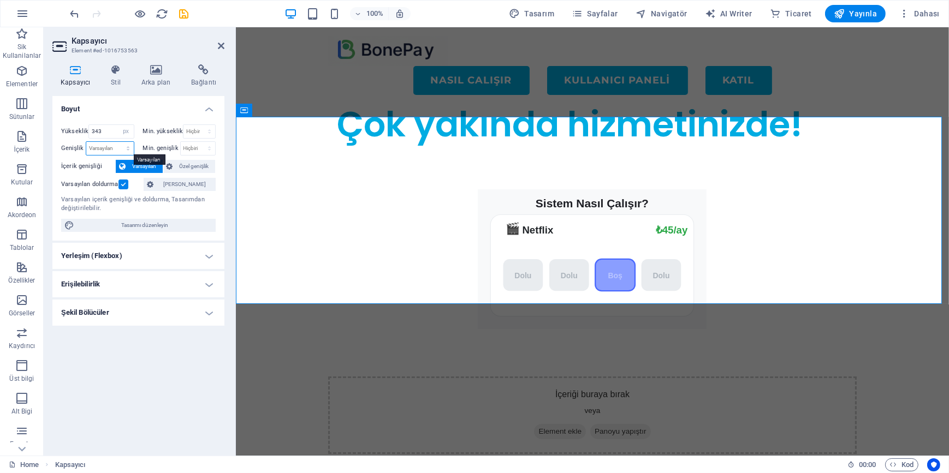
click at [111, 145] on select "Varsayılan px rem % em vh vw" at bounding box center [109, 148] width 47 height 13
select select "px"
click at [118, 142] on select "Varsayılan px rem % em vh vw" at bounding box center [109, 148] width 47 height 13
click at [110, 151] on input "1293" at bounding box center [109, 148] width 47 height 13
click at [102, 148] on input "1293" at bounding box center [109, 148] width 47 height 13
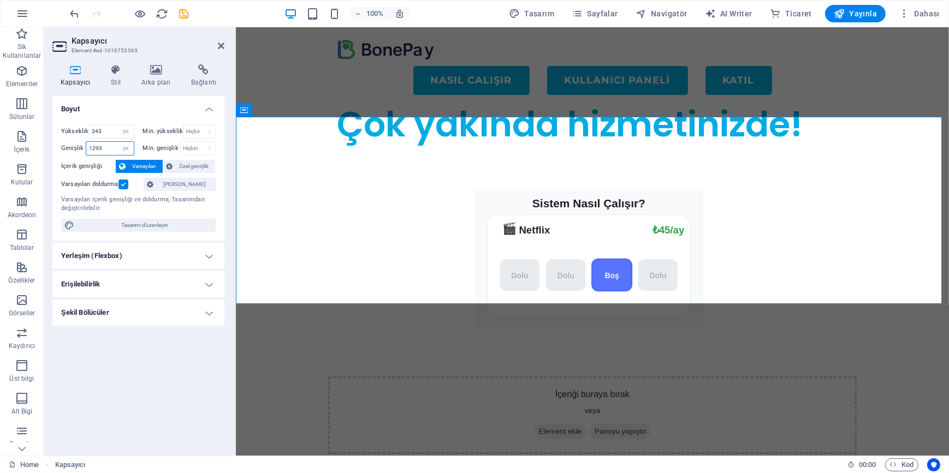
click at [102, 148] on input "1293" at bounding box center [109, 148] width 47 height 13
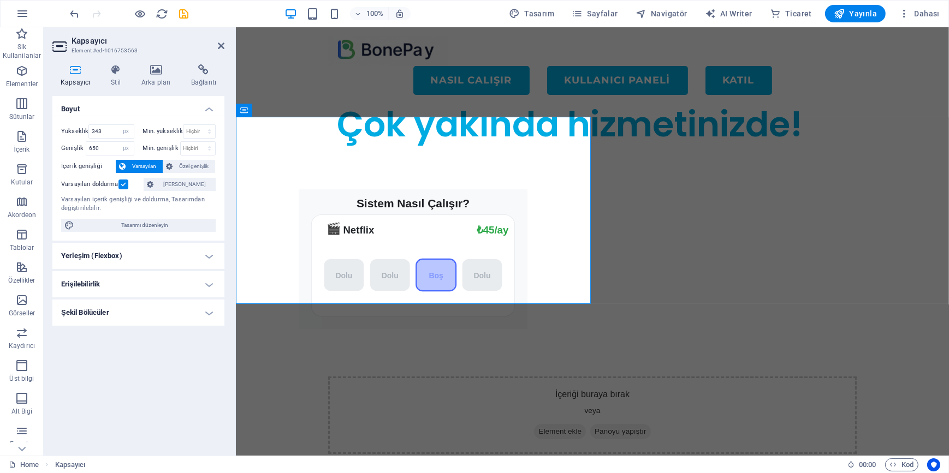
click at [156, 382] on div "Boyut Yükseklik 343 Varsayılan px rem % vh vw Min. yükseklik Hiçbiri px rem % v…" at bounding box center [138, 271] width 172 height 351
click at [105, 147] on input "650" at bounding box center [109, 148] width 47 height 13
type input "540"
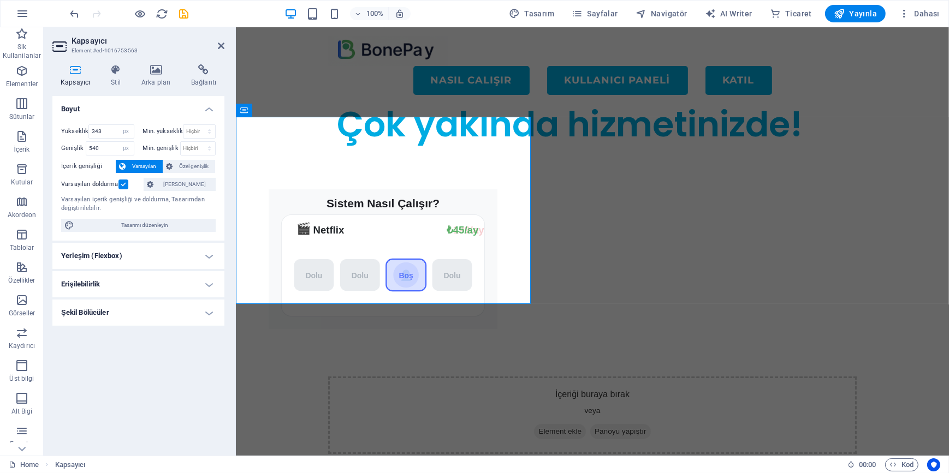
drag, startPoint x: 154, startPoint y: 437, endPoint x: 215, endPoint y: 400, distance: 70.3
click at [156, 437] on div "Boyut Yükseklik 343 Varsayılan px rem % vh vw Min. yükseklik Hiçbiri px rem % v…" at bounding box center [138, 271] width 172 height 351
click at [289, 109] on icon at bounding box center [292, 109] width 6 height 11
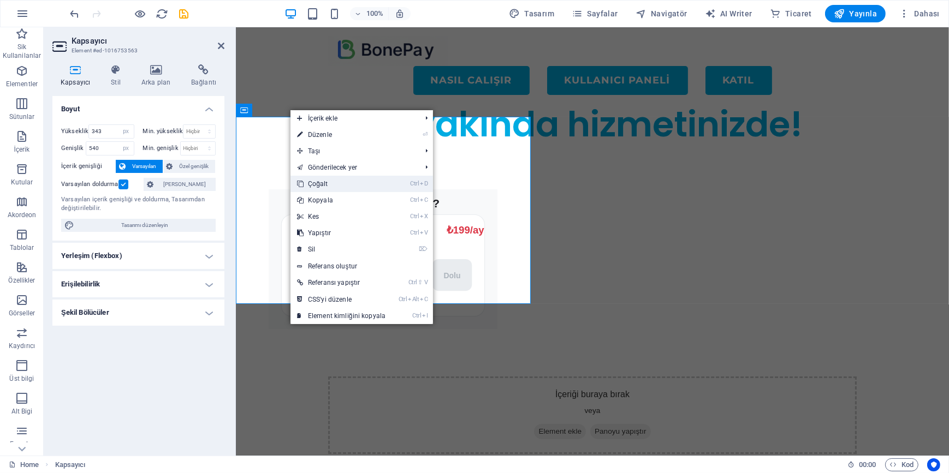
click at [322, 180] on link "Ctrl D Çoğalt" at bounding box center [341, 184] width 102 height 16
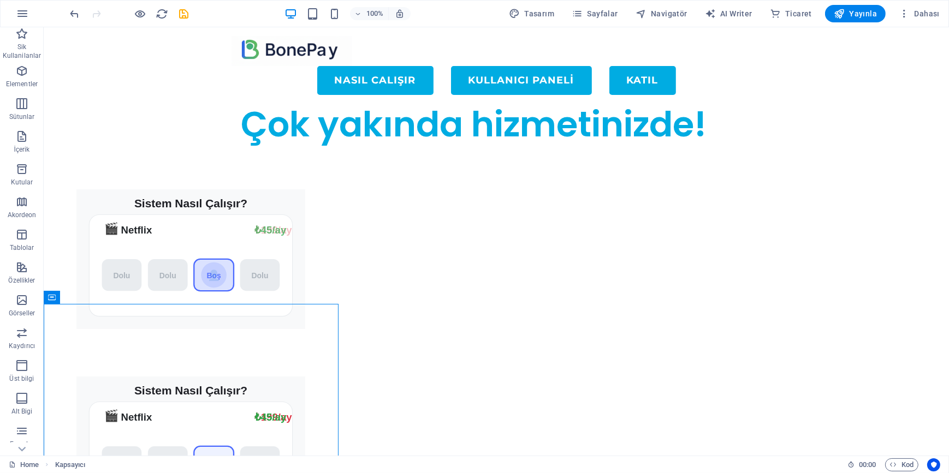
drag, startPoint x: 267, startPoint y: 338, endPoint x: 480, endPoint y: 209, distance: 249.9
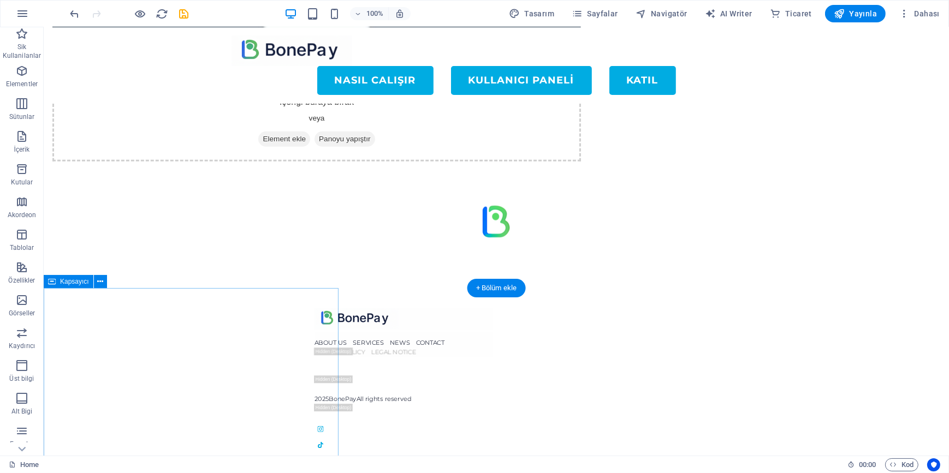
scroll to position [1015, 0]
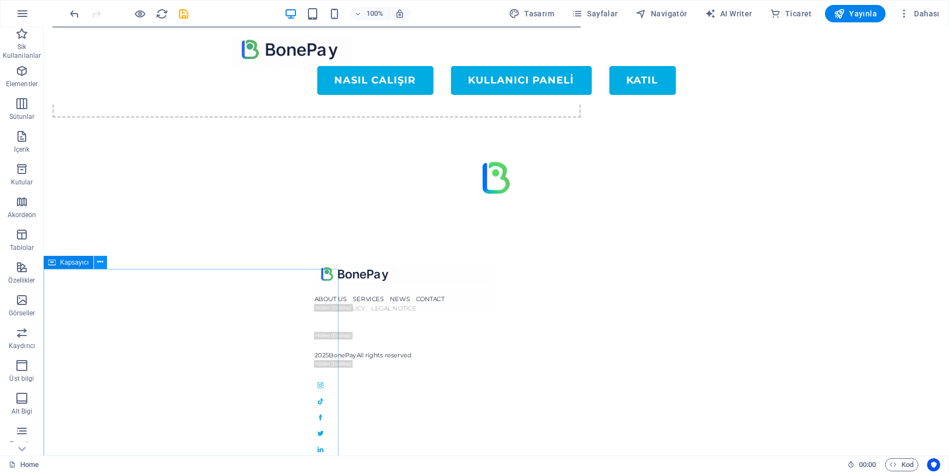
click at [103, 263] on icon at bounding box center [100, 262] width 6 height 11
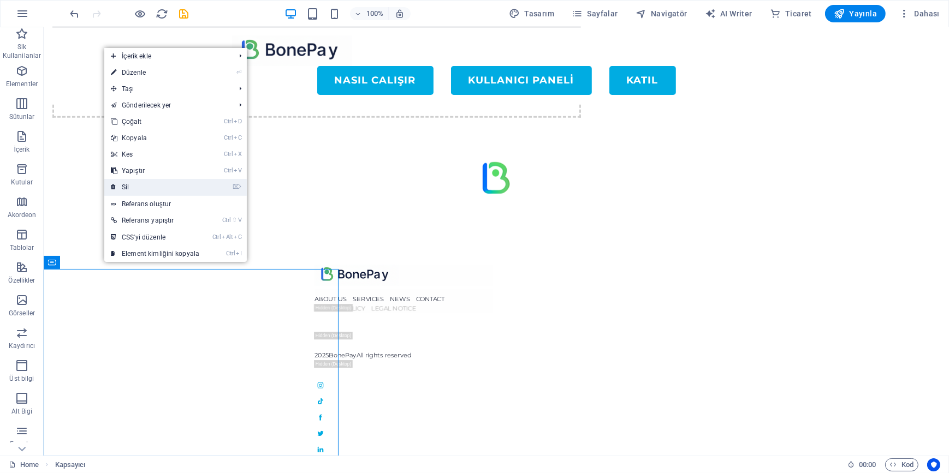
click at [143, 185] on link "⌦ Sil" at bounding box center [155, 187] width 102 height 16
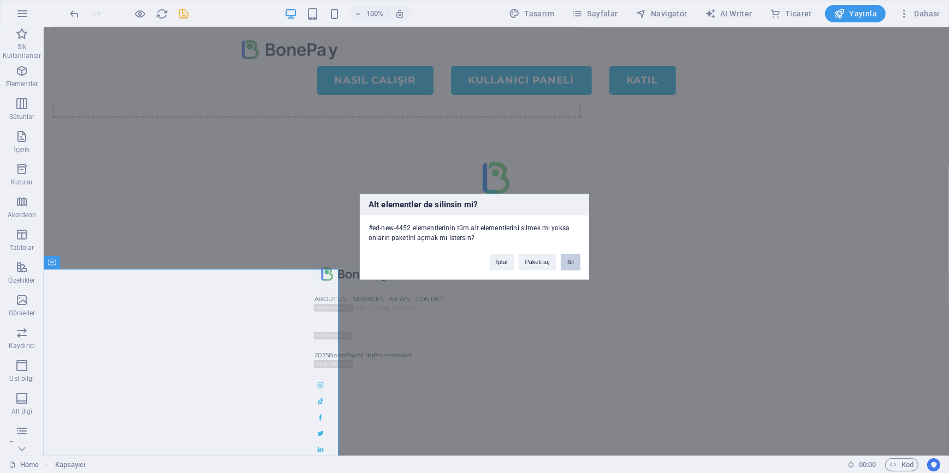
click at [573, 261] on button "Sil" at bounding box center [571, 262] width 20 height 16
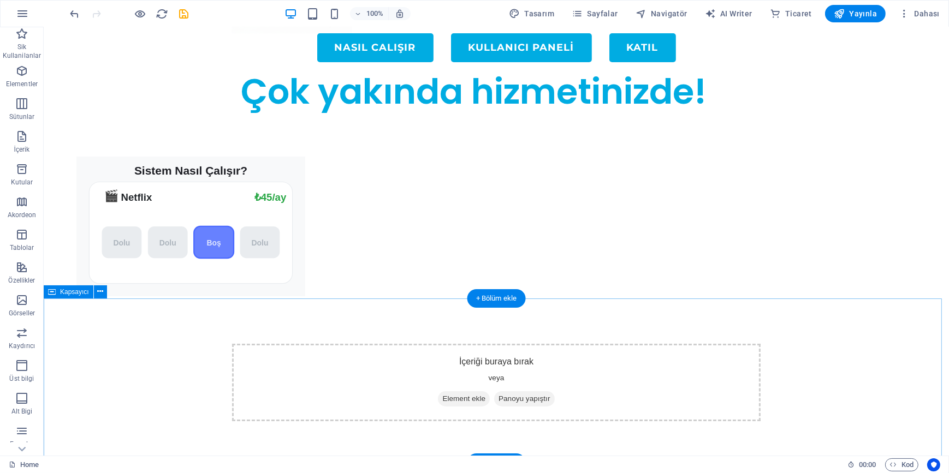
scroll to position [0, 0]
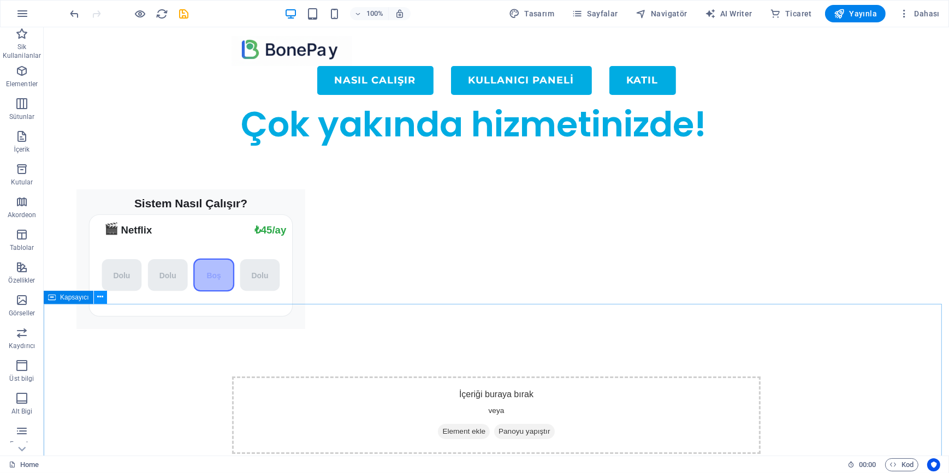
click at [97, 295] on icon at bounding box center [100, 297] width 6 height 11
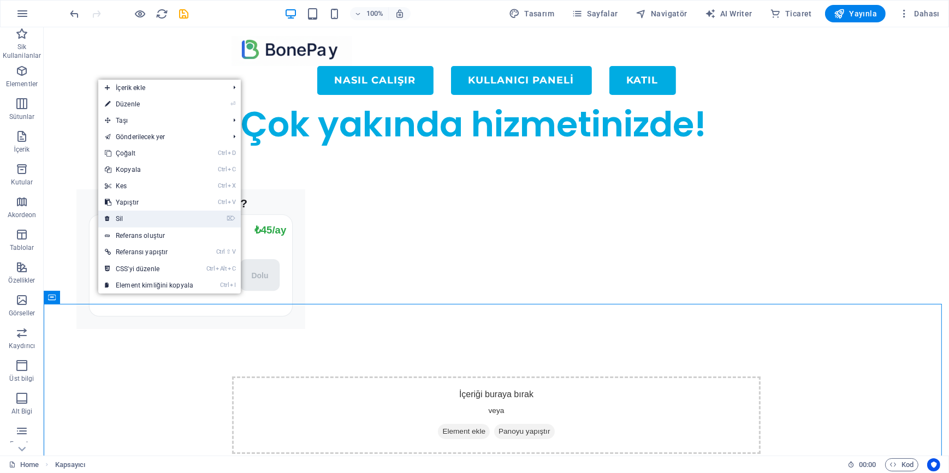
drag, startPoint x: 134, startPoint y: 218, endPoint x: 128, endPoint y: 193, distance: 25.7
click at [134, 218] on link "⌦ Sil" at bounding box center [149, 219] width 102 height 16
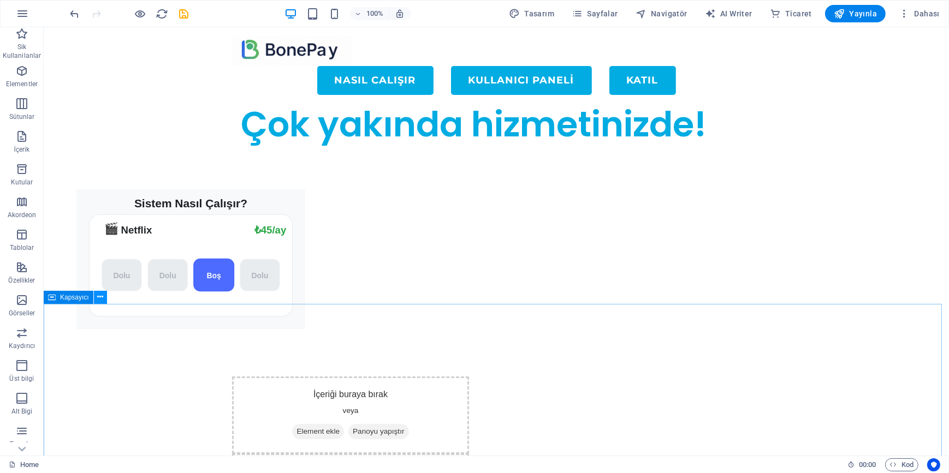
click at [100, 300] on icon at bounding box center [100, 297] width 6 height 11
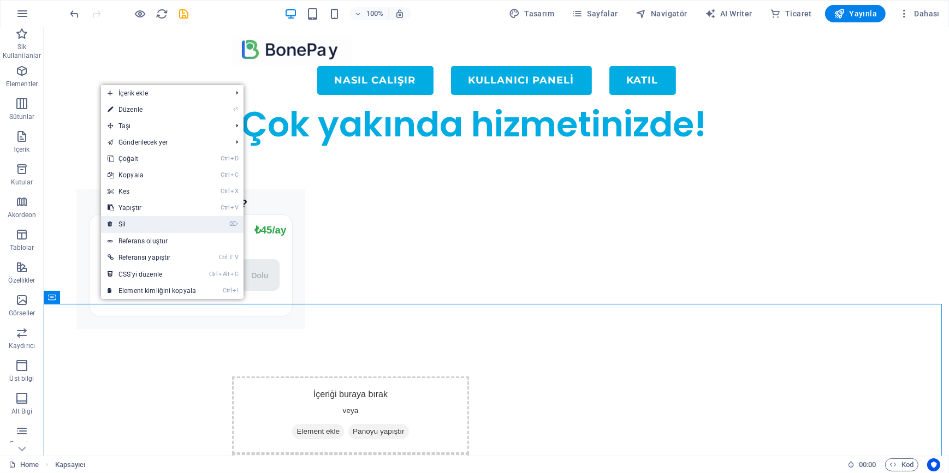
click at [153, 222] on link "⌦ Sil" at bounding box center [152, 224] width 102 height 16
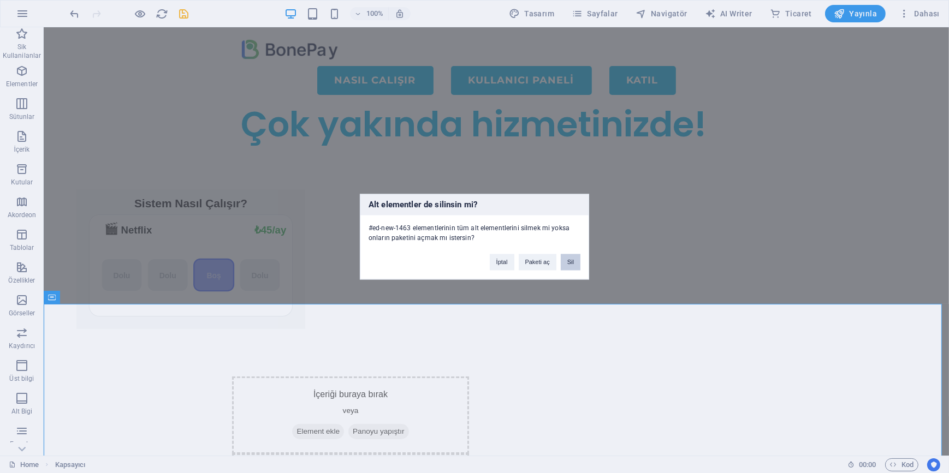
drag, startPoint x: 572, startPoint y: 262, endPoint x: 457, endPoint y: 235, distance: 118.4
click at [572, 262] on button "Sil" at bounding box center [571, 262] width 20 height 16
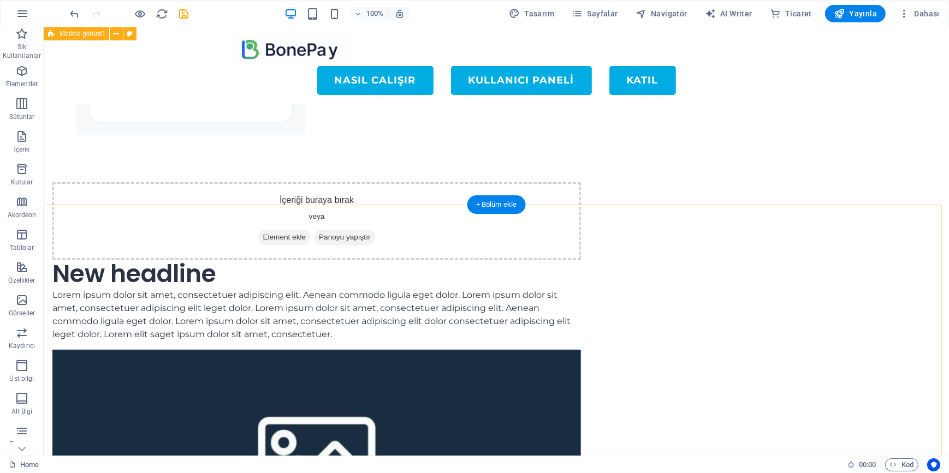
scroll to position [99, 0]
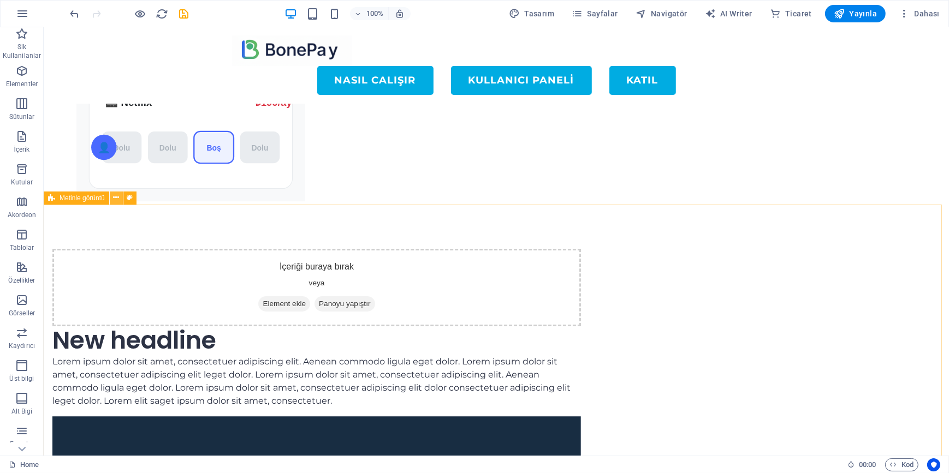
click at [116, 198] on icon at bounding box center [116, 197] width 6 height 11
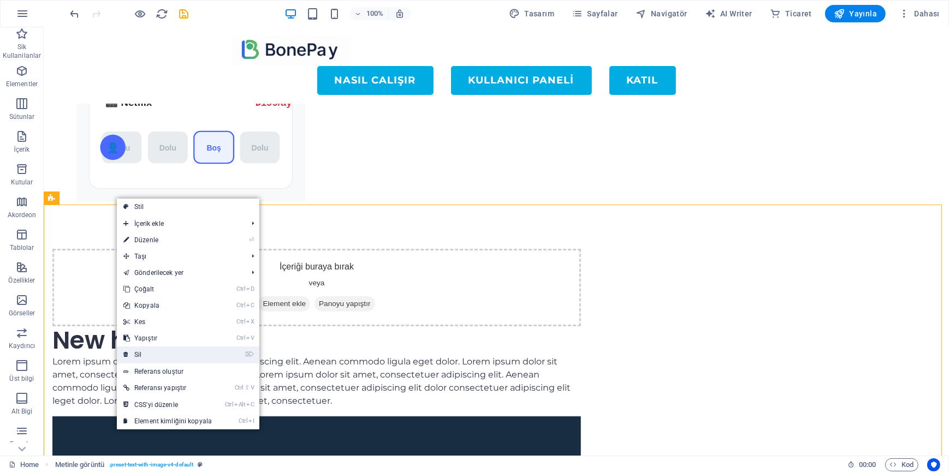
click at [155, 350] on link "⌦ Sil" at bounding box center [168, 355] width 102 height 16
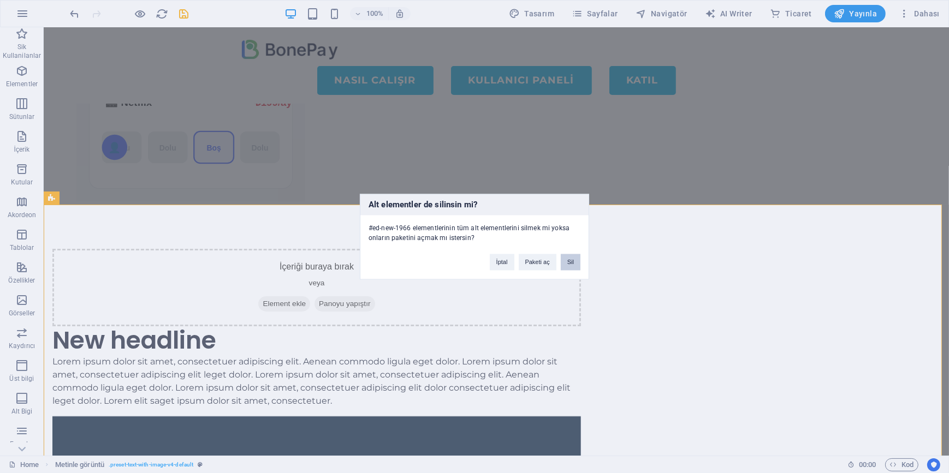
drag, startPoint x: 518, startPoint y: 236, endPoint x: 562, endPoint y: 264, distance: 52.0
click at [562, 264] on button "Sil" at bounding box center [571, 262] width 20 height 16
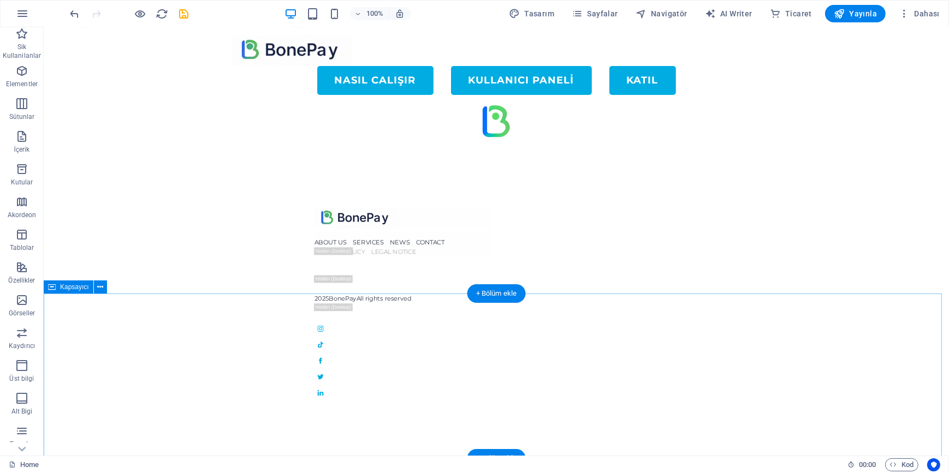
scroll to position [202, 0]
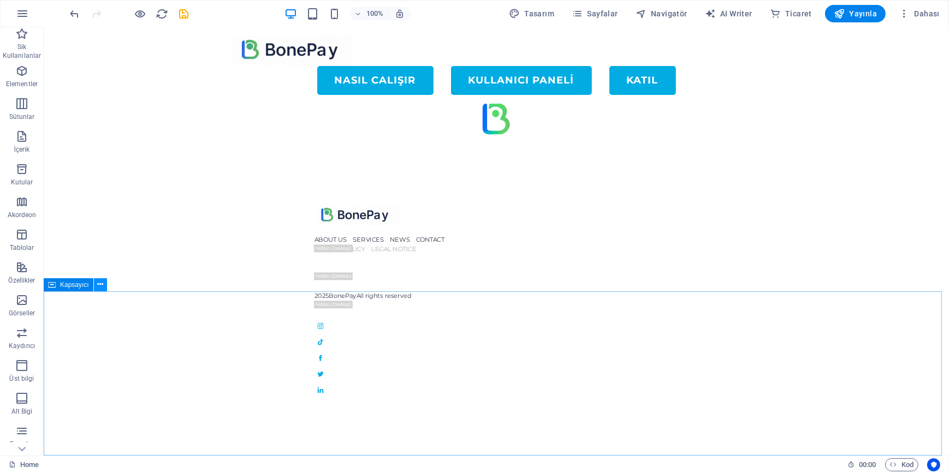
click at [103, 284] on icon at bounding box center [100, 284] width 6 height 11
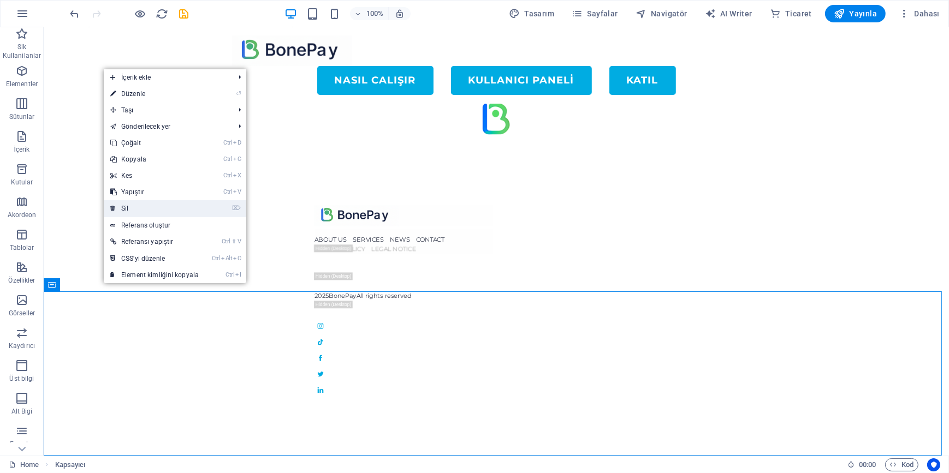
click at [156, 211] on link "⌦ Sil" at bounding box center [155, 208] width 102 height 16
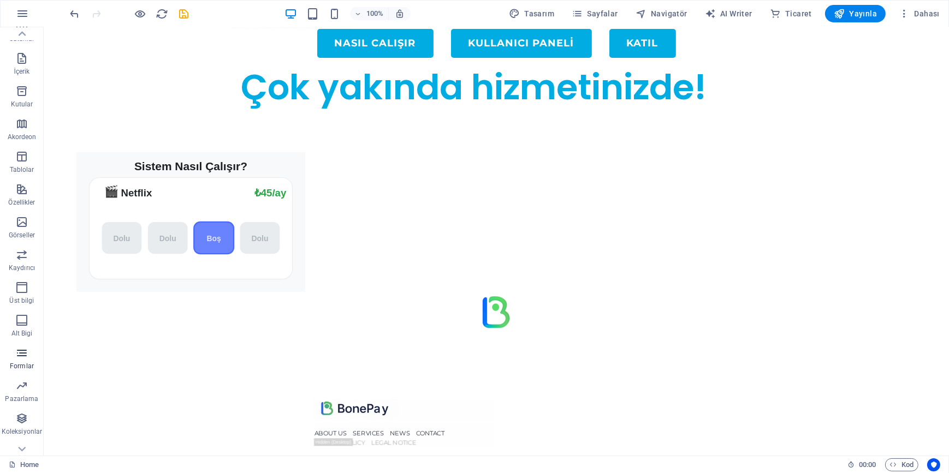
scroll to position [95, 0]
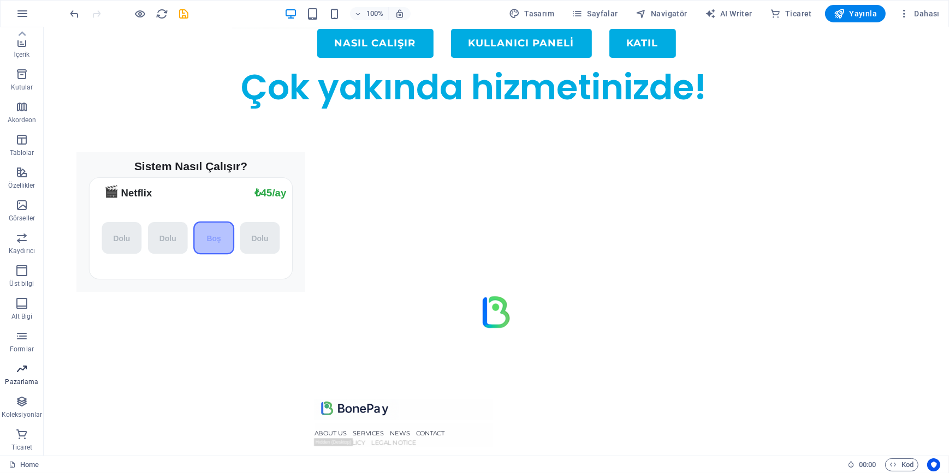
click at [23, 370] on icon "button" at bounding box center [21, 368] width 13 height 13
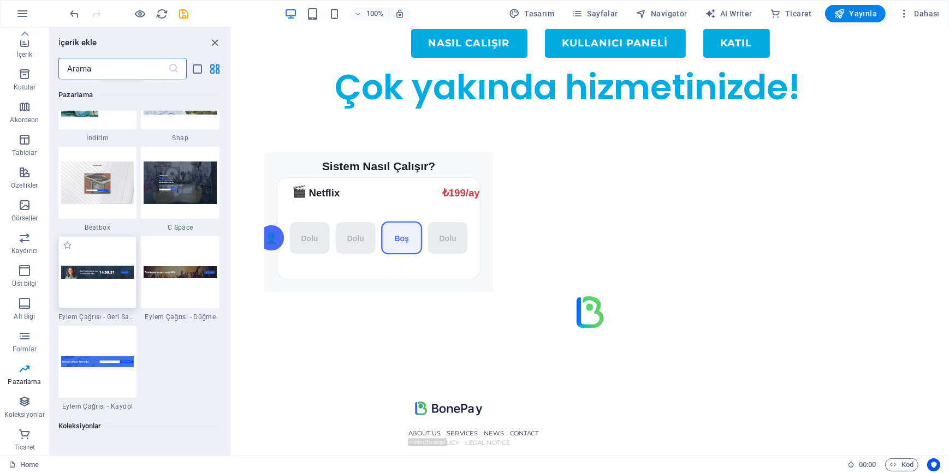
scroll to position [9635, 0]
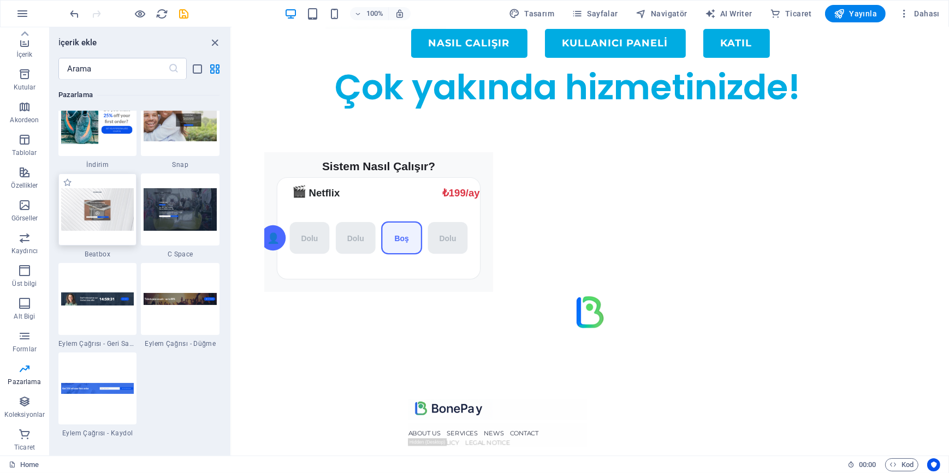
click at [102, 213] on img at bounding box center [97, 209] width 73 height 43
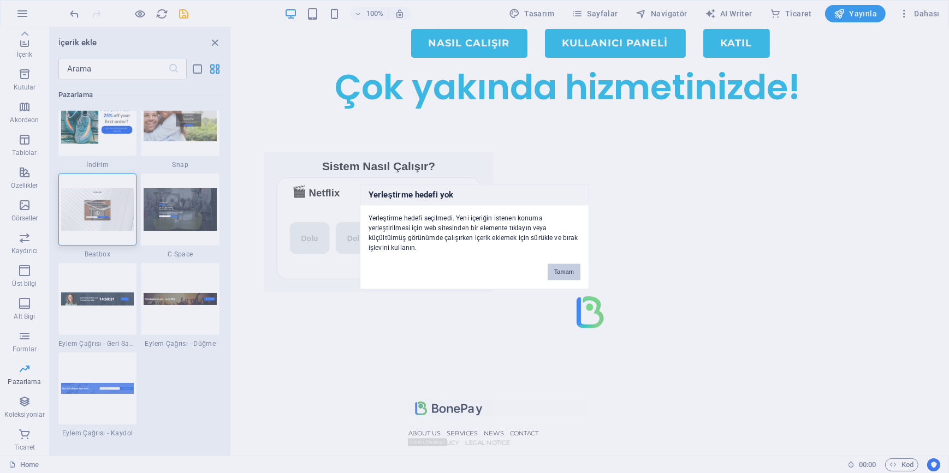
drag, startPoint x: 561, startPoint y: 268, endPoint x: 143, endPoint y: 227, distance: 420.2
click at [560, 268] on button "Tamam" at bounding box center [564, 272] width 33 height 16
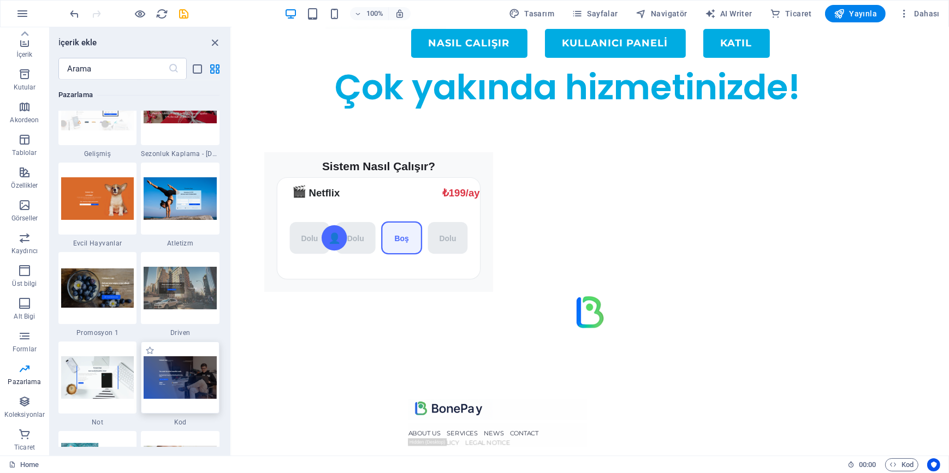
scroll to position [9238, 0]
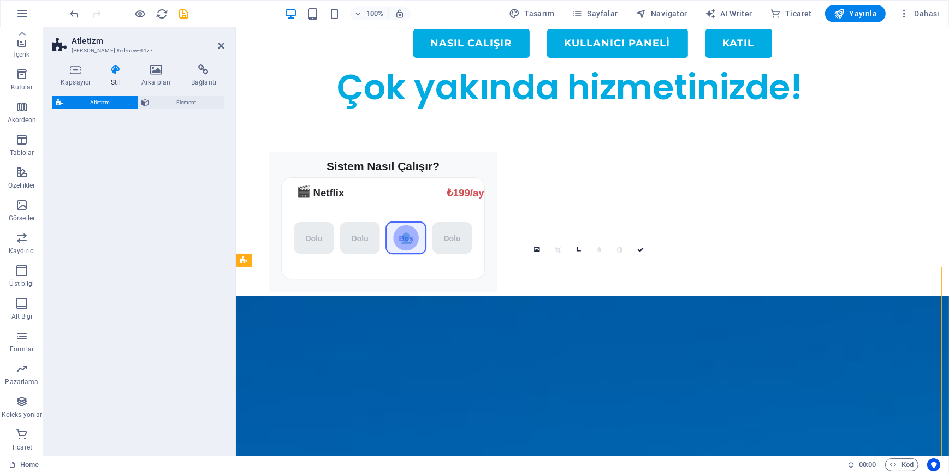
select select "%"
select select "rem"
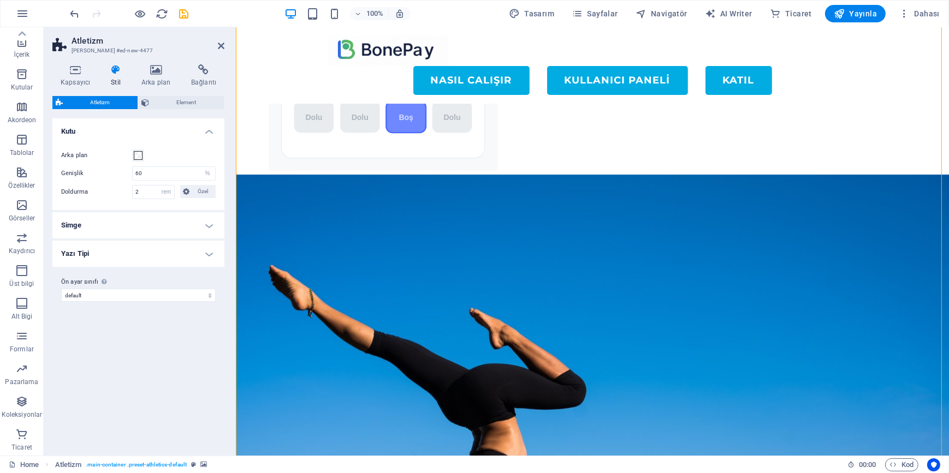
scroll to position [123, 0]
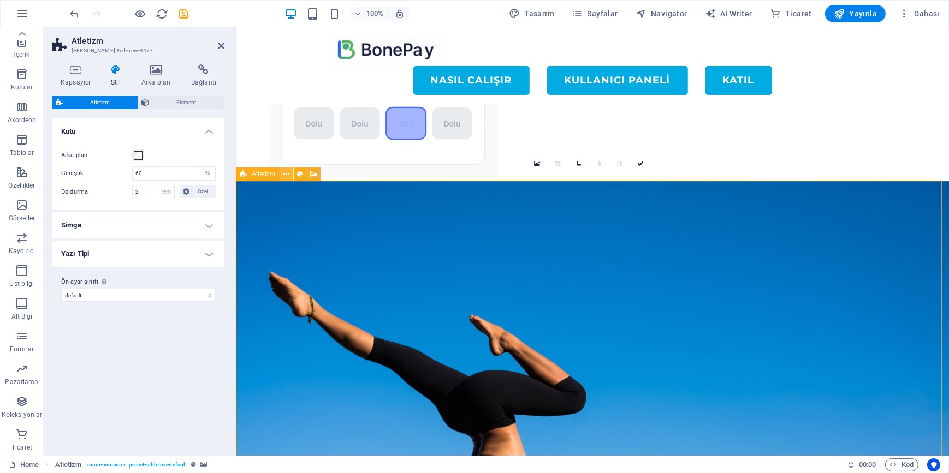
click at [283, 174] on button at bounding box center [286, 174] width 13 height 13
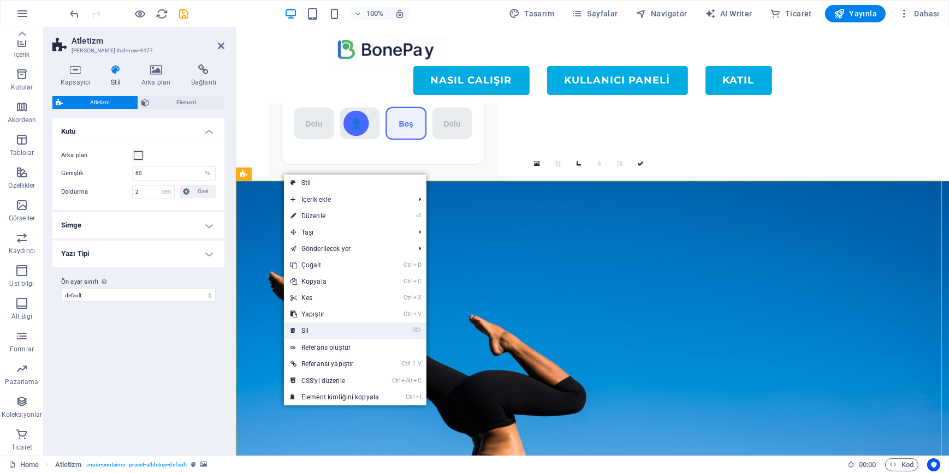
click at [332, 329] on link "⌦ Sil" at bounding box center [335, 331] width 102 height 16
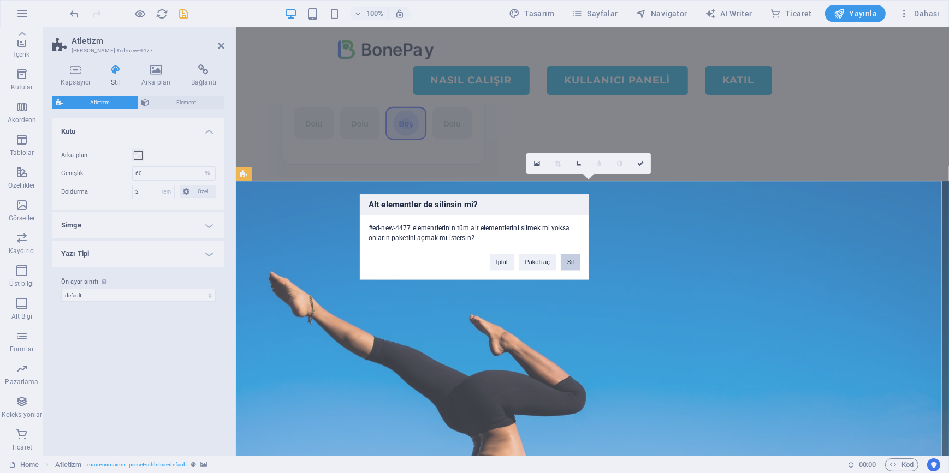
click at [573, 267] on button "Sil" at bounding box center [571, 262] width 20 height 16
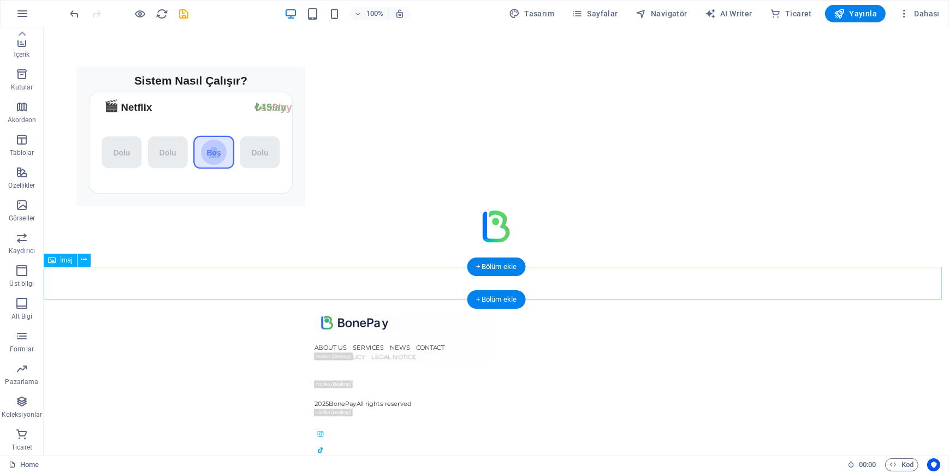
scroll to position [37, 0]
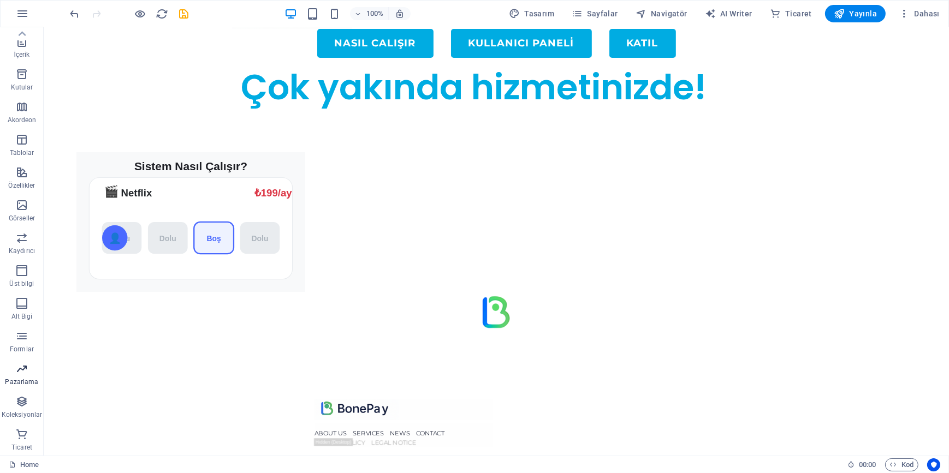
click at [25, 360] on button "Pazarlama" at bounding box center [22, 374] width 44 height 33
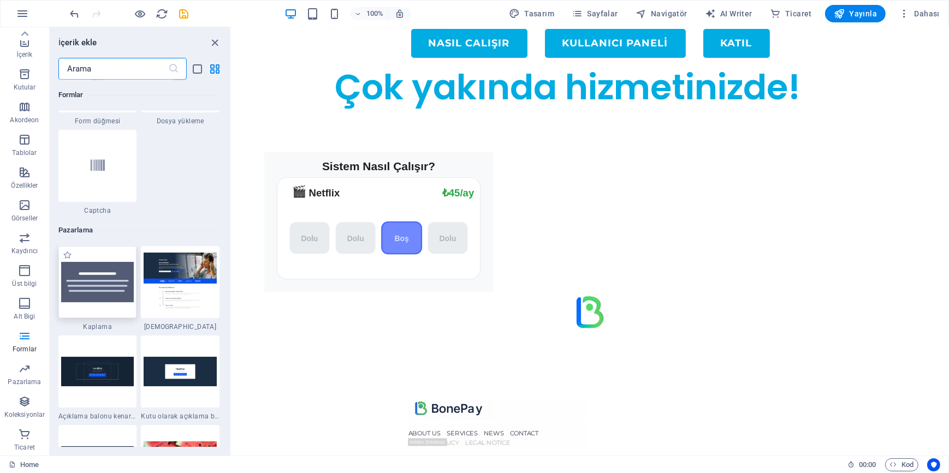
scroll to position [8742, 0]
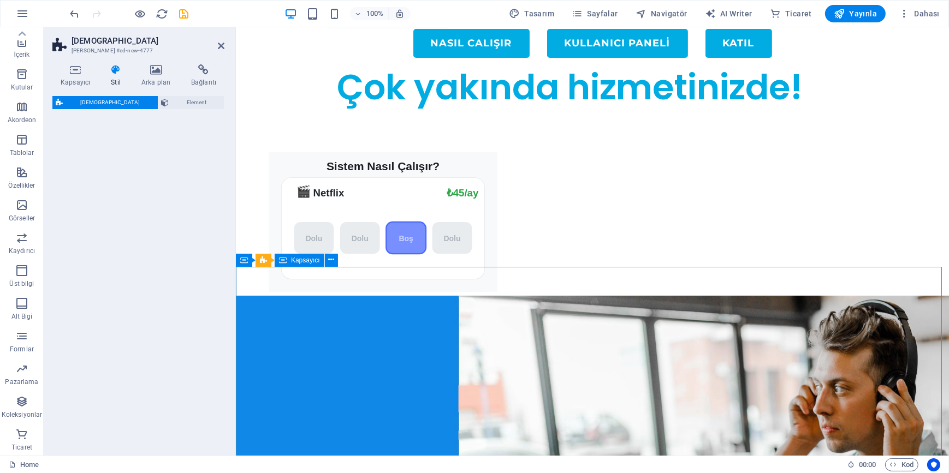
select select "%"
select select "rem"
select select "px"
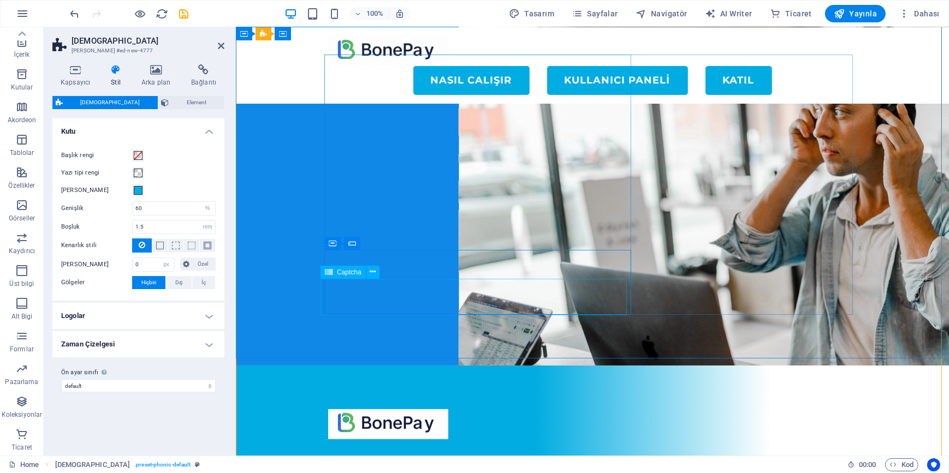
scroll to position [446, 0]
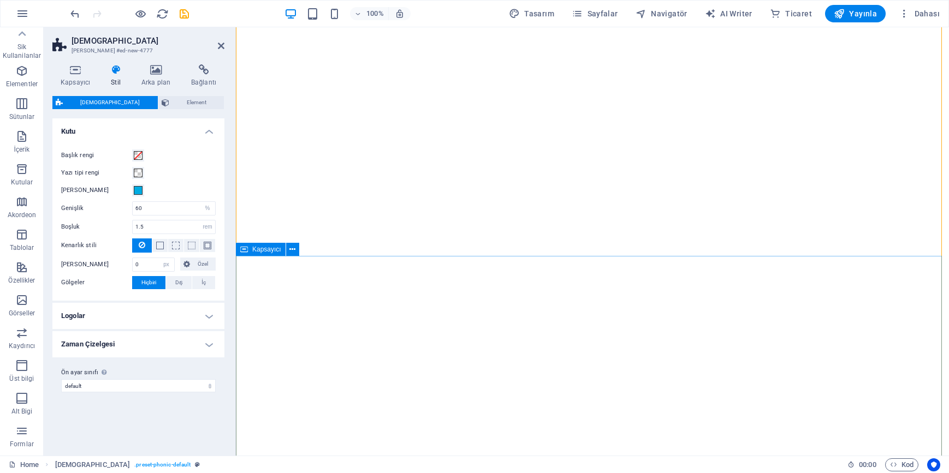
select select "%"
select select "rem"
select select "px"
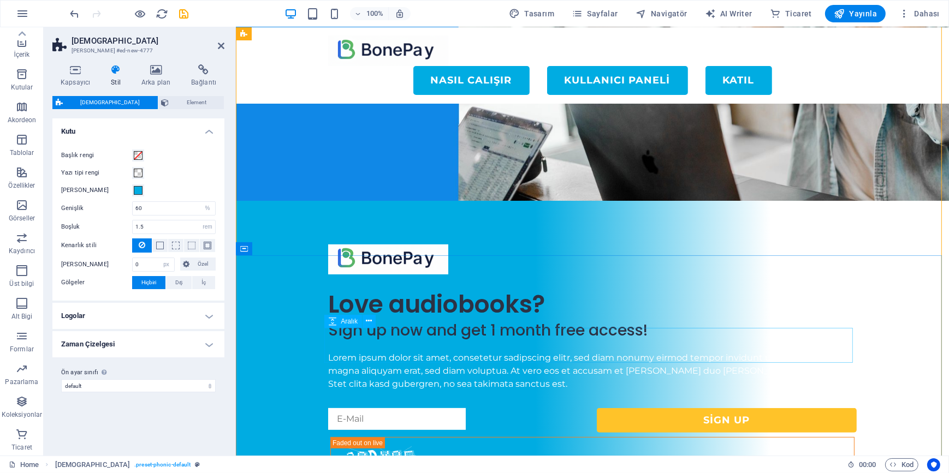
scroll to position [370, 0]
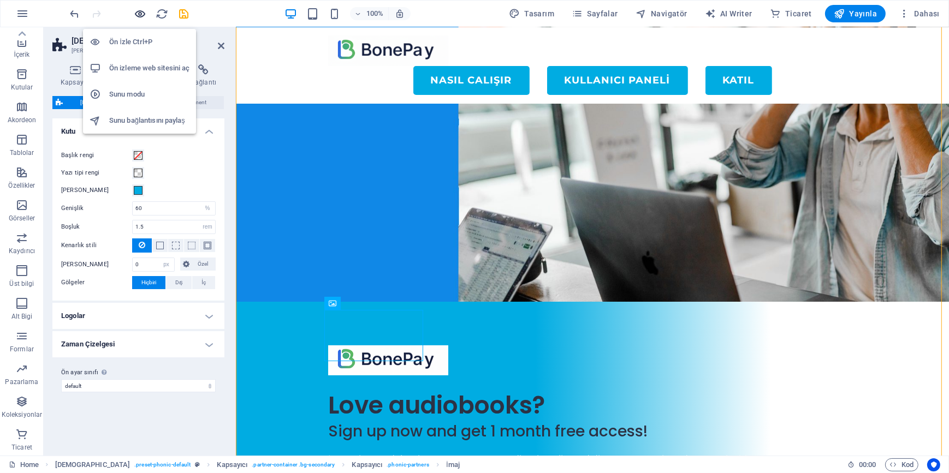
click at [139, 13] on icon "button" at bounding box center [140, 14] width 13 height 13
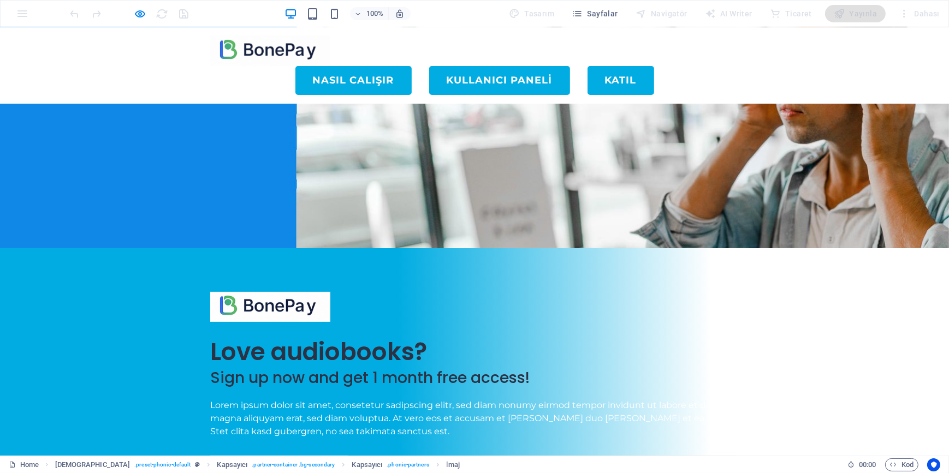
drag, startPoint x: 448, startPoint y: 292, endPoint x: 553, endPoint y: 291, distance: 104.8
drag, startPoint x: 558, startPoint y: 288, endPoint x: 631, endPoint y: 289, distance: 72.6
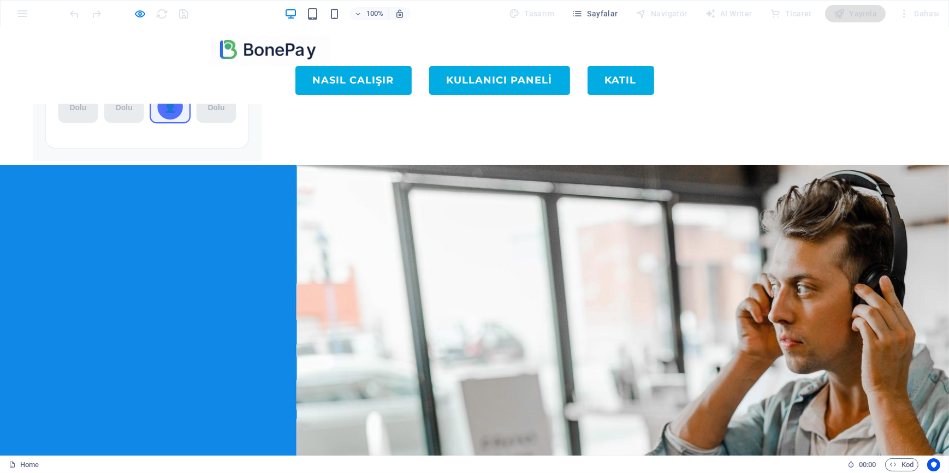
scroll to position [121, 0]
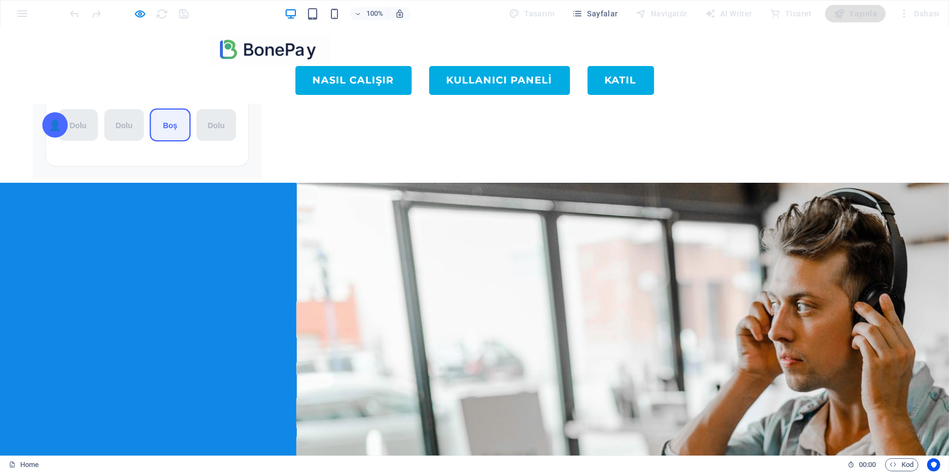
drag, startPoint x: 205, startPoint y: 294, endPoint x: 378, endPoint y: 300, distance: 173.2
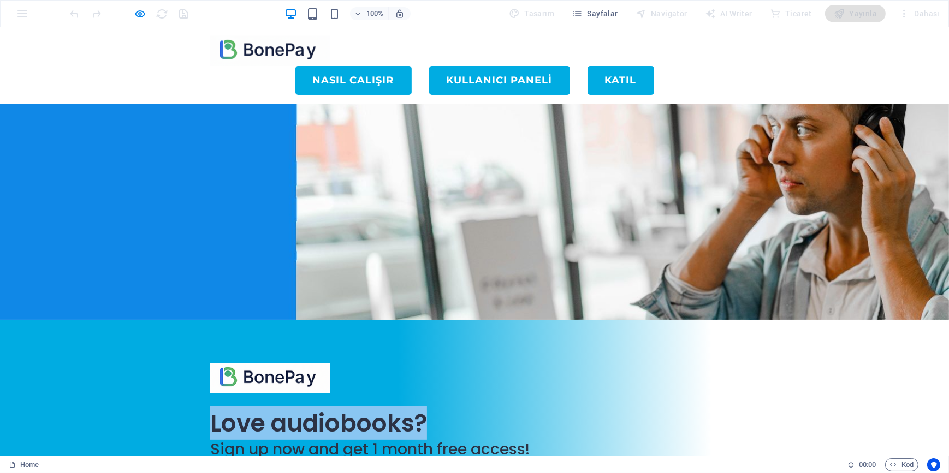
scroll to position [320, 0]
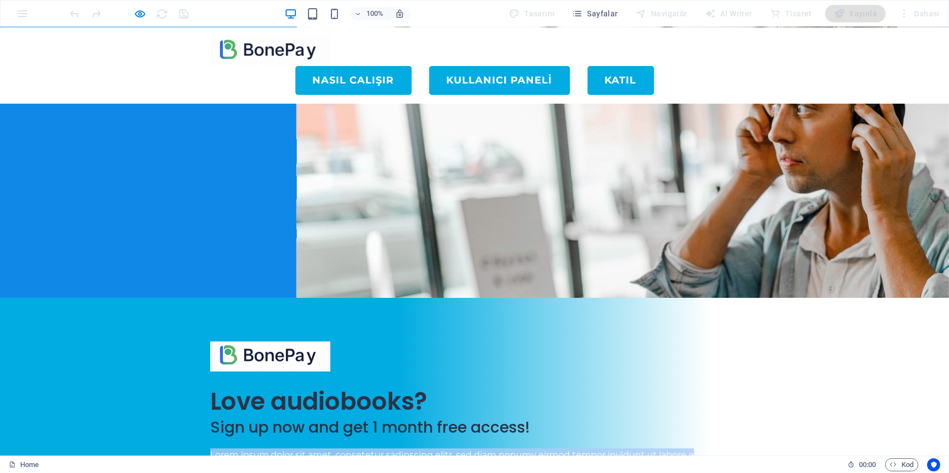
drag, startPoint x: 207, startPoint y: 148, endPoint x: 407, endPoint y: 177, distance: 202.4
click at [407, 298] on div "Love audiobooks? Sign up now and get 1 month free access! Lorem ipsum dolor sit…" at bounding box center [474, 439] width 949 height 282
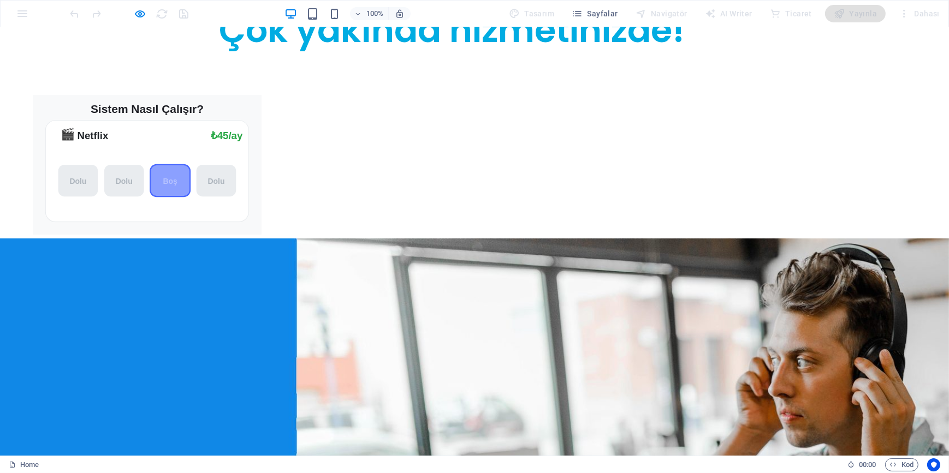
scroll to position [0, 0]
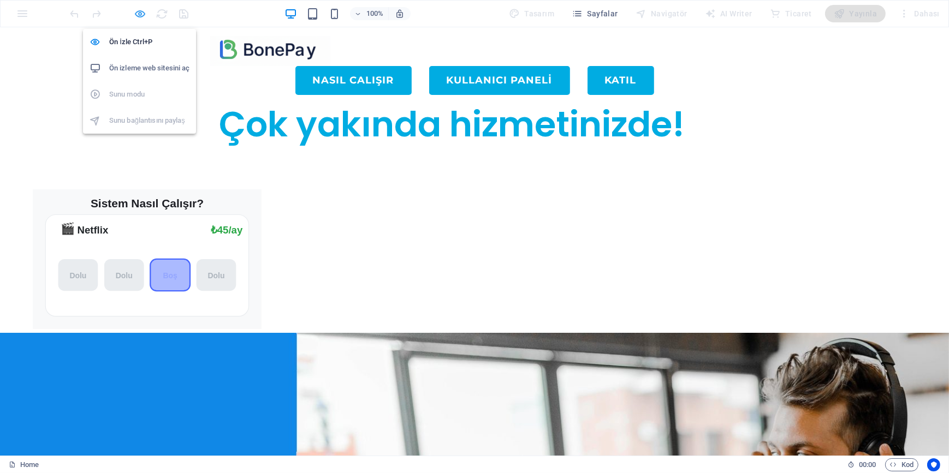
click at [137, 16] on icon "button" at bounding box center [140, 14] width 13 height 13
select select "%"
select select "rem"
select select "px"
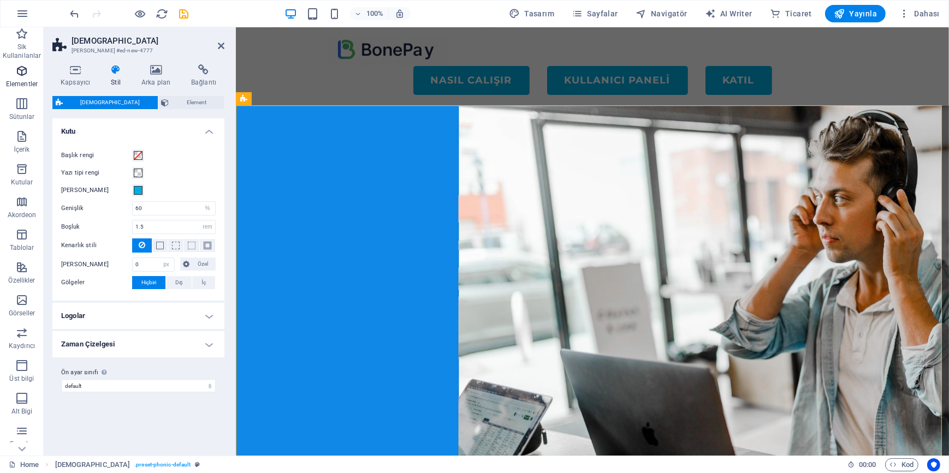
click at [15, 70] on icon "button" at bounding box center [21, 70] width 13 height 13
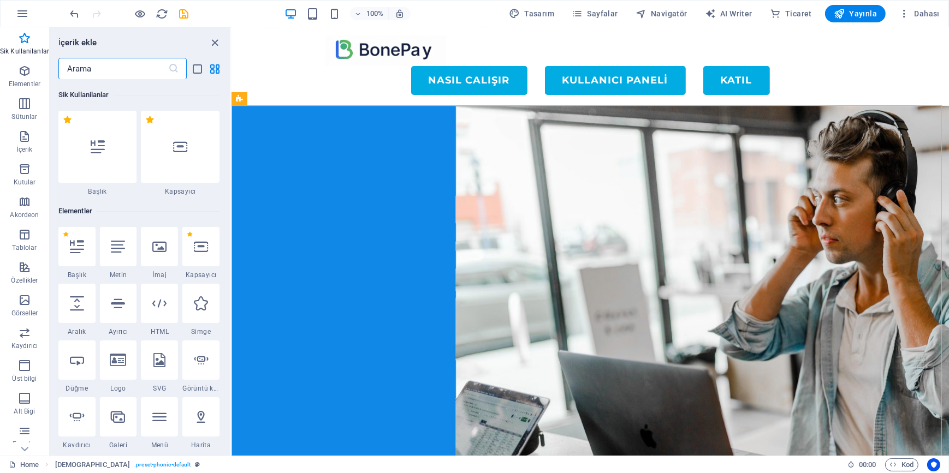
click at [90, 63] on input "text" at bounding box center [113, 69] width 110 height 22
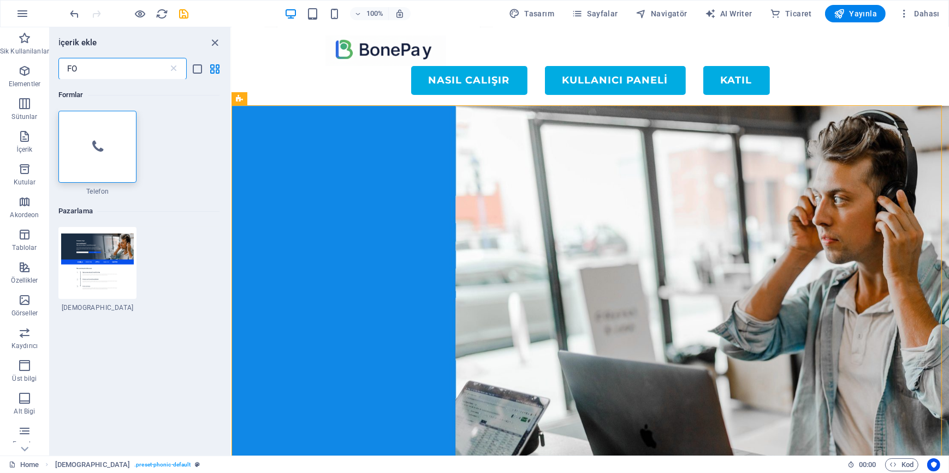
type input "F"
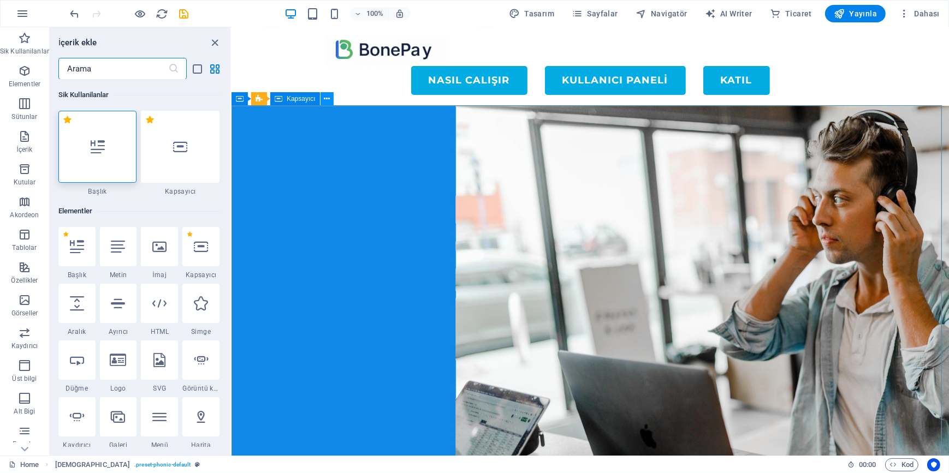
click at [327, 96] on icon at bounding box center [327, 98] width 6 height 11
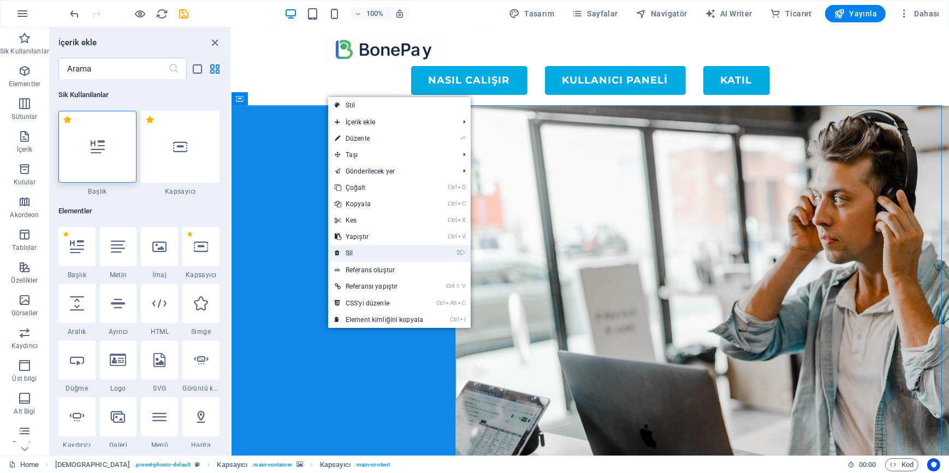
click at [364, 257] on link "⌦ Sil" at bounding box center [379, 253] width 102 height 16
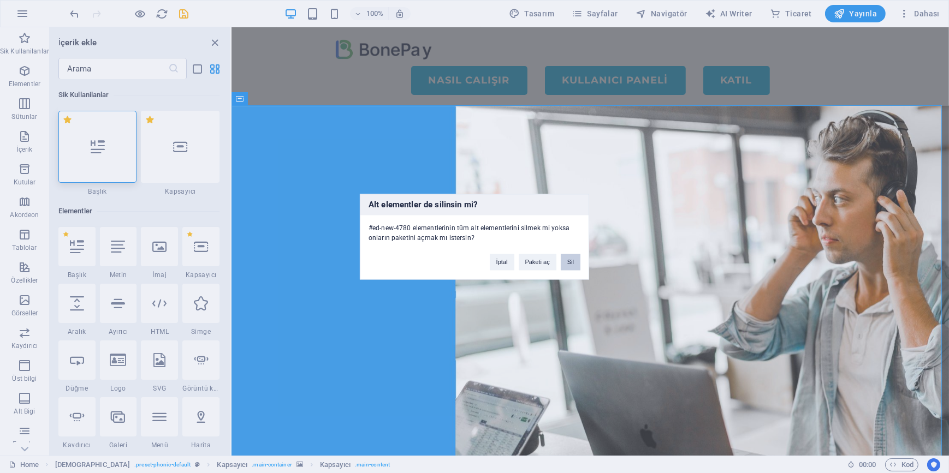
click at [571, 259] on button "Sil" at bounding box center [571, 262] width 20 height 16
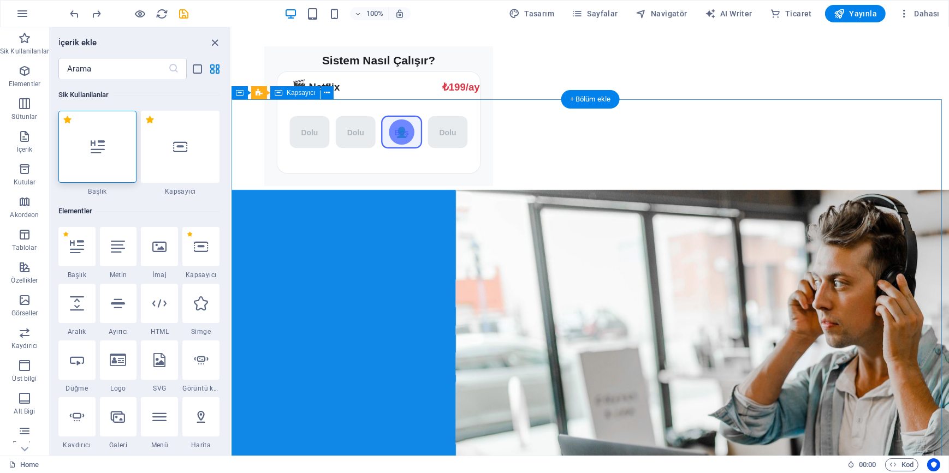
scroll to position [22, 0]
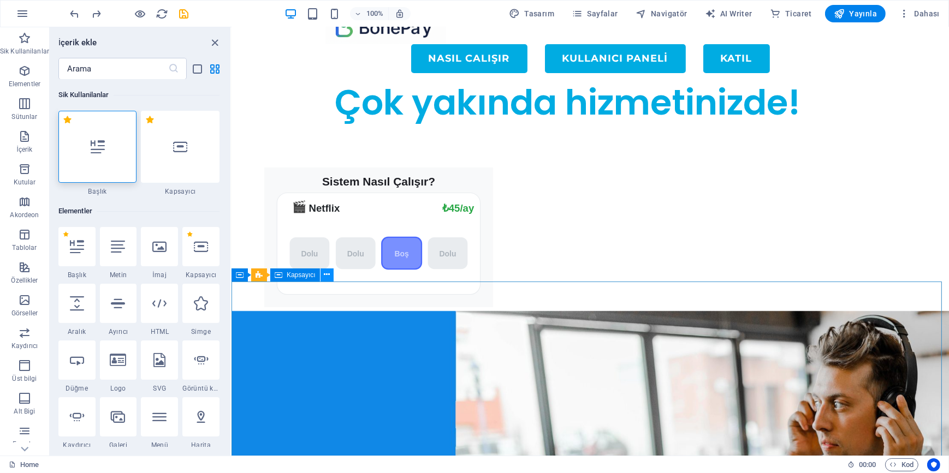
click at [327, 277] on icon at bounding box center [327, 274] width 6 height 11
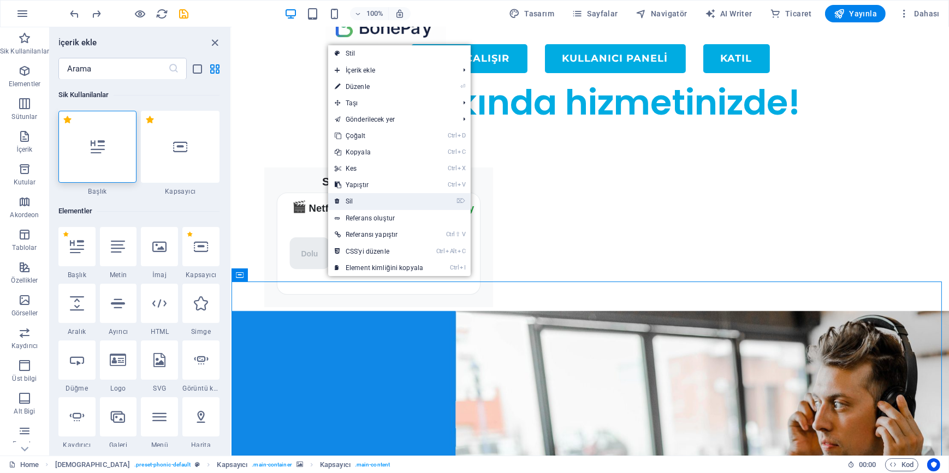
click at [366, 199] on link "⌦ Sil" at bounding box center [379, 201] width 102 height 16
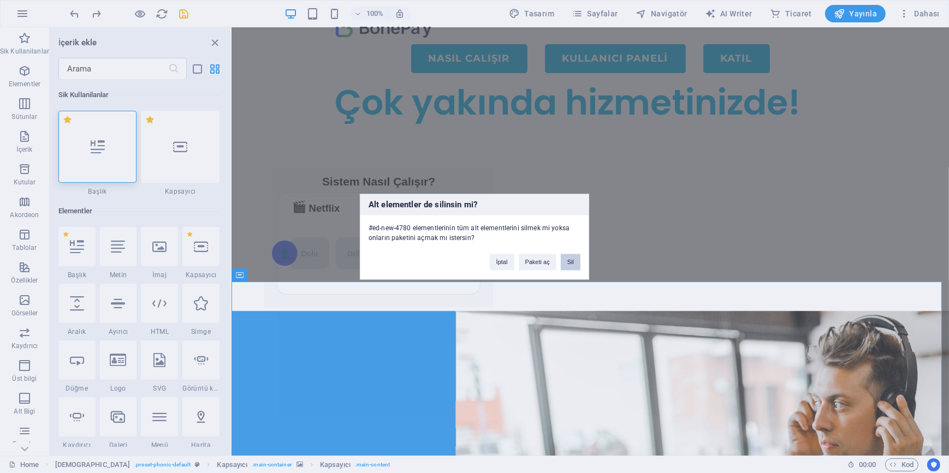
click at [570, 264] on button "Sil" at bounding box center [571, 262] width 20 height 16
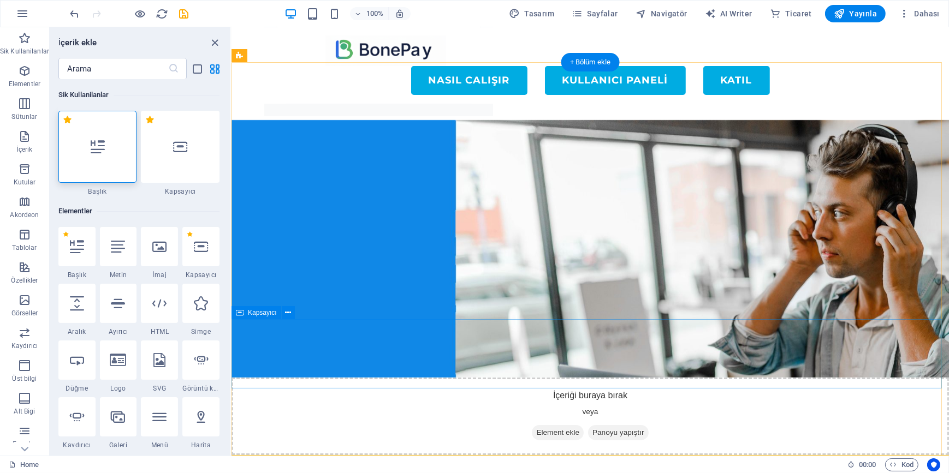
scroll to position [61, 0]
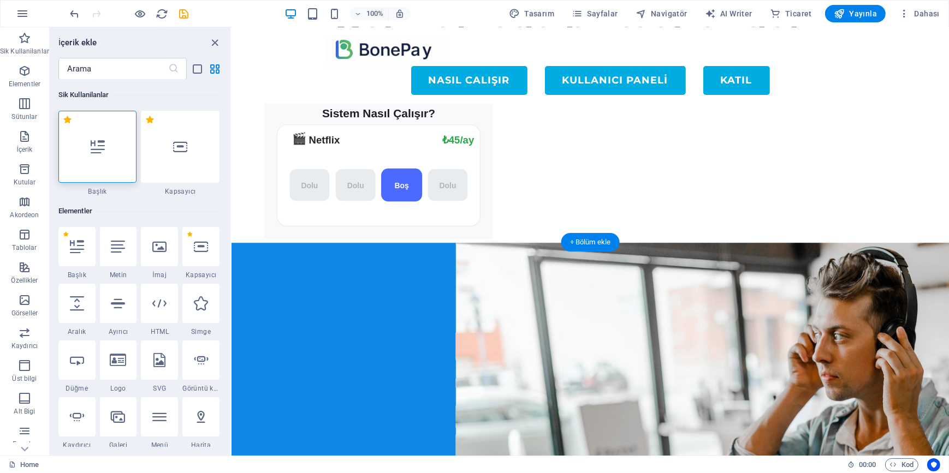
click at [316, 272] on figure at bounding box center [589, 372] width 717 height 258
click at [530, 299] on figure at bounding box center [589, 372] width 717 height 258
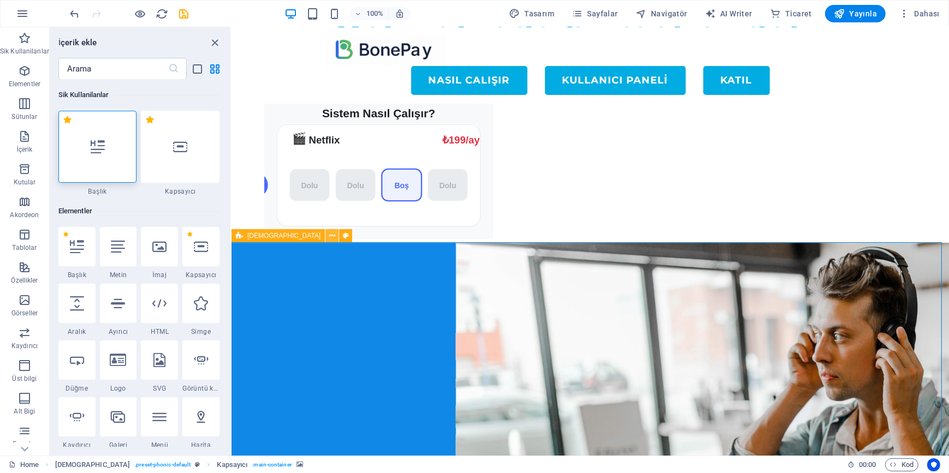
click at [329, 236] on icon at bounding box center [332, 235] width 6 height 11
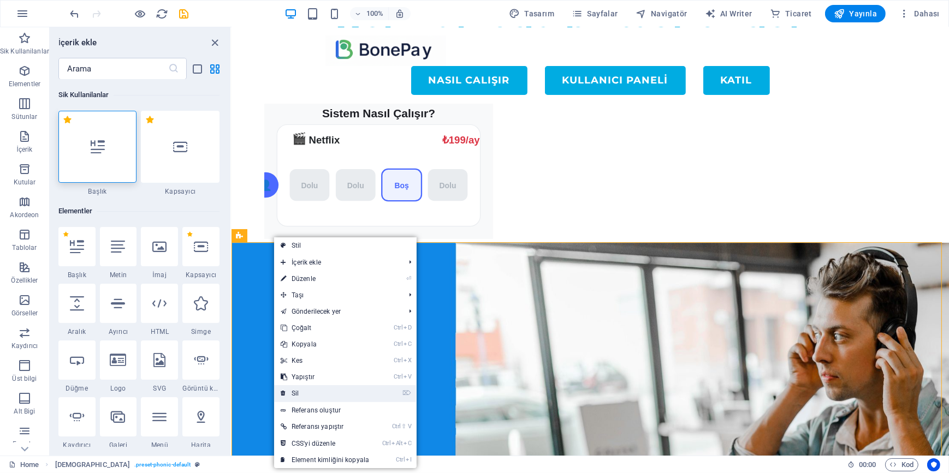
click at [323, 389] on link "⌦ Sil" at bounding box center [325, 393] width 102 height 16
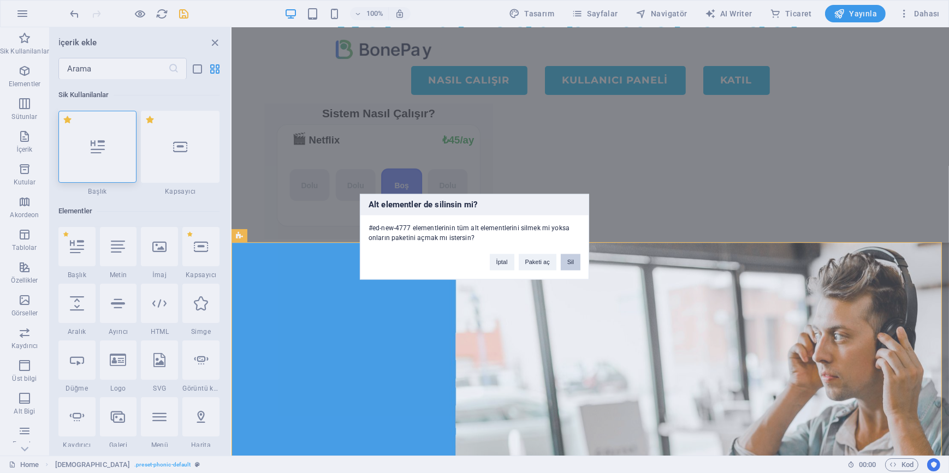
click at [574, 263] on button "Sil" at bounding box center [571, 262] width 20 height 16
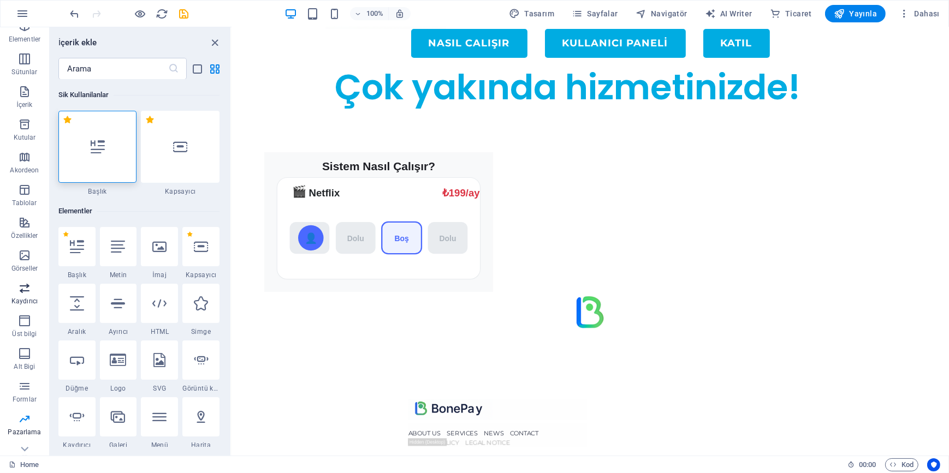
scroll to position [95, 0]
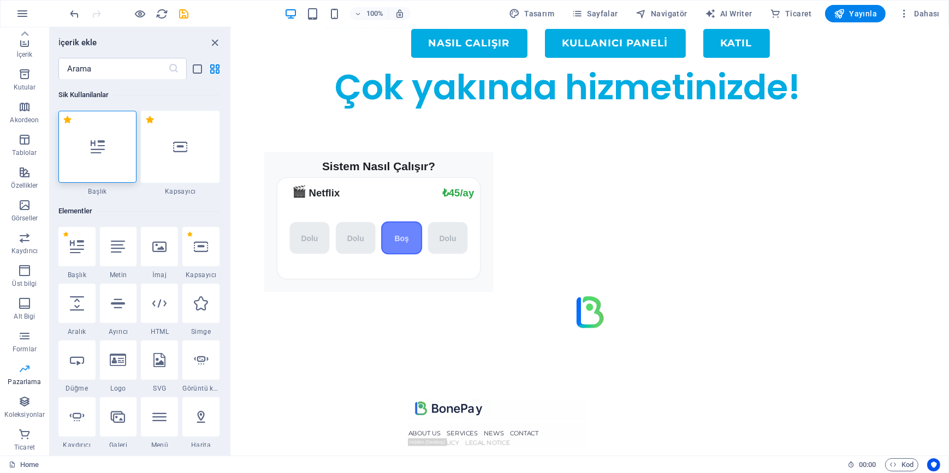
click at [18, 378] on p "Pazarlama" at bounding box center [24, 382] width 33 height 9
click at [139, 69] on input "text" at bounding box center [113, 69] width 110 height 22
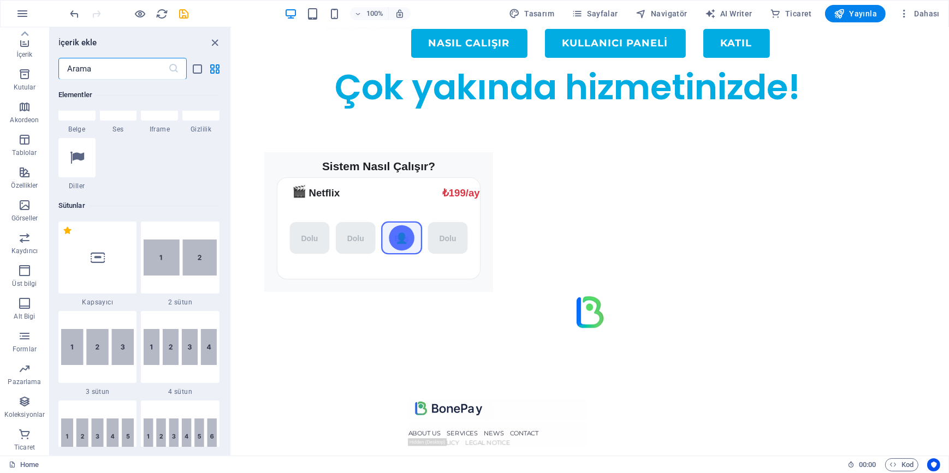
scroll to position [595, 0]
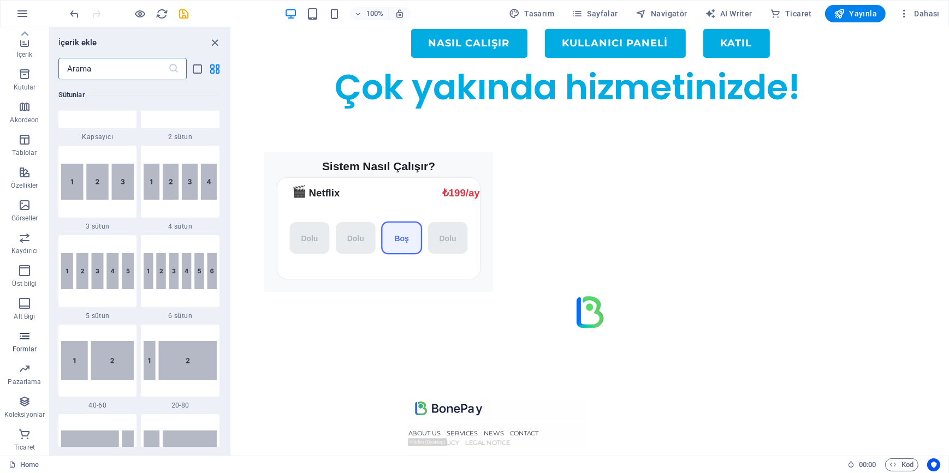
click at [31, 345] on p "Formlar" at bounding box center [25, 349] width 24 height 9
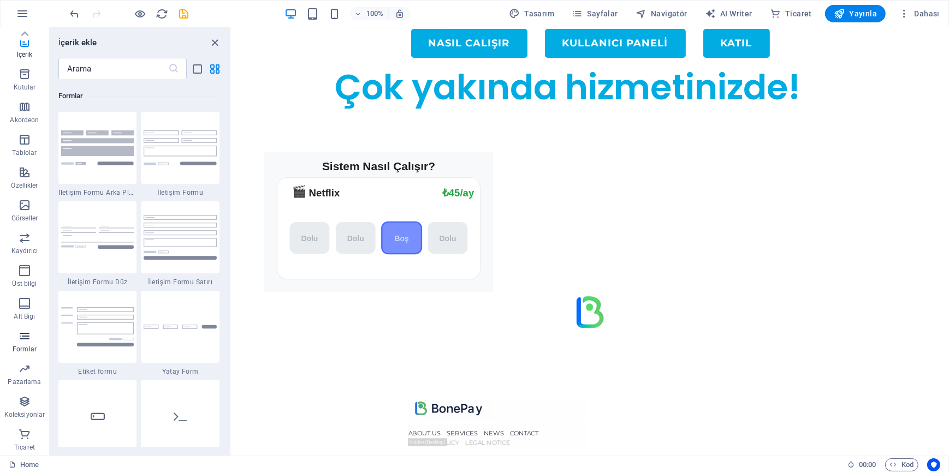
scroll to position [7969, 0]
click at [30, 367] on span "Pazarlama" at bounding box center [24, 375] width 49 height 26
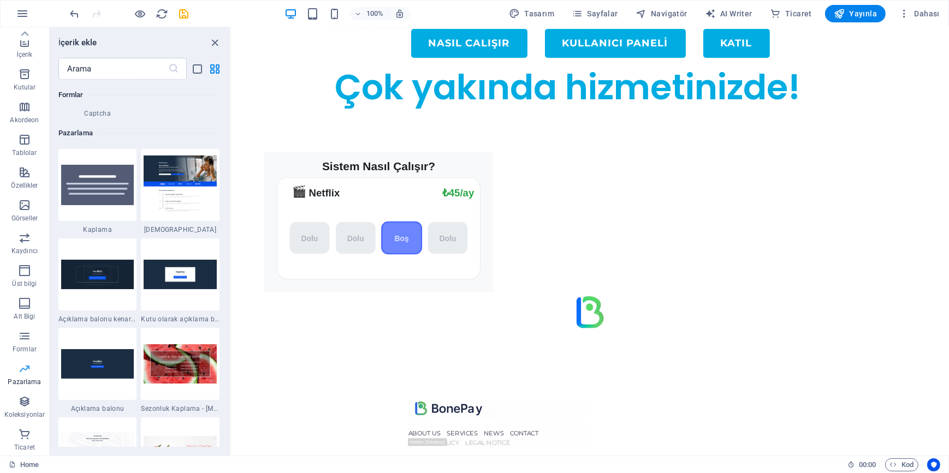
scroll to position [8891, 0]
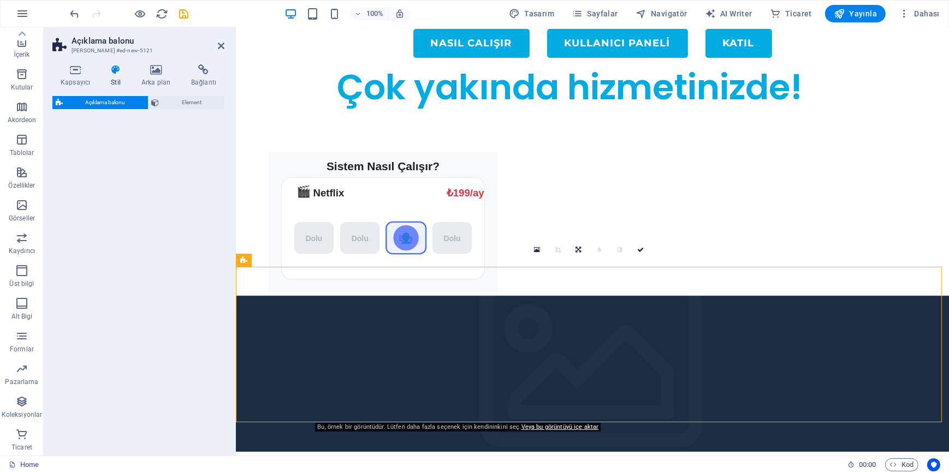
select select "rem"
select select "px"
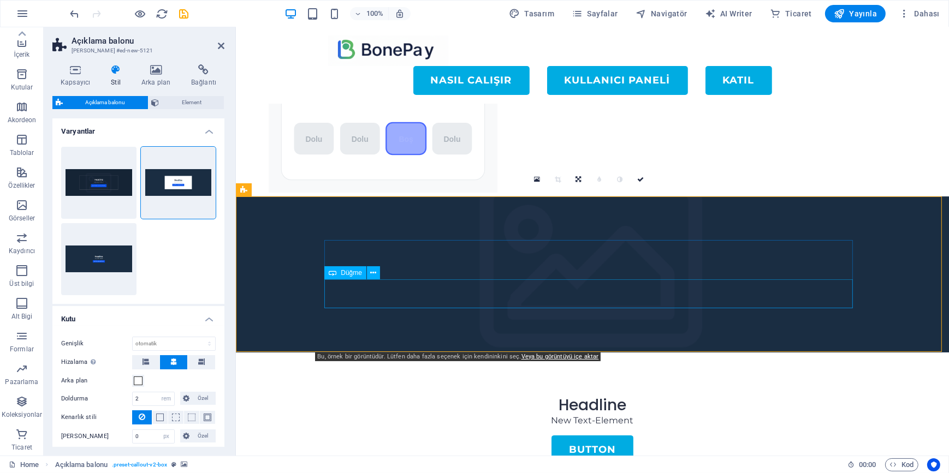
scroll to position [87, 0]
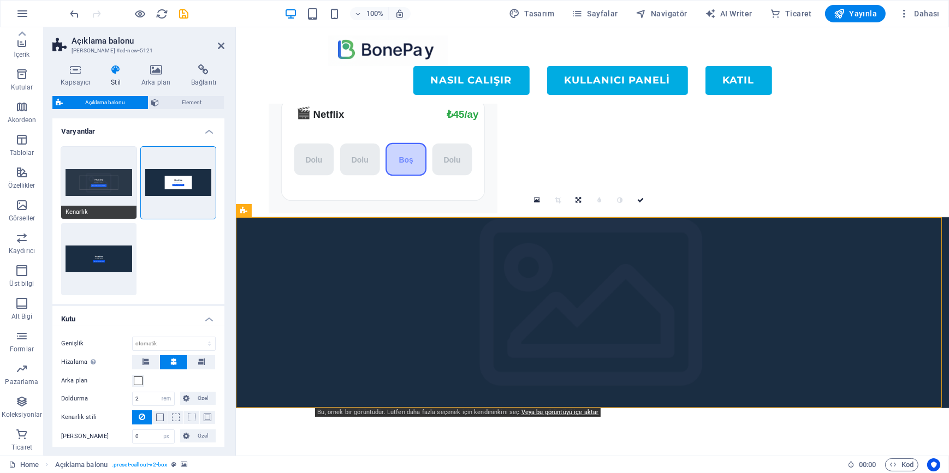
click at [99, 179] on button "Kenarlık" at bounding box center [98, 183] width 75 height 72
select select "DISABLED_OPTION_VALUE"
type input "2"
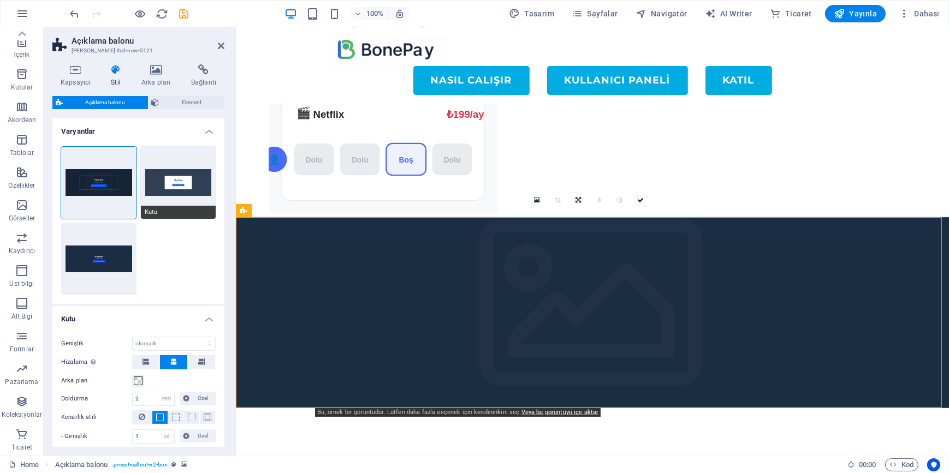
click at [182, 186] on button "Kutu" at bounding box center [178, 183] width 75 height 72
select select "DISABLED_OPTION_VALUE"
type input "2"
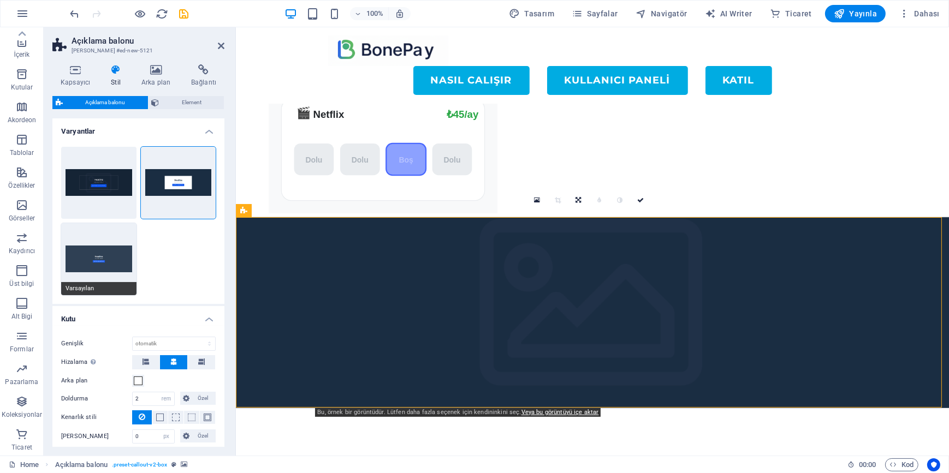
click at [120, 255] on button "Varsayılan" at bounding box center [98, 259] width 75 height 72
type input "50"
select select "%"
type input "0"
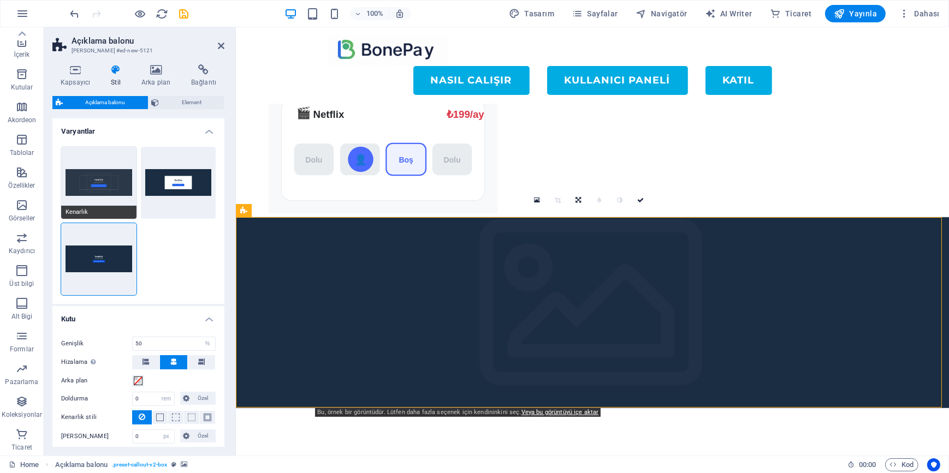
click at [107, 204] on button "Kenarlık" at bounding box center [98, 183] width 75 height 72
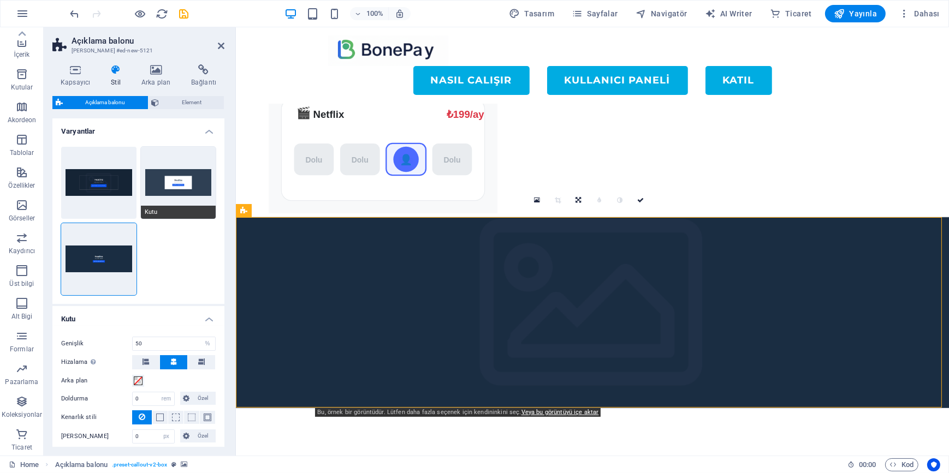
select select "DISABLED_OPTION_VALUE"
type input "2"
click at [189, 196] on button "Kutu" at bounding box center [178, 183] width 75 height 72
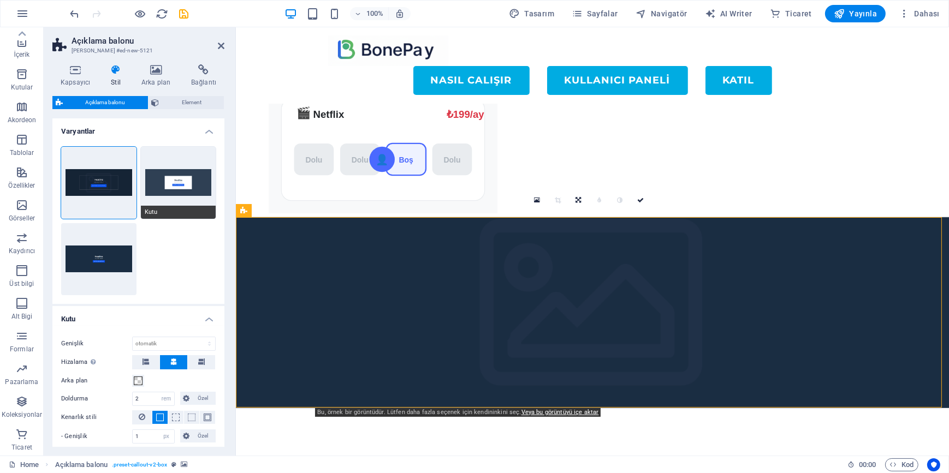
select select "DISABLED_OPTION_VALUE"
type input "2"
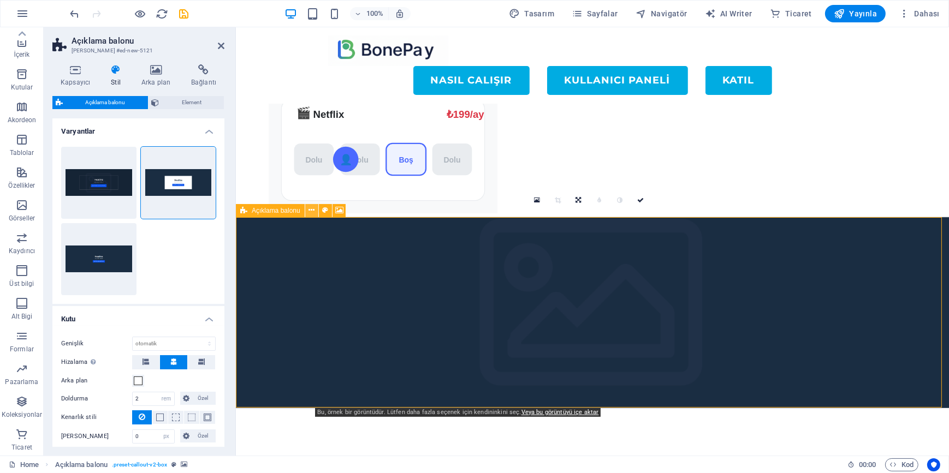
click at [313, 212] on icon at bounding box center [311, 210] width 6 height 11
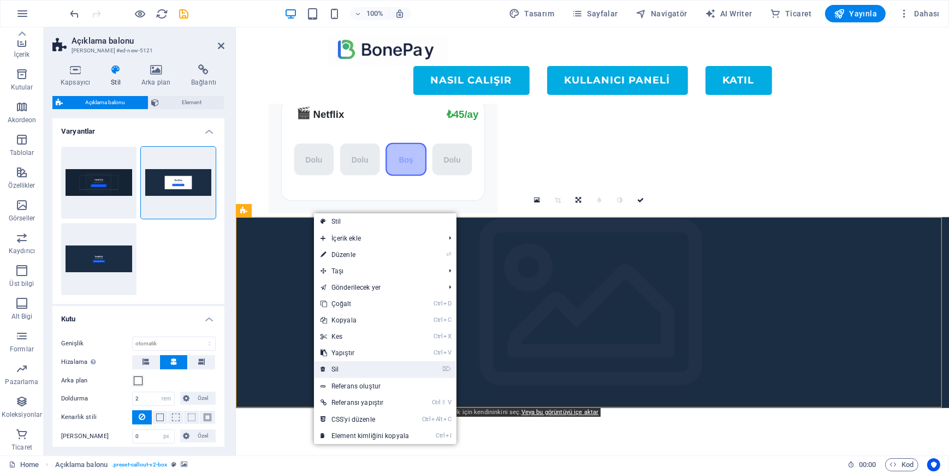
click at [348, 370] on link "⌦ Sil" at bounding box center [365, 369] width 102 height 16
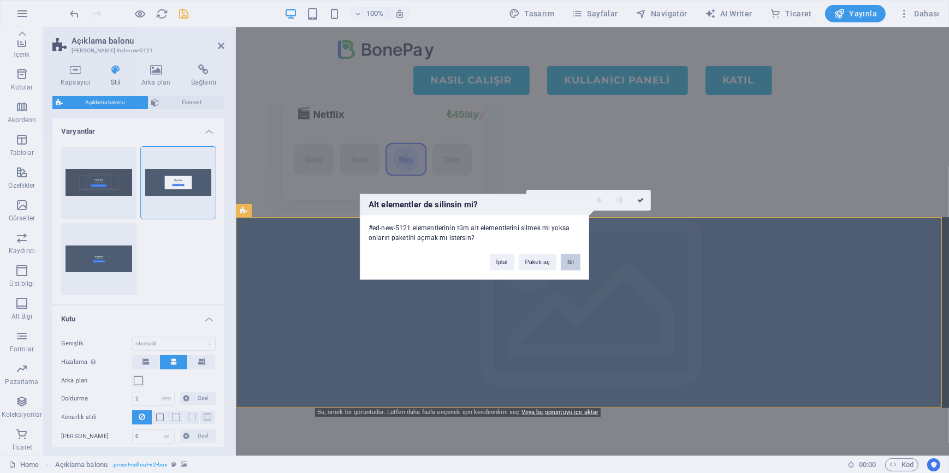
click at [573, 264] on button "Sil" at bounding box center [571, 262] width 20 height 16
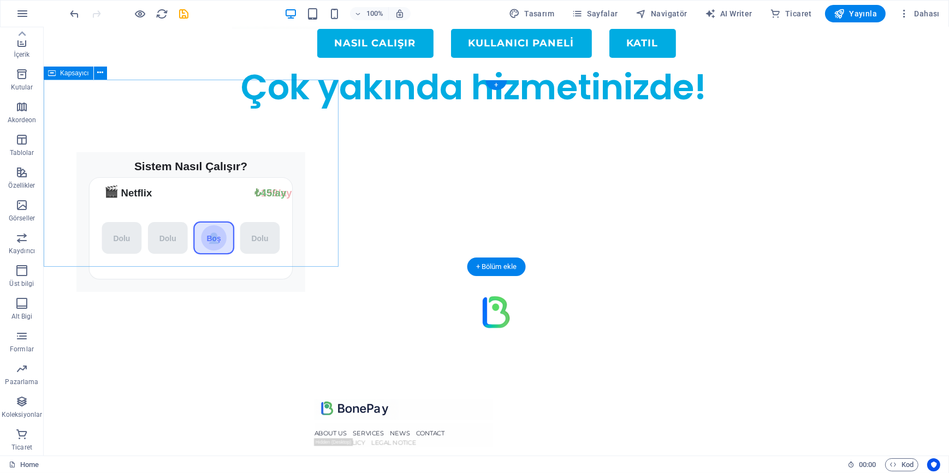
click at [273, 191] on div "Sistem Nasıl Çalışır? 🎬 Netflix ₺199/ay ₺45/ay [GEOGRAPHIC_DATA] [GEOGRAPHIC_DA…" at bounding box center [190, 202] width 295 height 187
drag, startPoint x: 279, startPoint y: 171, endPoint x: 342, endPoint y: 181, distance: 64.1
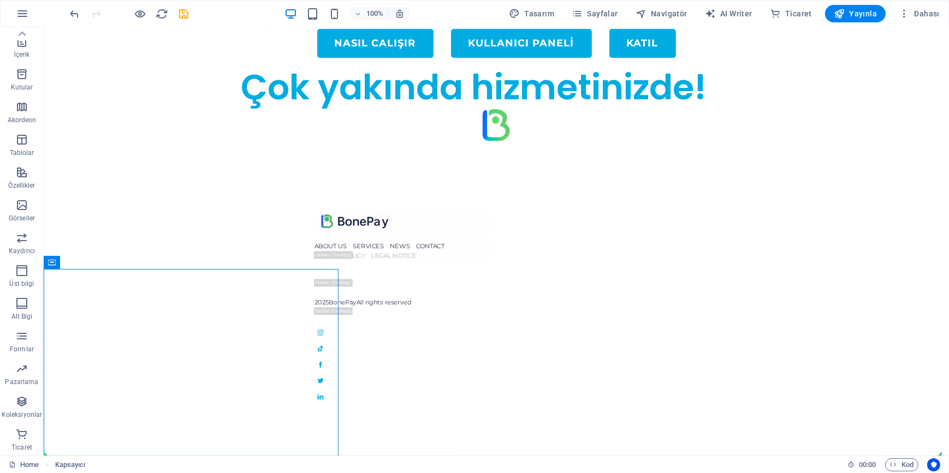
drag, startPoint x: 286, startPoint y: 286, endPoint x: 162, endPoint y: 136, distance: 194.2
drag, startPoint x: 96, startPoint y: 251, endPoint x: 296, endPoint y: 114, distance: 243.2
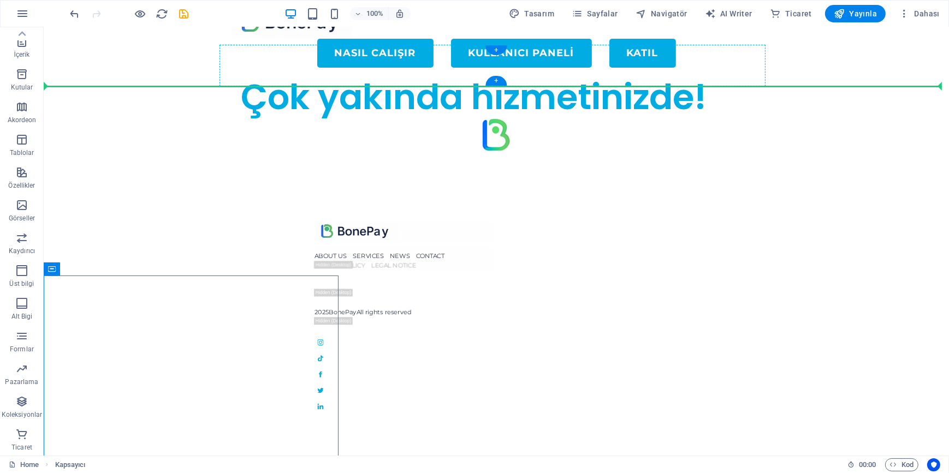
scroll to position [0, 0]
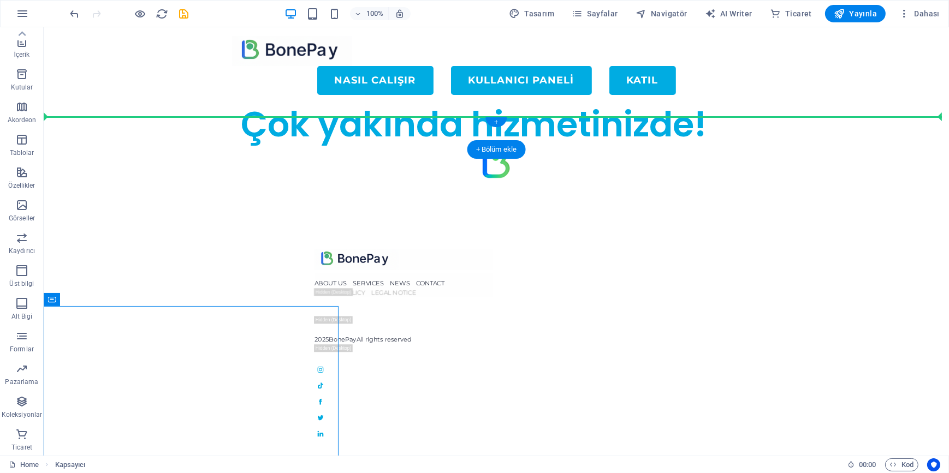
drag, startPoint x: 275, startPoint y: 323, endPoint x: 299, endPoint y: 127, distance: 197.4
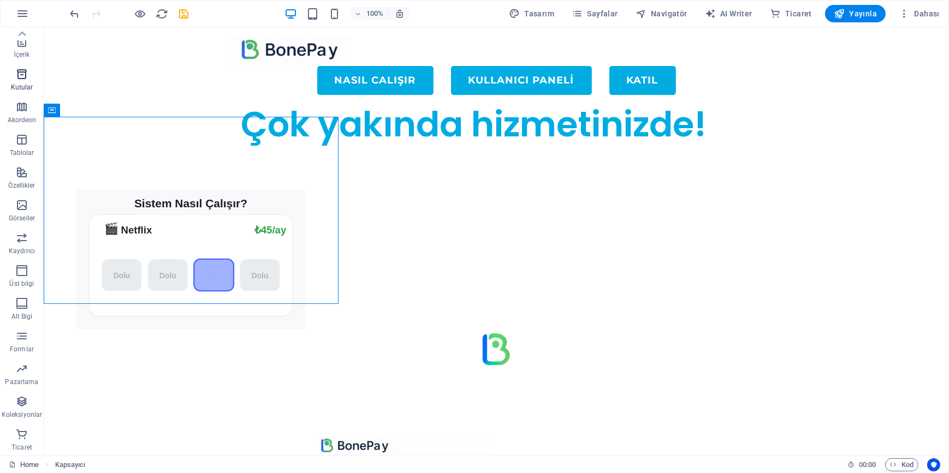
click at [21, 76] on icon "button" at bounding box center [21, 74] width 13 height 13
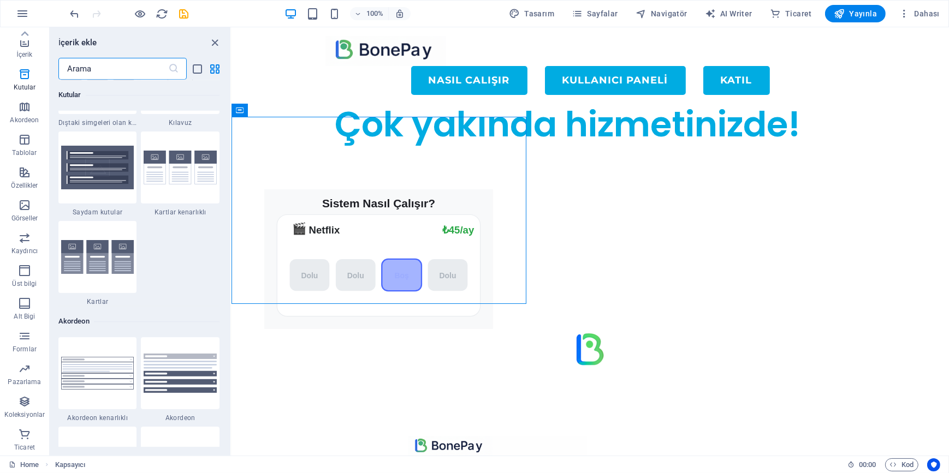
scroll to position [3160, 0]
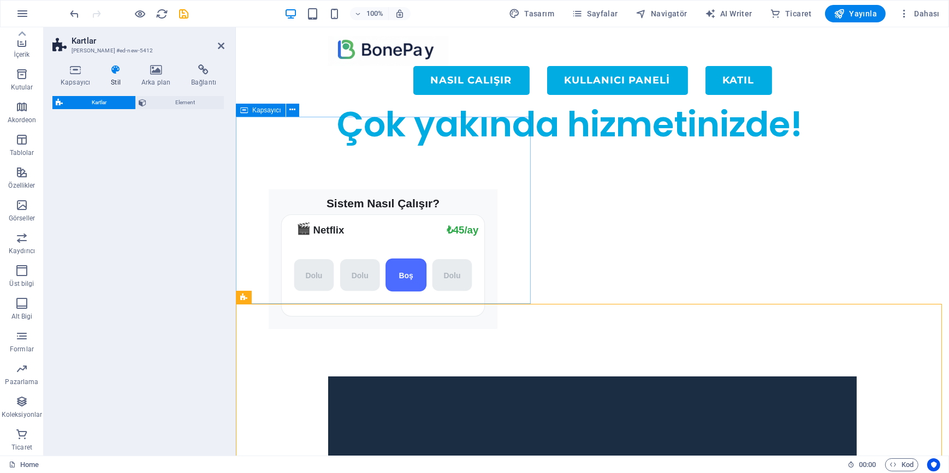
select select "rem"
select select "preset-image-boxes-v3-default"
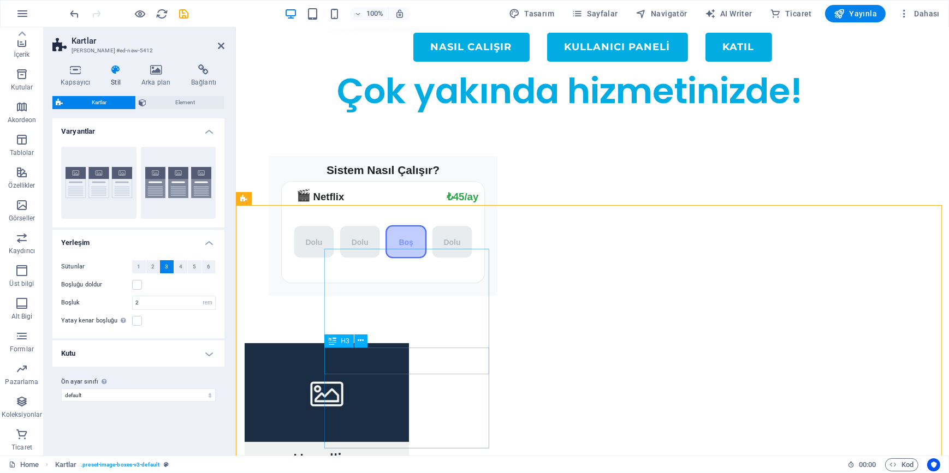
scroll to position [0, 0]
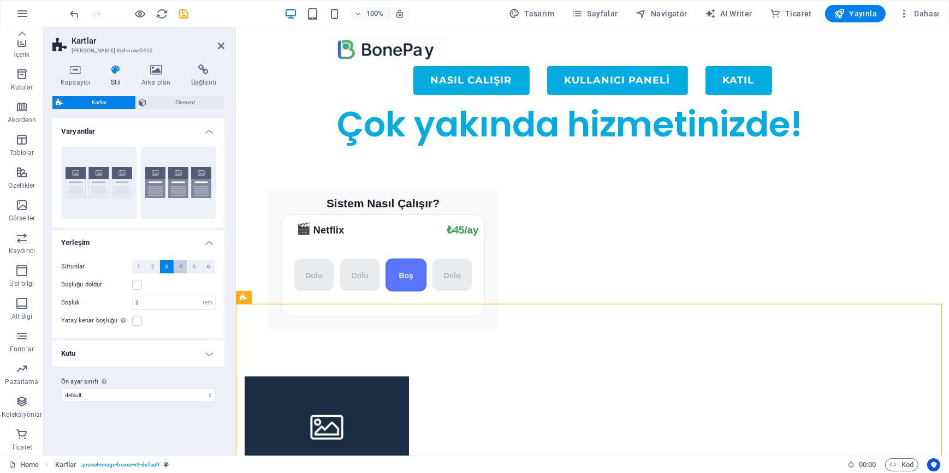
click at [180, 269] on span "4" at bounding box center [180, 266] width 3 height 13
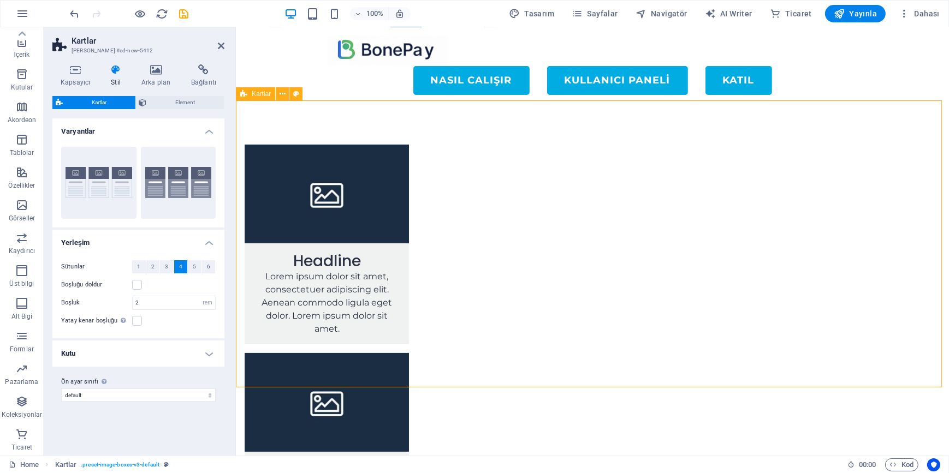
scroll to position [148, 0]
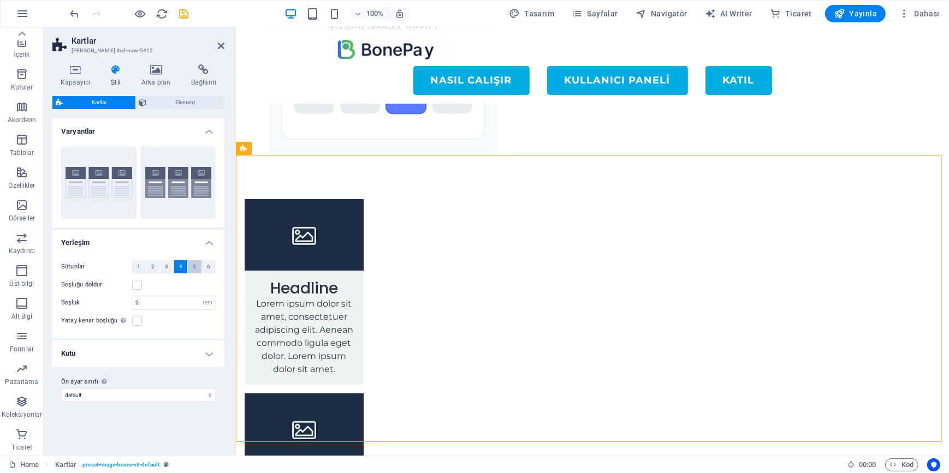
click at [197, 268] on button "5" at bounding box center [195, 266] width 14 height 13
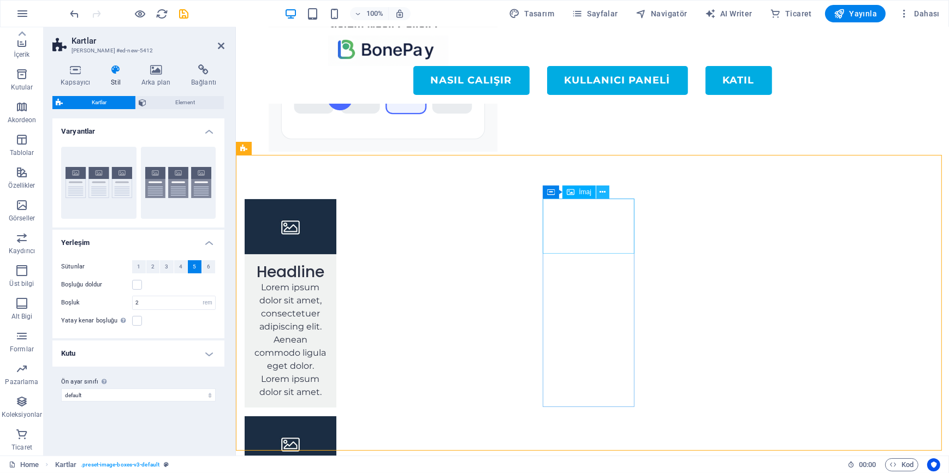
click at [602, 194] on icon at bounding box center [603, 192] width 6 height 11
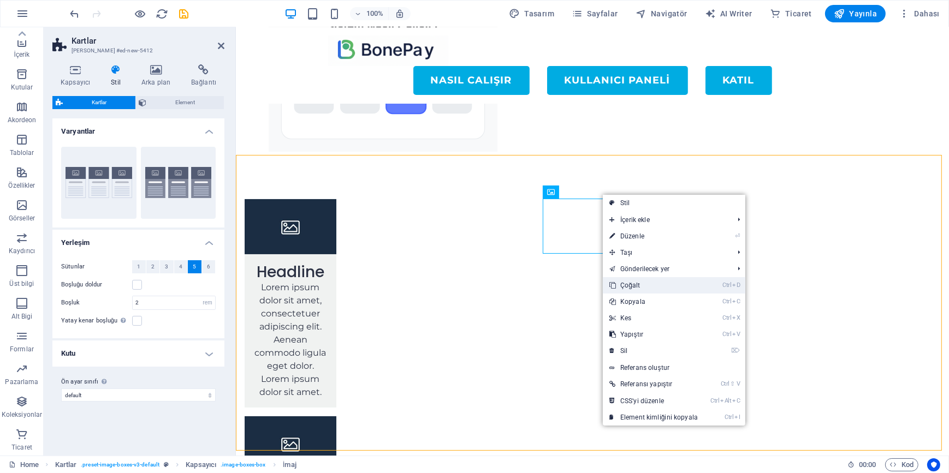
click at [639, 286] on link "Ctrl D Çoğalt" at bounding box center [654, 285] width 102 height 16
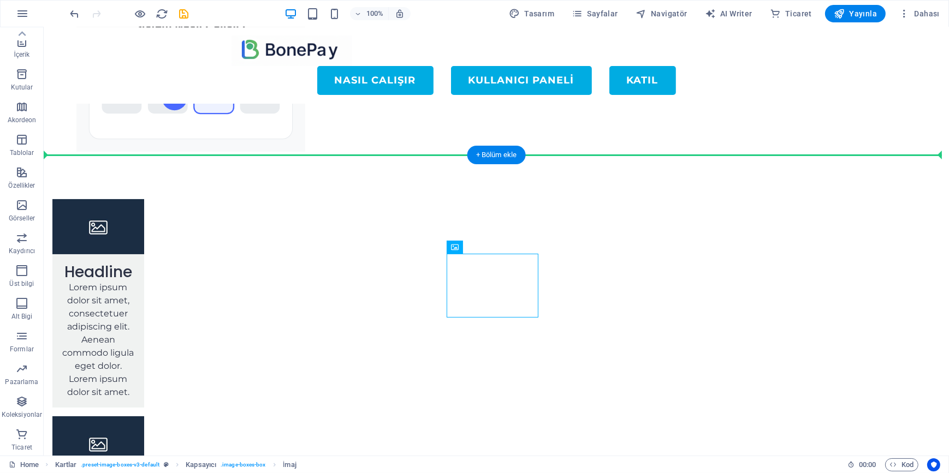
drag, startPoint x: 614, startPoint y: 278, endPoint x: 695, endPoint y: 247, distance: 86.4
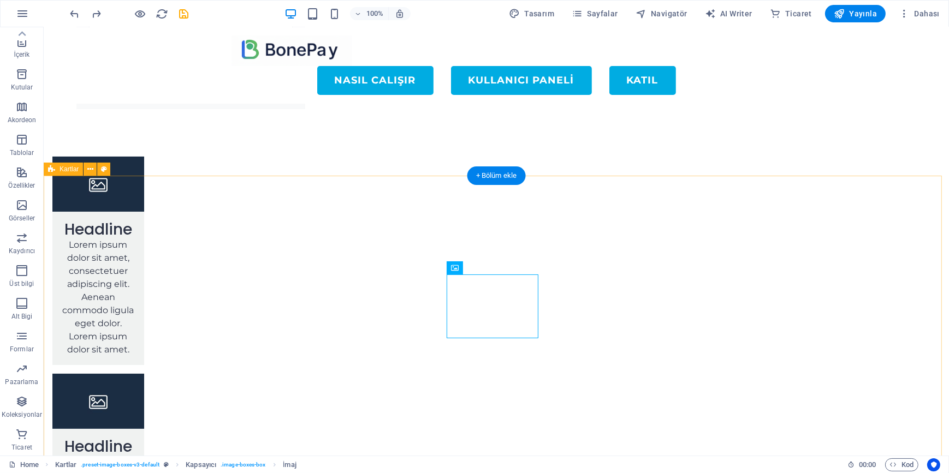
scroll to position [198, 0]
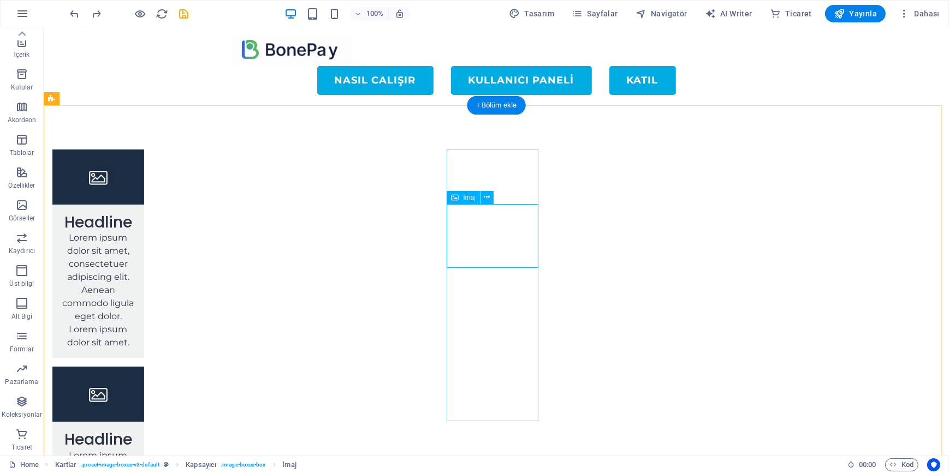
click at [485, 203] on icon at bounding box center [487, 197] width 6 height 11
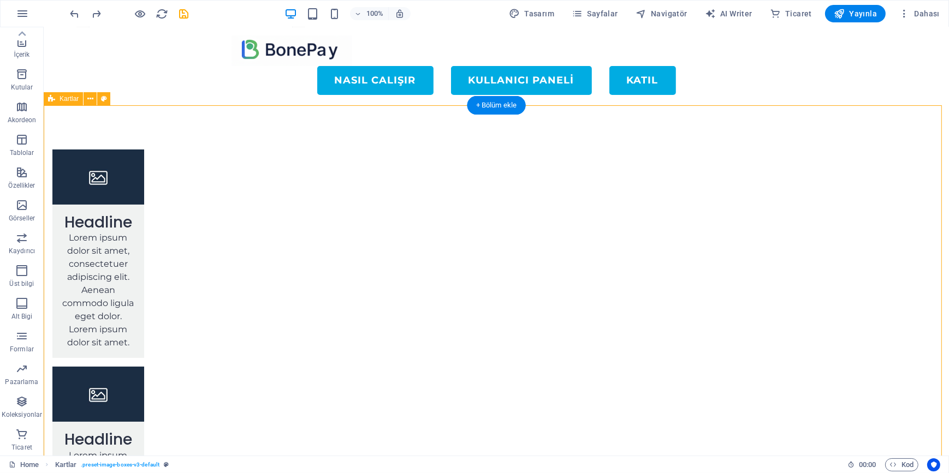
select select "rem"
select select "preset-image-boxes-v3-default"
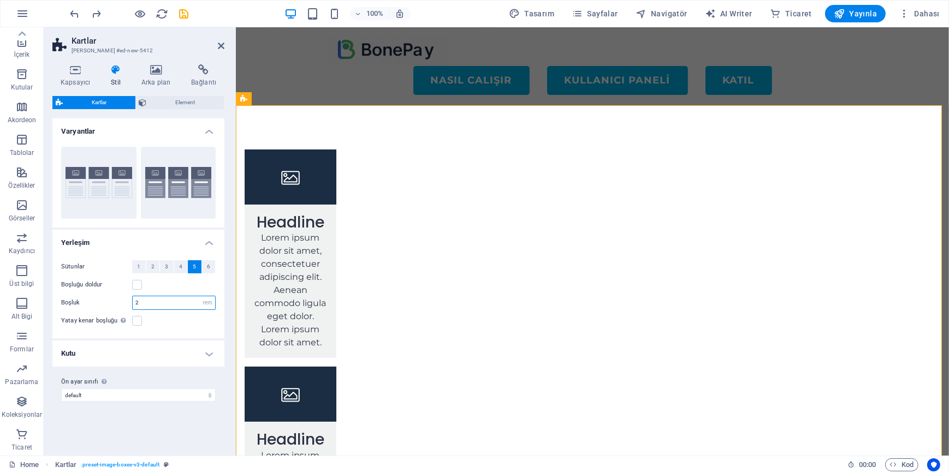
click at [170, 303] on input "2" at bounding box center [174, 302] width 82 height 13
type input "1"
click at [164, 355] on h4 "Kutu" at bounding box center [138, 354] width 172 height 26
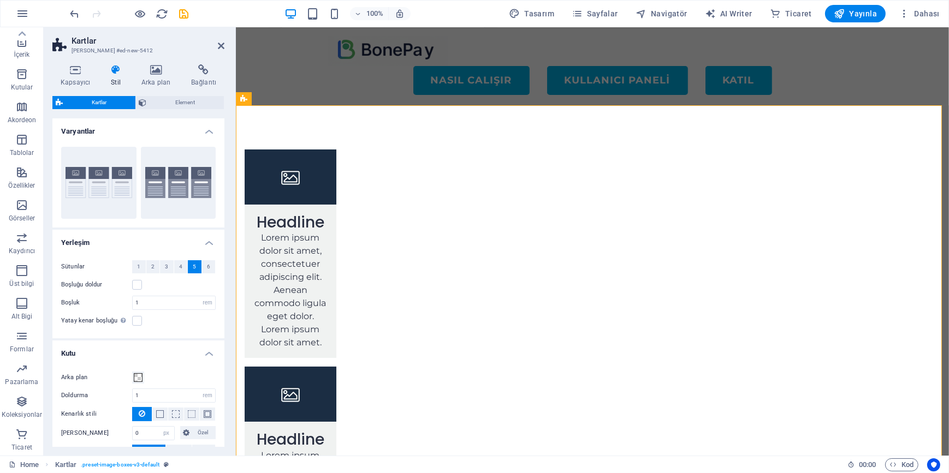
click at [170, 319] on div "Yatay kenar boşluğu Şayet "İçerik genişliği" kapsayıcıları, "Varsayılan" olarak…" at bounding box center [138, 320] width 154 height 13
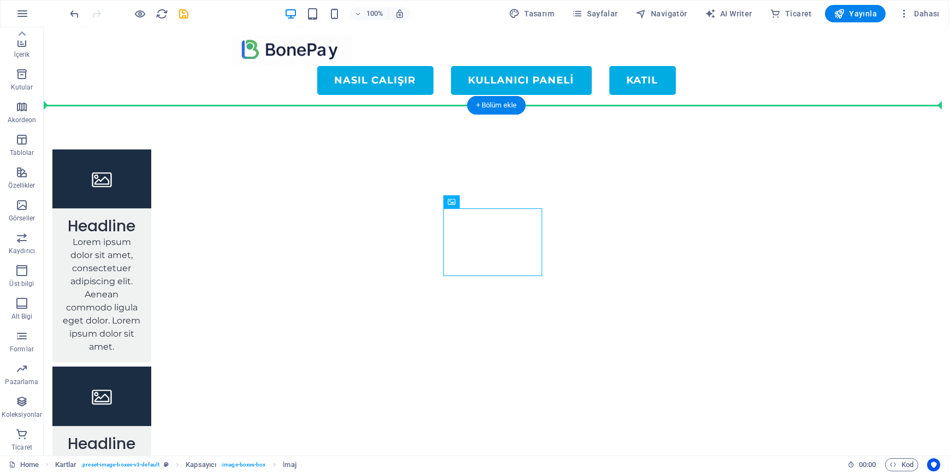
drag, startPoint x: 599, startPoint y: 230, endPoint x: 552, endPoint y: 156, distance: 87.7
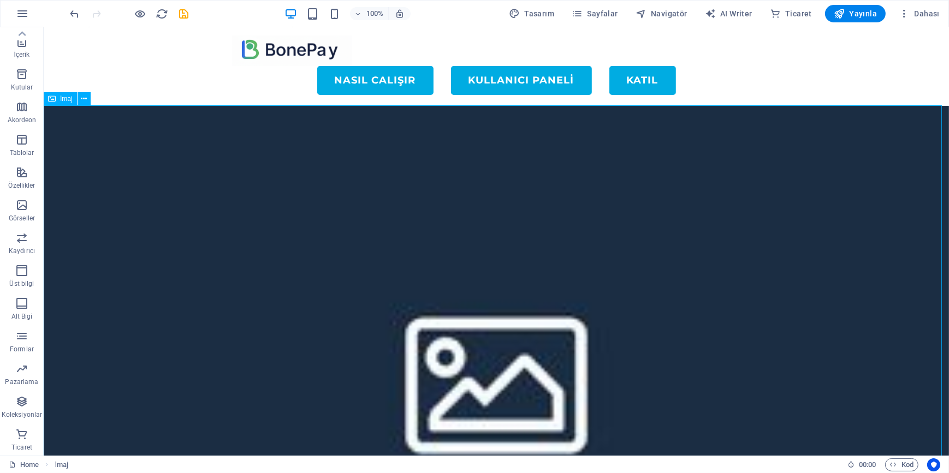
click at [600, 224] on figure at bounding box center [495, 378] width 905 height 544
select select "%"
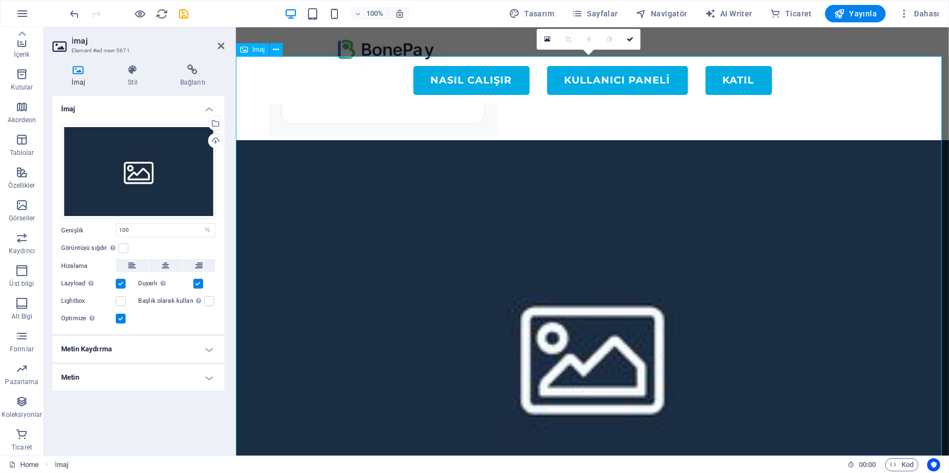
scroll to position [49, 0]
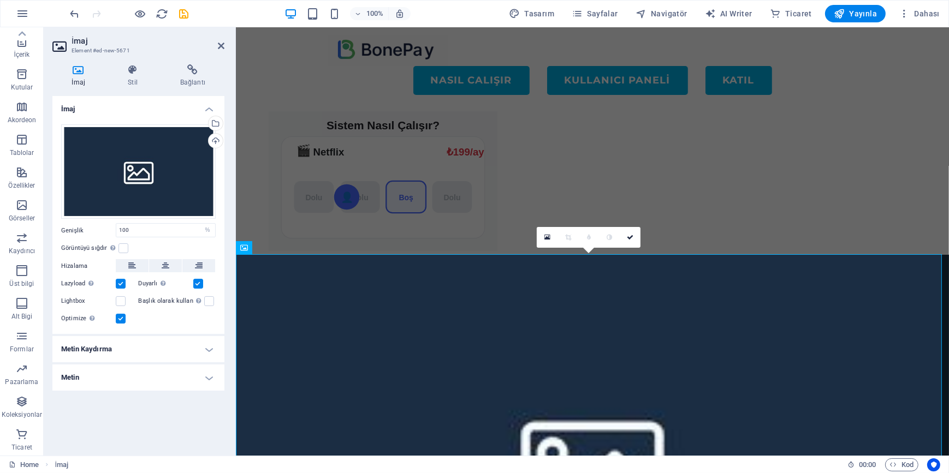
drag, startPoint x: 209, startPoint y: 423, endPoint x: 224, endPoint y: 417, distance: 16.4
click at [210, 423] on div "İmaj Dosyaları buraya sürükleyin, dosyaları seçmek için tıklayın veya Dosyalard…" at bounding box center [138, 271] width 172 height 351
click at [539, 349] on figure at bounding box center [591, 469] width 713 height 428
drag, startPoint x: 562, startPoint y: 308, endPoint x: 568, endPoint y: 308, distance: 6.0
click at [563, 308] on figure at bounding box center [591, 469] width 713 height 428
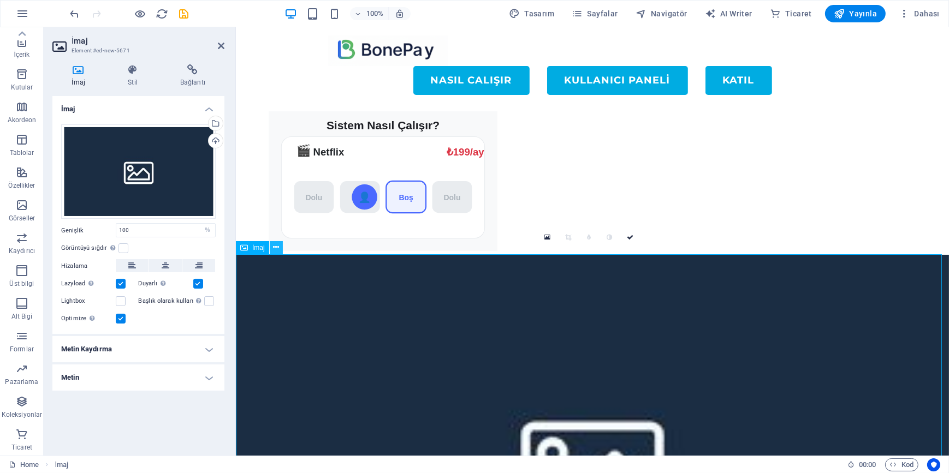
click at [276, 251] on icon at bounding box center [276, 247] width 6 height 11
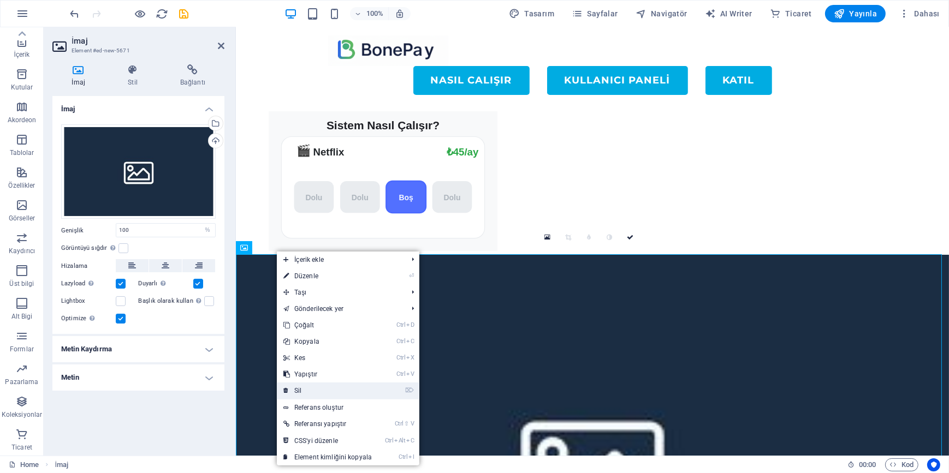
click at [309, 389] on link "⌦ Sil" at bounding box center [328, 391] width 102 height 16
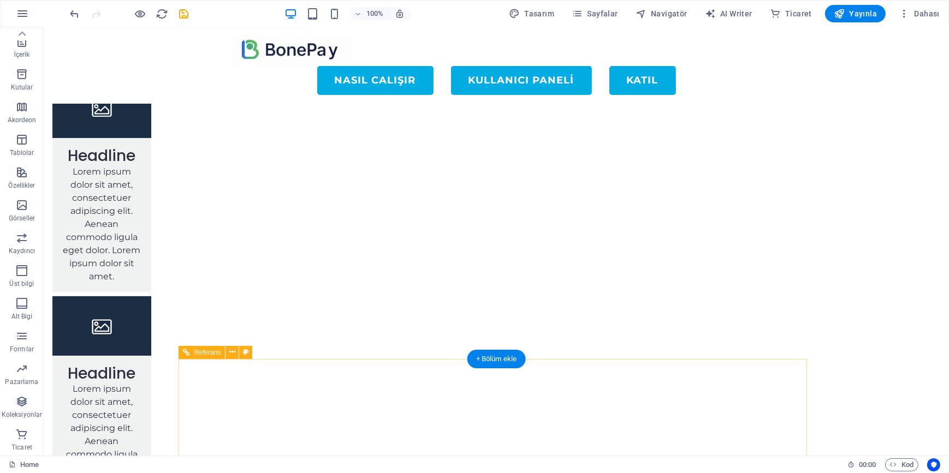
scroll to position [188, 0]
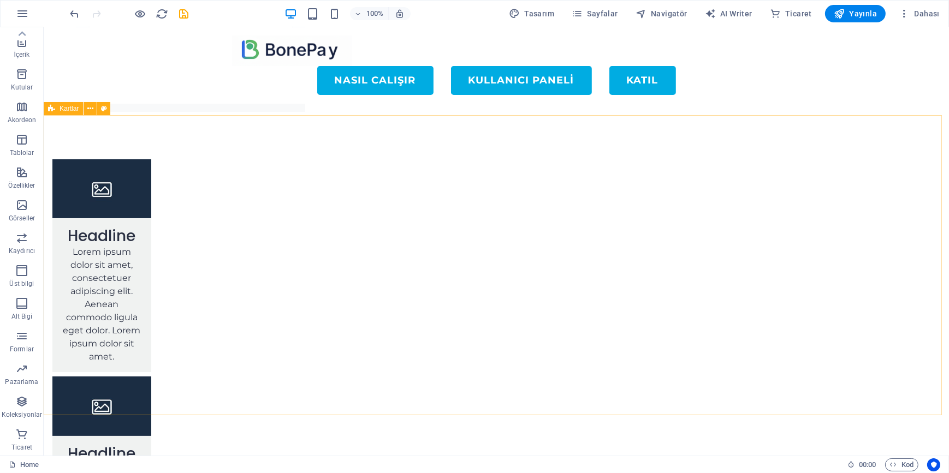
click at [64, 111] on span "Kartlar" at bounding box center [69, 108] width 19 height 7
click at [90, 111] on icon at bounding box center [90, 108] width 6 height 11
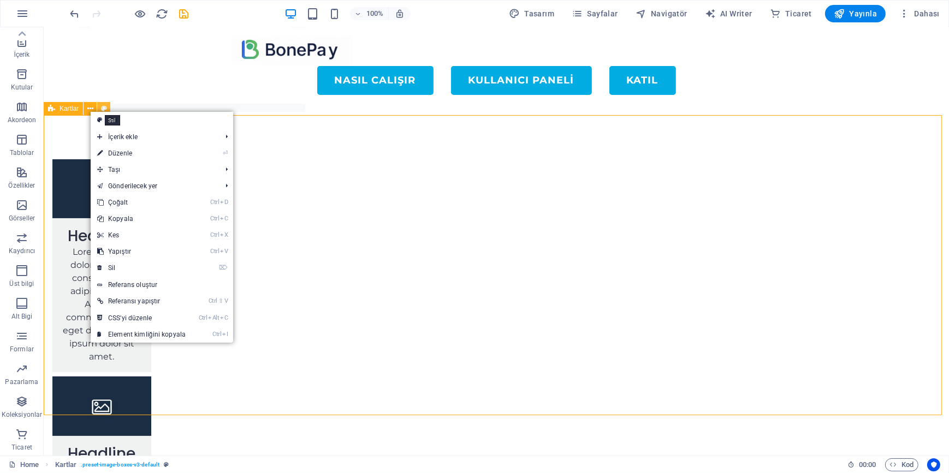
click at [104, 107] on icon at bounding box center [104, 108] width 6 height 11
select select "rem"
select select "px"
select select "preset-image-boxes-v3-default"
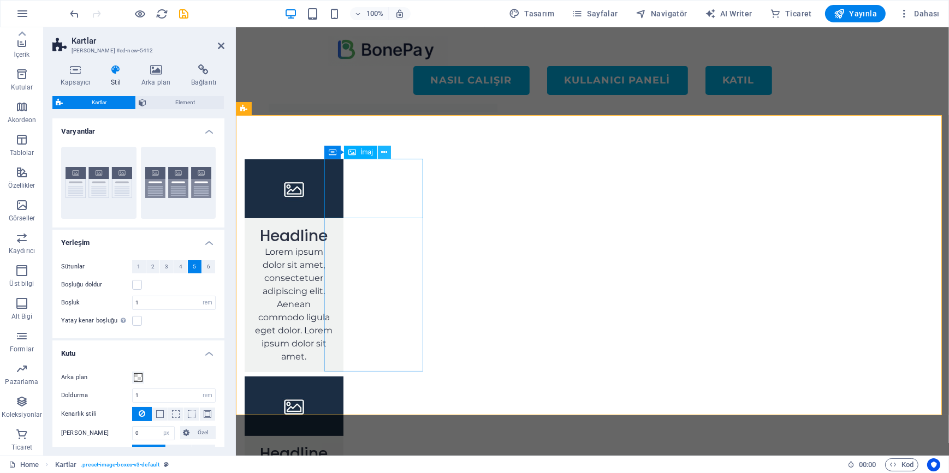
click at [382, 152] on icon at bounding box center [385, 152] width 6 height 11
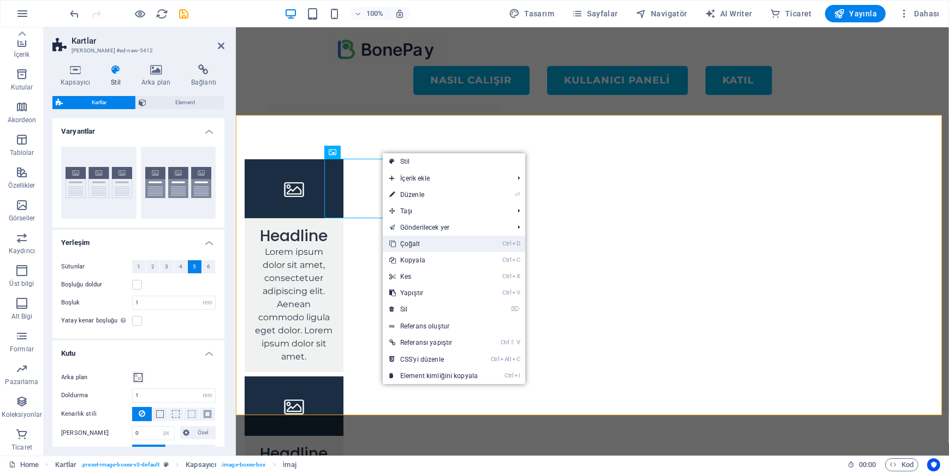
click at [411, 247] on link "Ctrl D Çoğalt" at bounding box center [434, 244] width 102 height 16
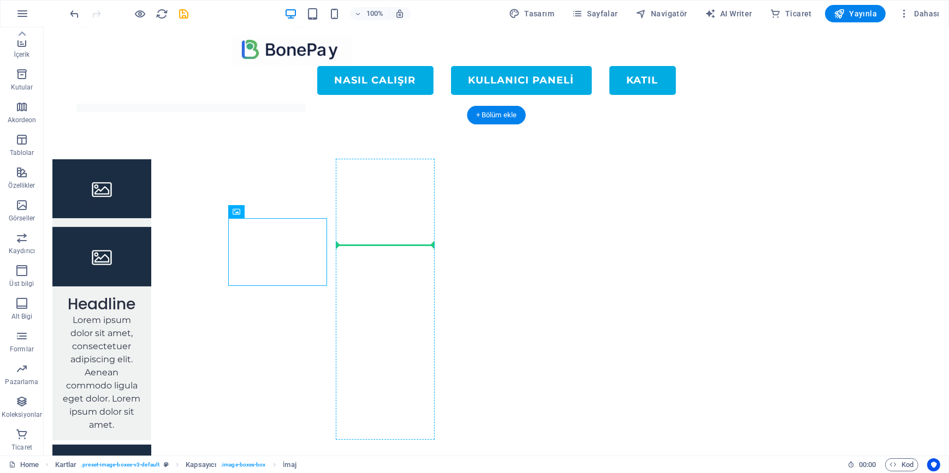
drag, startPoint x: 390, startPoint y: 272, endPoint x: 396, endPoint y: 298, distance: 26.9
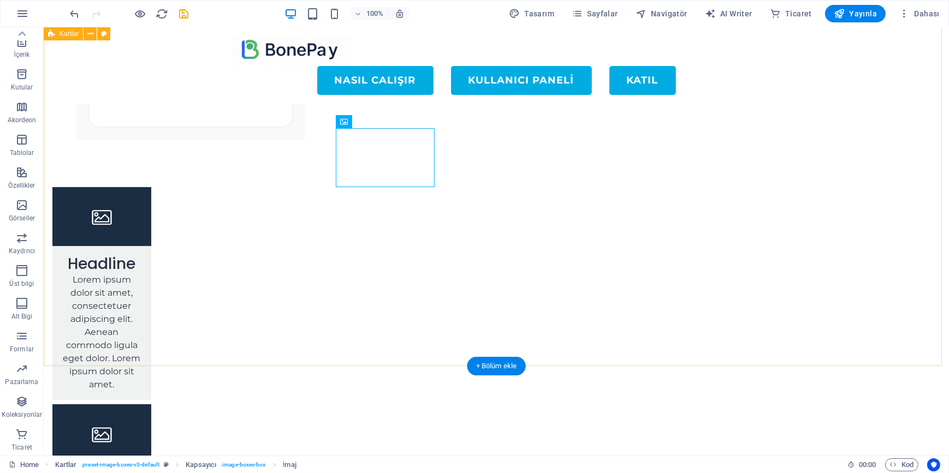
scroll to position [108, 0]
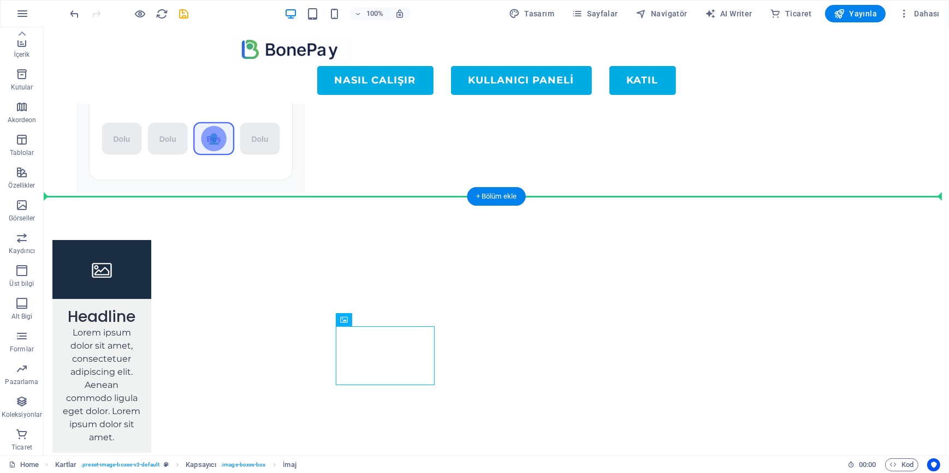
drag, startPoint x: 399, startPoint y: 346, endPoint x: 552, endPoint y: 298, distance: 160.9
